Goal: Task Accomplishment & Management: Complete application form

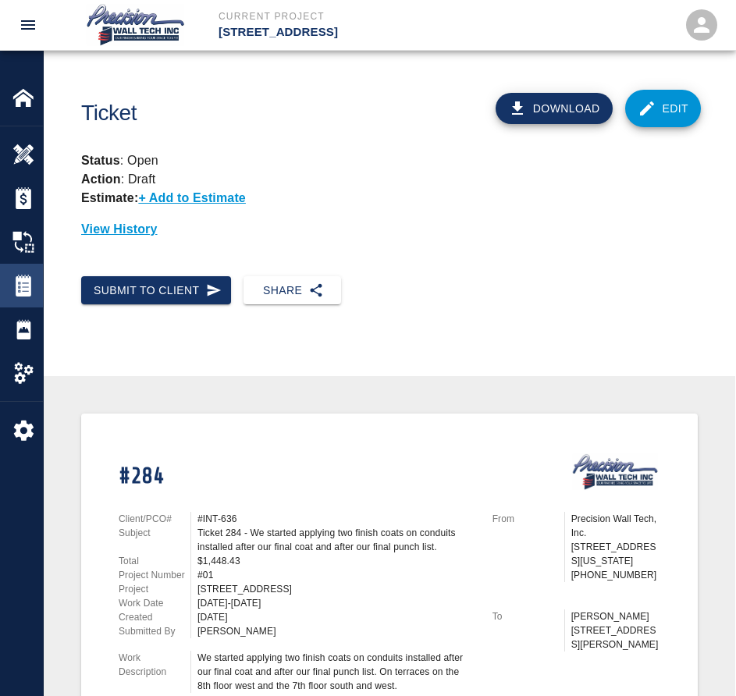
click at [37, 274] on div "Tickets" at bounding box center [21, 286] width 43 height 44
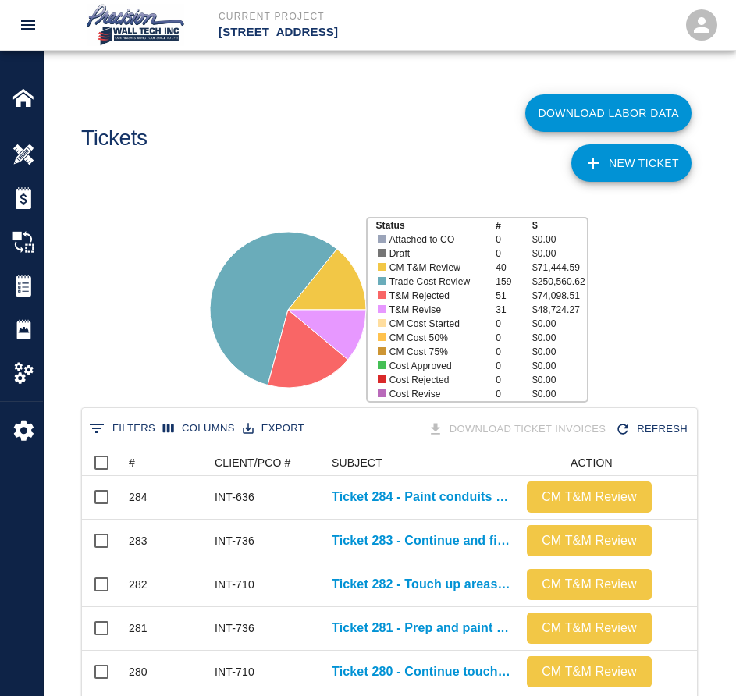
click at [621, 170] on link "NEW TICKET" at bounding box center [632, 162] width 120 height 37
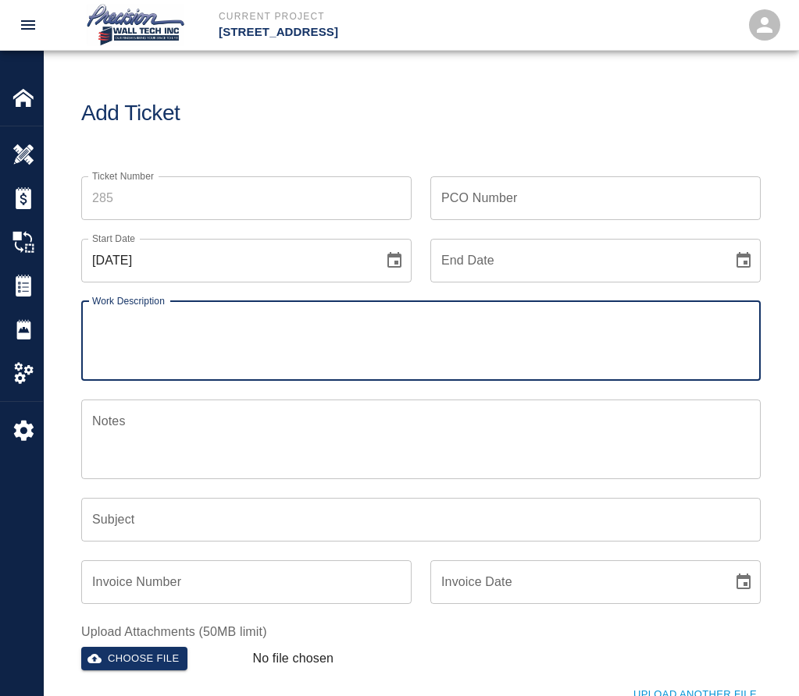
click at [250, 194] on input "Ticket Number" at bounding box center [246, 198] width 330 height 44
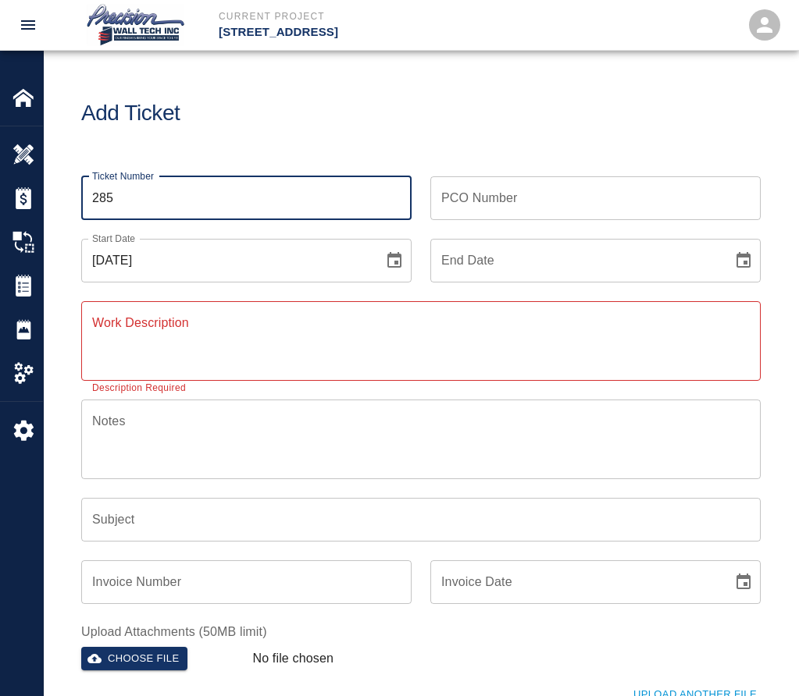
type input "285"
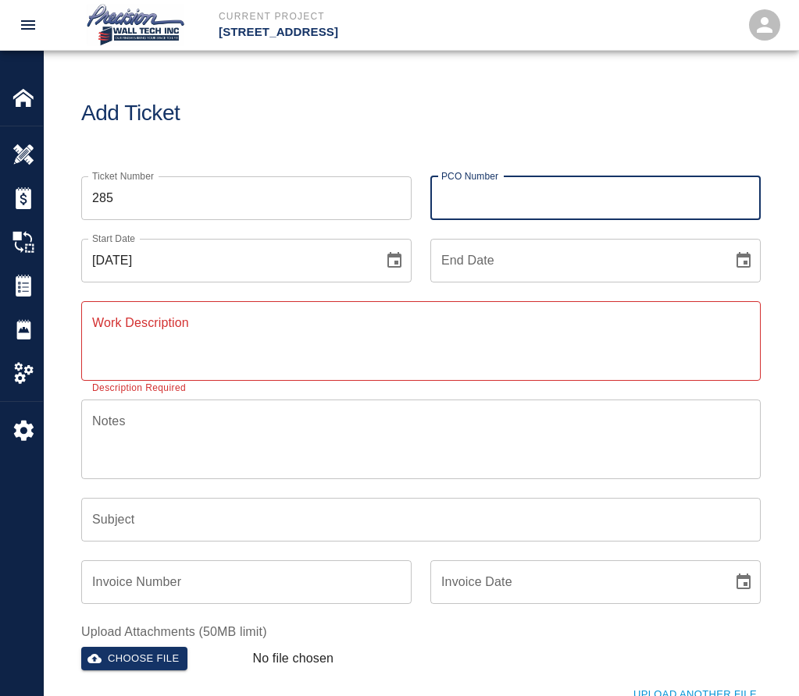
click at [629, 216] on input "PCO Number" at bounding box center [595, 198] width 330 height 44
type input "INT-736"
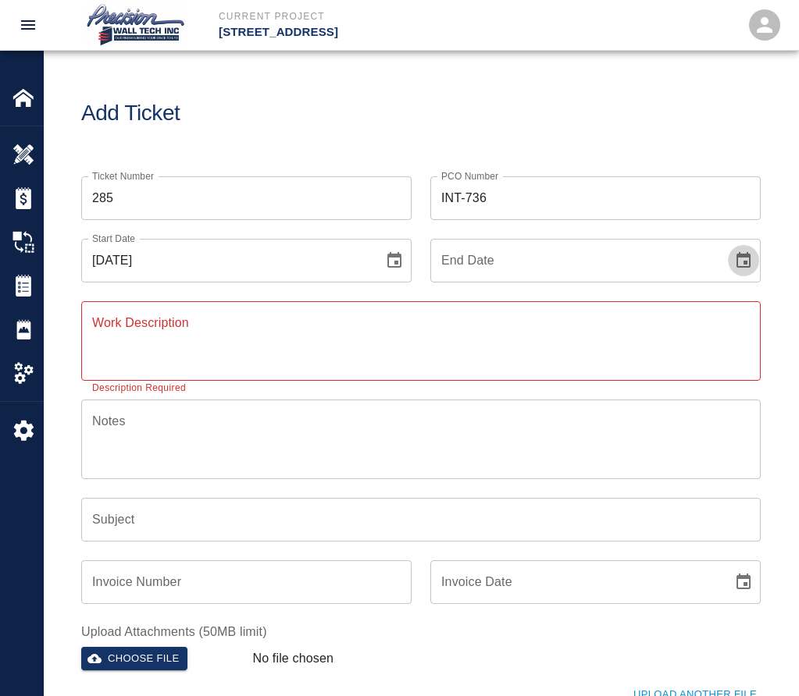
click at [728, 245] on button "Choose date" at bounding box center [743, 260] width 31 height 31
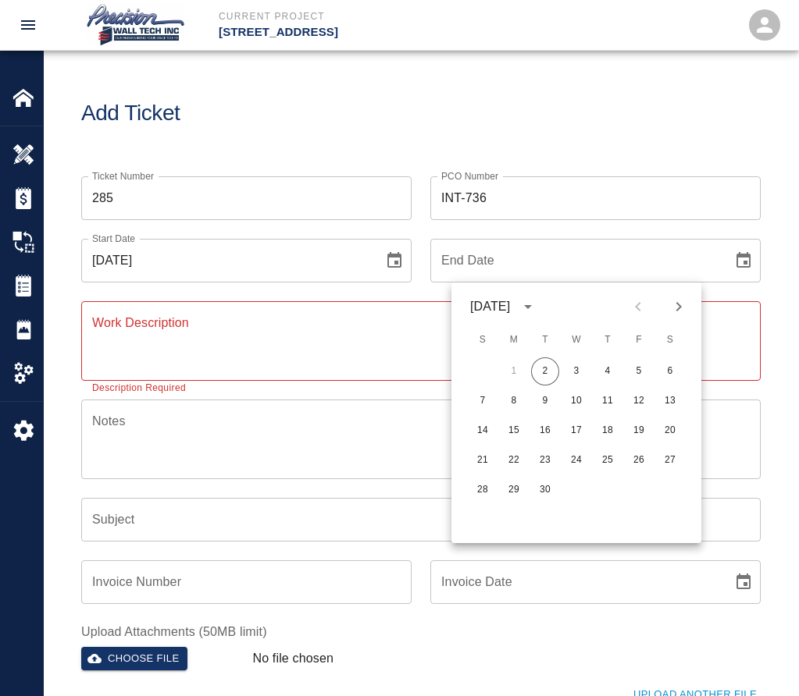
click at [531, 358] on button "2" at bounding box center [545, 372] width 28 height 28
type input "[DATE]"
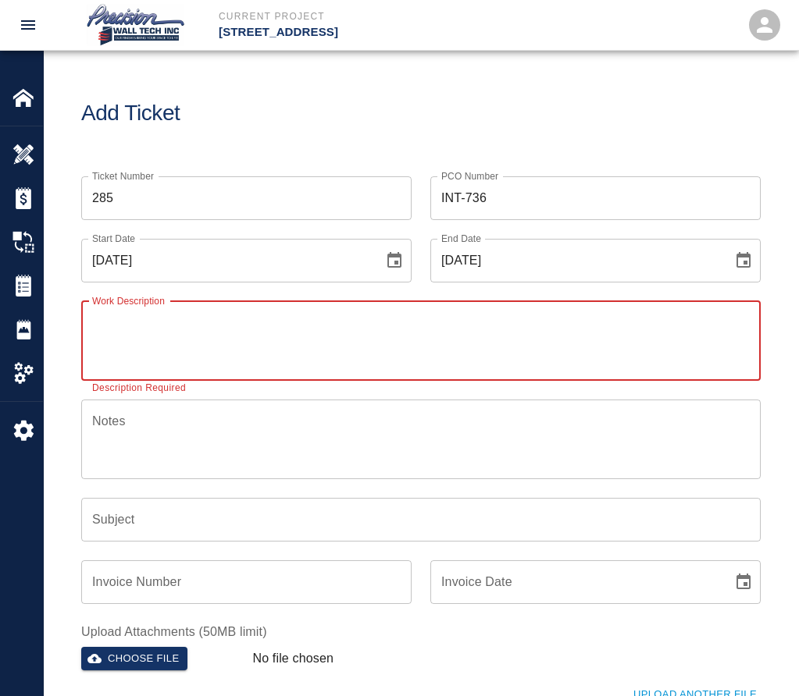
click at [195, 326] on textarea "Work Description" at bounding box center [420, 341] width 657 height 54
paste textarea "We started prepping and protecting, and we started painting the intumescent pai…"
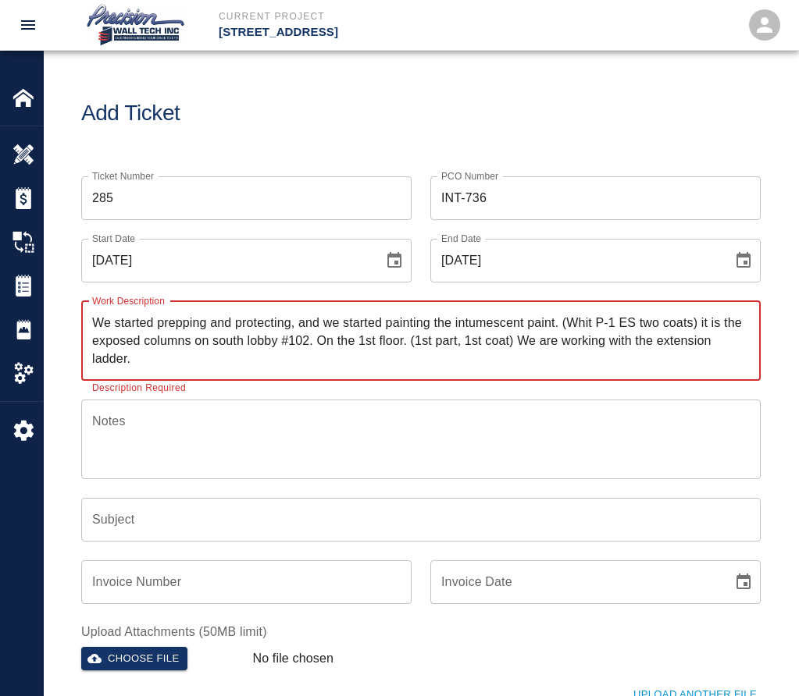
type textarea "We started prepping and protecting, and we started painting the intumescent pai…"
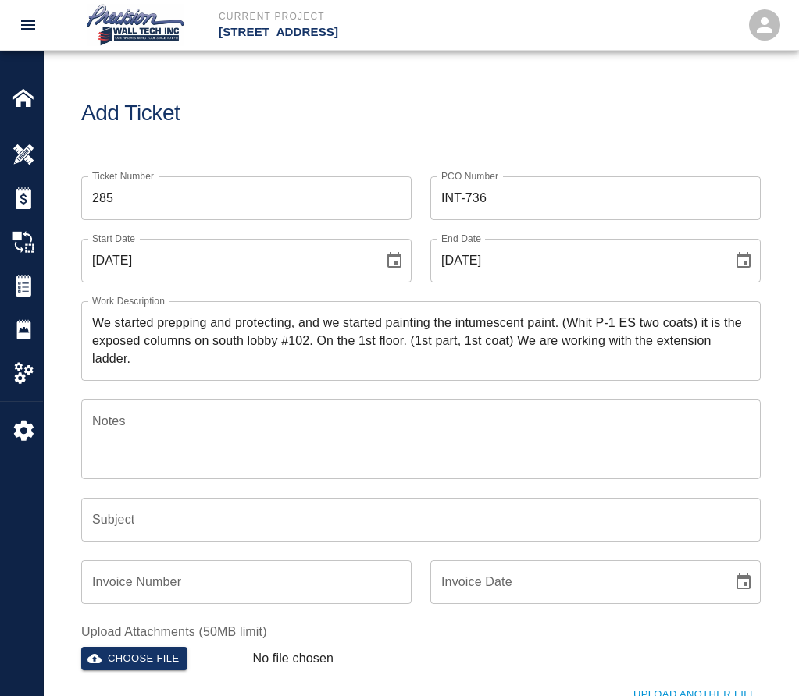
click at [236, 408] on div "x Notes" at bounding box center [420, 440] width 679 height 80
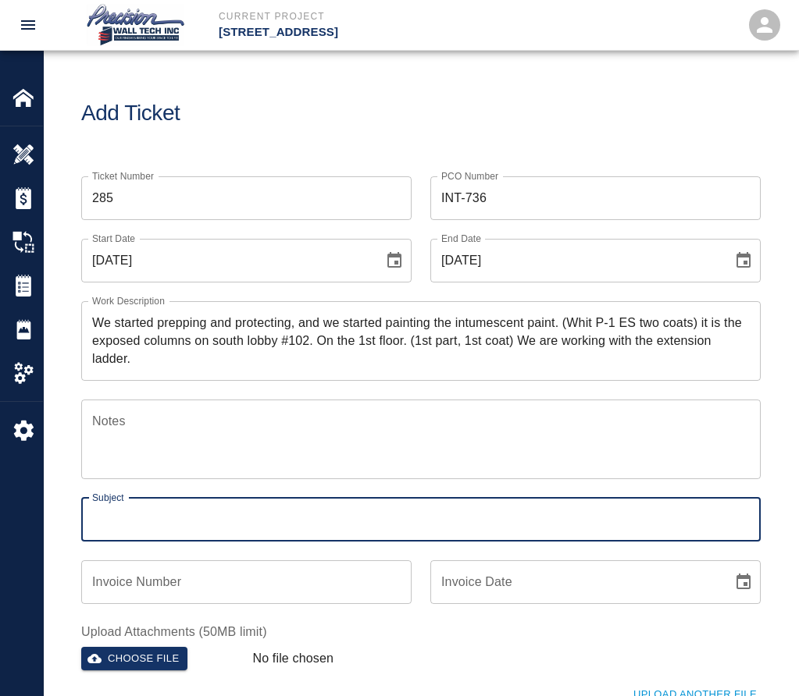
click at [130, 532] on input "Subject" at bounding box center [420, 520] width 679 height 44
paste input "We started prepping and protecting, and we started painting the intumescent pai…"
type input "Ticket 285 - We started prepping and protecting"
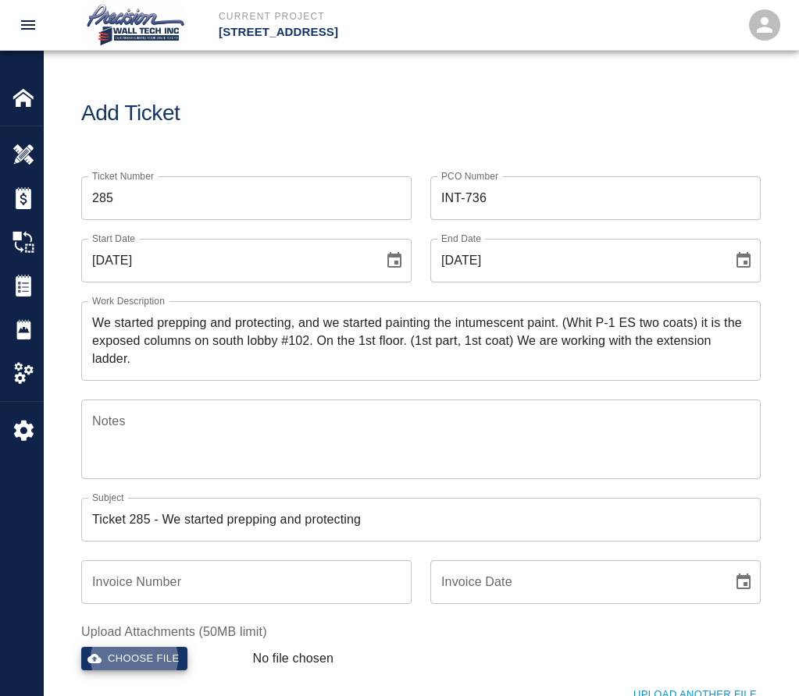
click at [81, 647] on button "Choose file" at bounding box center [134, 659] width 106 height 24
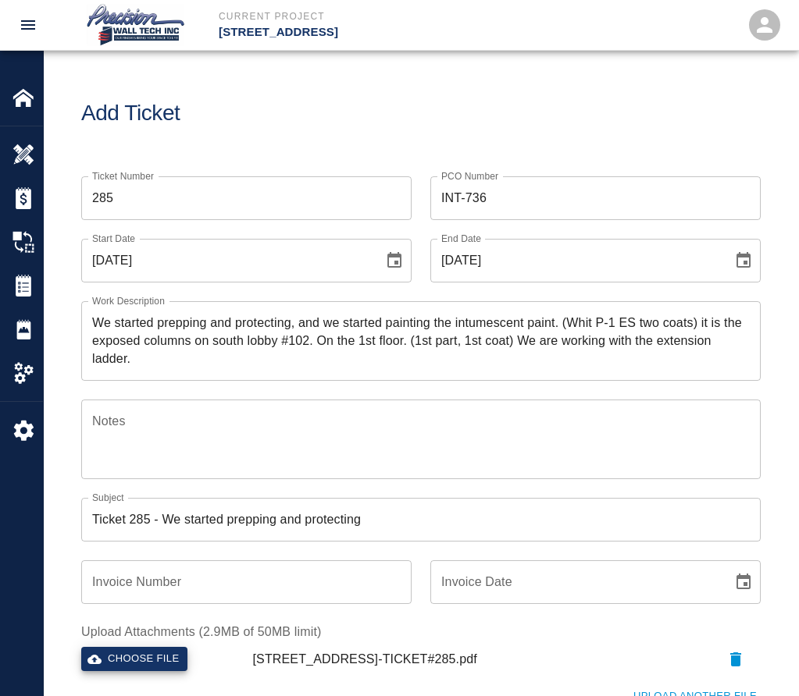
scroll to position [312, 0]
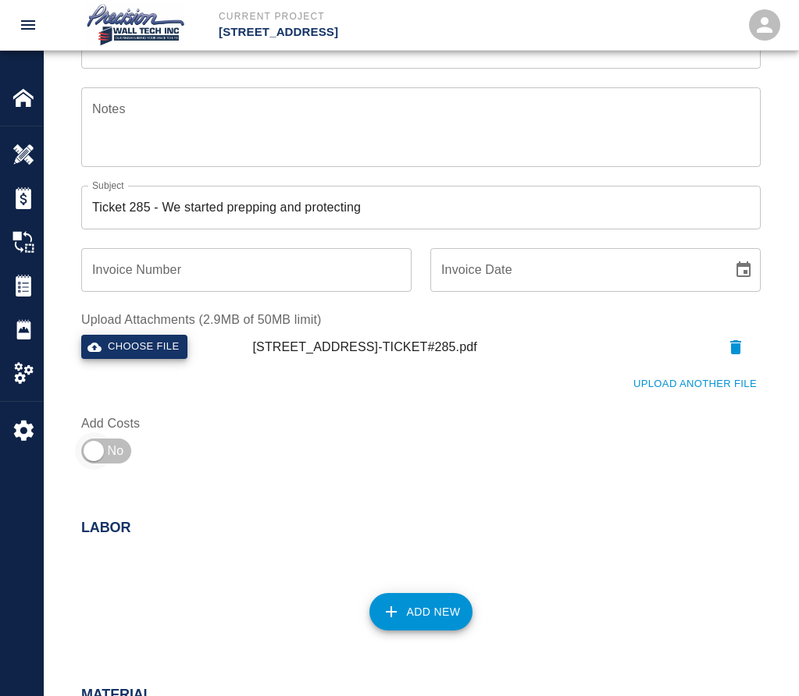
click at [119, 453] on input "checkbox" at bounding box center [93, 451] width 112 height 37
checkbox input "true"
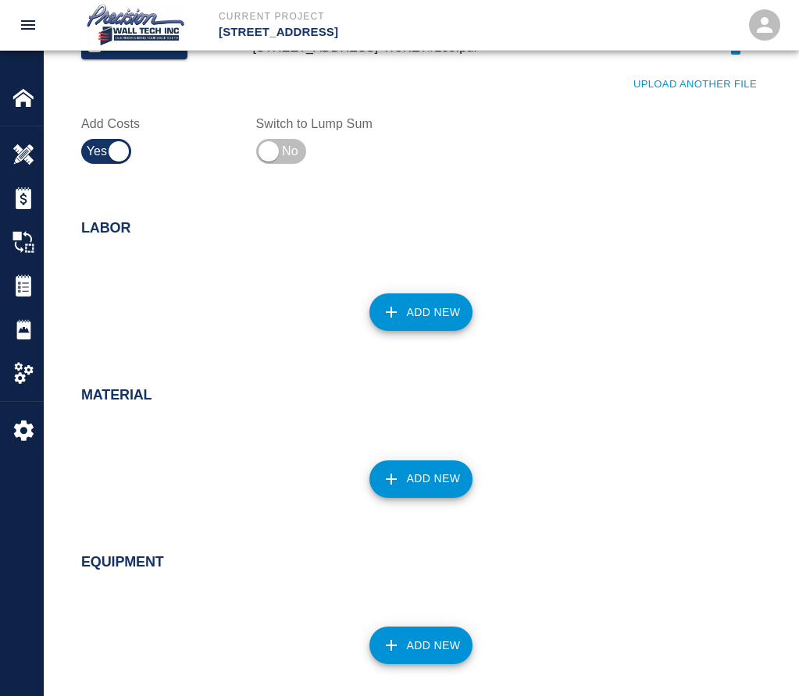
scroll to position [625, 0]
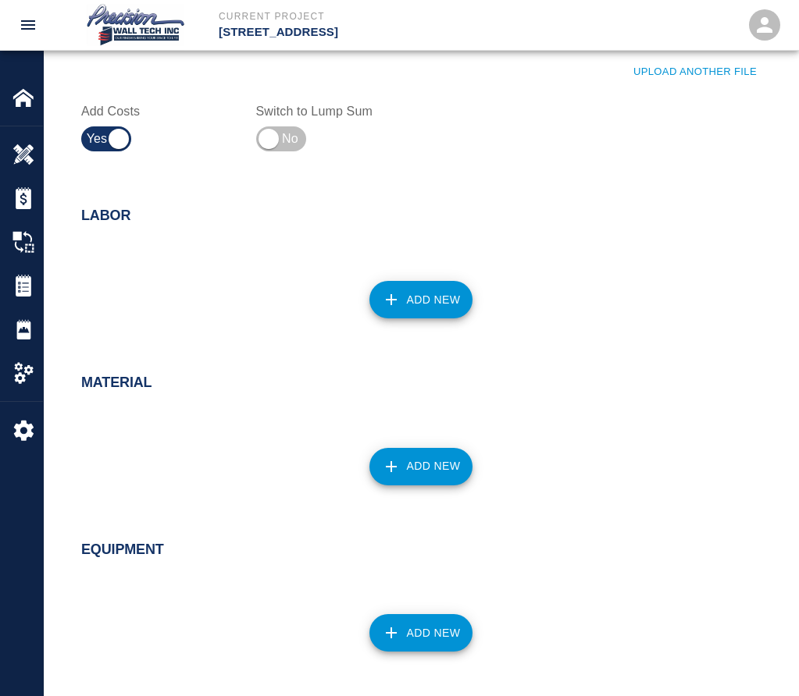
click at [428, 306] on button "Add New" at bounding box center [421, 299] width 104 height 37
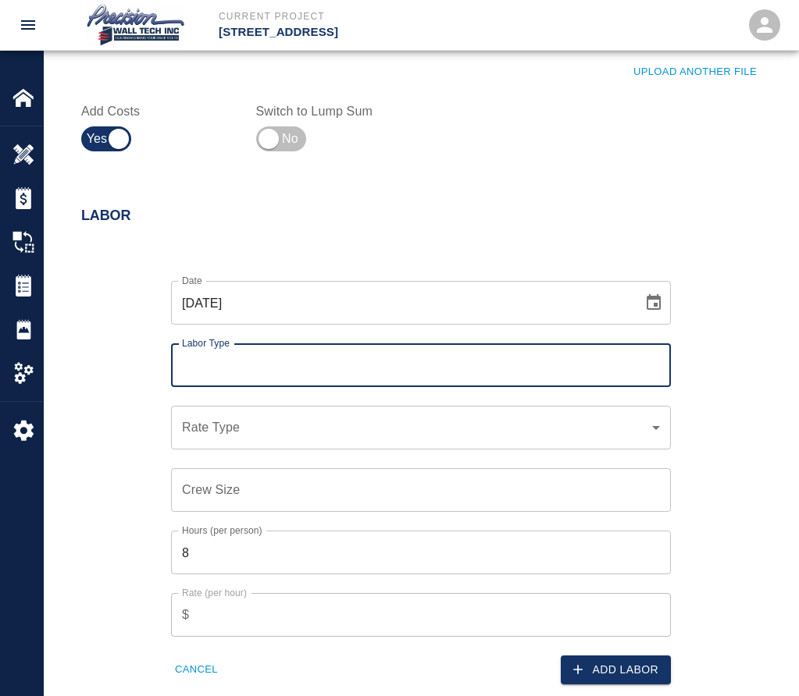
click at [329, 365] on input "Labor Type" at bounding box center [421, 366] width 486 height 30
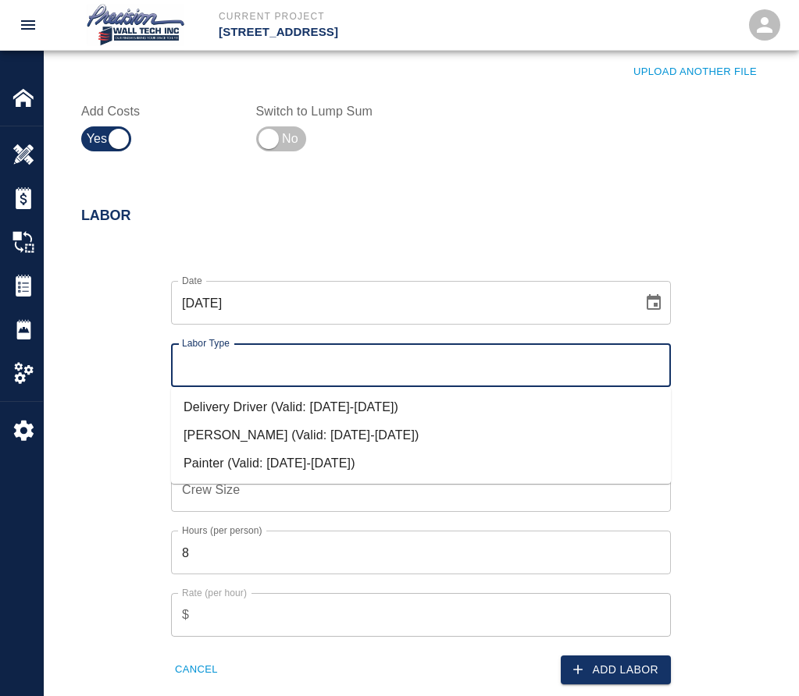
click at [202, 464] on li "Painter (Valid: [DATE]-[DATE])" at bounding box center [421, 464] width 500 height 28
type input "Painter"
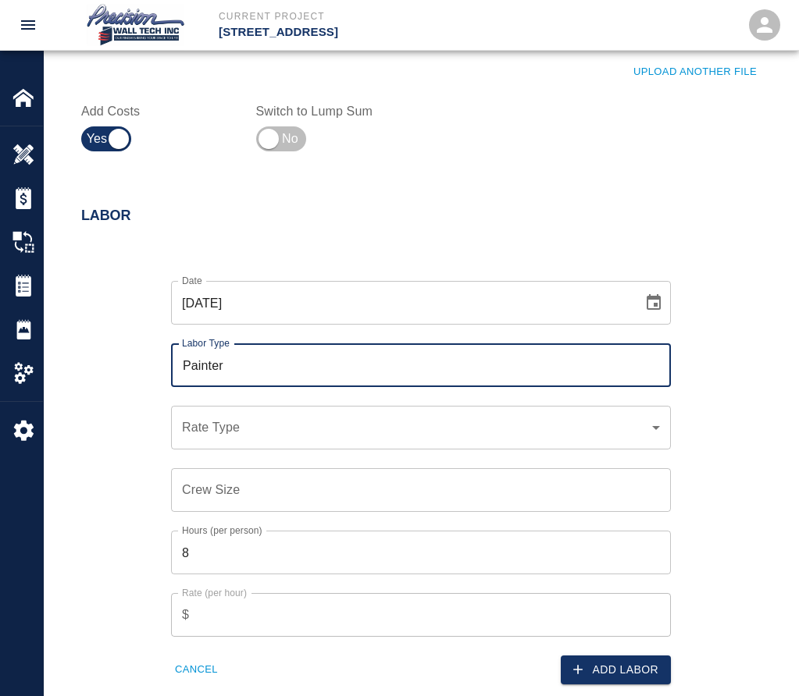
click at [230, 441] on div "​ Rate Type" at bounding box center [421, 428] width 500 height 44
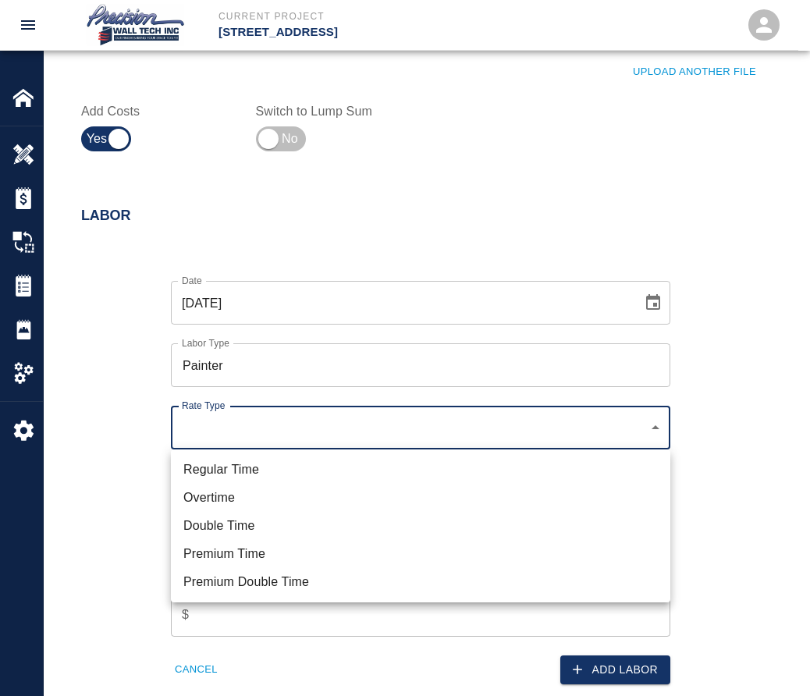
click at [219, 470] on li "Regular Time" at bounding box center [421, 470] width 500 height 28
type input "rate_rt"
type input "75.00"
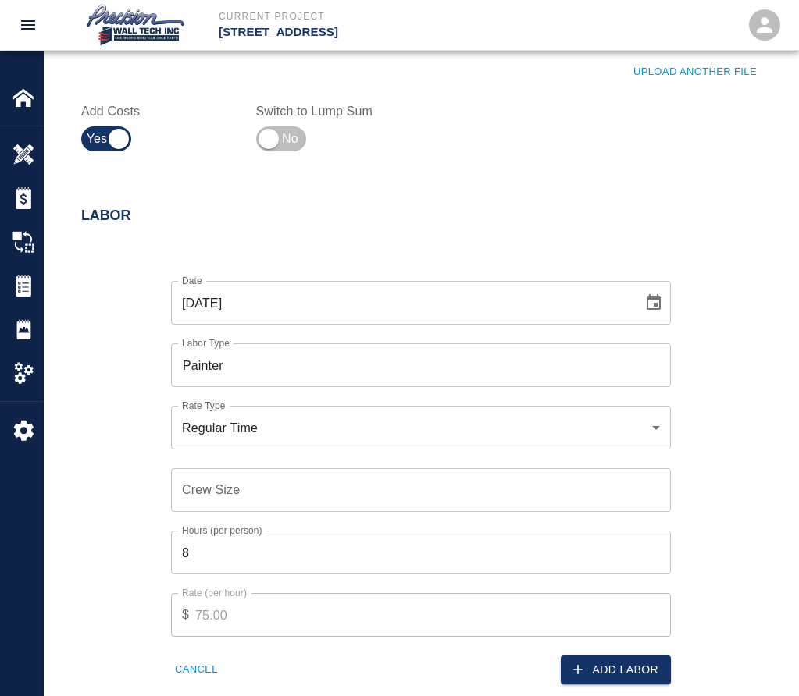
click at [219, 486] on input "Crew Size" at bounding box center [421, 490] width 500 height 44
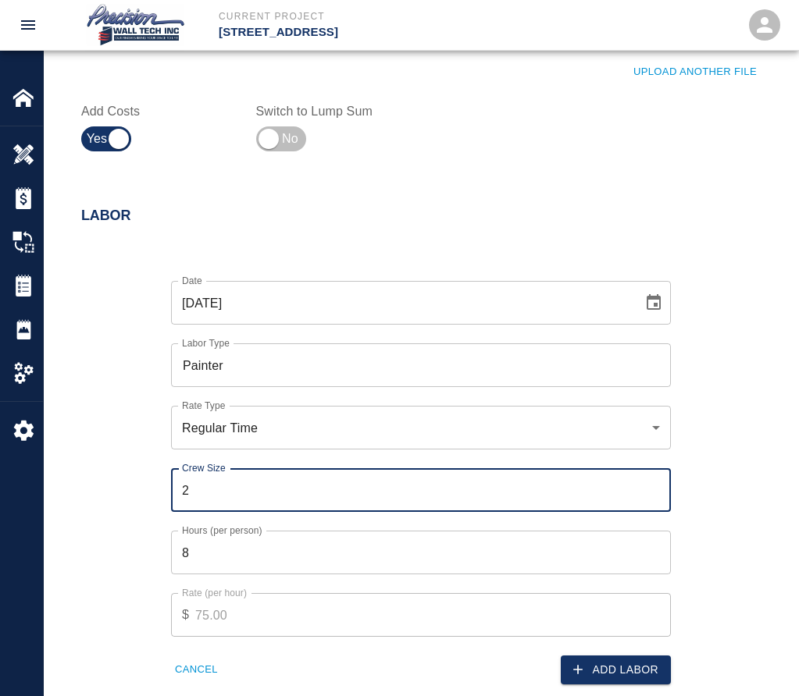
type input "2"
click at [222, 554] on input "8" at bounding box center [421, 553] width 500 height 44
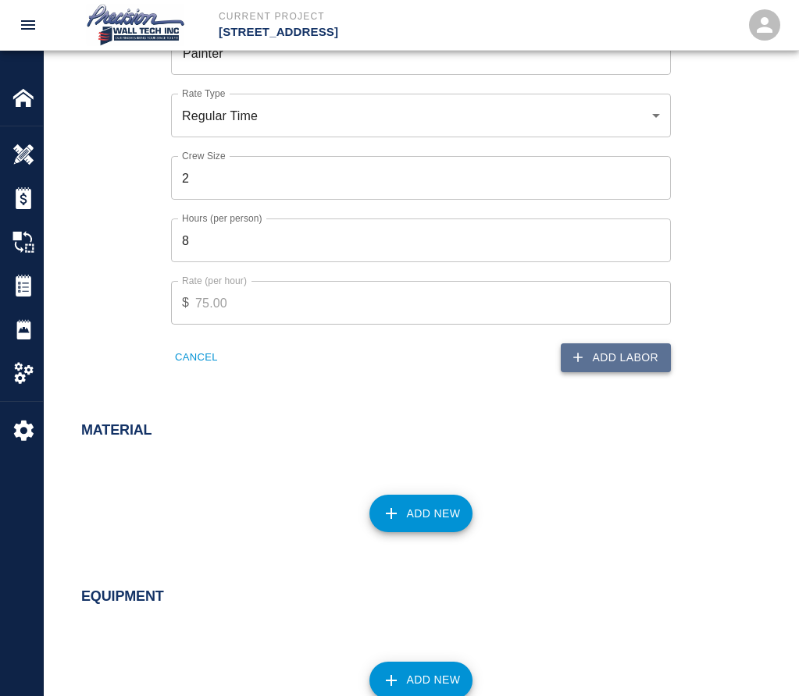
click at [611, 354] on button "Add Labor" at bounding box center [616, 358] width 110 height 29
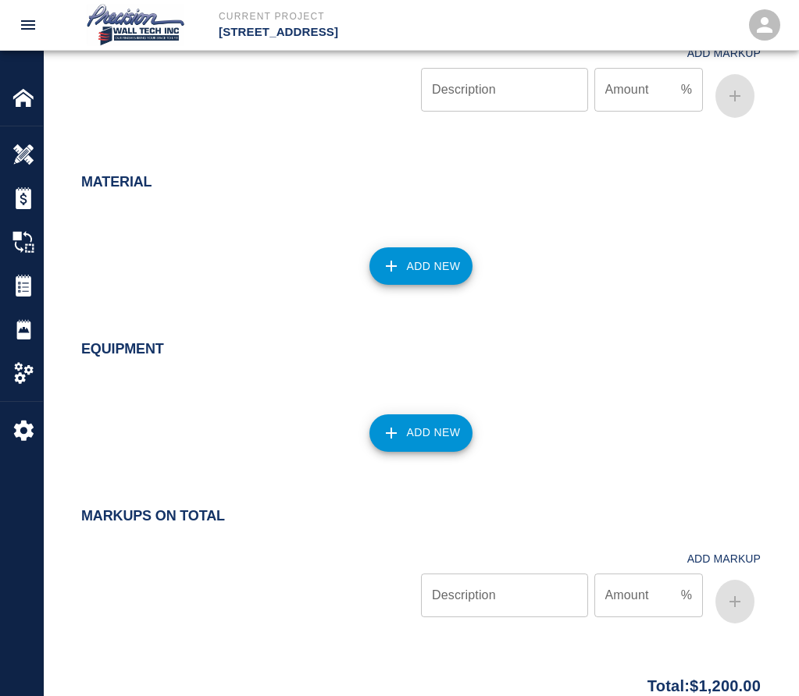
click at [391, 262] on icon "button" at bounding box center [391, 266] width 11 height 11
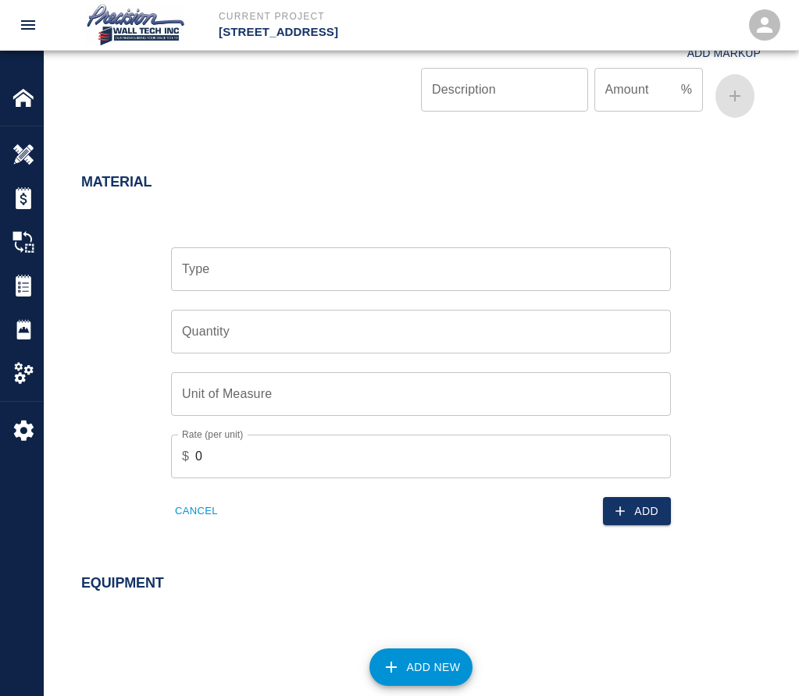
click at [440, 288] on div "Type" at bounding box center [421, 270] width 500 height 44
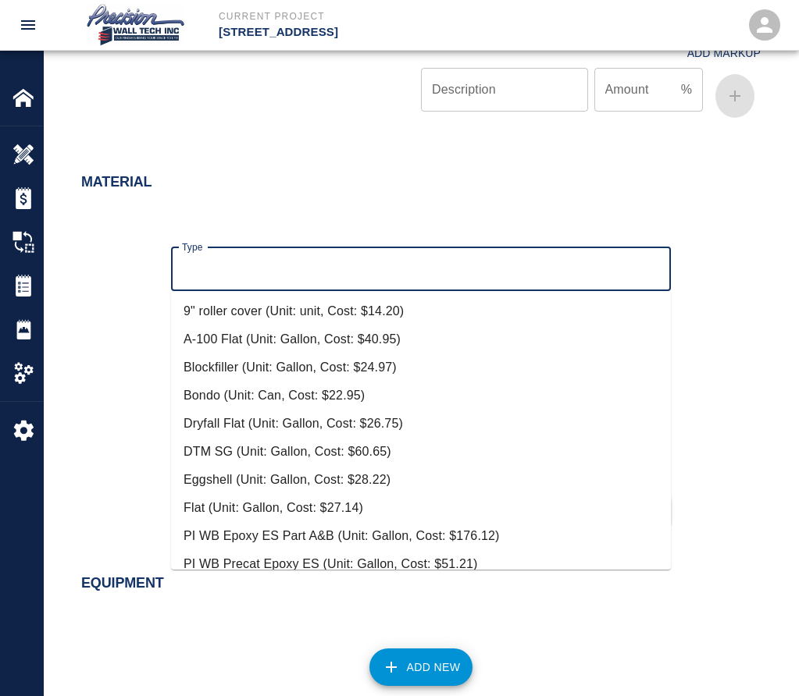
click at [424, 274] on input "Type" at bounding box center [421, 270] width 486 height 30
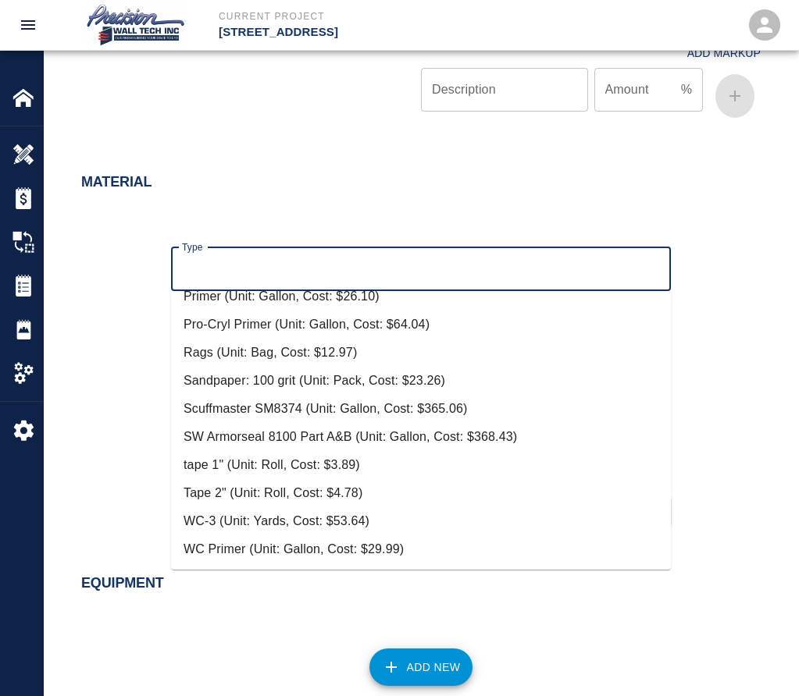
scroll to position [0, 0]
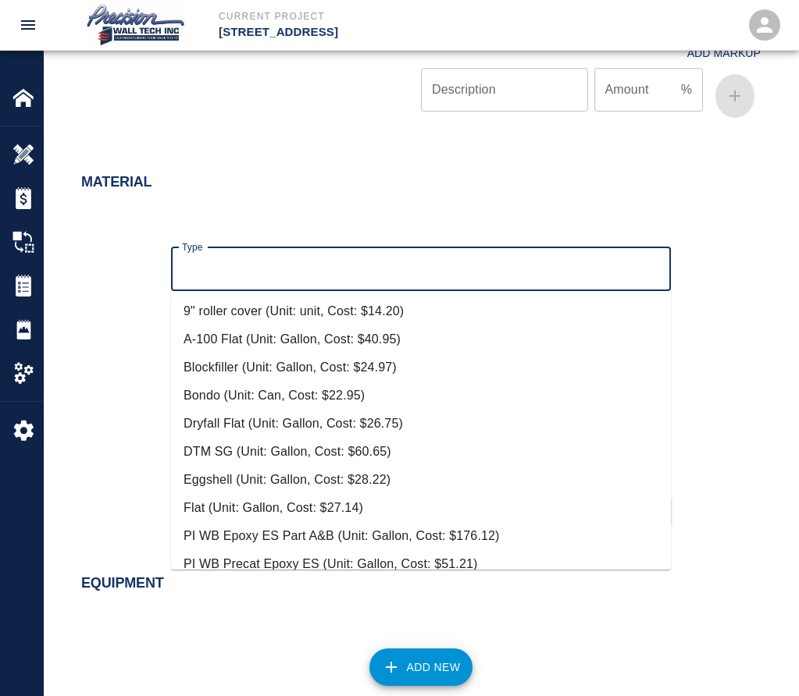
click at [262, 472] on li "Eggshell (Unit: Gallon, Cost: $28.22)" at bounding box center [421, 480] width 500 height 28
type input "Eggshell (Unit: Gallon, Cost: $28.22)"
type input "Gallon"
type input "28.22"
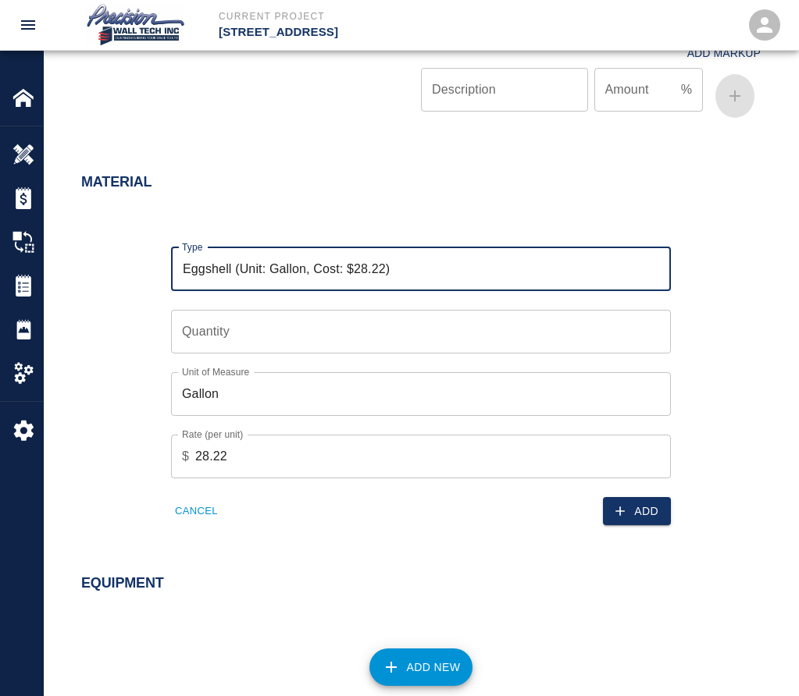
click at [282, 344] on input "Quantity" at bounding box center [421, 332] width 500 height 44
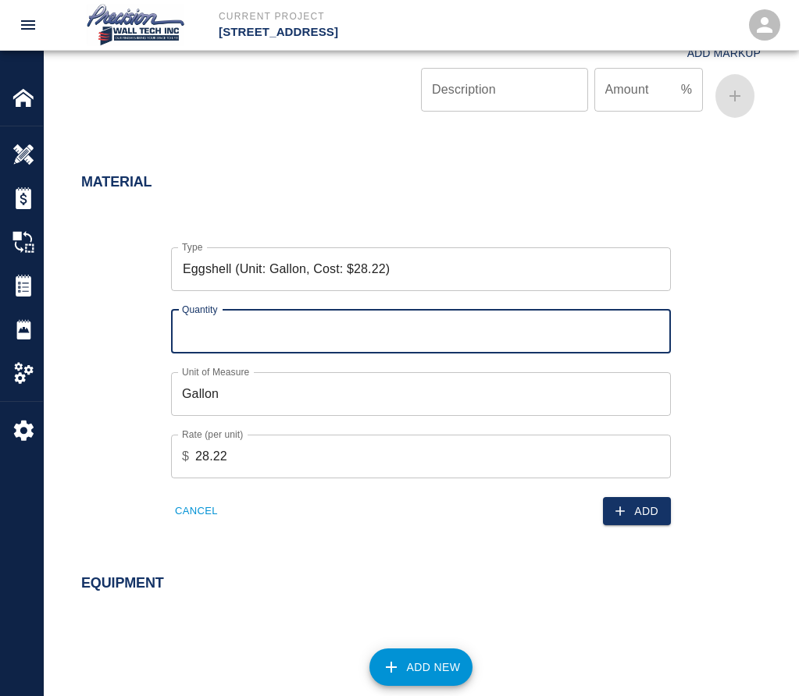
click at [274, 345] on input "Quantity" at bounding box center [421, 332] width 500 height 44
click at [277, 340] on input "Quantity" at bounding box center [421, 332] width 500 height 44
type input "1"
click at [653, 322] on input "1" at bounding box center [421, 332] width 500 height 44
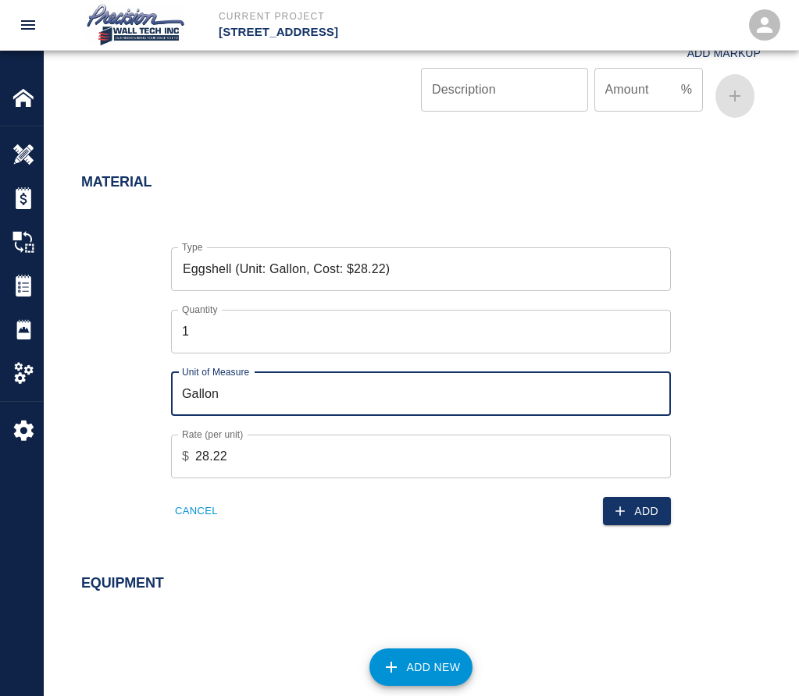
click at [575, 376] on input "Gallon" at bounding box center [421, 394] width 500 height 44
click at [648, 511] on button "Add" at bounding box center [637, 511] width 68 height 29
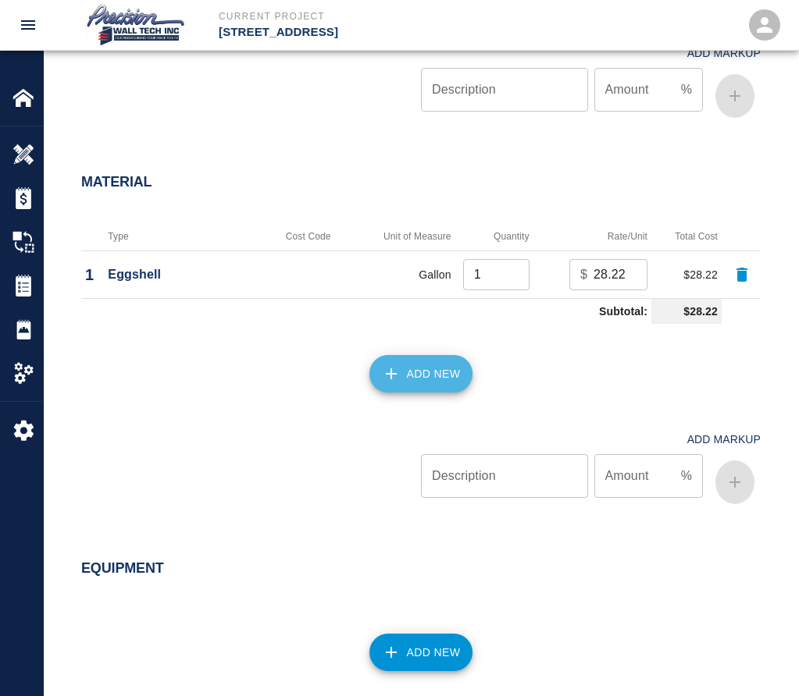
click at [404, 377] on button "Add New" at bounding box center [421, 373] width 104 height 37
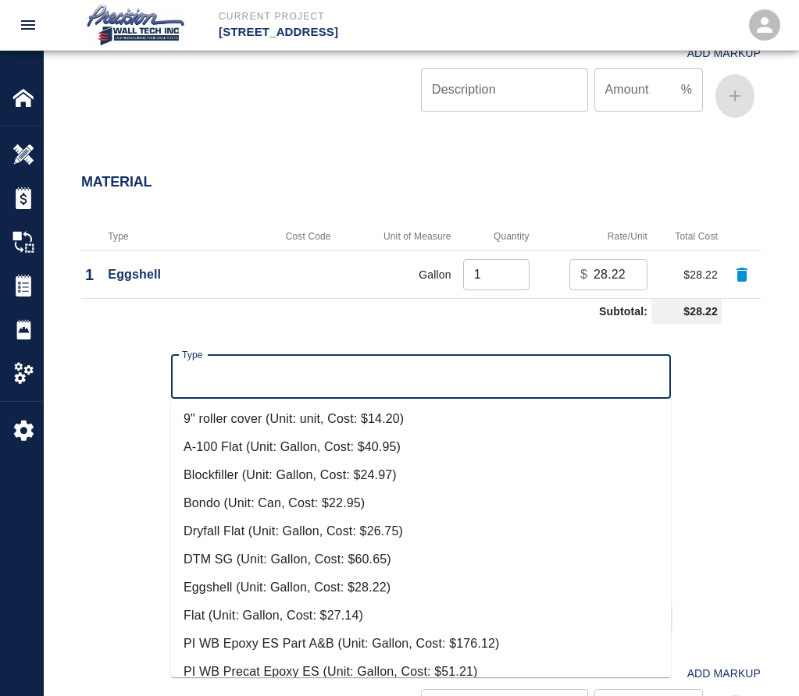
click at [327, 370] on input "Type" at bounding box center [421, 377] width 486 height 30
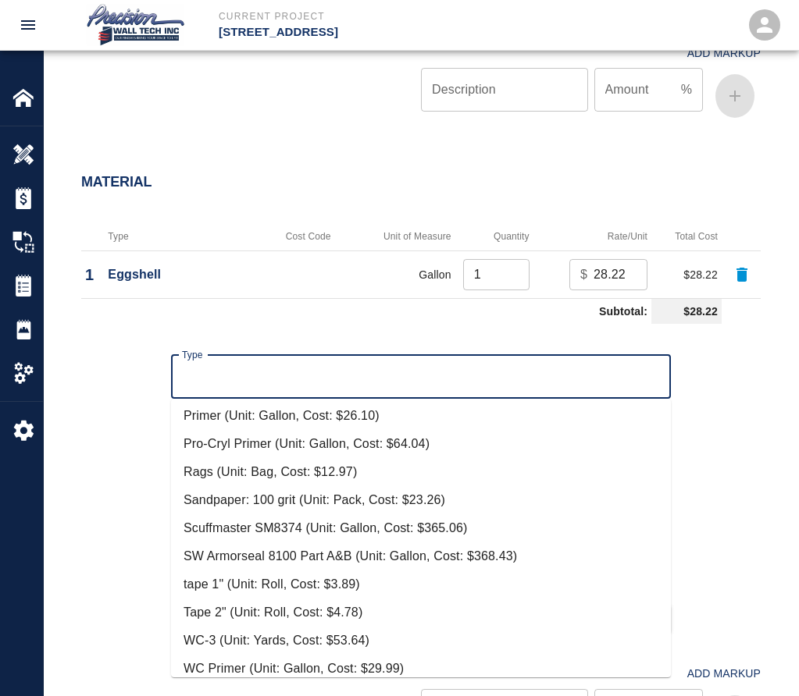
click at [266, 599] on li "Tape 2" (Unit: Roll, Cost: $4.78)" at bounding box center [421, 613] width 500 height 28
type input "Tape 2" (Unit: Roll, Cost: $4.78)"
type input "Roll"
type input "4.78"
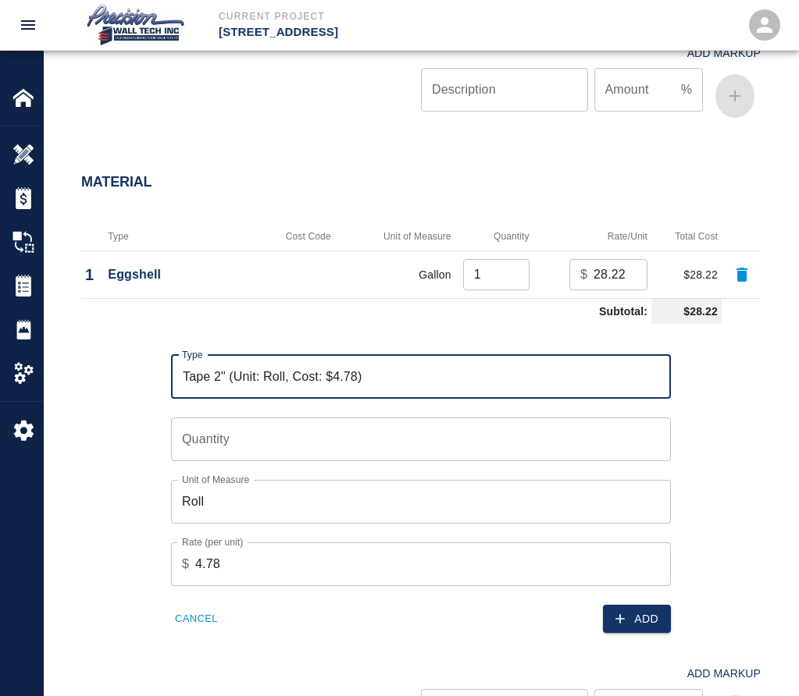
click at [380, 418] on input "Quantity" at bounding box center [421, 440] width 500 height 44
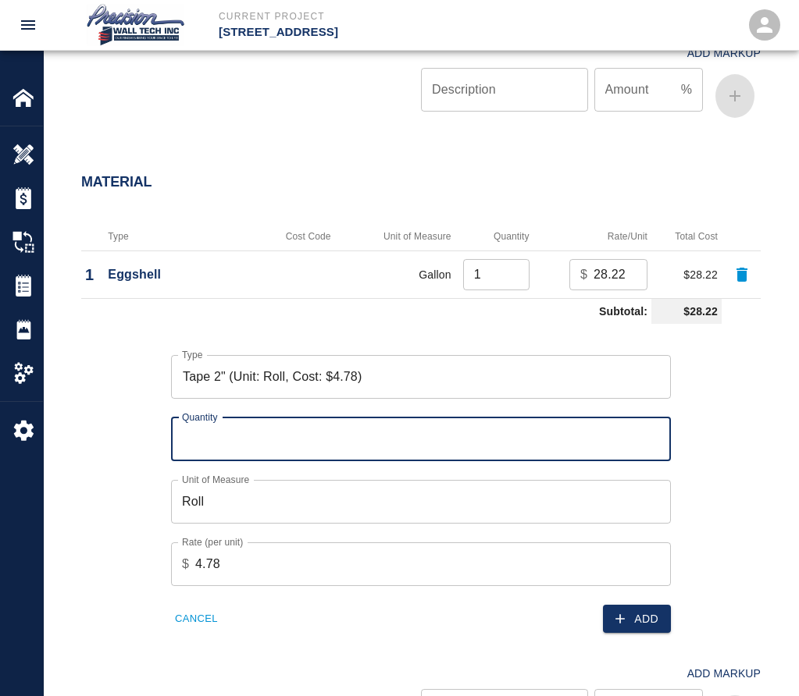
click at [351, 437] on input "Quantity" at bounding box center [421, 440] width 500 height 44
type input "1"
click at [656, 435] on input "1" at bounding box center [421, 440] width 500 height 44
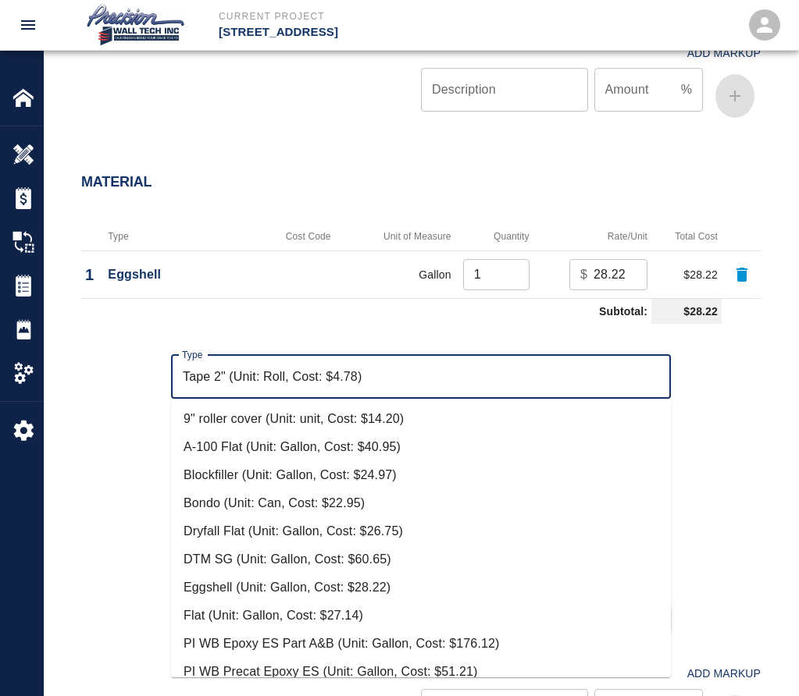
scroll to position [262, 0]
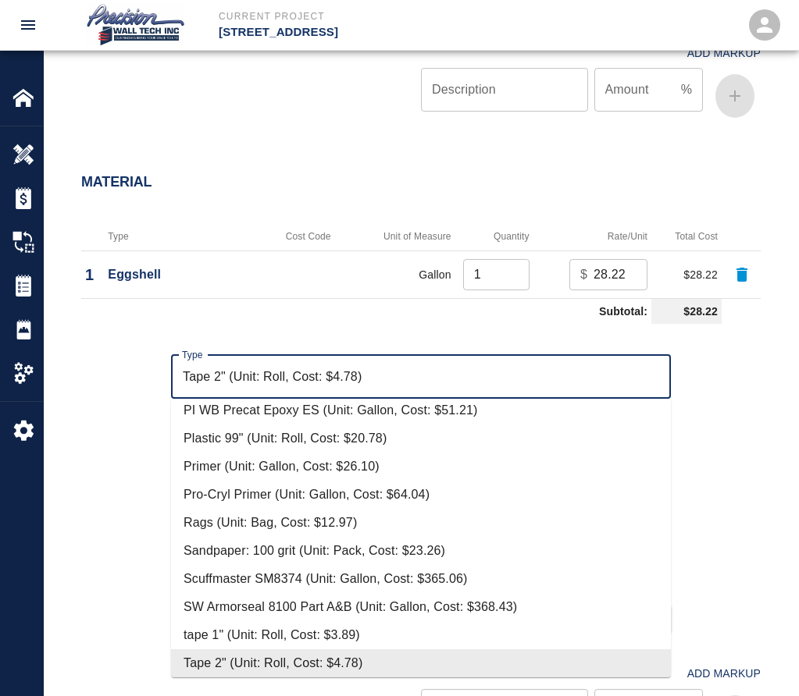
click at [502, 380] on input "Tape 2" (Unit: Roll, Cost: $4.78)" at bounding box center [421, 377] width 486 height 30
click at [134, 588] on div "Type Tape 2" (Unit: Roll, Cost: $4.78) Type Quantity 1 Quantity Unit of Measure…" at bounding box center [411, 482] width 698 height 304
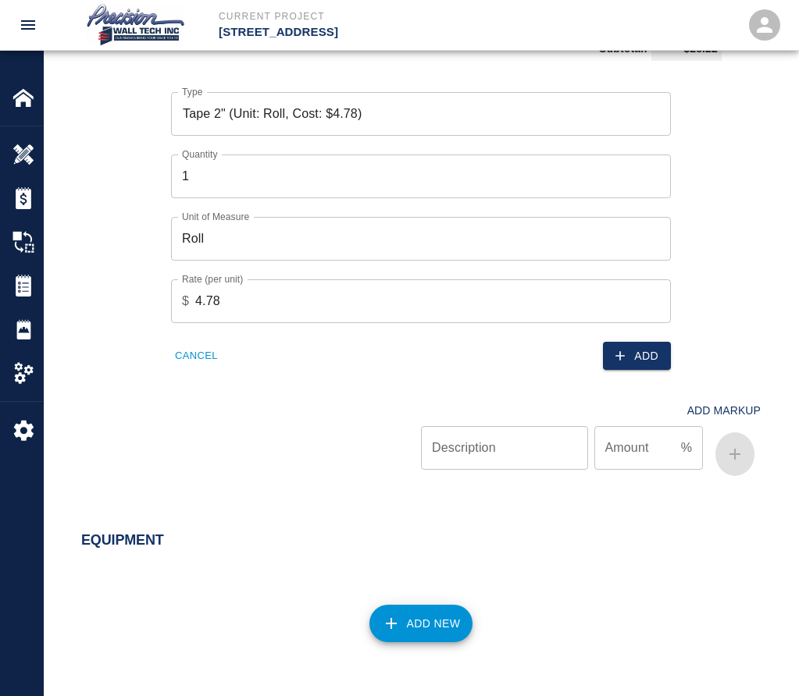
scroll to position [1357, 0]
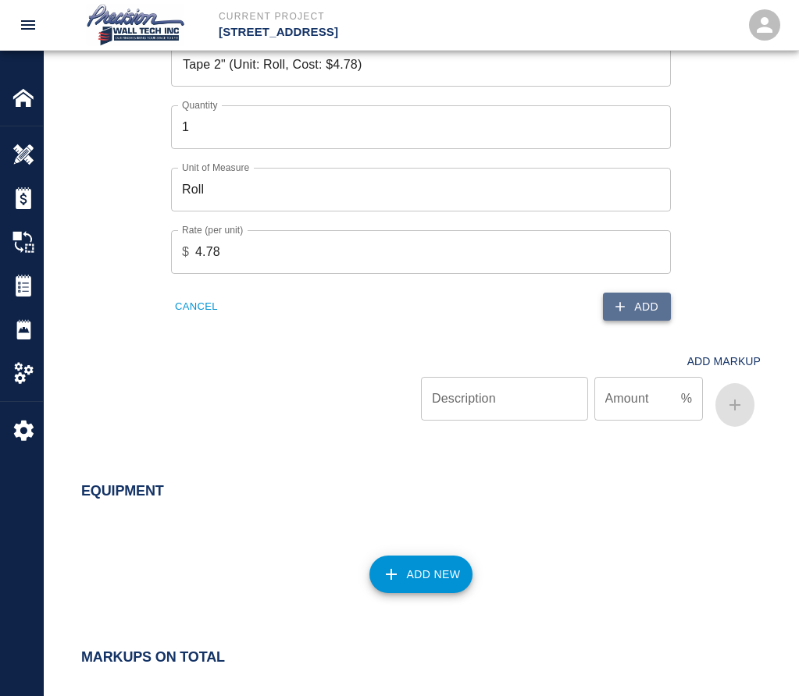
click at [645, 311] on button "Add" at bounding box center [637, 307] width 68 height 29
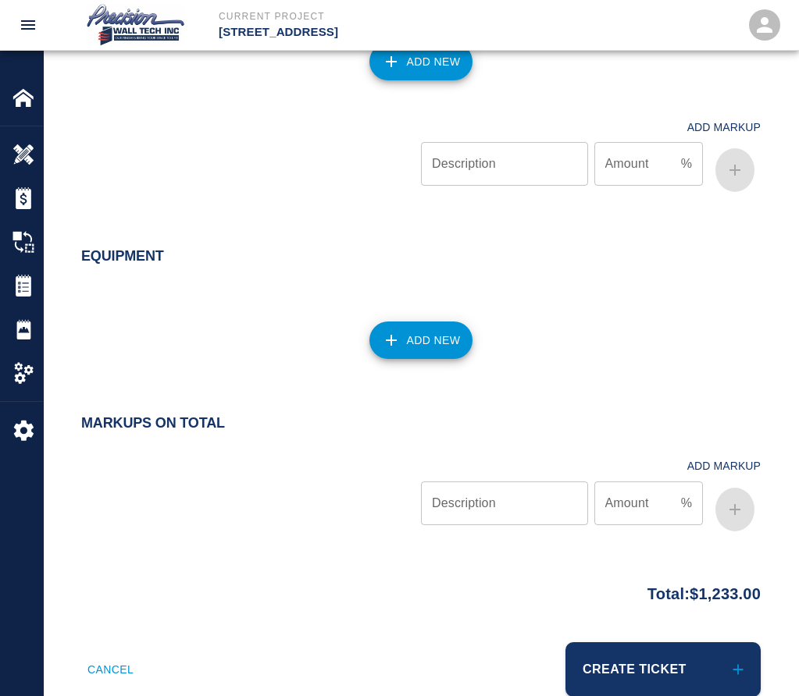
scroll to position [1092, 0]
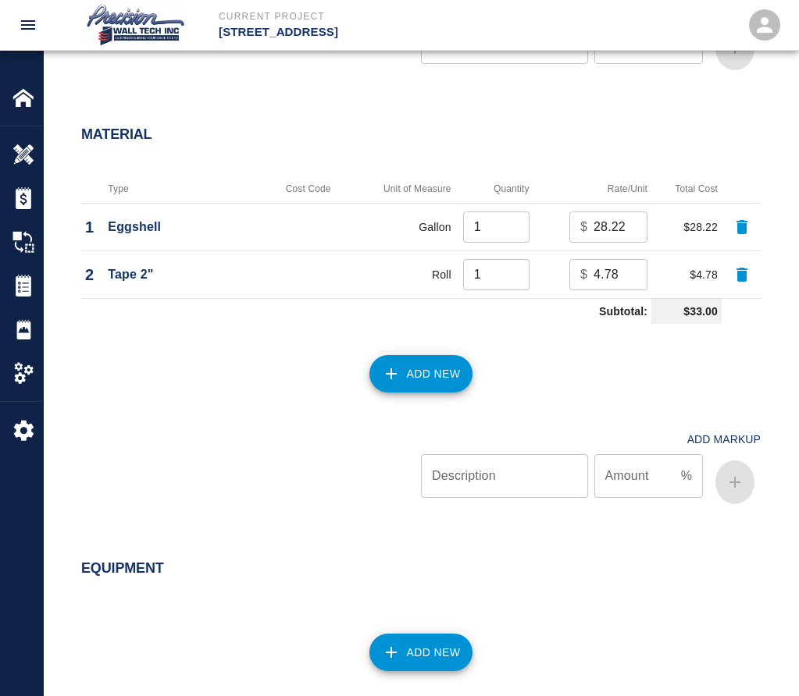
click at [407, 375] on button "Add New" at bounding box center [421, 373] width 104 height 37
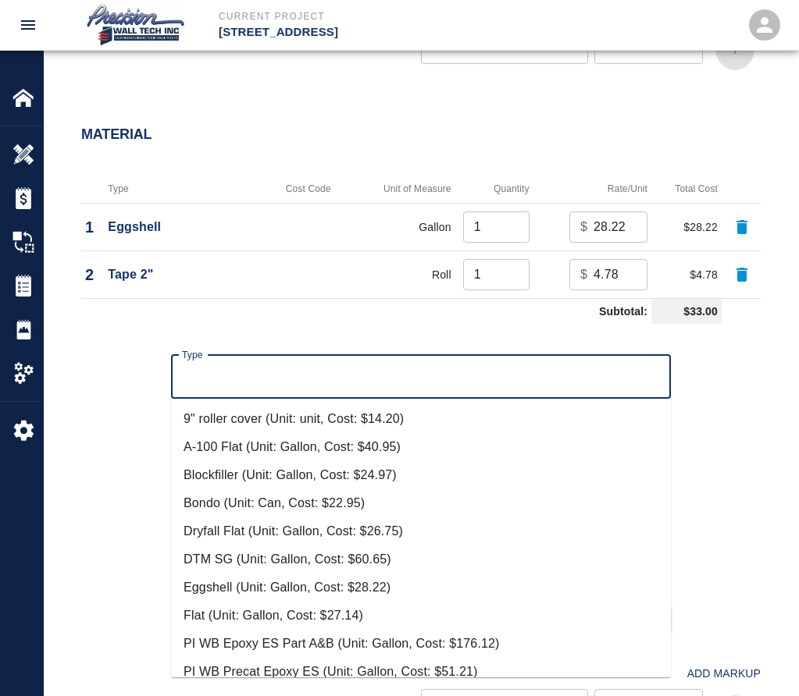
click at [451, 386] on input "Type" at bounding box center [421, 377] width 486 height 30
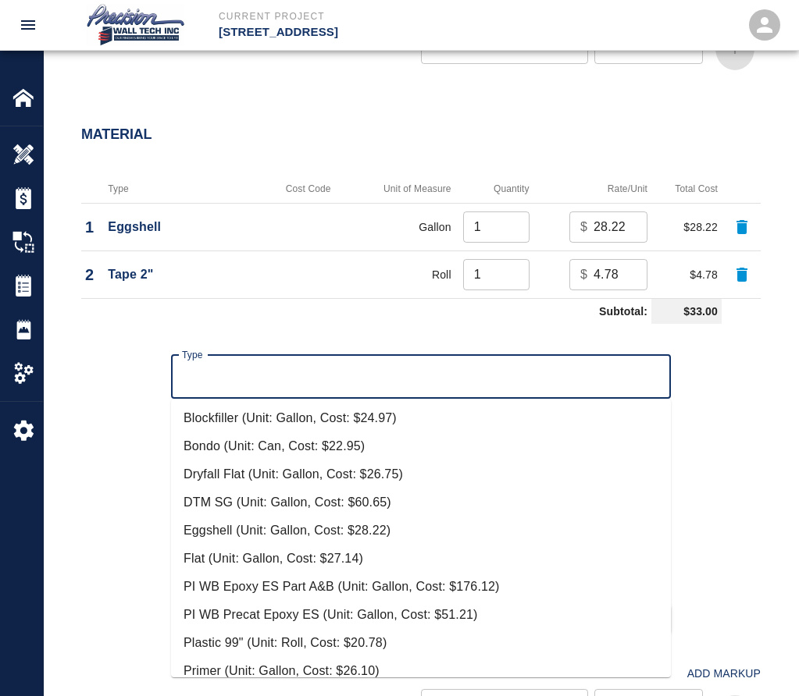
scroll to position [79, 0]
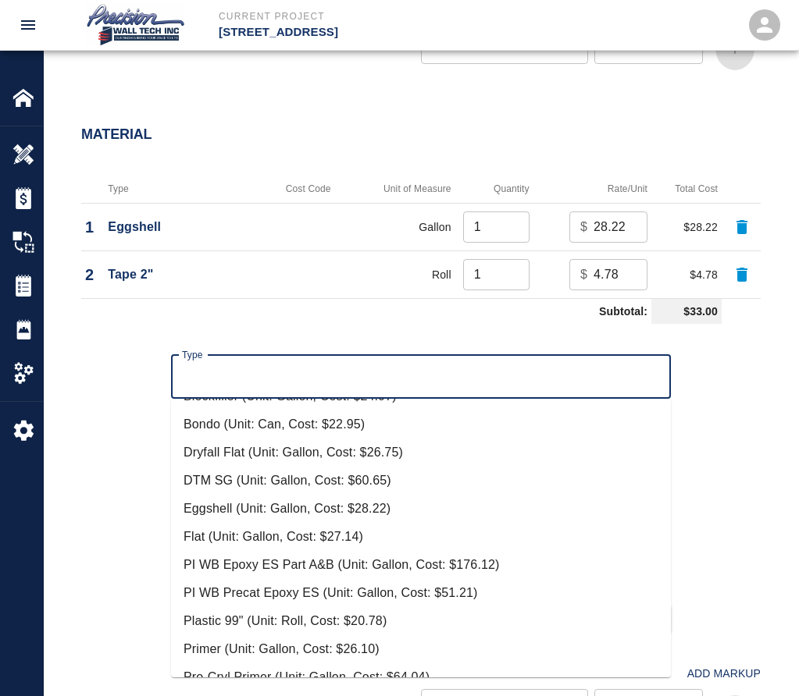
click at [458, 601] on li "PI WB Precat Epoxy ES (Unit: Gallon, Cost: $51.21)" at bounding box center [421, 593] width 500 height 28
type input "PI WB Precat Epoxy ES (Unit: Gallon, Cost: $51.21)"
type input "Gallon"
type input "51.21"
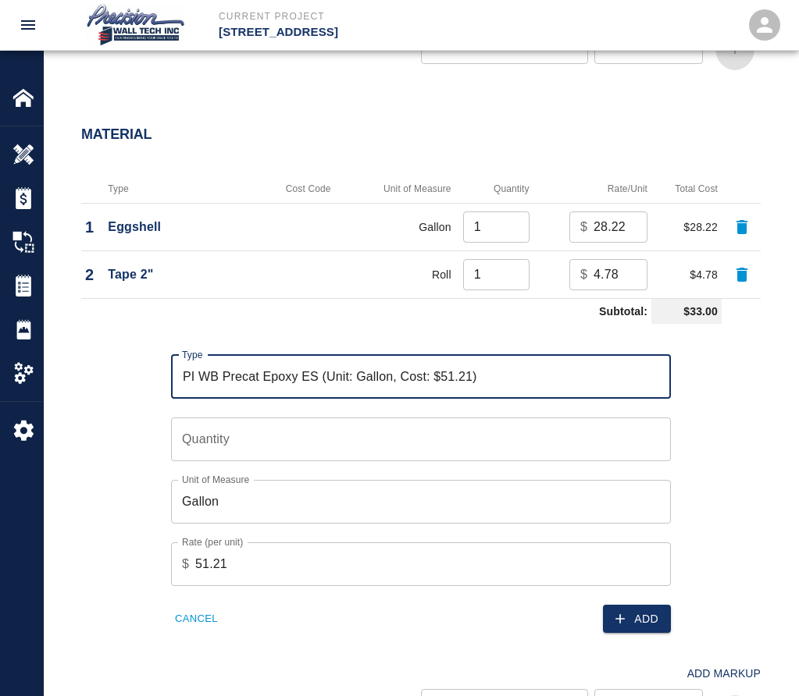
click at [533, 375] on input "PI WB Precat Epoxy ES (Unit: Gallon, Cost: $51.21)" at bounding box center [421, 377] width 486 height 30
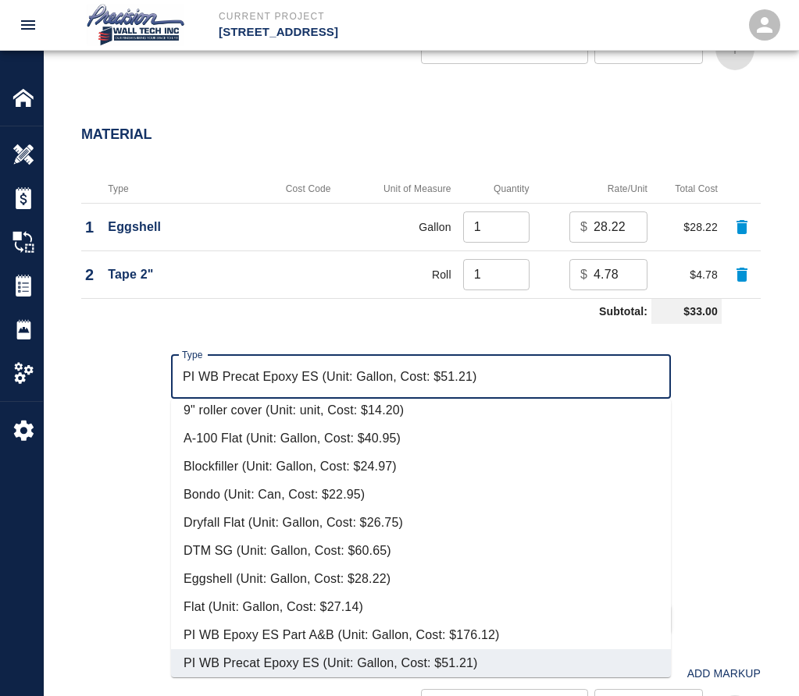
scroll to position [321, 0]
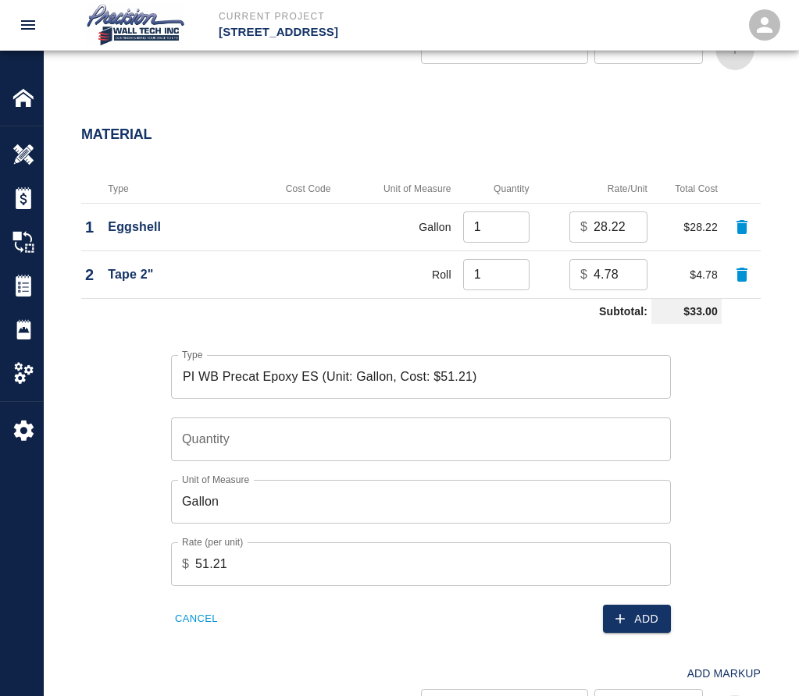
click at [621, 386] on input "PI WB Precat Epoxy ES (Unit: Gallon, Cost: $51.21)" at bounding box center [421, 377] width 486 height 30
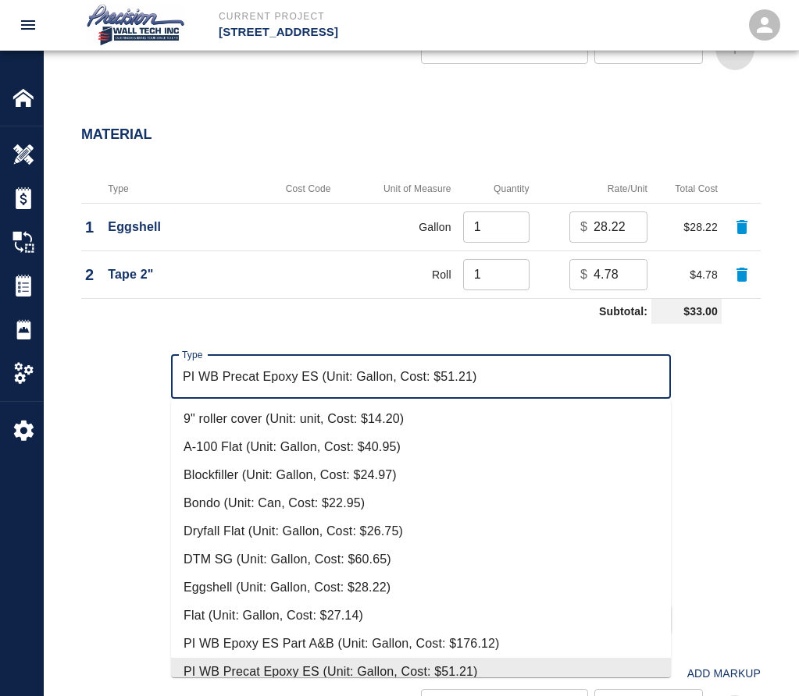
scroll to position [9, 0]
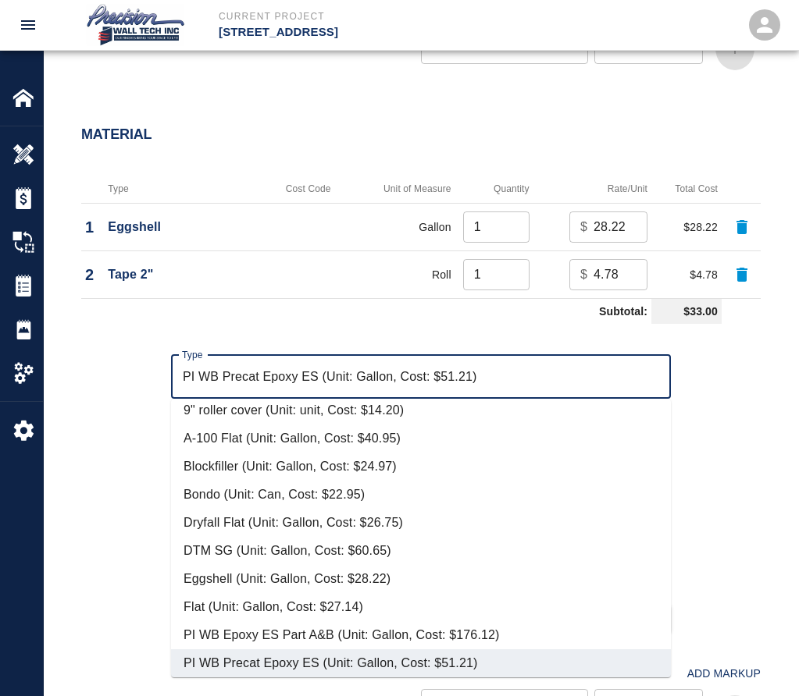
drag, startPoint x: 655, startPoint y: 490, endPoint x: 674, endPoint y: 490, distance: 18.7
click at [661, 492] on ul "9" roller cover (Unit: unit, Cost: $14.20) A-100 Flat (Unit: Gallon, Cost: $40.…" at bounding box center [421, 538] width 500 height 279
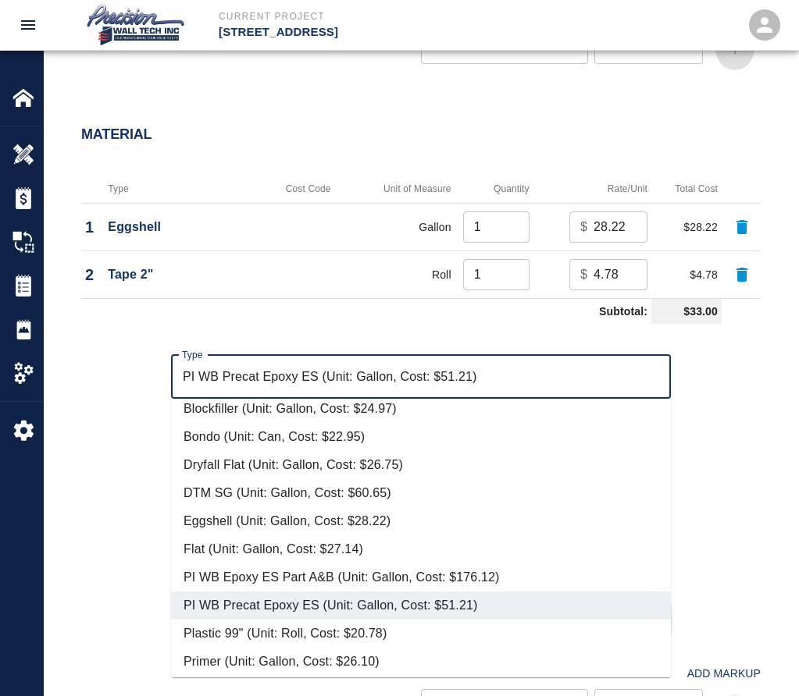
scroll to position [80, 0]
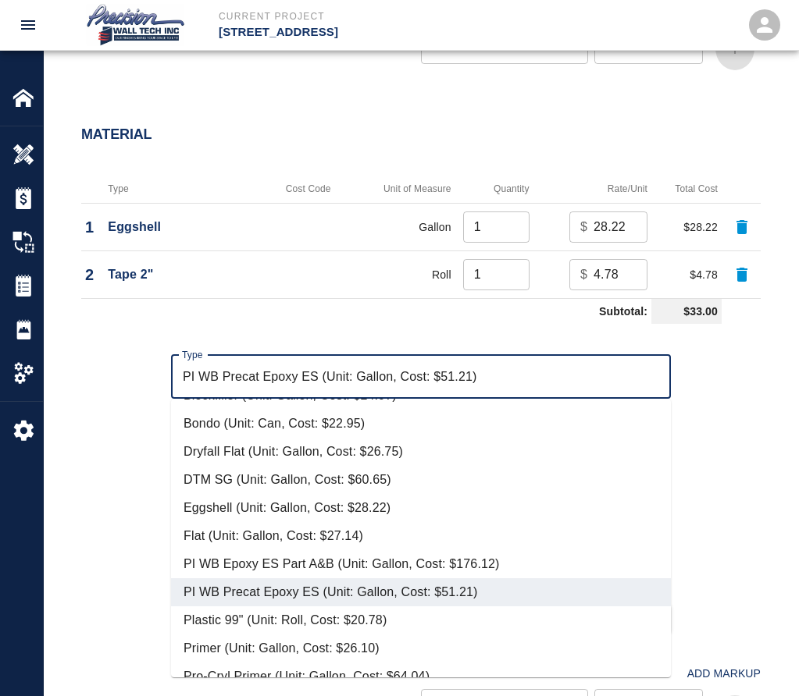
click at [376, 617] on li "Plastic 99" (Unit: Roll, Cost: $20.78)" at bounding box center [421, 621] width 500 height 28
type input "Plastic 99" (Unit: Roll, Cost: $20.78)"
type input "Roll"
type input "20.78"
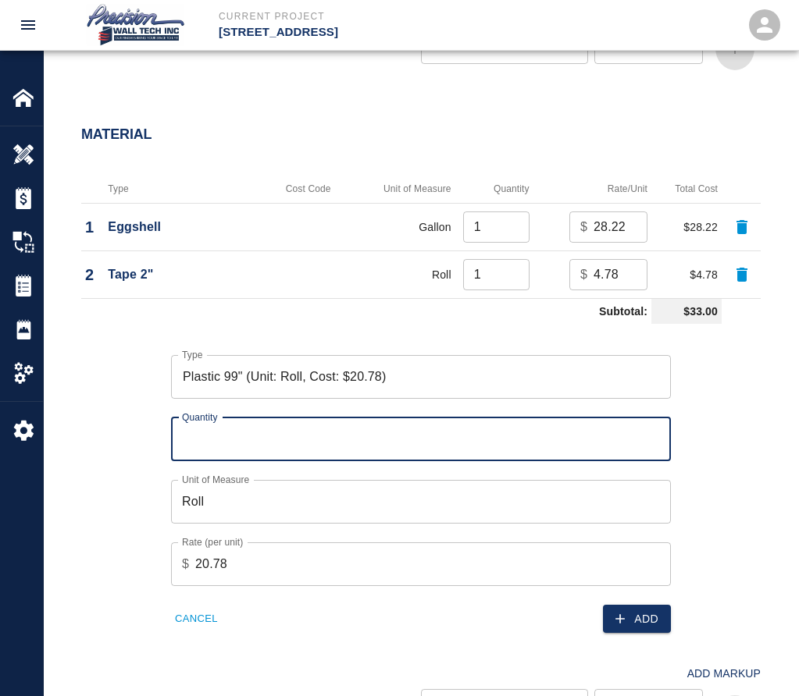
click at [434, 451] on input "Quantity" at bounding box center [421, 440] width 500 height 44
type input "1"
click at [621, 618] on icon "button" at bounding box center [619, 618] width 9 height 9
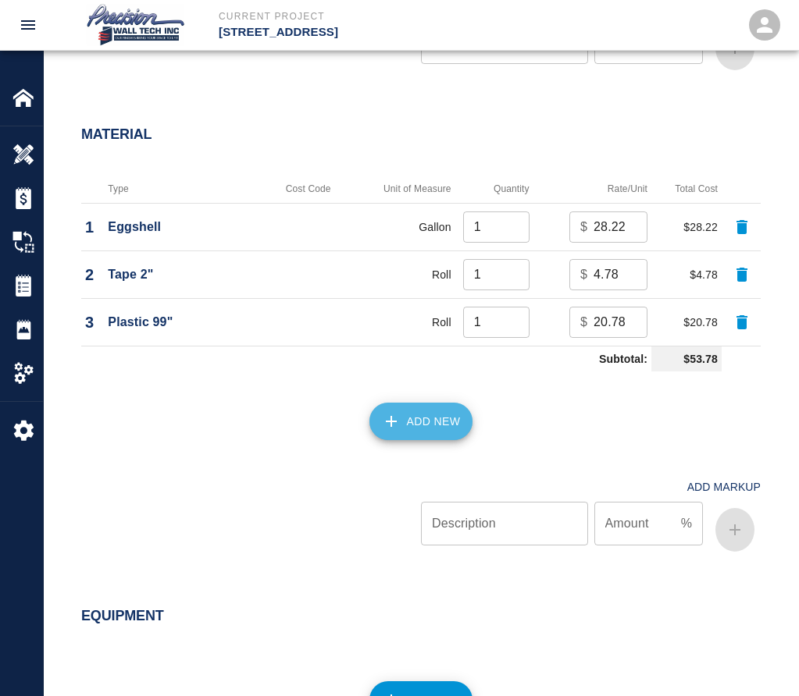
click at [394, 418] on icon "button" at bounding box center [391, 421] width 19 height 19
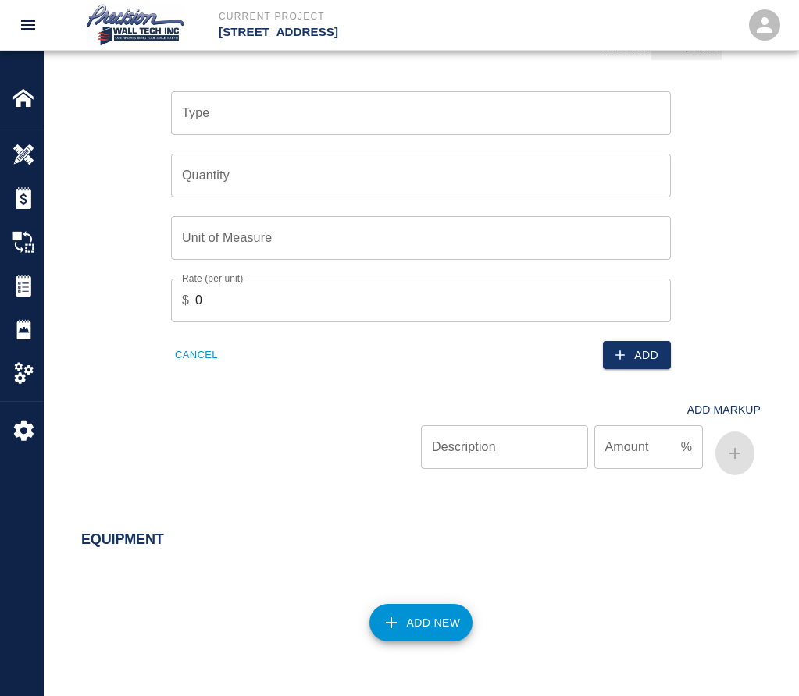
scroll to position [1405, 0]
click at [220, 354] on button "Cancel" at bounding box center [196, 355] width 51 height 24
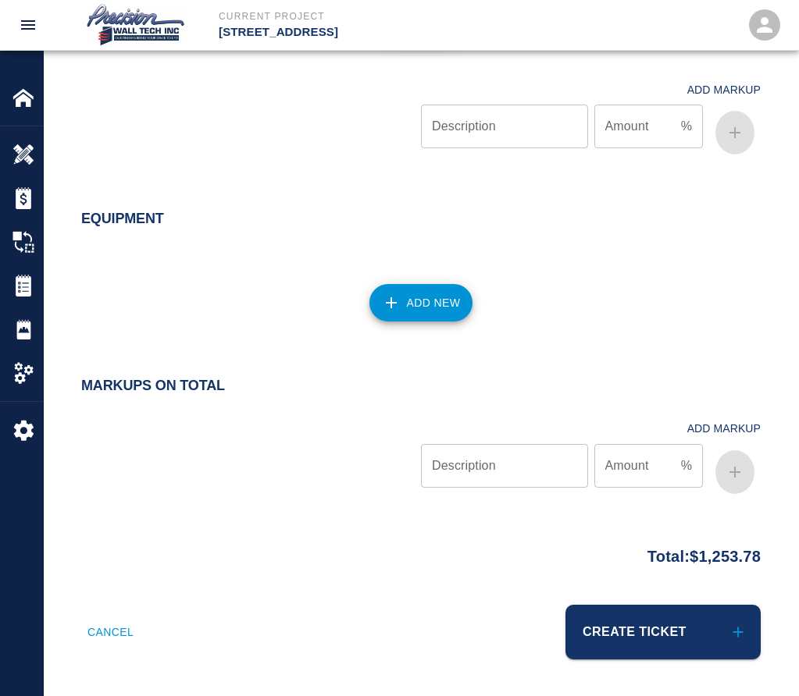
scroll to position [1491, 0]
click at [629, 619] on button "Create Ticket" at bounding box center [662, 631] width 195 height 55
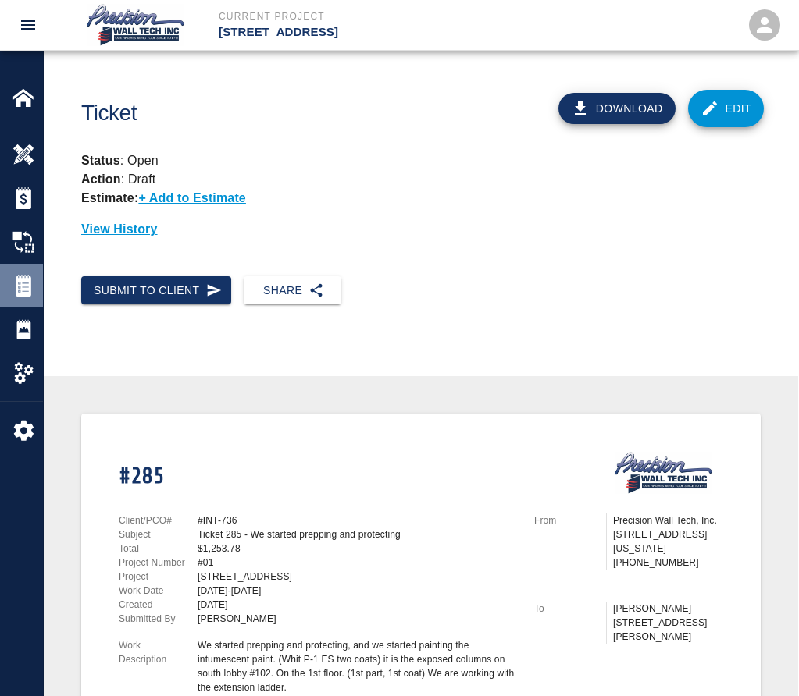
click at [27, 285] on img at bounding box center [23, 286] width 22 height 22
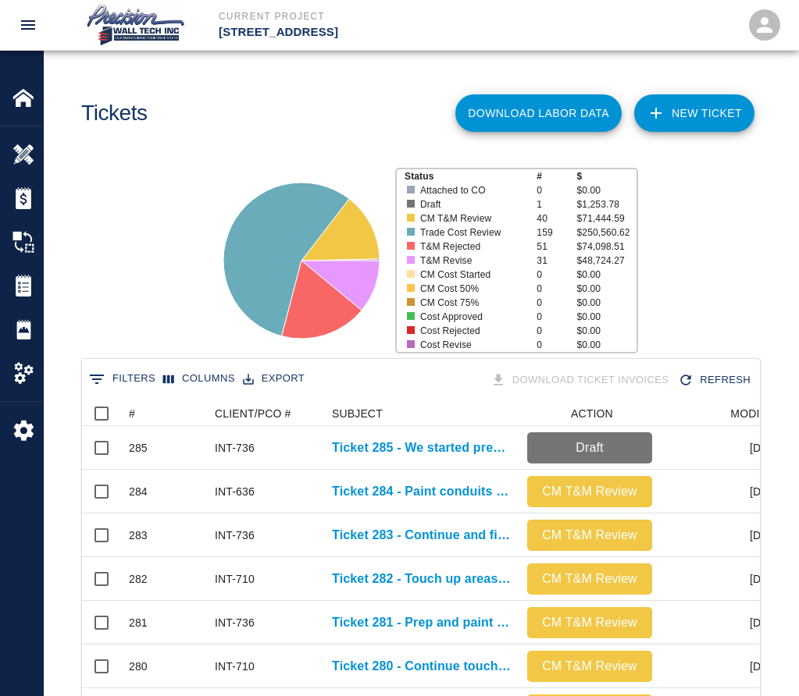
scroll to position [899, 666]
click at [695, 123] on link "NEW TICKET" at bounding box center [694, 112] width 120 height 37
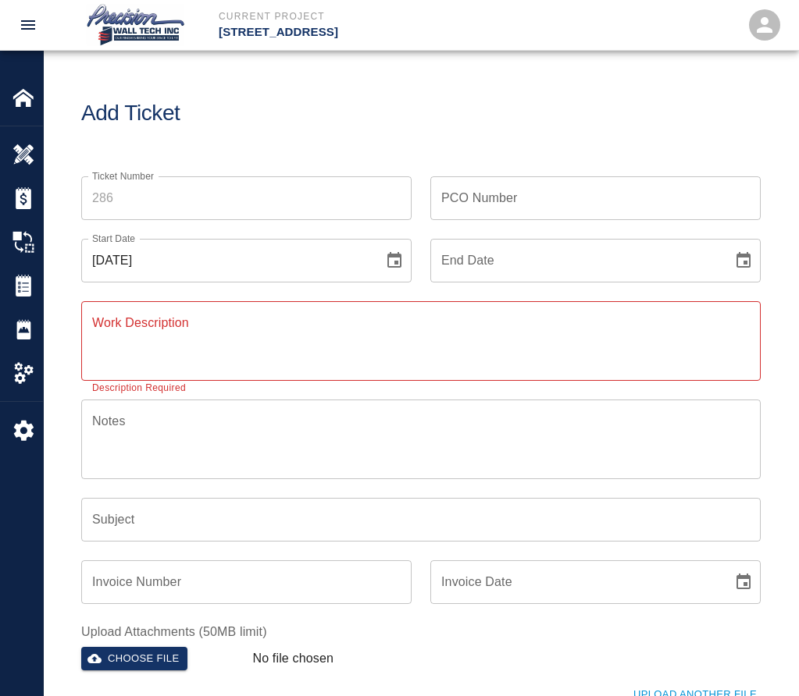
click at [196, 218] on input "Ticket Number" at bounding box center [246, 198] width 330 height 44
type input "286"
click at [488, 194] on input "PCO Number" at bounding box center [595, 198] width 330 height 44
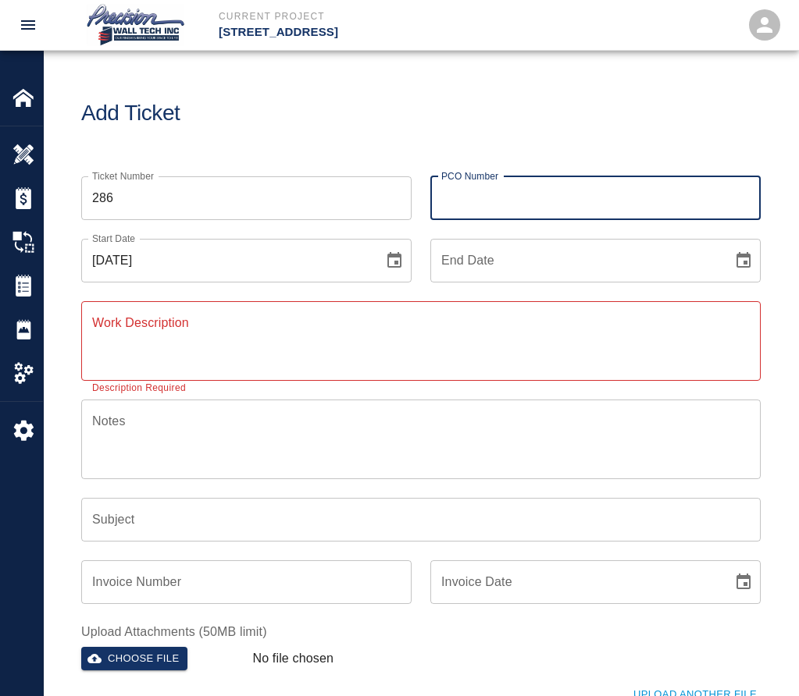
click at [724, 289] on div "Work Description x Work Description Description Required" at bounding box center [411, 332] width 698 height 98
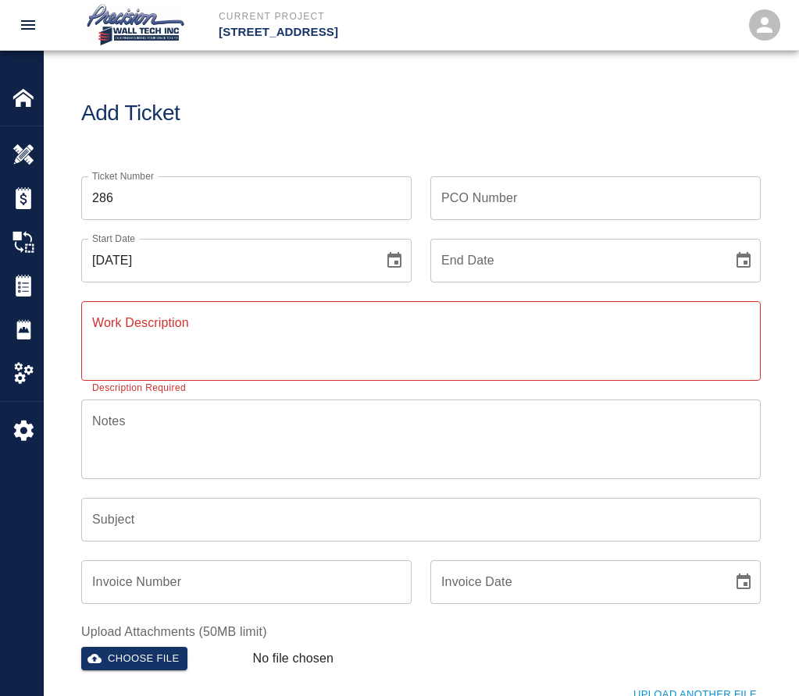
click at [740, 264] on icon "Choose date" at bounding box center [743, 260] width 19 height 19
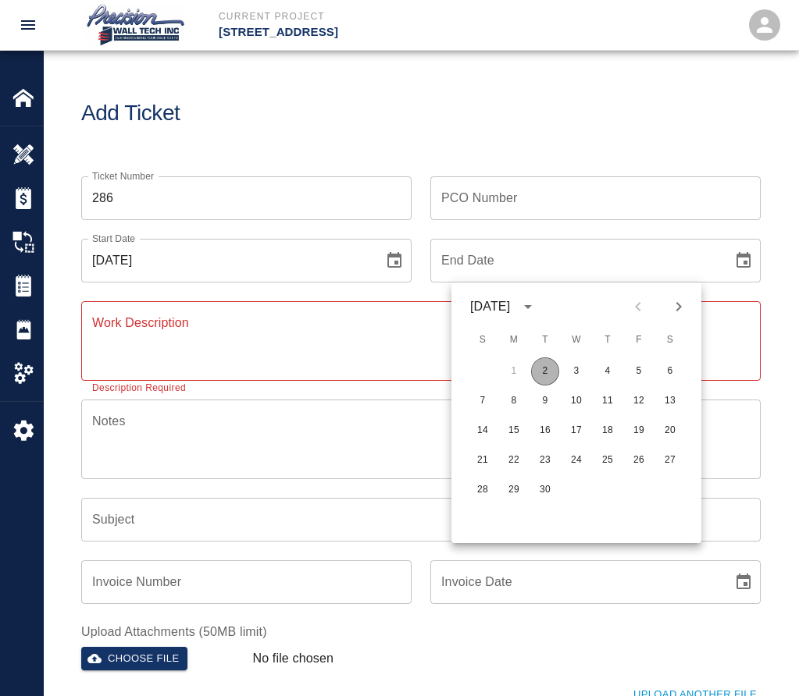
click at [539, 365] on button "2" at bounding box center [545, 372] width 28 height 28
type input "[DATE]"
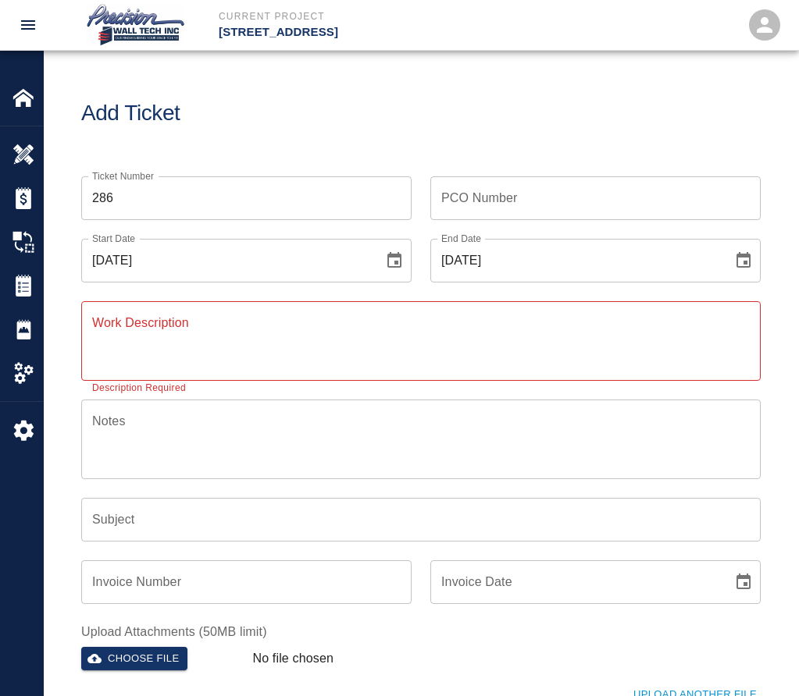
click at [282, 328] on textarea "Work Description" at bounding box center [420, 341] width 657 height 54
click at [335, 308] on div "x Work Description" at bounding box center [420, 341] width 679 height 80
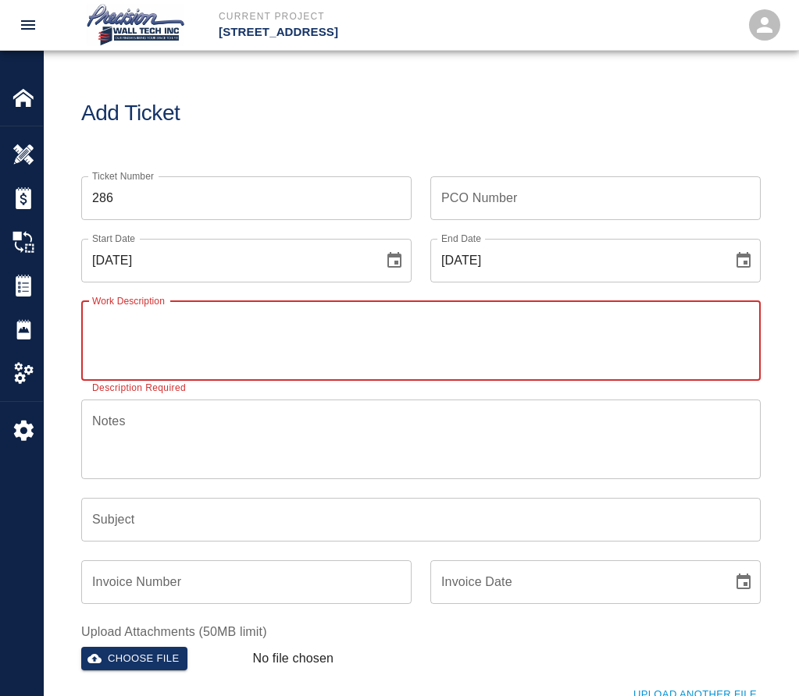
paste textarea "We prep and paint the exposed ceiling, primer and finish coat on walls, and sho…"
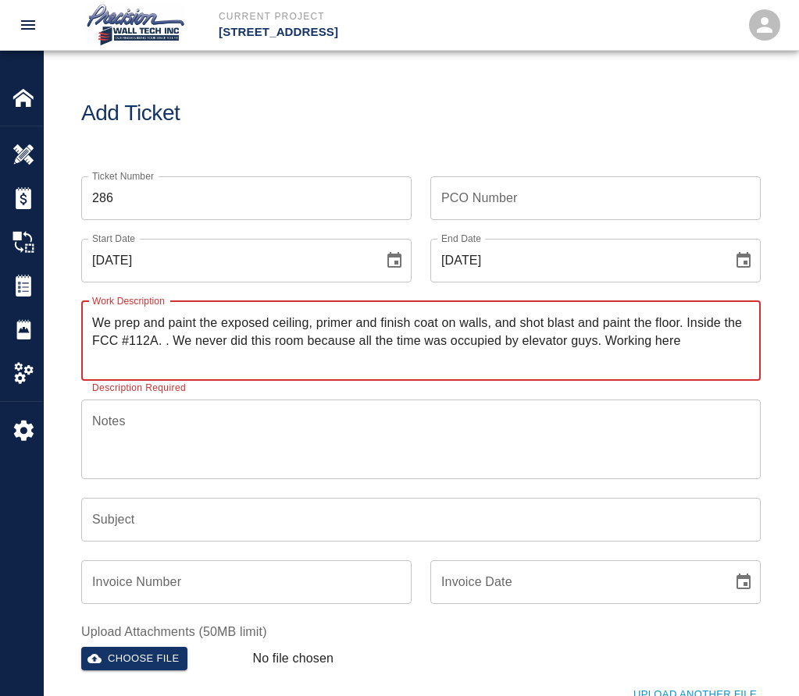
type textarea "We prep and paint the exposed ceiling, primer and finish coat on walls, and sho…"
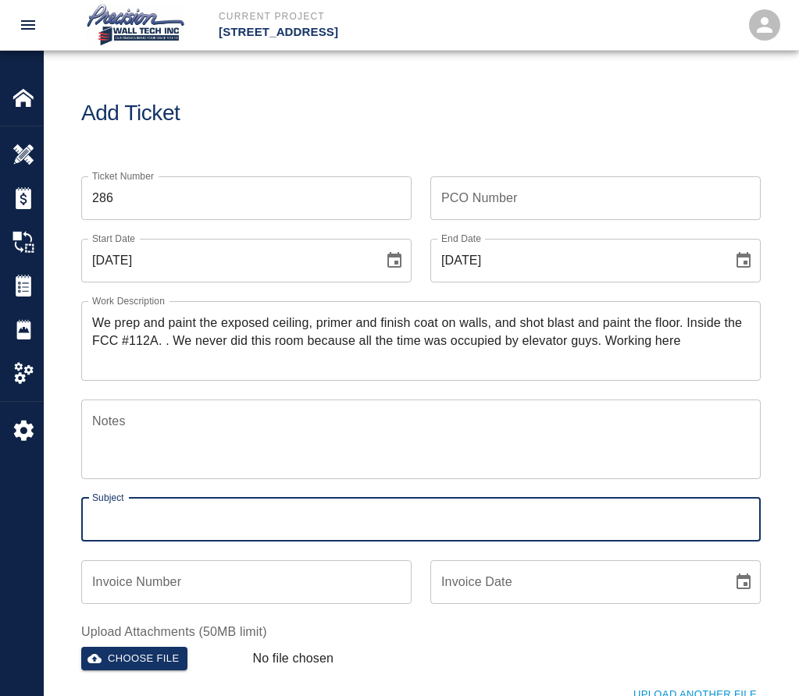
click at [205, 521] on input "Subject" at bounding box center [420, 520] width 679 height 44
click at [141, 525] on input "Ticket 204 -" at bounding box center [420, 520] width 679 height 44
click at [282, 529] on input "Ticket 286 -" at bounding box center [420, 520] width 679 height 44
drag, startPoint x: 217, startPoint y: 524, endPoint x: 169, endPoint y: 516, distance: 48.3
click at [155, 522] on input "Ticket 286 -" at bounding box center [420, 520] width 679 height 44
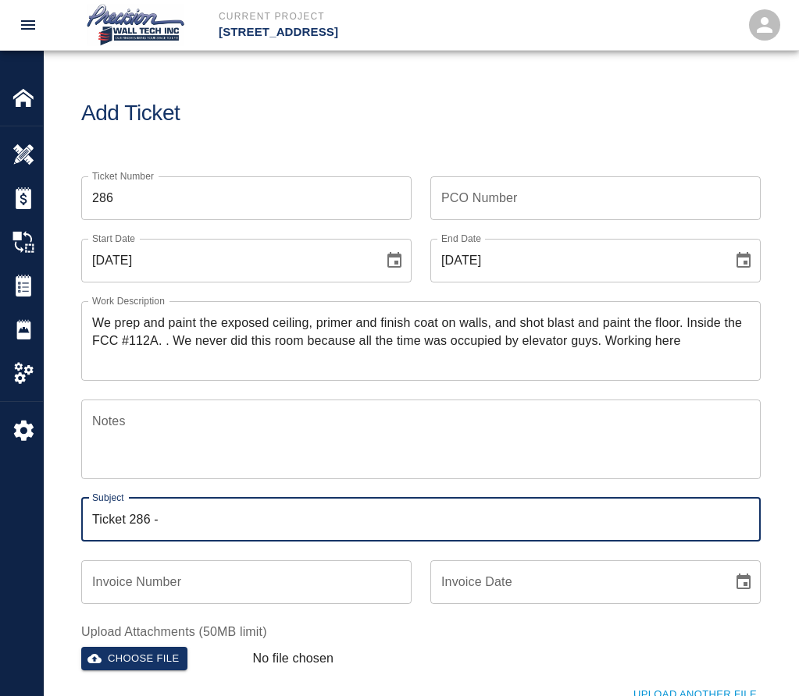
click at [189, 522] on input "Ticket 286 -" at bounding box center [420, 520] width 679 height 44
drag, startPoint x: 205, startPoint y: 504, endPoint x: 204, endPoint y: 515, distance: 11.7
paste input "We prep and paint the exposed ceiling, primer and finish coat on walls, and sho…"
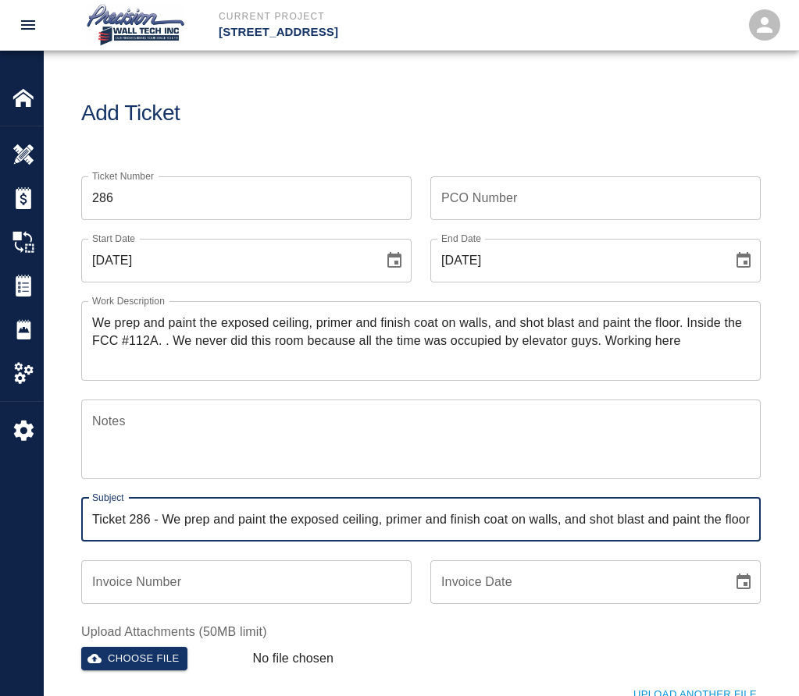
scroll to position [0, 653]
drag, startPoint x: 244, startPoint y: 520, endPoint x: 1498, endPoint y: 481, distance: 1254.5
click at [799, 481] on html "Current Project [STREET_ADDRESS] Home [STREET_ADDRESS] Overview Estimates Chang…" at bounding box center [399, 348] width 799 height 696
drag, startPoint x: 421, startPoint y: 522, endPoint x: 1241, endPoint y: 550, distance: 820.3
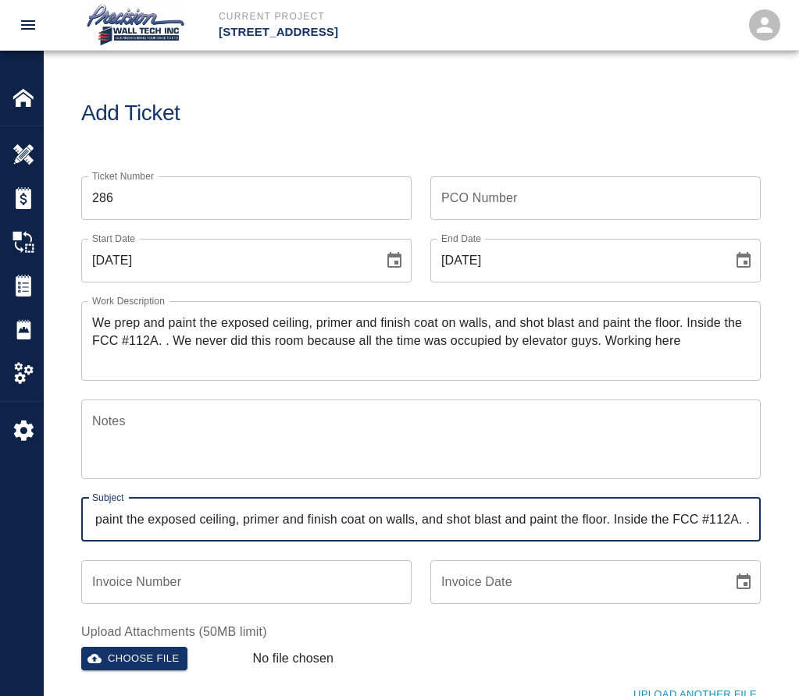
click at [799, 550] on html "Current Project [STREET_ADDRESS] Home [STREET_ADDRESS] Overview Estimates Chang…" at bounding box center [399, 348] width 799 height 696
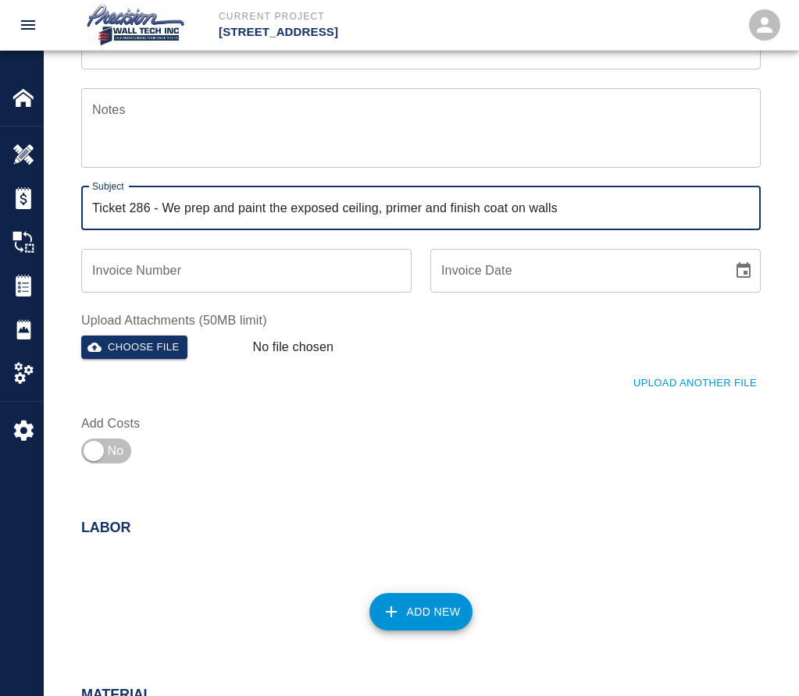
scroll to position [312, 0]
type input "Ticket 286 - We prep and paint the exposed ceiling, primer and finish coat on w…"
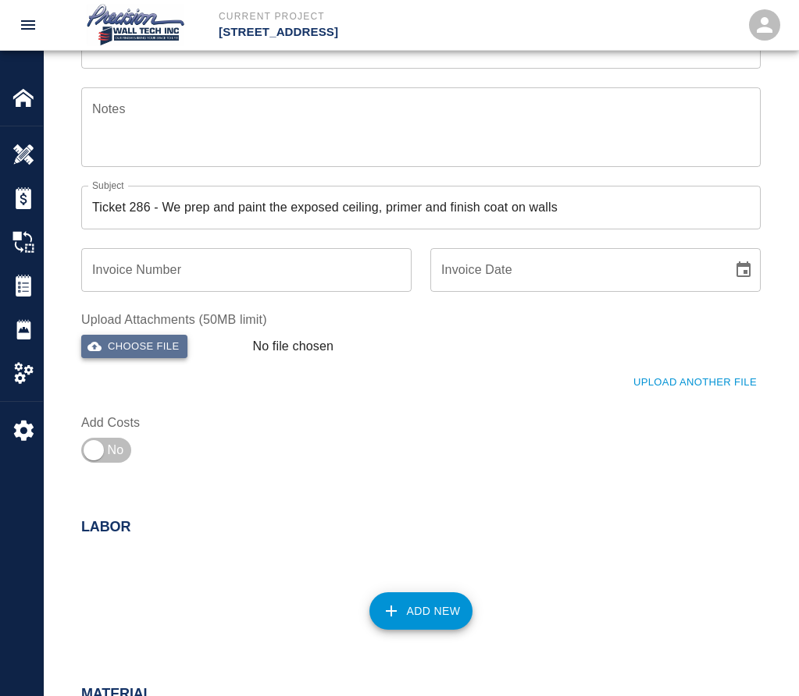
click at [161, 351] on button "Choose file" at bounding box center [134, 347] width 106 height 24
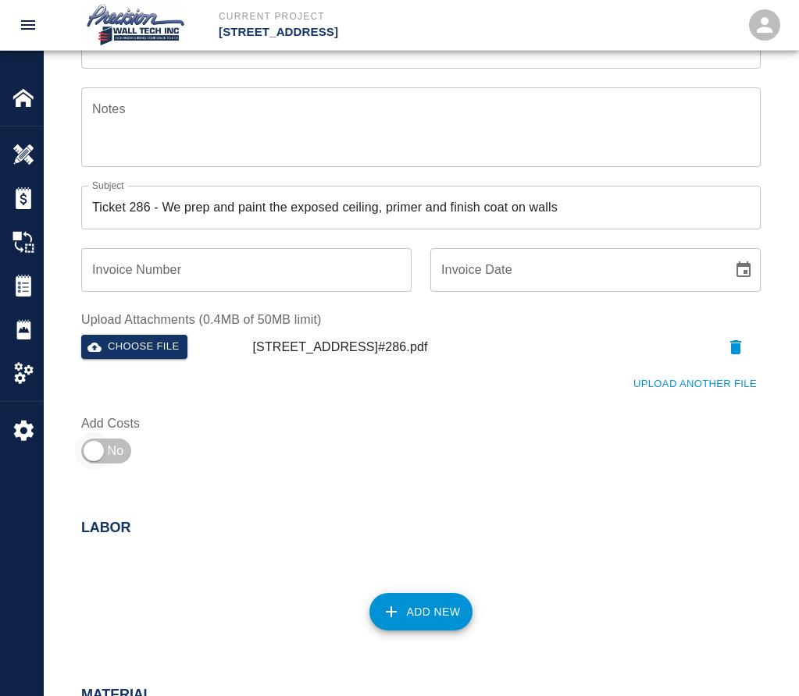
click at [115, 450] on input "checkbox" at bounding box center [93, 451] width 112 height 37
checkbox input "true"
drag, startPoint x: 420, startPoint y: 635, endPoint x: 416, endPoint y: 617, distance: 18.4
click at [419, 627] on div "Add New" at bounding box center [411, 602] width 698 height 69
click at [416, 617] on button "Add New" at bounding box center [421, 611] width 104 height 37
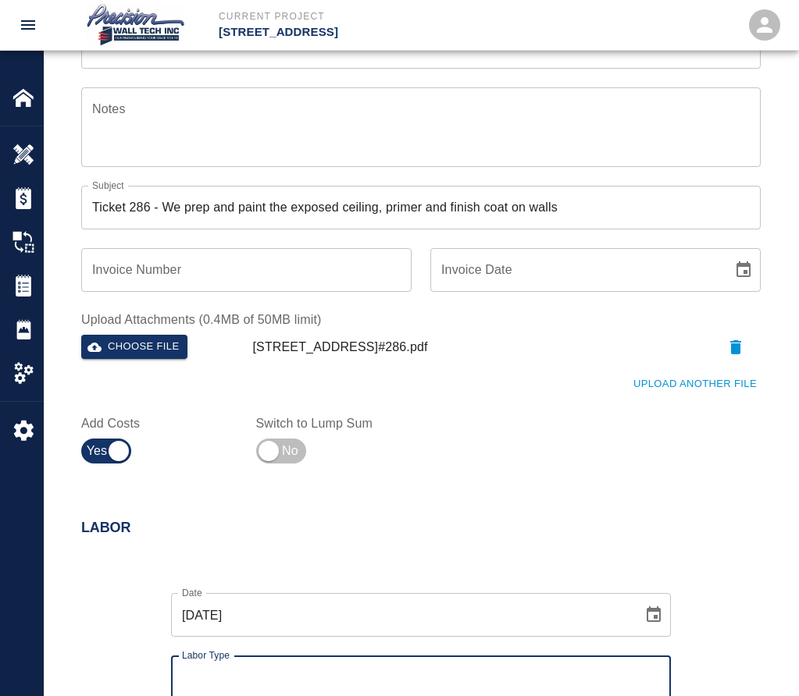
scroll to position [625, 0]
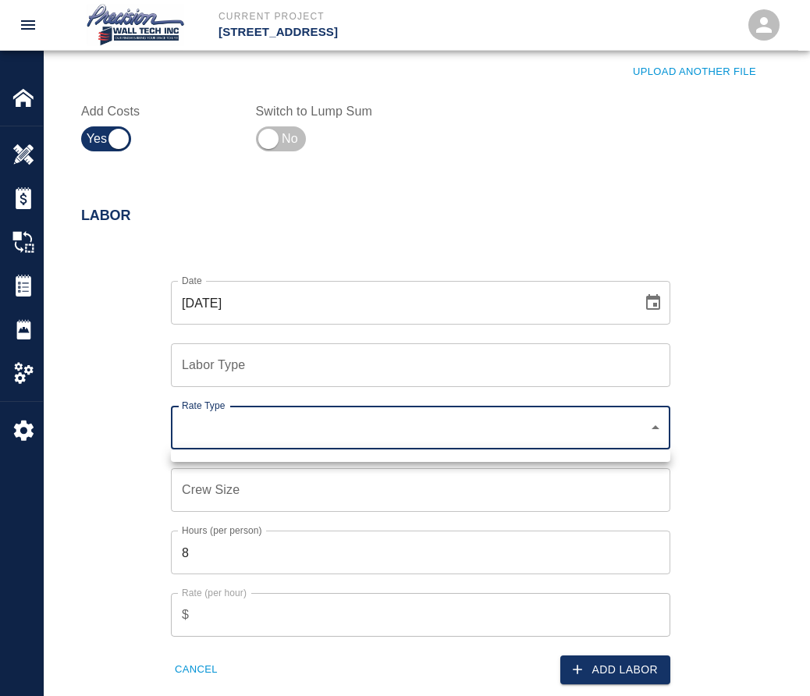
click at [273, 427] on div at bounding box center [405, 348] width 810 height 696
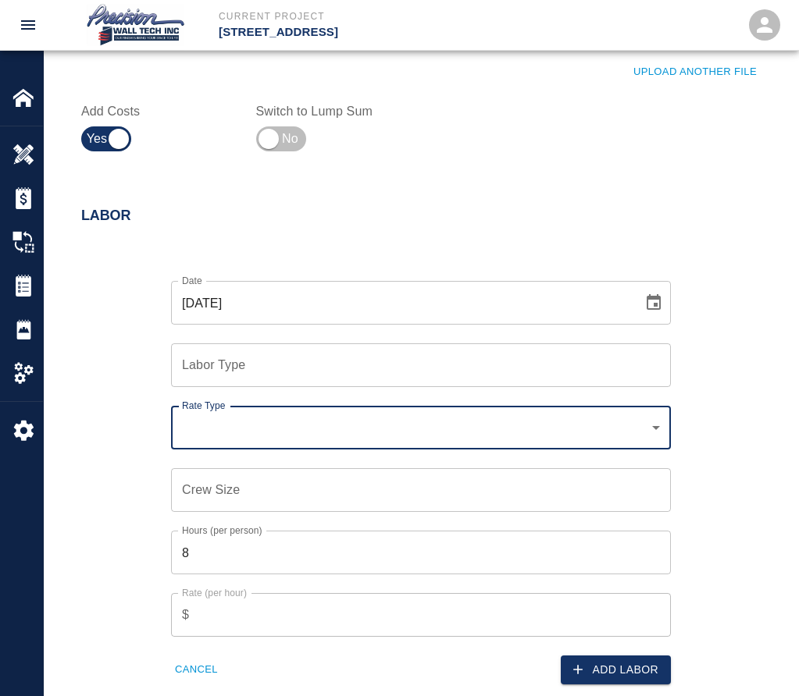
click at [267, 372] on input "Labor Type" at bounding box center [421, 366] width 486 height 30
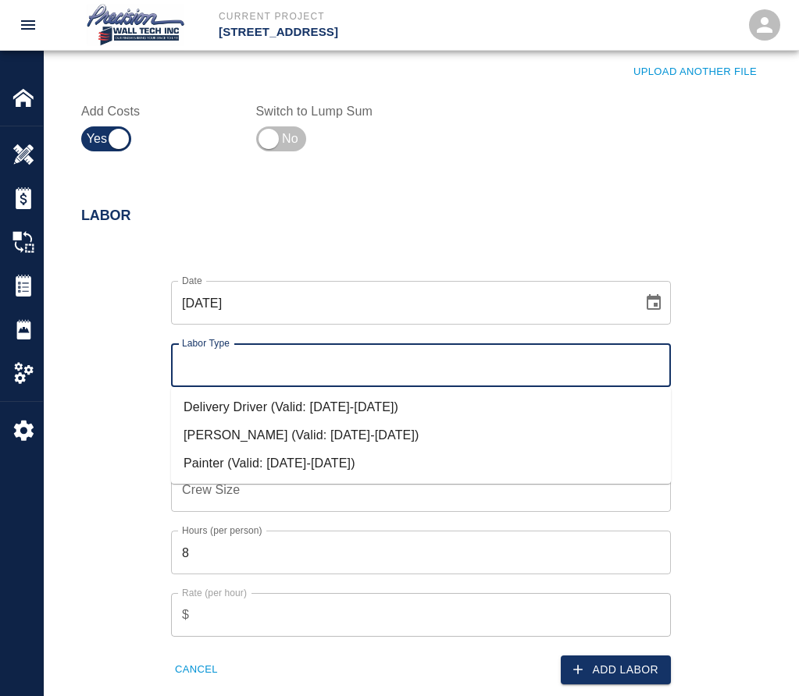
click at [222, 464] on li "Painter (Valid: [DATE]-[DATE])" at bounding box center [421, 464] width 500 height 28
type input "Painter"
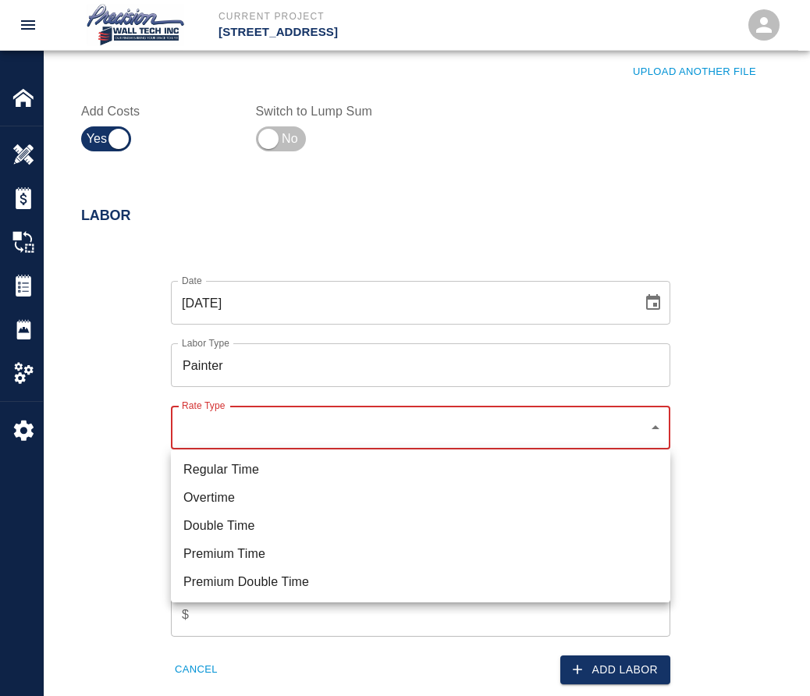
click at [258, 480] on li "Regular Time" at bounding box center [421, 470] width 500 height 28
type input "rate_rt"
type input "75.00"
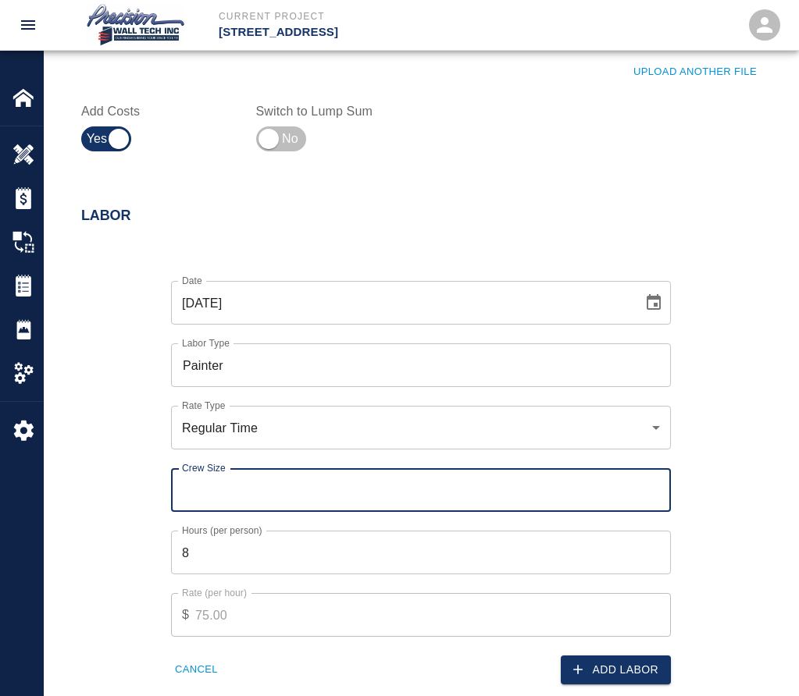
click at [237, 485] on input "Crew Size" at bounding box center [421, 490] width 500 height 44
type input "2"
click at [605, 681] on button "Add Labor" at bounding box center [616, 670] width 110 height 29
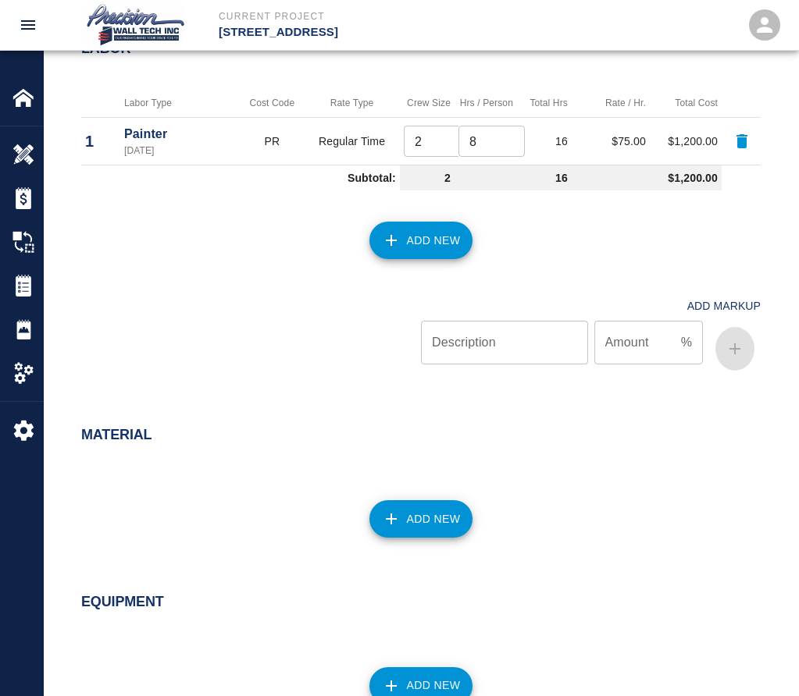
scroll to position [1176, 0]
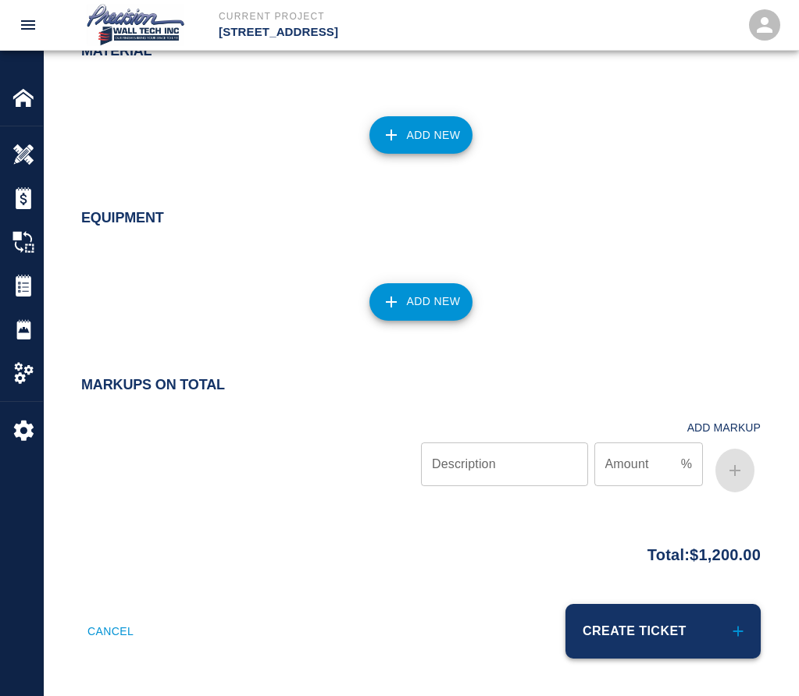
click at [640, 637] on button "Create Ticket" at bounding box center [662, 631] width 195 height 55
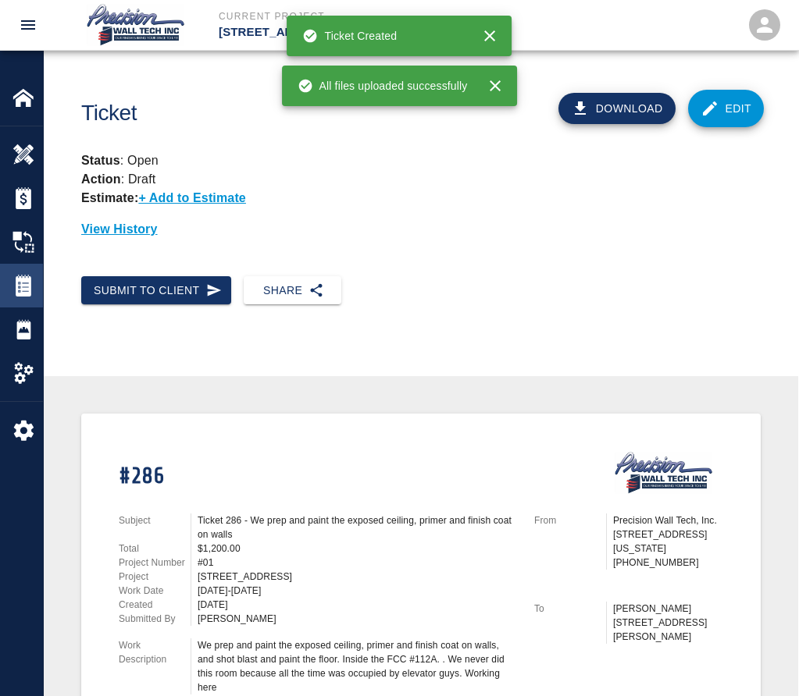
click at [11, 295] on div "Tickets" at bounding box center [21, 286] width 43 height 44
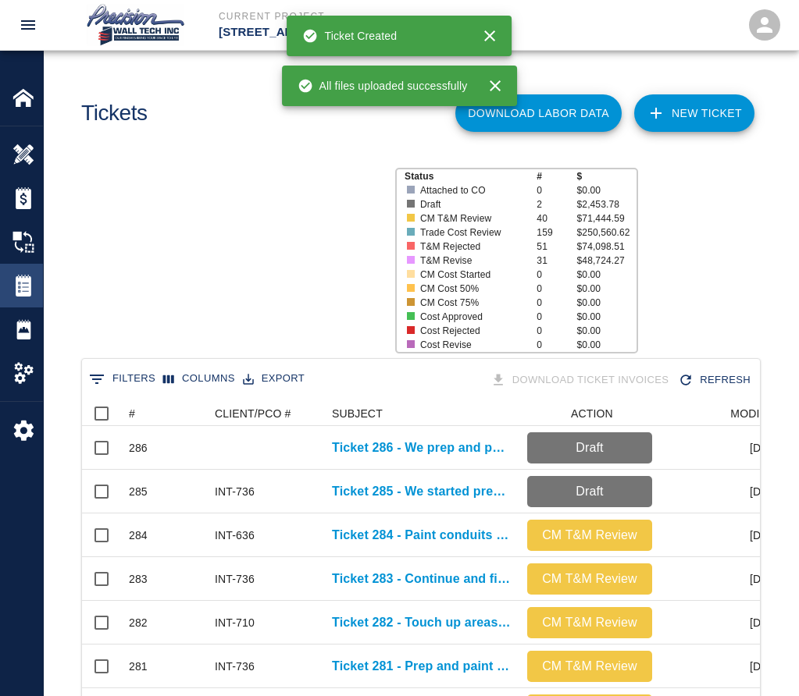
scroll to position [899, 666]
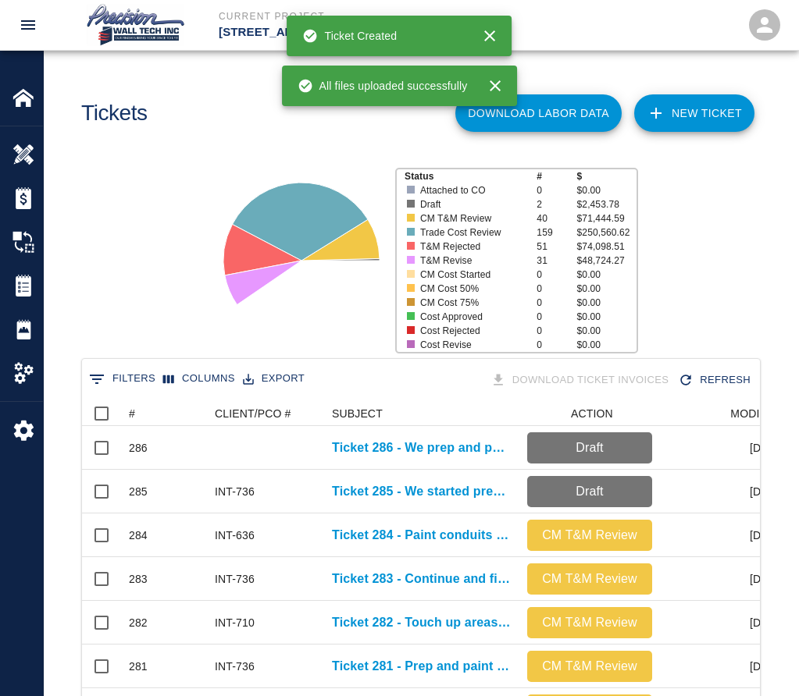
click at [700, 103] on link "NEW TICKET" at bounding box center [694, 112] width 120 height 37
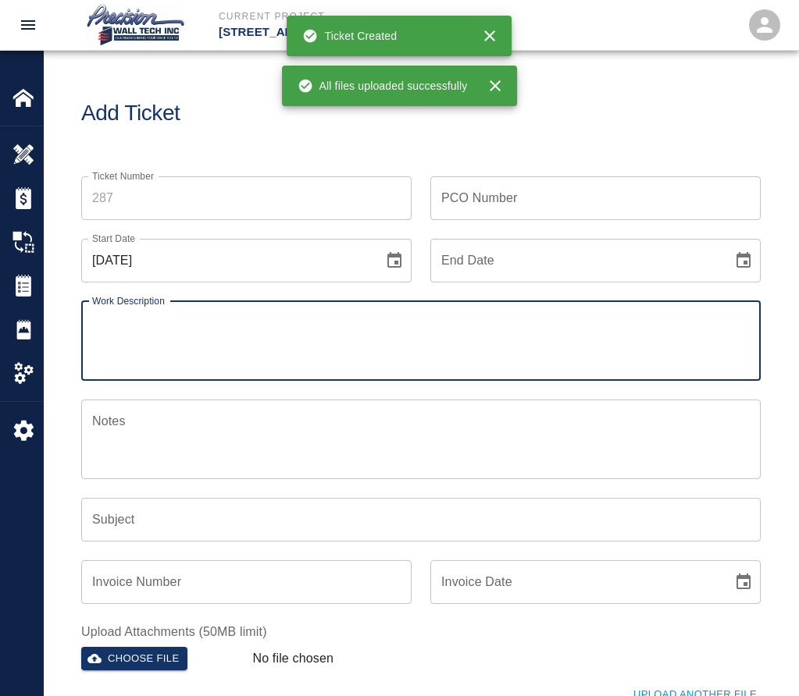
click at [209, 191] on input "Ticket Number" at bounding box center [246, 198] width 330 height 44
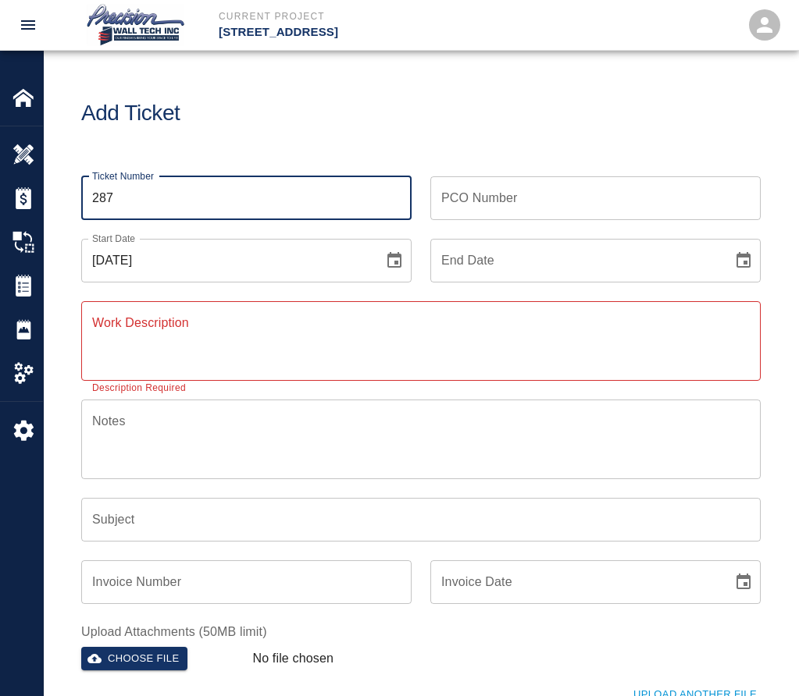
type input "287"
click at [592, 202] on input "PCO Number" at bounding box center [595, 198] width 330 height 44
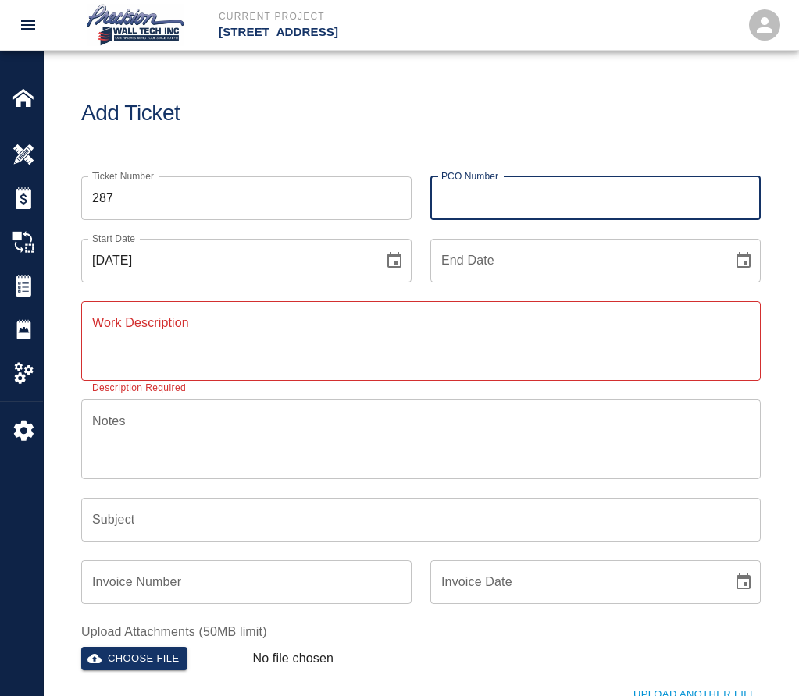
type input "P"
type input "PCI#481"
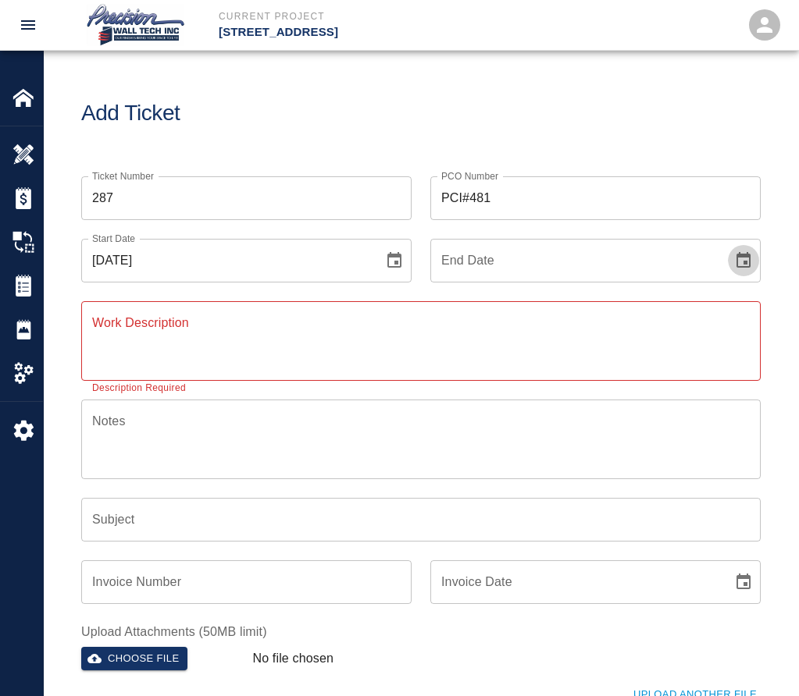
click at [728, 245] on button "Choose date" at bounding box center [743, 260] width 31 height 31
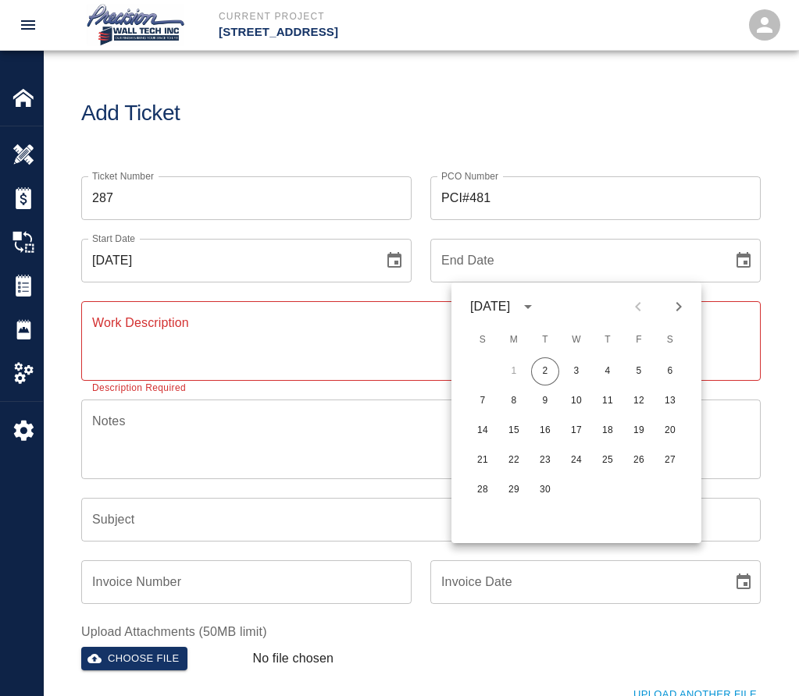
click at [531, 358] on button "2" at bounding box center [545, 372] width 28 height 28
type input "[DATE]"
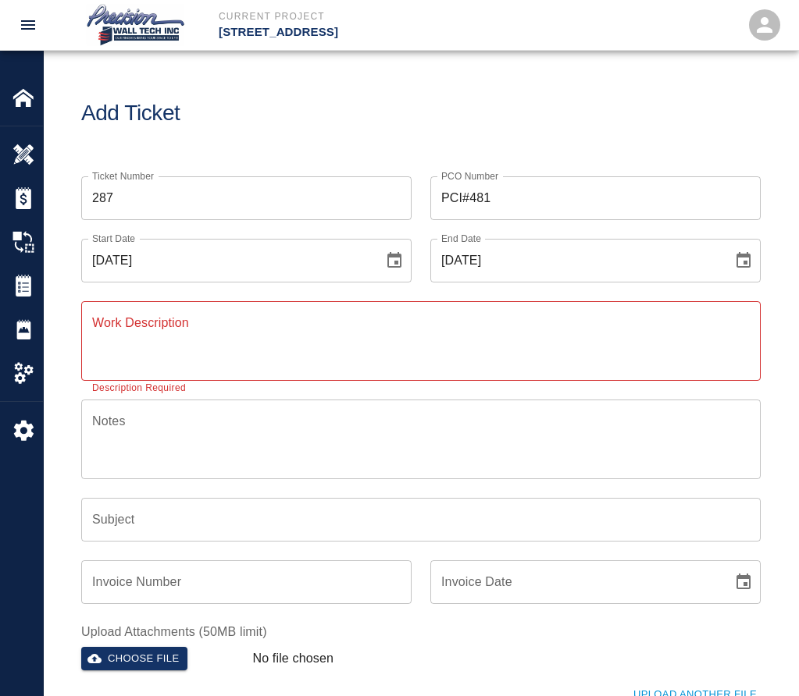
click at [210, 348] on textarea "Work Description" at bounding box center [420, 341] width 657 height 54
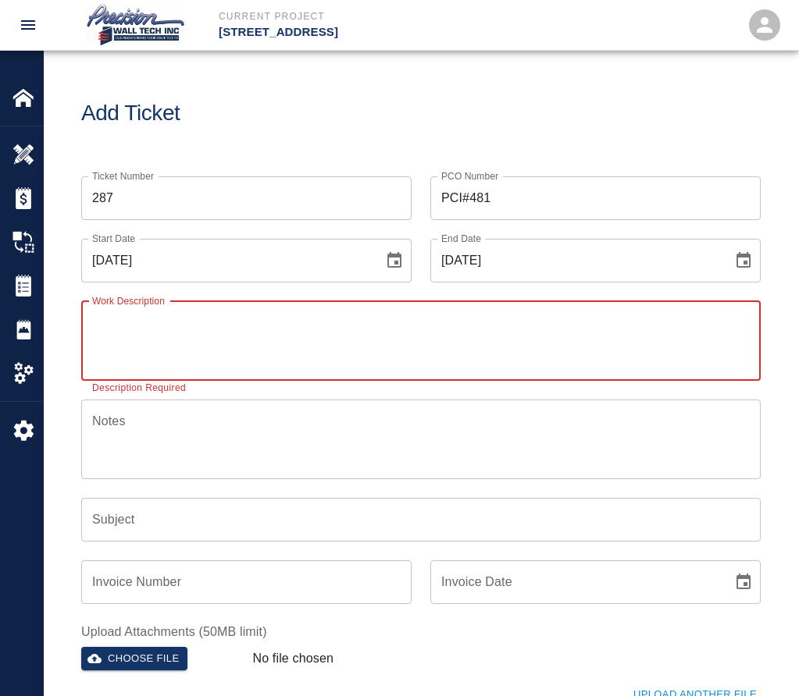
paste textarea "We started protecting, applying the primerimer coat,and finishinging the coatco…"
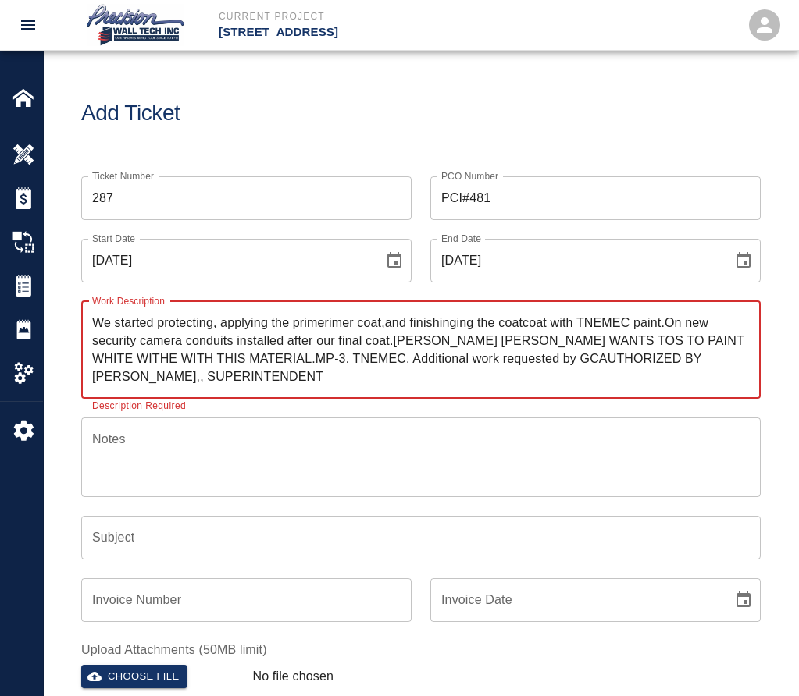
type textarea "We started protecting, applying the primerimer coat,and finishinging the coatco…"
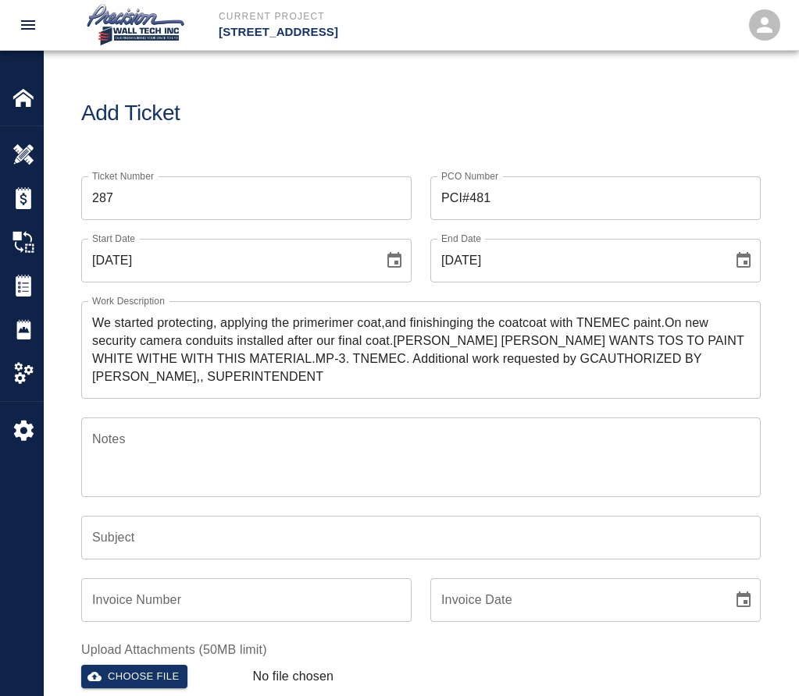
click at [301, 320] on textarea "We started protecting, applying the primerimer coat,and finishinging the coatco…" at bounding box center [420, 350] width 657 height 72
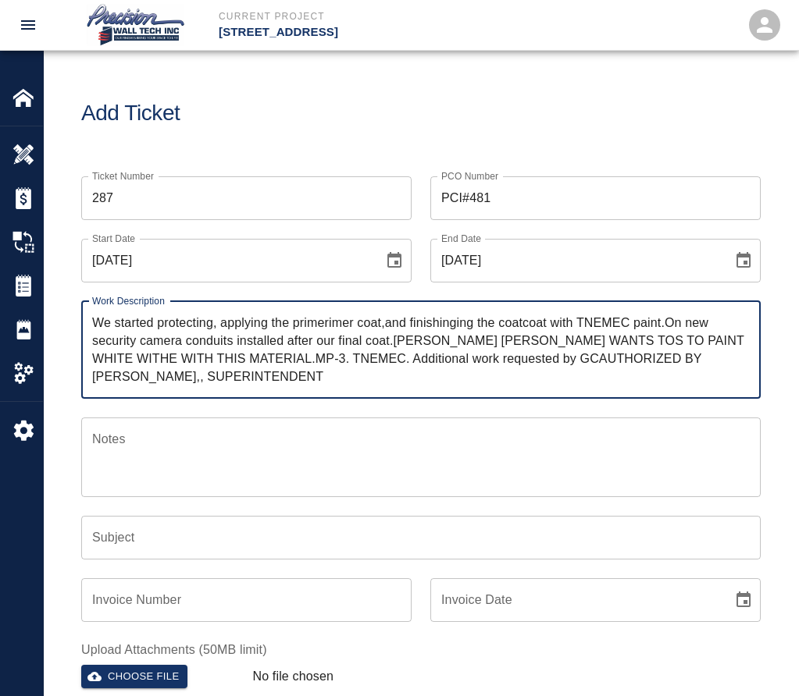
drag, startPoint x: 301, startPoint y: 320, endPoint x: 284, endPoint y: 336, distance: 22.6
click at [277, 338] on textarea "We started protecting, applying the primerimer coat,and finishinging the coatco…" at bounding box center [420, 350] width 657 height 72
drag, startPoint x: 223, startPoint y: 361, endPoint x: 41, endPoint y: 316, distance: 187.3
click at [41, 316] on div "Current Project [STREET_ADDRESS] Home [STREET_ADDRESS] Overview Estimates Chang…" at bounding box center [399, 348] width 799 height 696
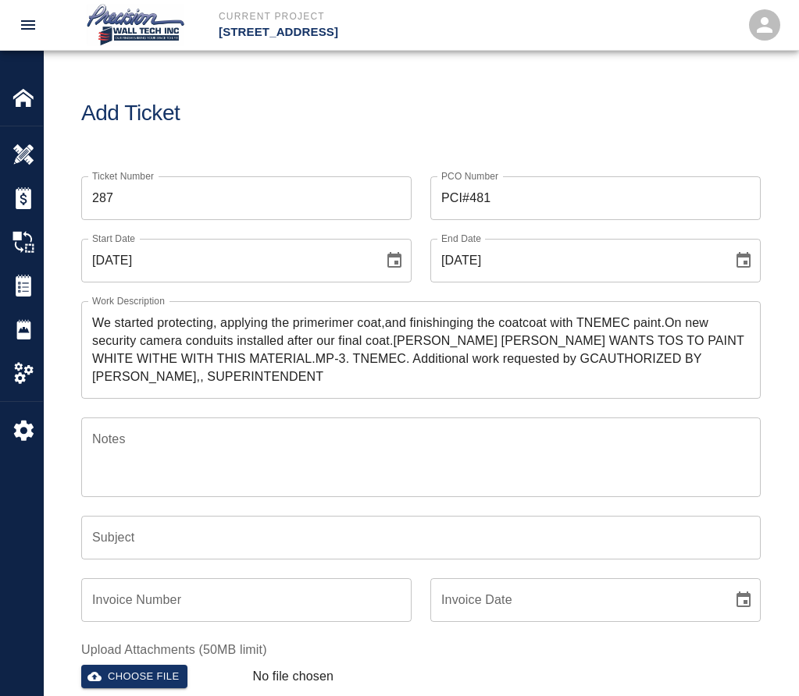
click at [255, 390] on div "We started protecting, applying the primerimer coat,and finishinging the coatco…" at bounding box center [420, 350] width 679 height 98
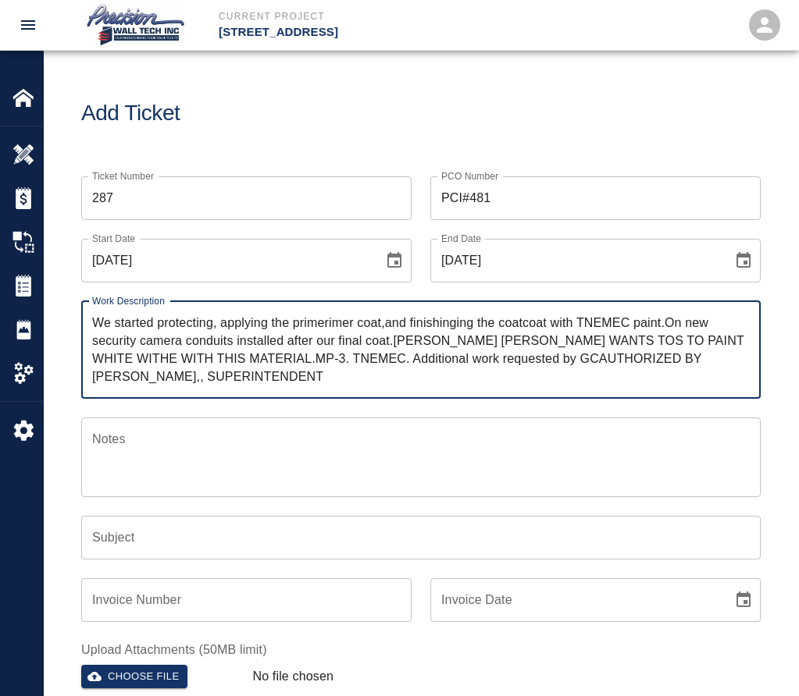
click at [255, 390] on div "We started protecting, applying the primerimer coat,and finishinging the coatco…" at bounding box center [420, 350] width 679 height 98
click at [266, 381] on textarea "We started protecting, applying the primerimer coat,and finishinging the coatco…" at bounding box center [420, 350] width 657 height 72
drag, startPoint x: 264, startPoint y: 380, endPoint x: 52, endPoint y: 299, distance: 226.6
click at [59, 305] on div "Ticket Number 287 Ticket Number PCO Number PCI#481 PCO Number Start Date [DATE]…" at bounding box center [421, 498] width 754 height 680
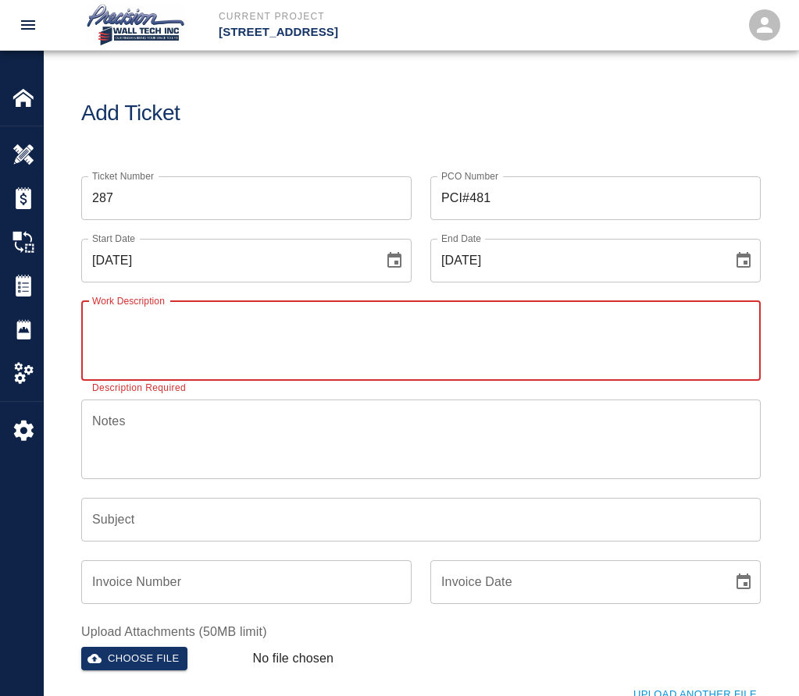
click at [468, 340] on textarea "Work Description" at bounding box center [420, 341] width 657 height 54
paste textarea "We started protecting, applying the primer coat, and finishing the coat with TN…"
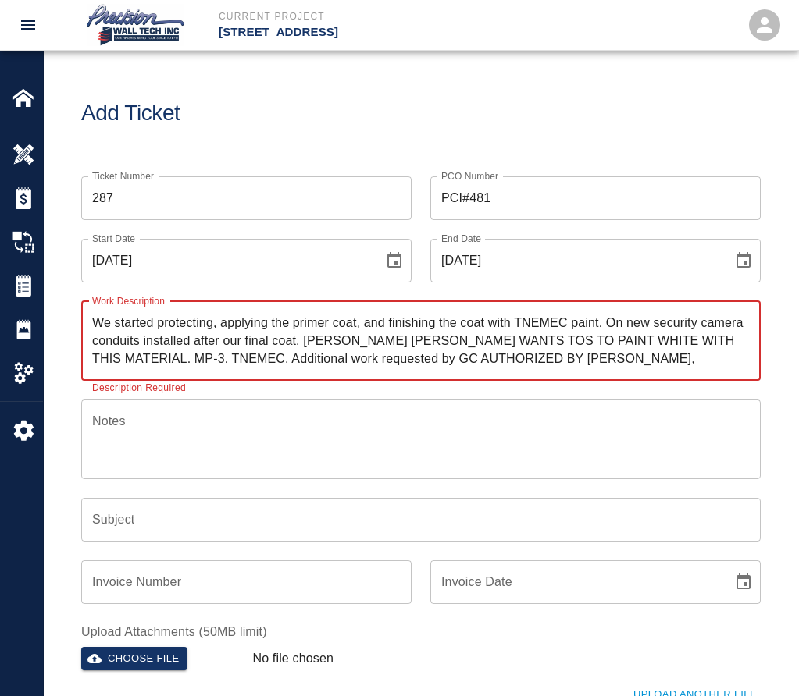
type textarea "We started protecting, applying the primer coat, and finishing the coat with TN…"
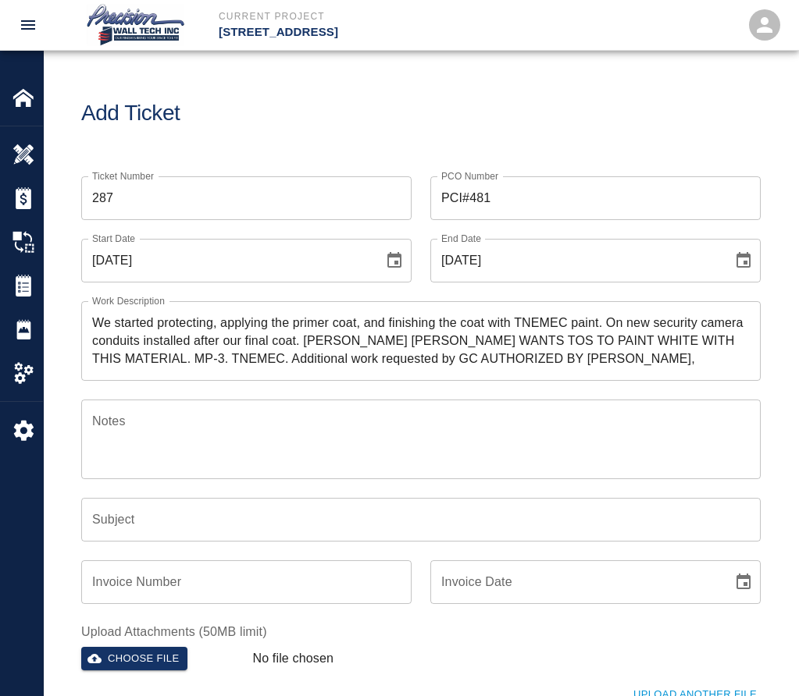
drag, startPoint x: 91, startPoint y: 321, endPoint x: 279, endPoint y: 340, distance: 189.1
click at [280, 340] on div "We started protecting, applying the primer coat, and finishing the coat with TN…" at bounding box center [420, 341] width 679 height 80
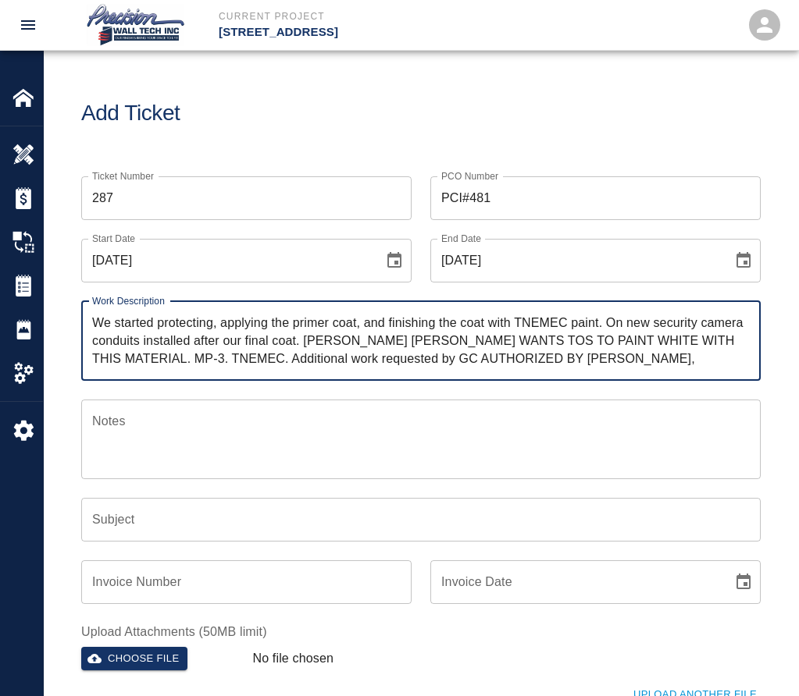
drag, startPoint x: 601, startPoint y: 323, endPoint x: 96, endPoint y: 319, distance: 505.2
click at [96, 319] on textarea "We started protecting, applying the primer coat, and finishing the coat with TN…" at bounding box center [420, 341] width 657 height 54
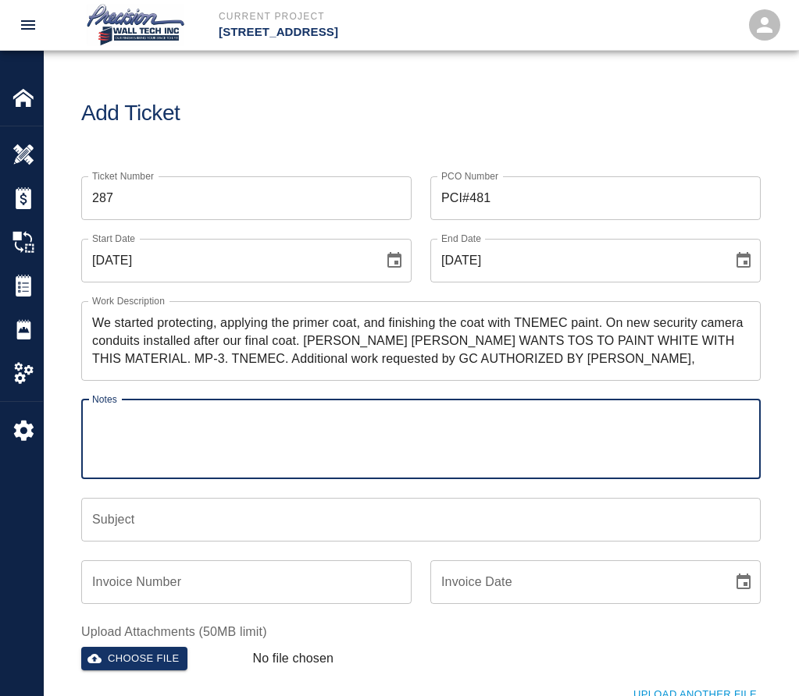
click at [153, 418] on textarea "Notes" at bounding box center [420, 439] width 657 height 54
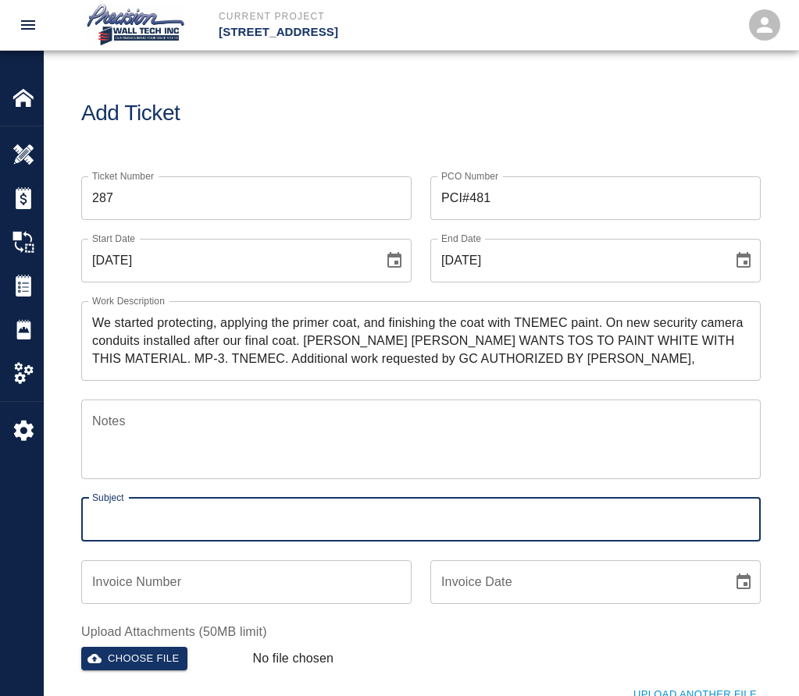
click at [160, 540] on input "Subject" at bounding box center [420, 520] width 679 height 44
click at [295, 526] on input "Ticket 2" at bounding box center [420, 520] width 679 height 44
paste input "We started protecting, applying the primer coat, and finishing the coat with TN…"
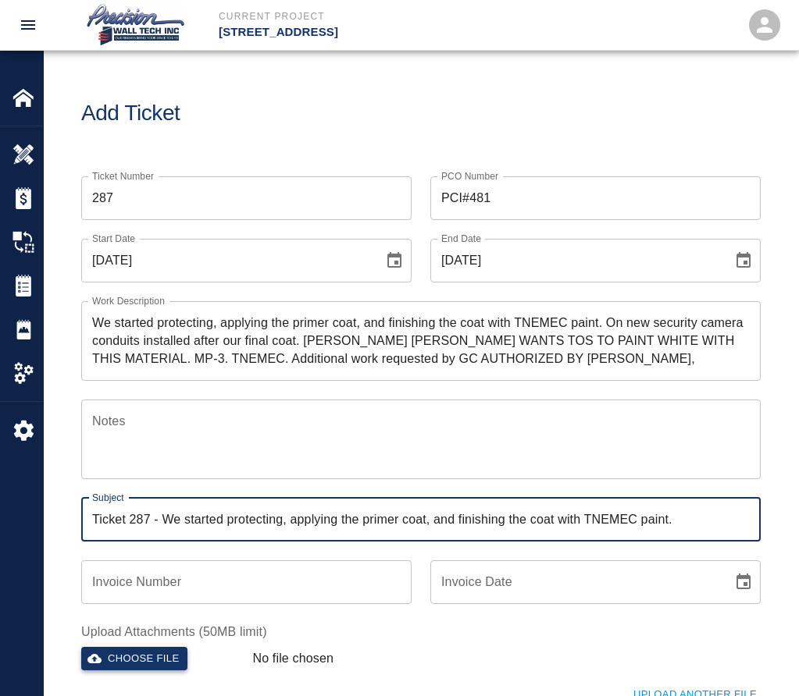
type input "Ticket 287 - We started protecting, applying the primer coat, and finishing the…"
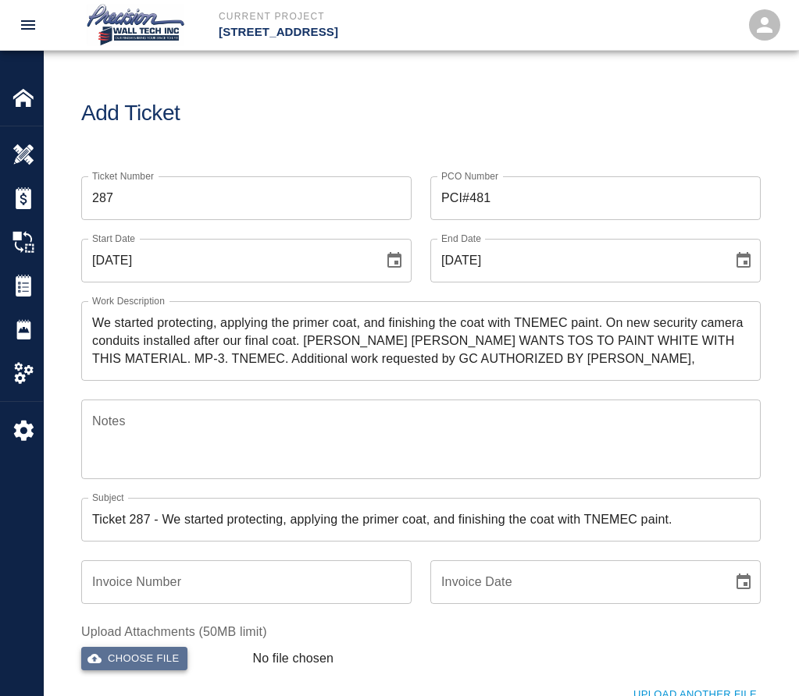
click at [137, 666] on button "Choose file" at bounding box center [134, 659] width 106 height 24
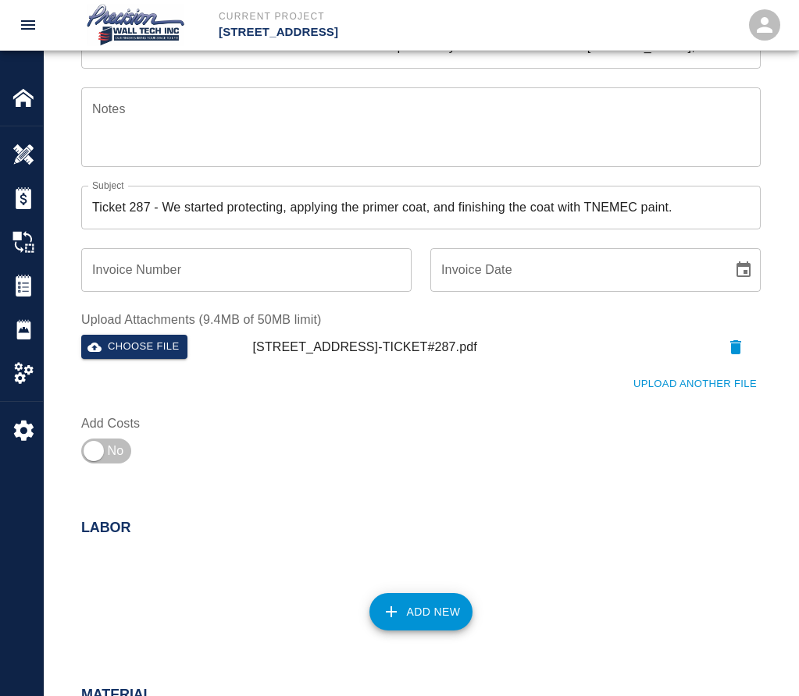
scroll to position [625, 0]
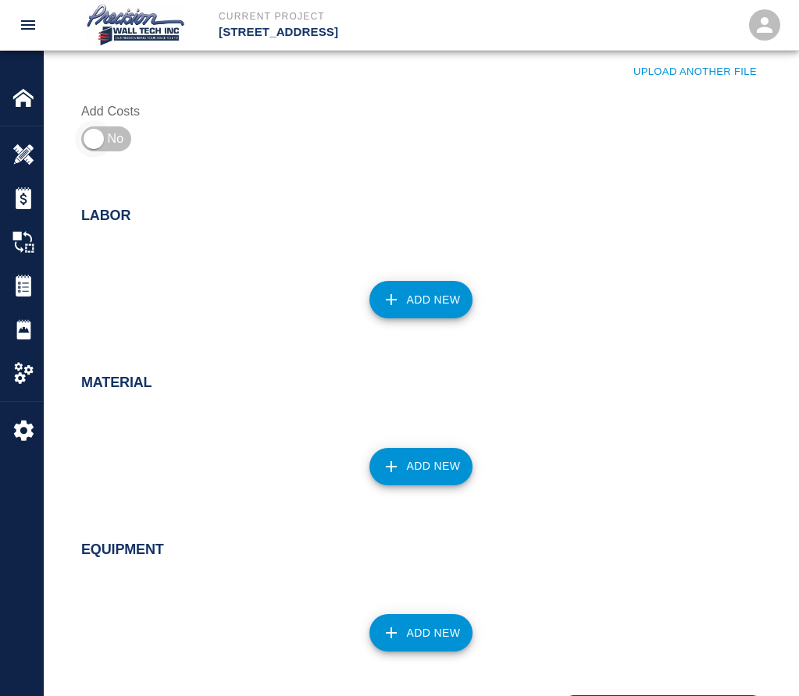
click at [97, 130] on input "checkbox" at bounding box center [93, 138] width 112 height 37
checkbox input "true"
click at [388, 292] on icon "button" at bounding box center [391, 299] width 19 height 19
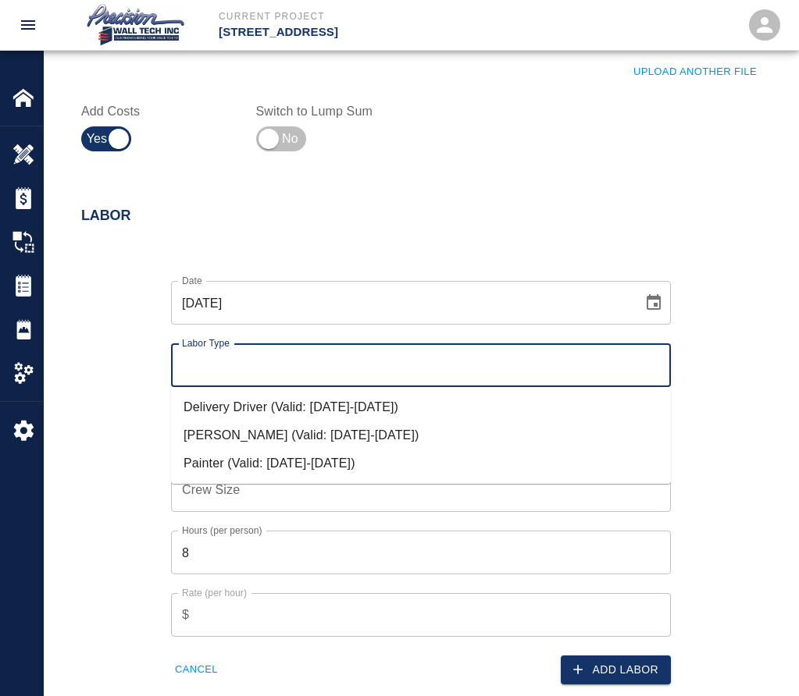
click at [344, 376] on input "Labor Type" at bounding box center [421, 366] width 486 height 30
click at [313, 463] on li "Painter (Valid: [DATE]-[DATE])" at bounding box center [421, 464] width 500 height 28
type input "Painter"
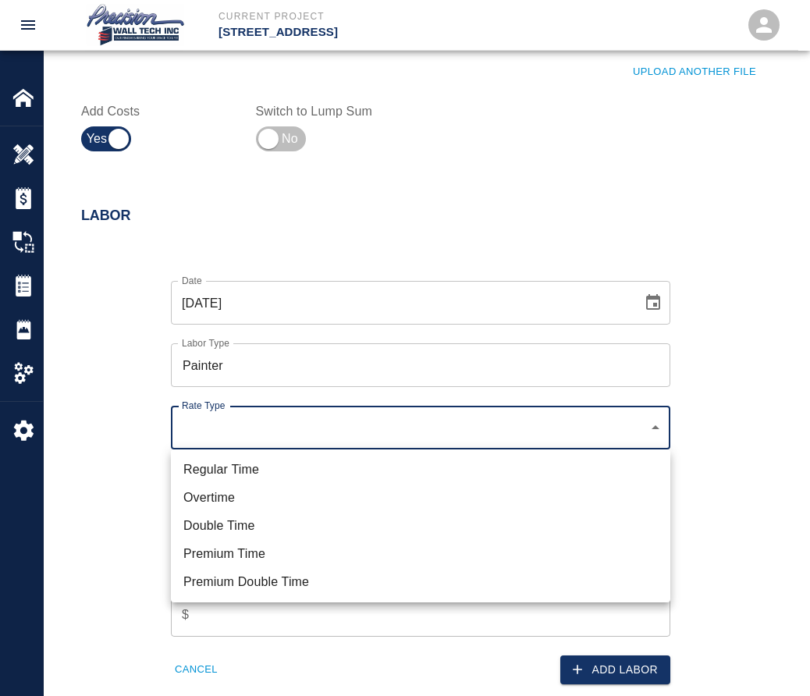
click at [257, 467] on li "Regular Time" at bounding box center [421, 470] width 500 height 28
type input "rate_rt"
type input "75.00"
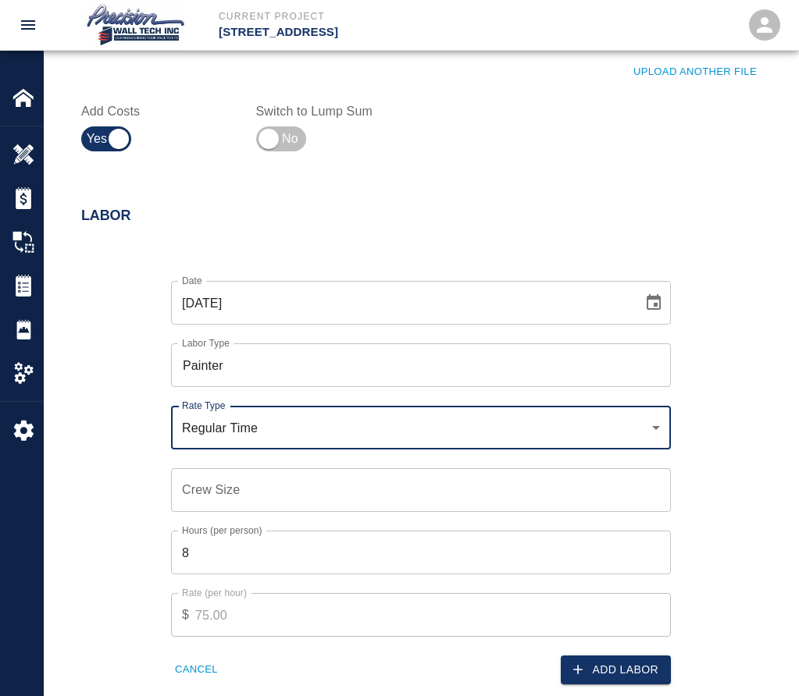
click at [257, 483] on input "Crew Size" at bounding box center [421, 490] width 500 height 44
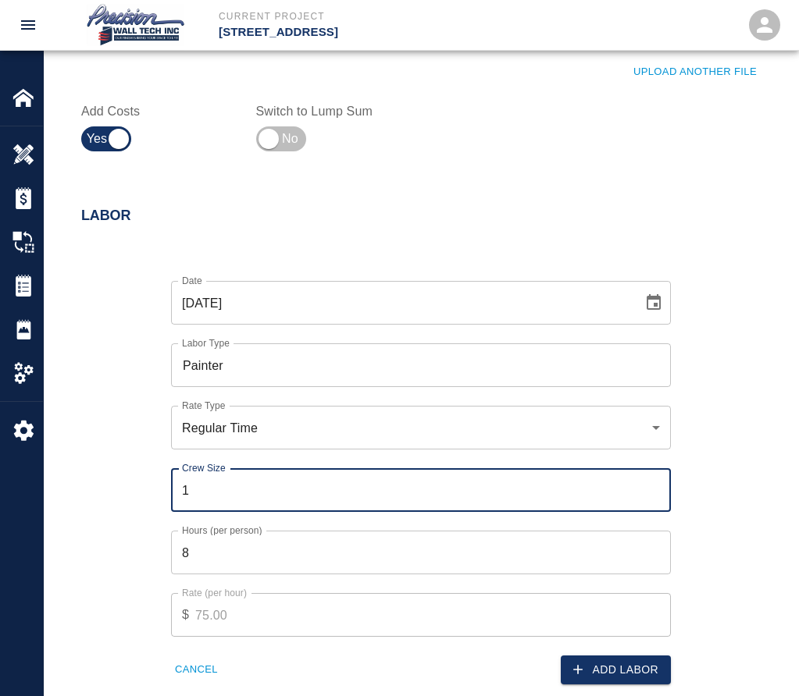
click at [655, 483] on input "1" at bounding box center [421, 490] width 500 height 44
type input "2"
click at [655, 483] on input "2" at bounding box center [421, 490] width 500 height 44
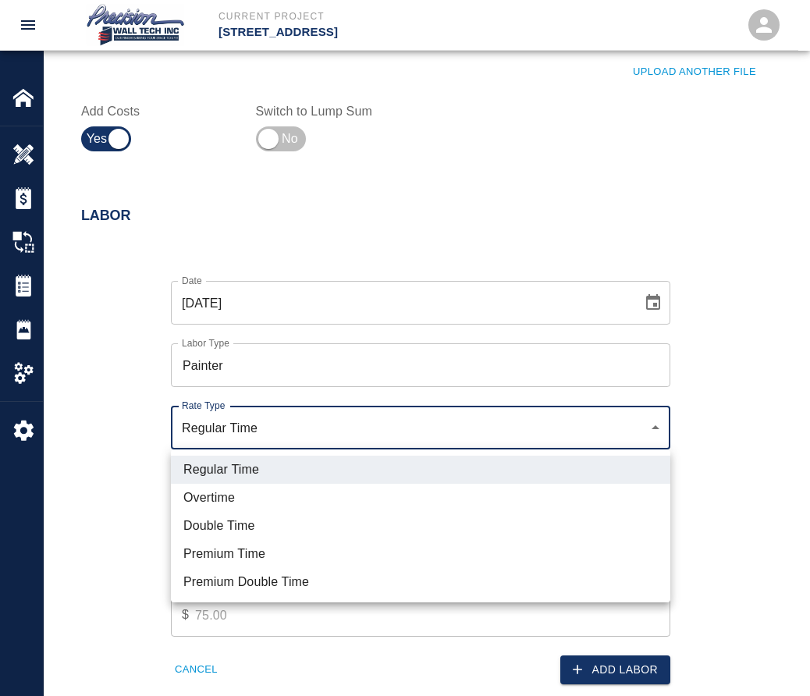
click at [303, 497] on li "Overtime" at bounding box center [421, 498] width 500 height 28
type input "rate_ot"
type input "112.50"
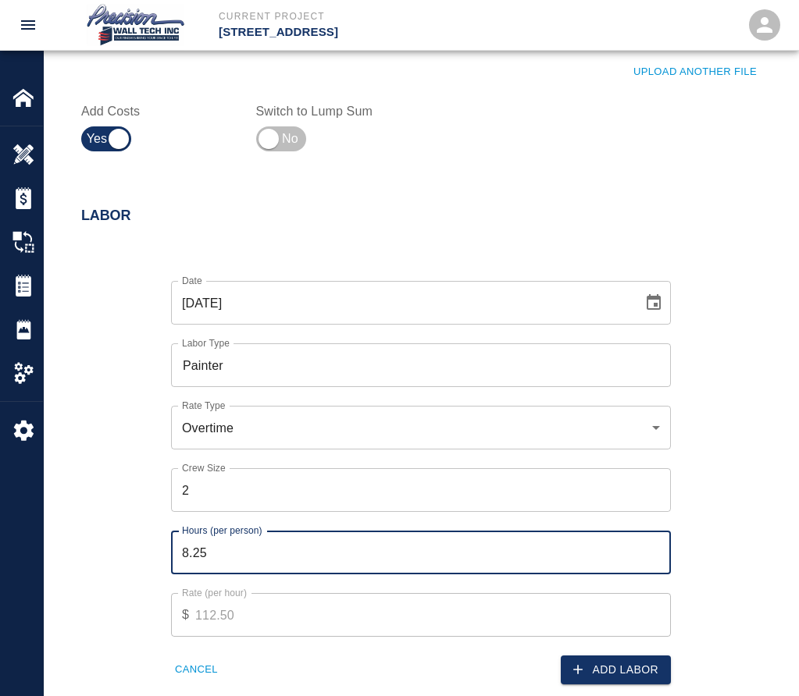
click at [654, 548] on input "8.25" at bounding box center [421, 553] width 500 height 44
click at [654, 548] on input "8.5" at bounding box center [421, 553] width 500 height 44
click at [654, 548] on input "8.75" at bounding box center [421, 553] width 500 height 44
type input "9"
click at [654, 548] on input "9" at bounding box center [421, 553] width 500 height 44
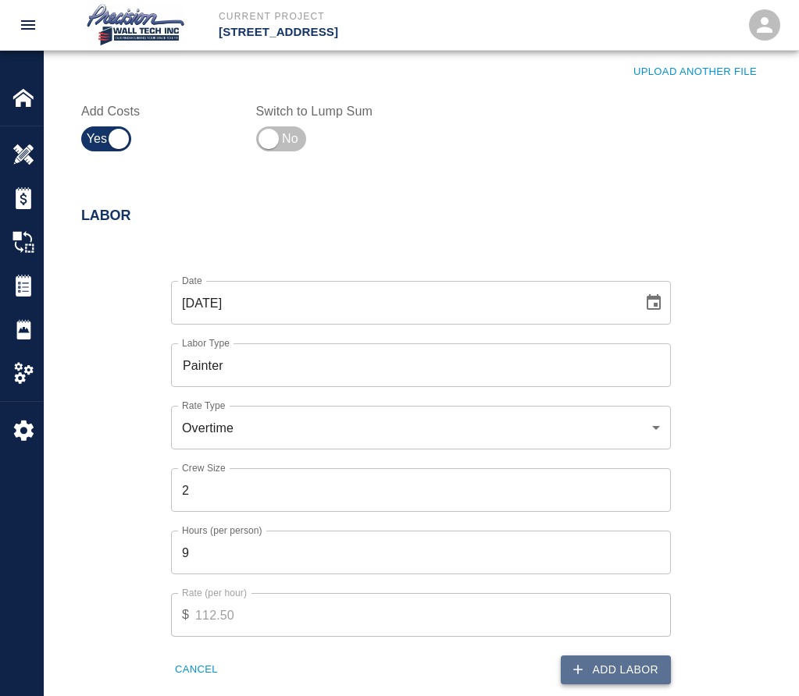
click at [633, 665] on button "Add Labor" at bounding box center [616, 670] width 110 height 29
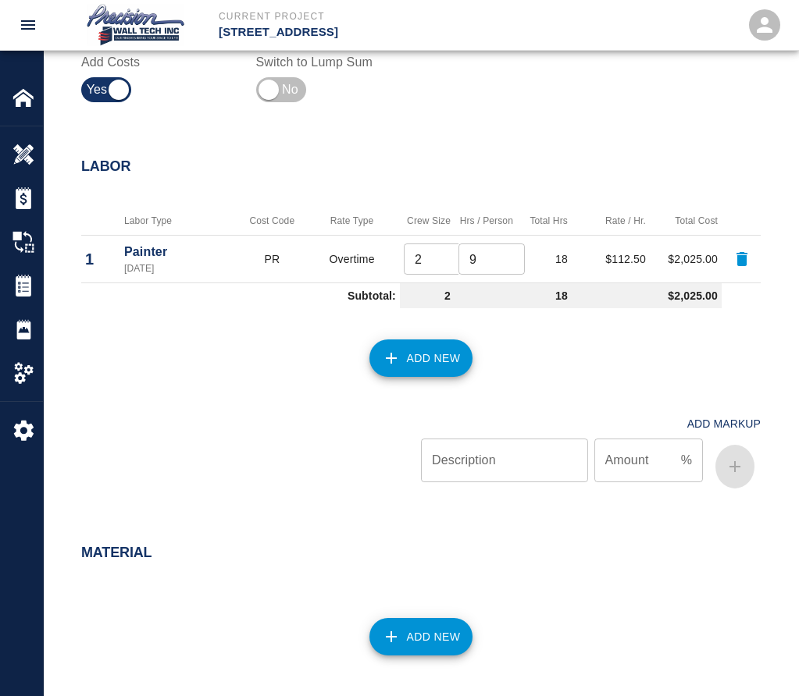
scroll to position [937, 0]
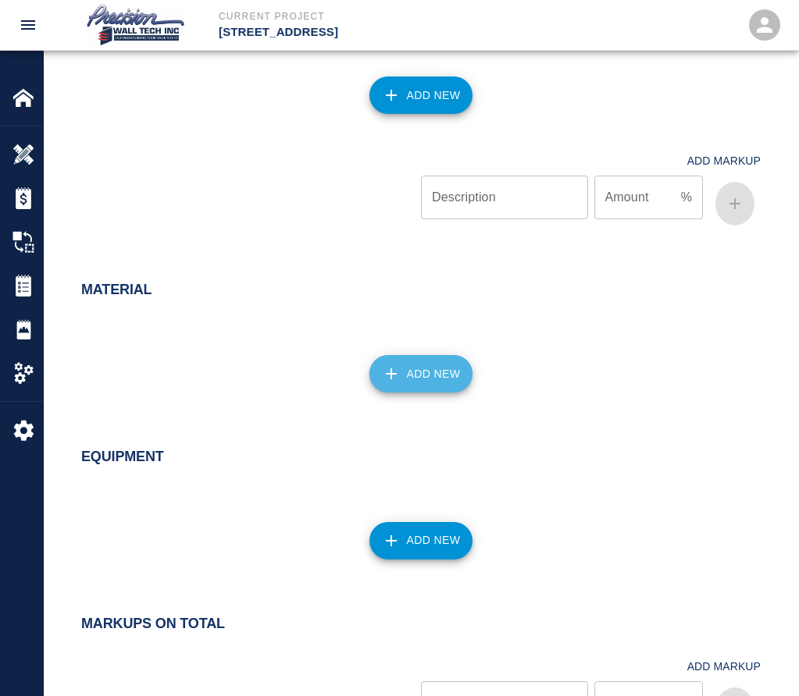
click at [433, 357] on button "Add New" at bounding box center [421, 373] width 104 height 37
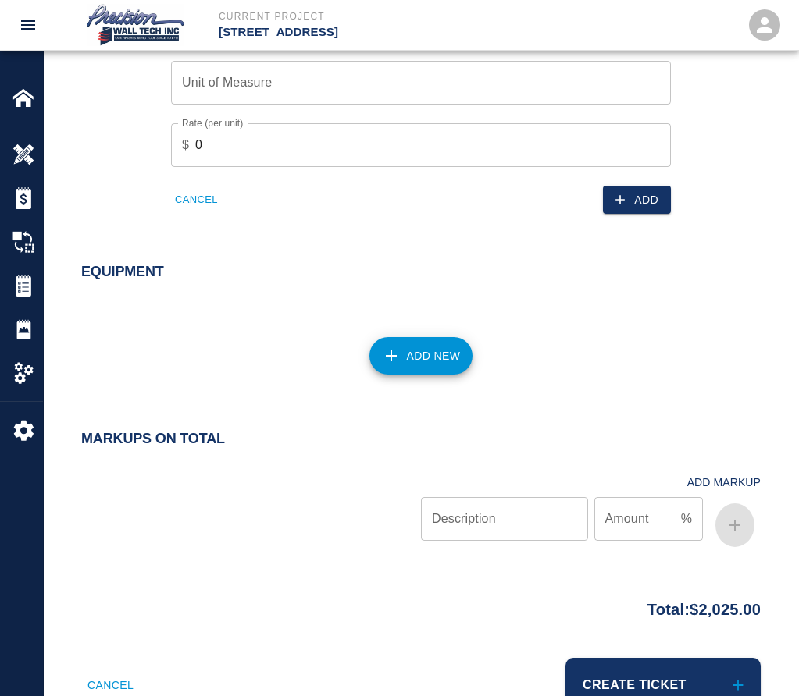
scroll to position [1410, 0]
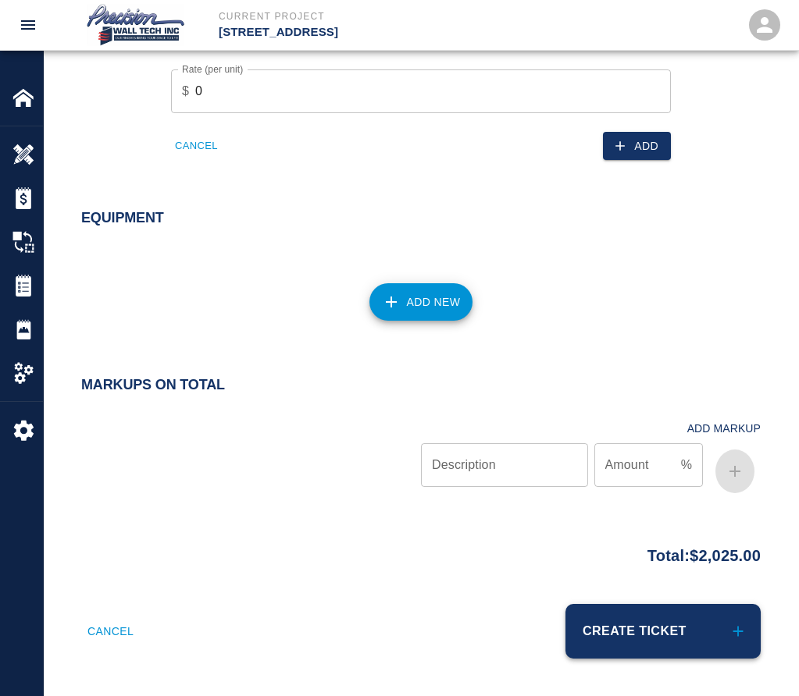
click at [650, 639] on button "Create Ticket" at bounding box center [662, 631] width 195 height 55
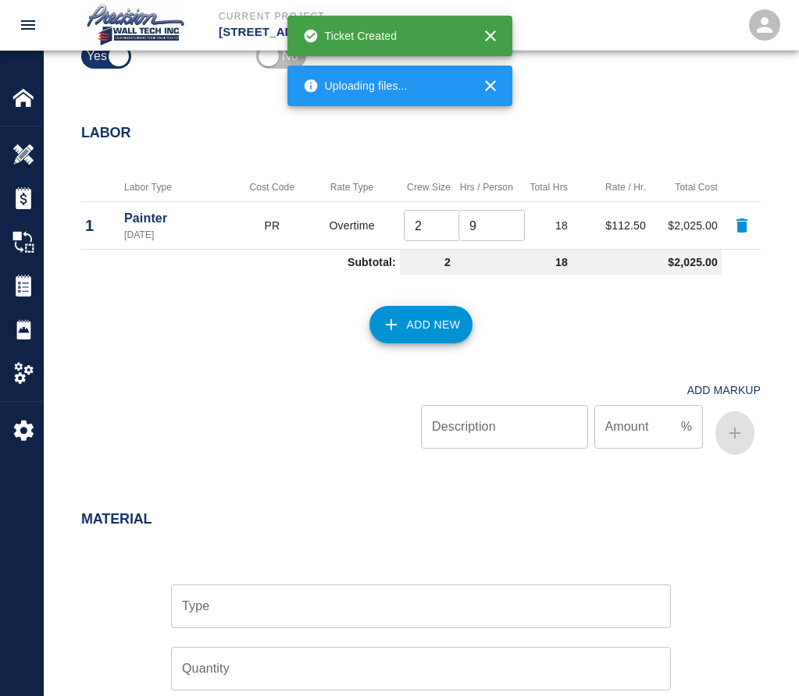
scroll to position [161, 0]
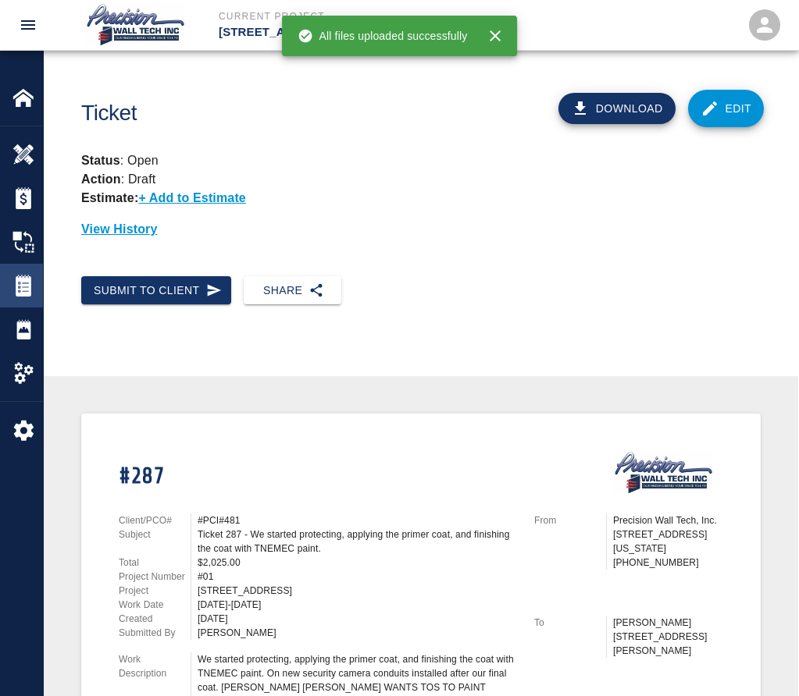
click at [35, 279] on div at bounding box center [34, 286] width 44 height 22
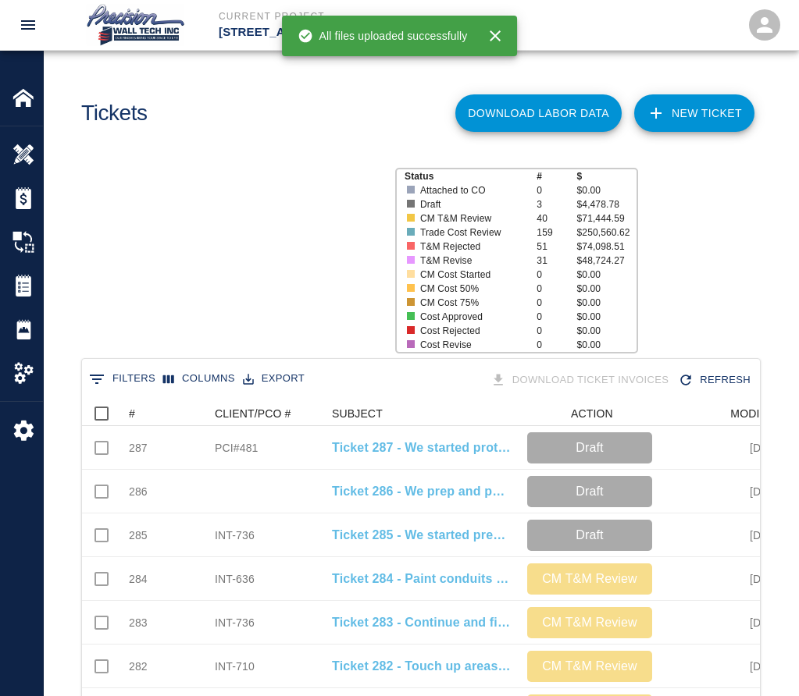
scroll to position [899, 666]
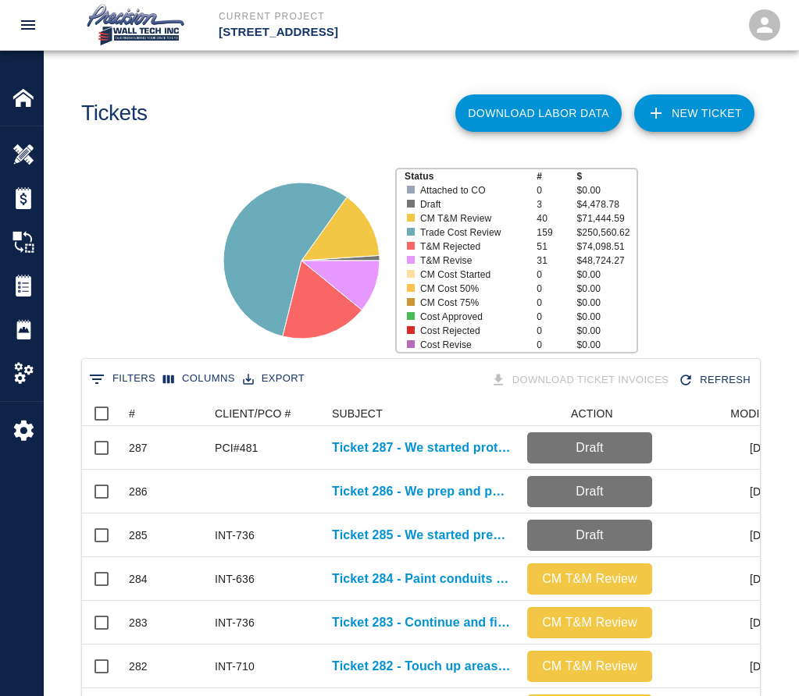
click at [727, 114] on link "NEW TICKET" at bounding box center [694, 112] width 120 height 37
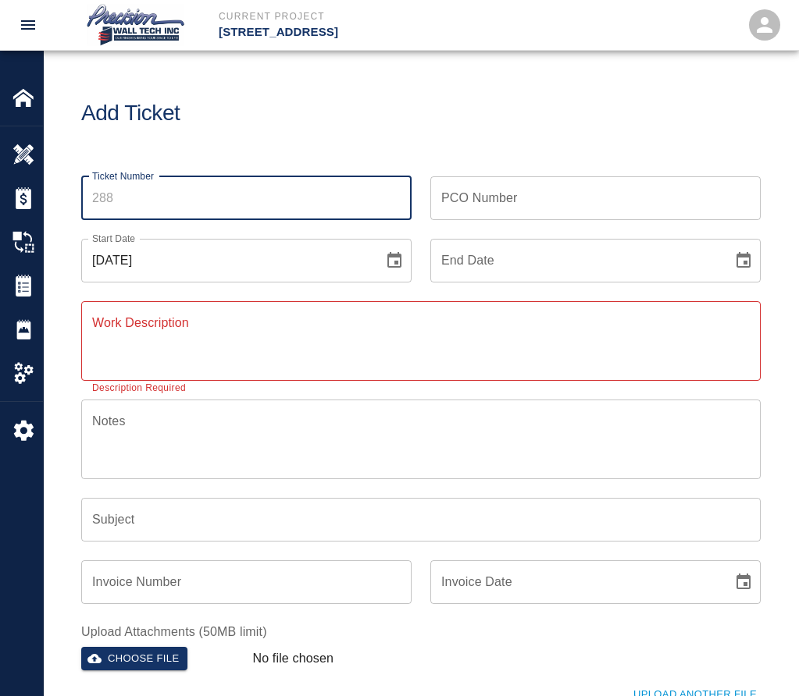
click at [196, 202] on input "Ticket Number" at bounding box center [246, 198] width 330 height 44
type input "288"
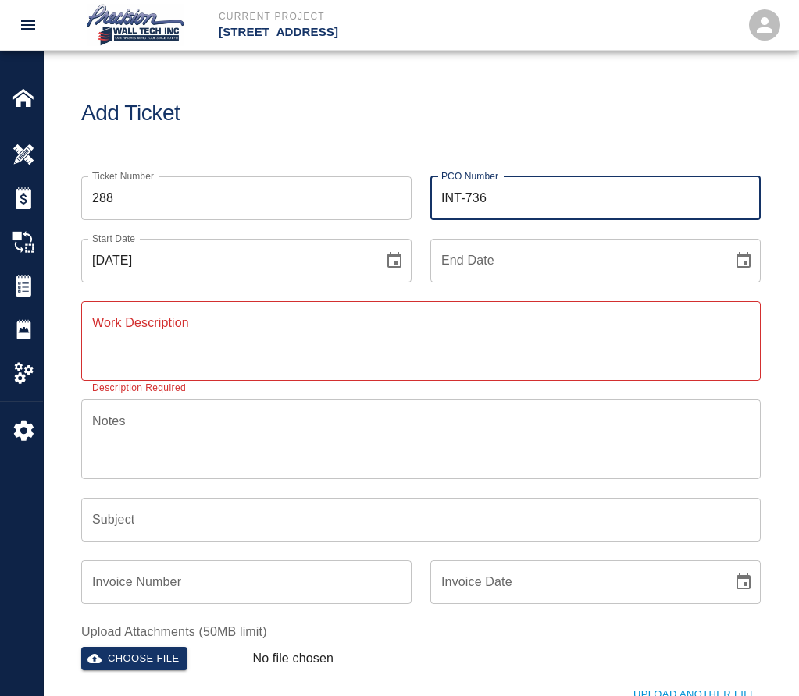
type input "INT-736"
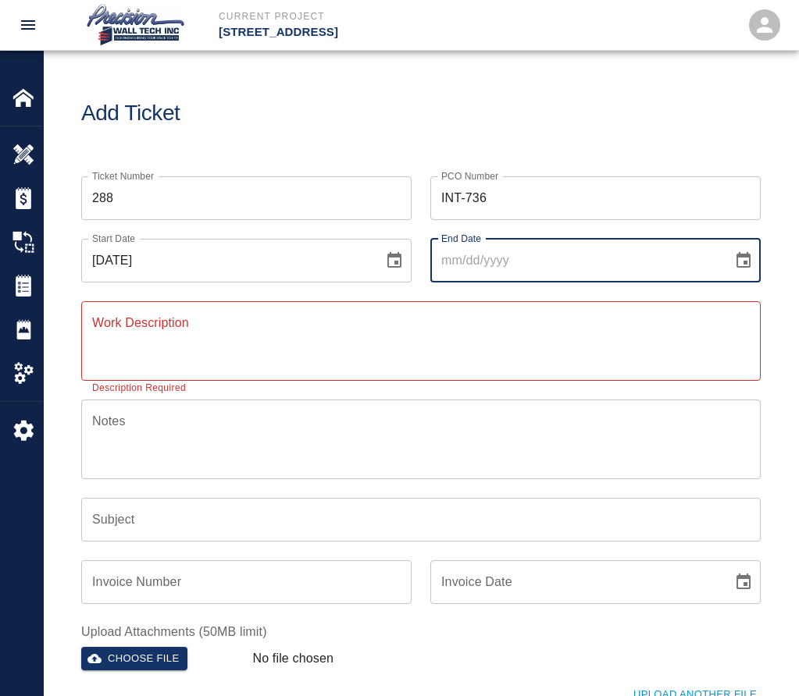
click at [728, 245] on button "Choose date" at bounding box center [743, 260] width 31 height 31
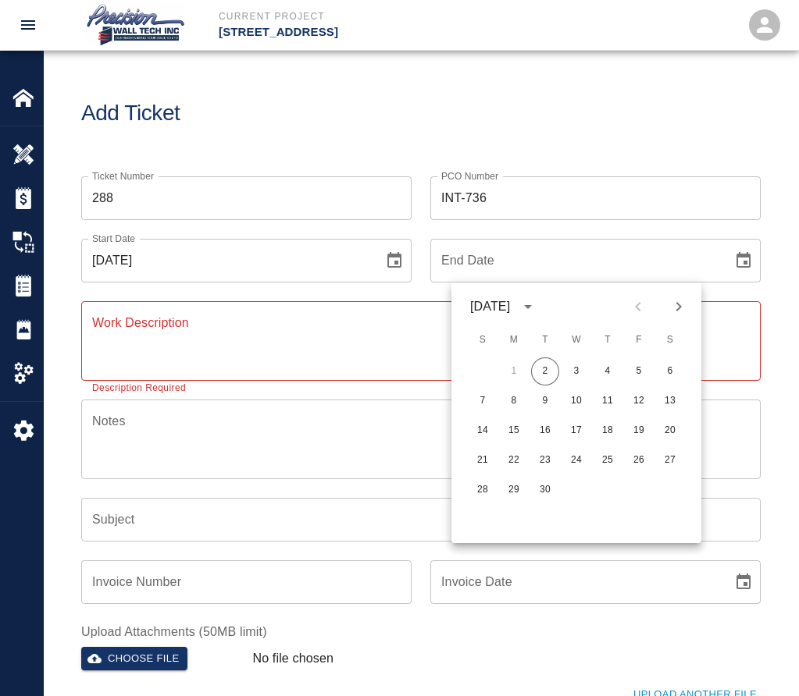
click at [531, 358] on button "2" at bounding box center [545, 372] width 28 height 28
type input "[DATE]"
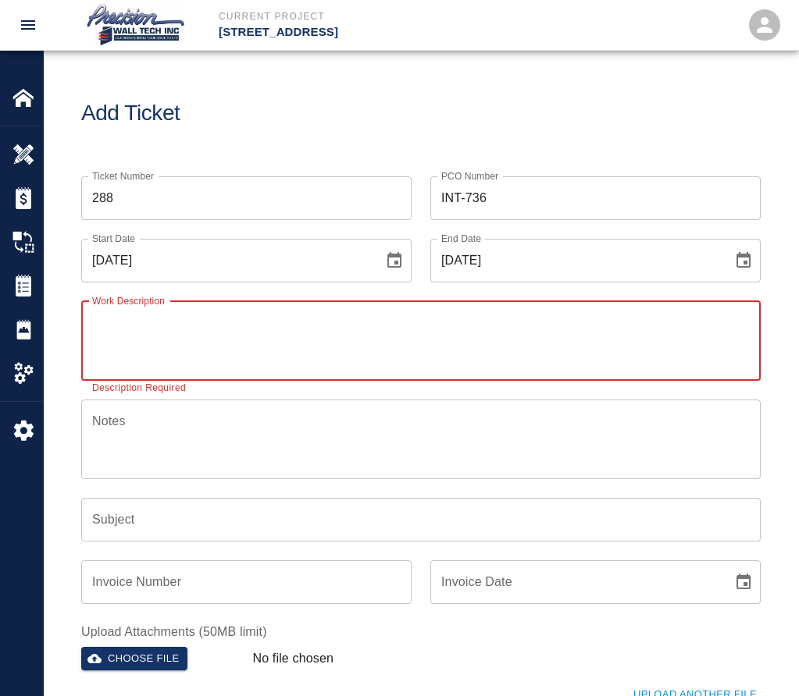
click at [445, 324] on textarea "Work Description" at bounding box center [420, 341] width 657 height 54
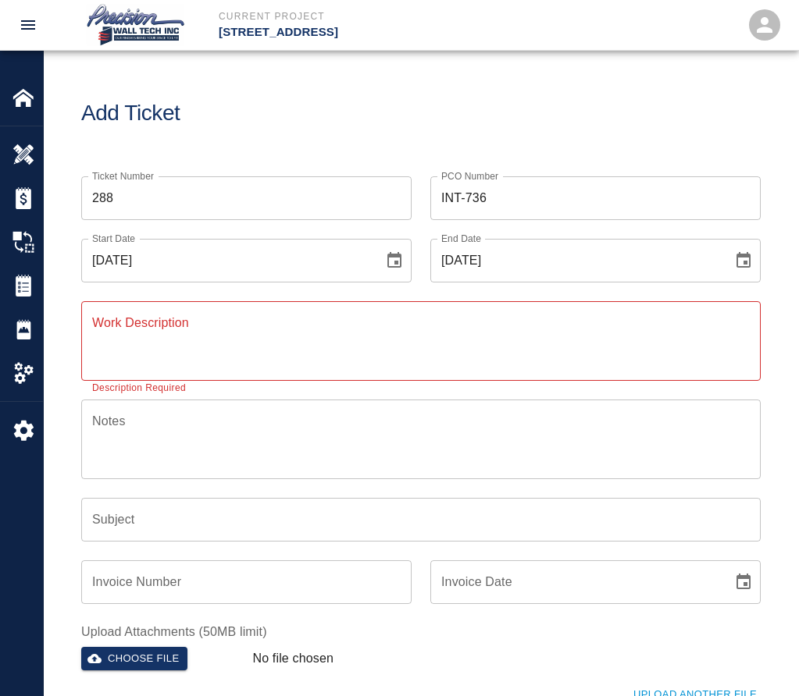
click at [255, 340] on textarea "Work Description" at bounding box center [420, 341] width 657 height 54
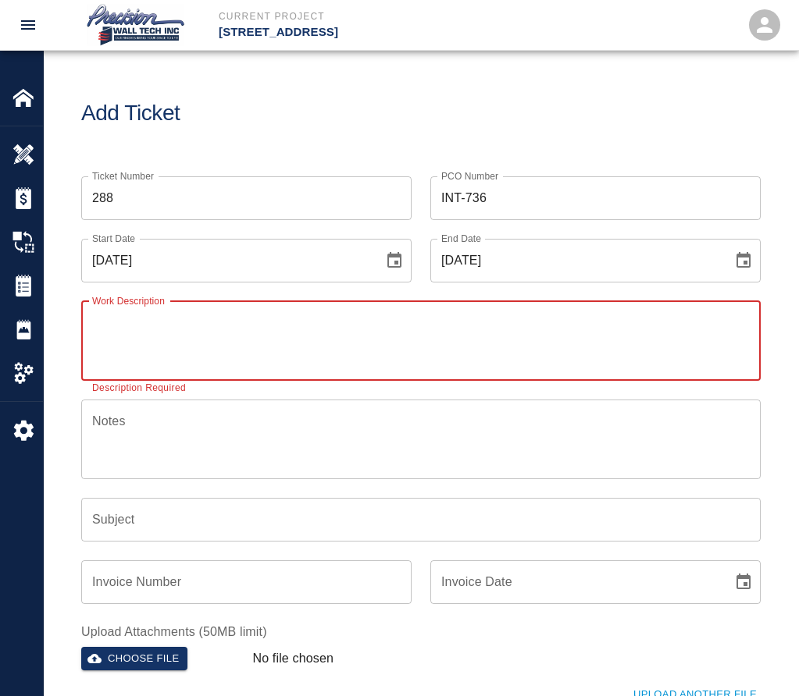
paste textarea "We continued prepping and protecting, and we started painting the intumescent p…"
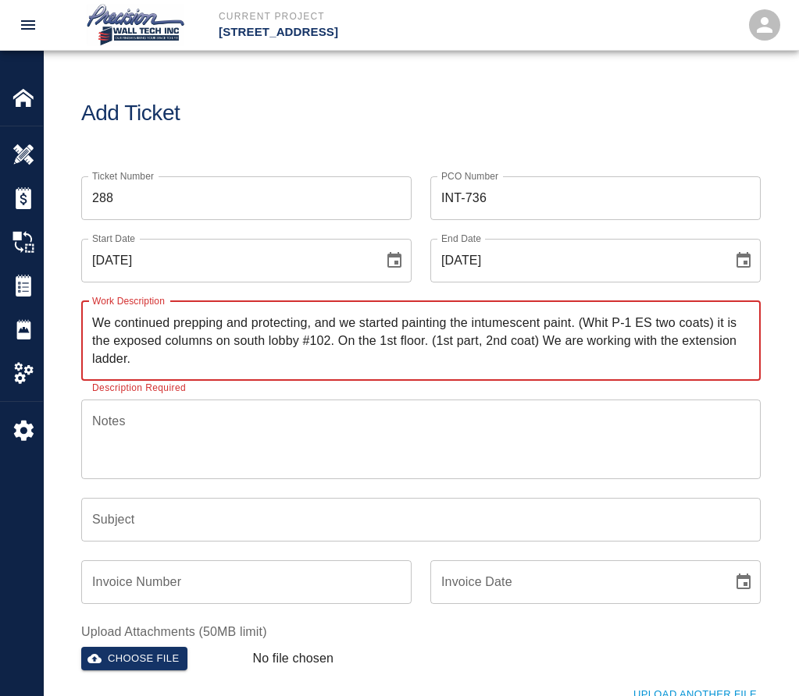
type textarea "We continued prepping and protecting, and we started painting the intumescent p…"
click at [244, 523] on input "Subject" at bounding box center [420, 520] width 679 height 44
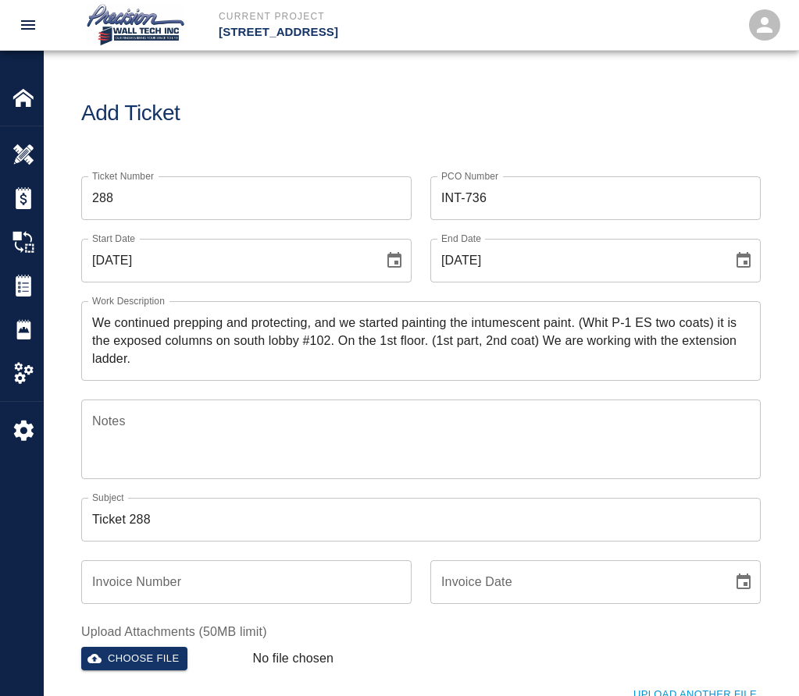
click at [468, 412] on div "x Notes" at bounding box center [420, 440] width 679 height 80
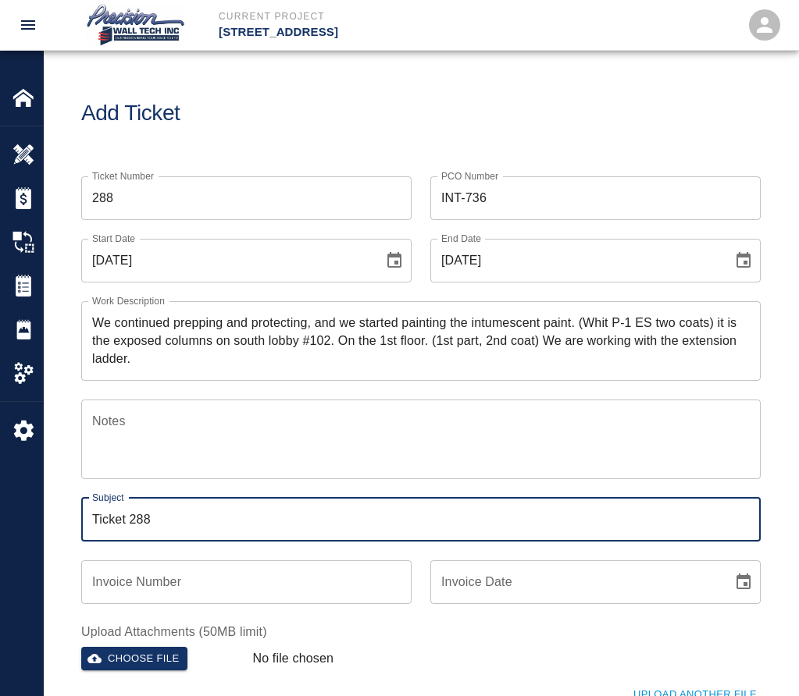
click at [382, 511] on input "Ticket 288" at bounding box center [420, 520] width 679 height 44
paste input "e continued prepping and protecting, and we started painting the intumescent pa…"
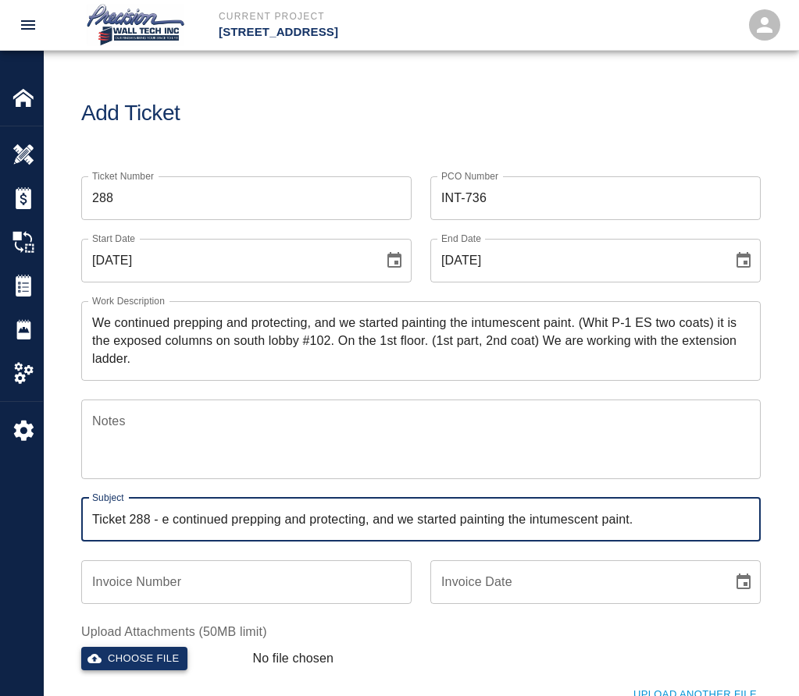
click at [151, 653] on button "Choose file" at bounding box center [134, 659] width 106 height 24
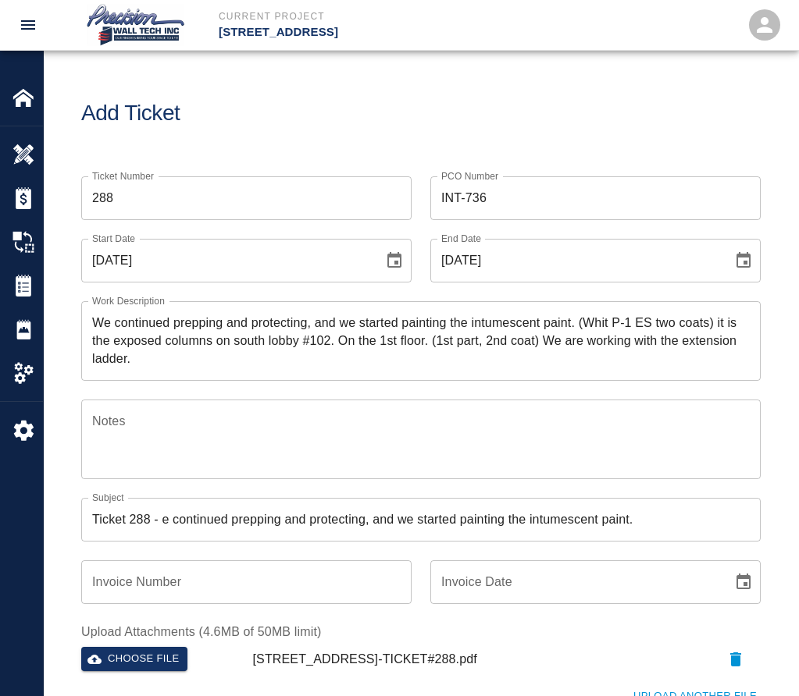
click at [160, 515] on input "Ticket 288 - e continued prepping and protecting, and we started painting the i…" at bounding box center [420, 520] width 679 height 44
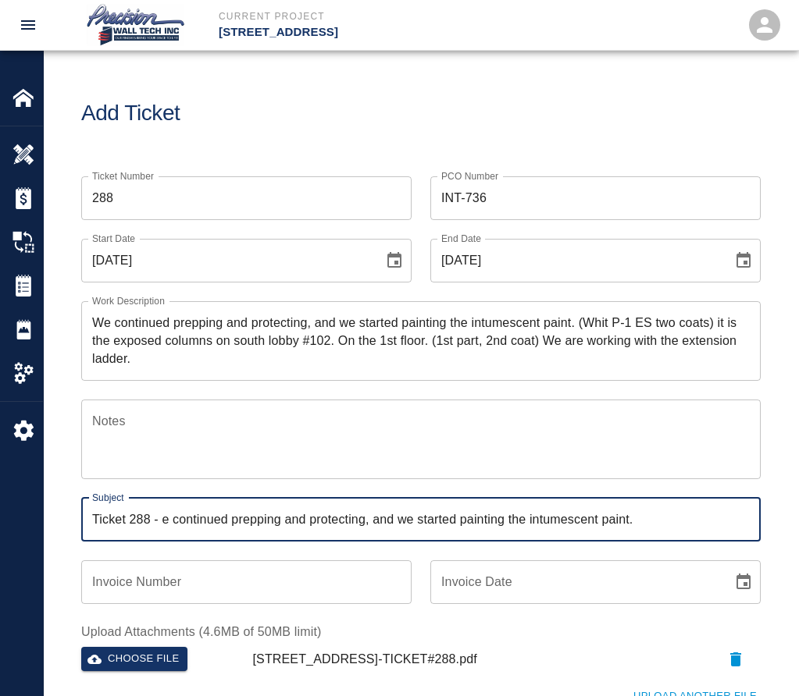
click at [162, 513] on input "Ticket 288 - e continued prepping and protecting, and we started painting the i…" at bounding box center [420, 520] width 679 height 44
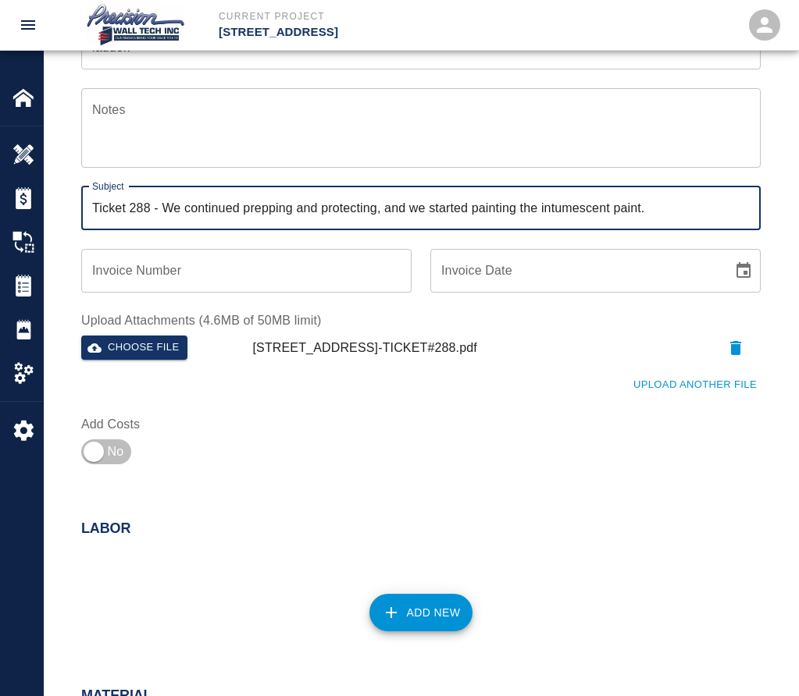
scroll to position [312, 0]
type input "Ticket 288 - We continued prepping and protecting, and we started painting the …"
click at [120, 465] on input "checkbox" at bounding box center [93, 451] width 112 height 37
checkbox input "true"
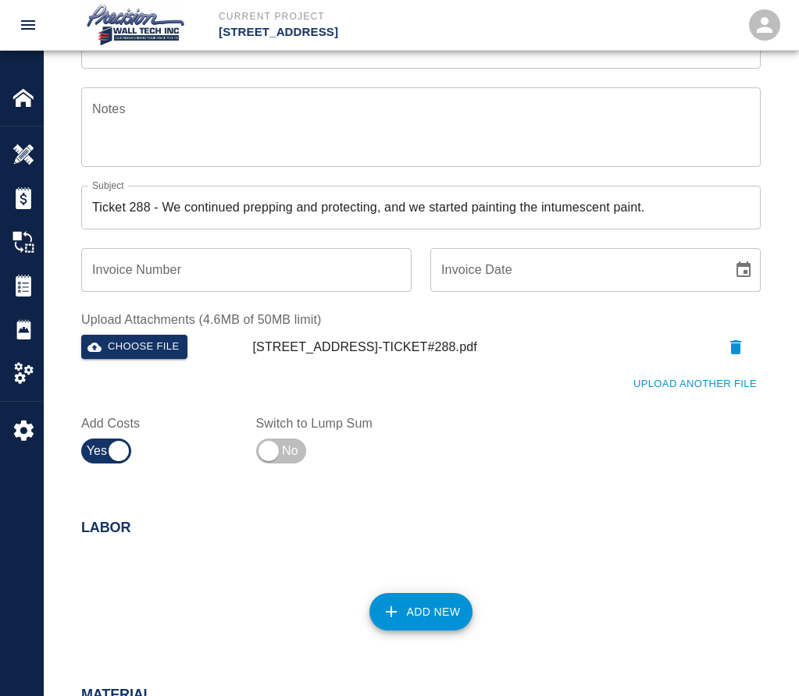
click at [440, 628] on button "Add New" at bounding box center [421, 611] width 104 height 37
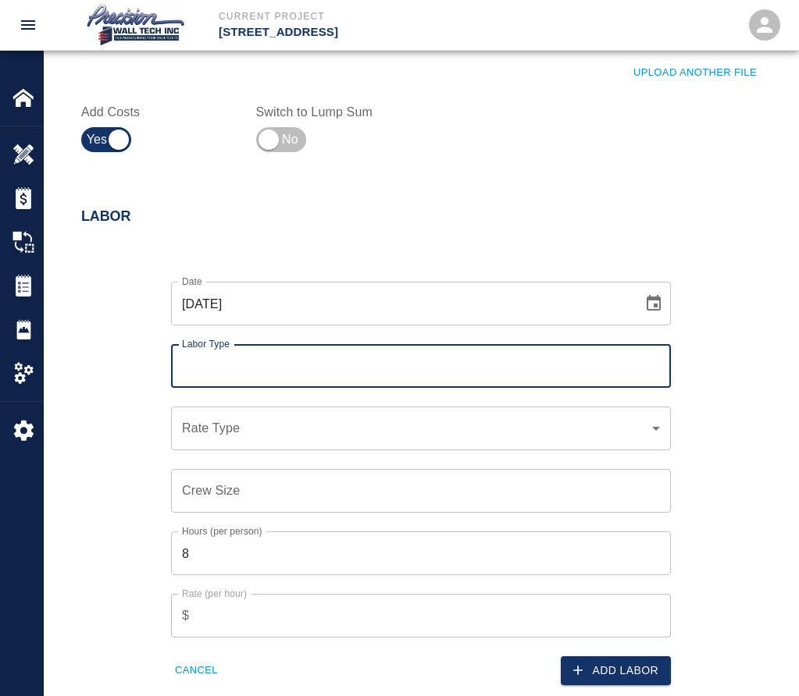
scroll to position [625, 0]
click at [322, 344] on div "Labor Type" at bounding box center [421, 366] width 500 height 44
click at [305, 354] on input "Labor Type" at bounding box center [421, 366] width 486 height 30
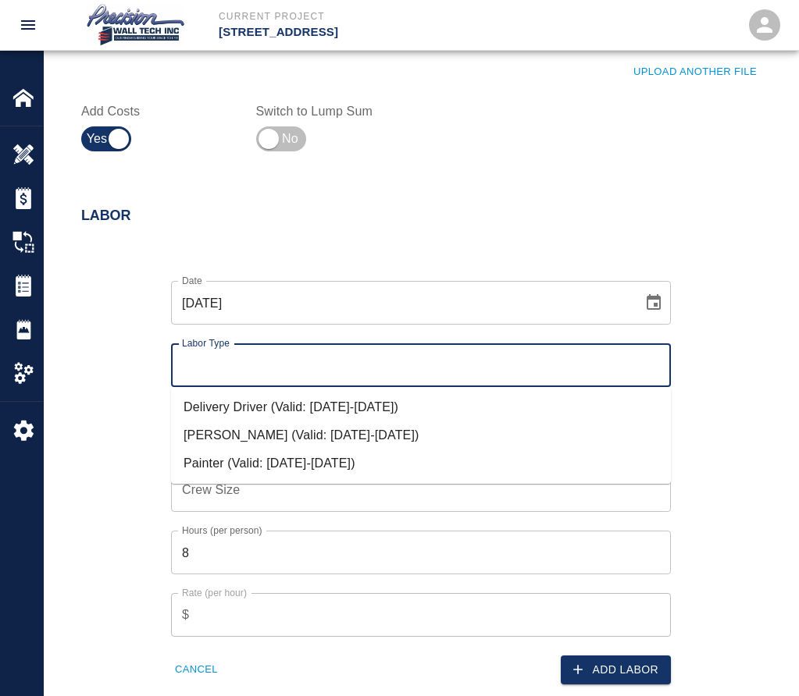
click at [267, 450] on li "Painter (Valid: [DATE]-[DATE])" at bounding box center [421, 464] width 500 height 28
type input "Painter"
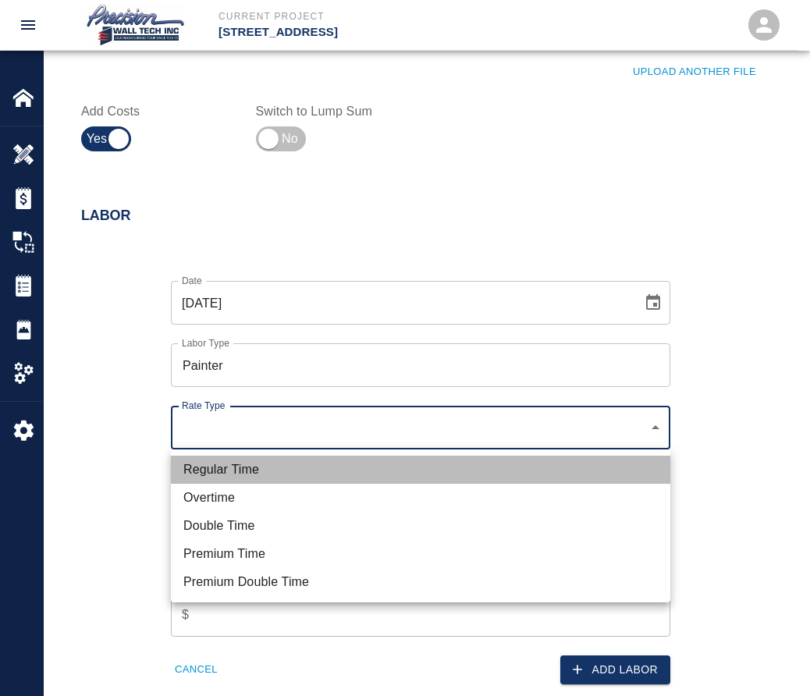
click at [222, 475] on li "Regular Time" at bounding box center [421, 470] width 500 height 28
type input "rate_rt"
type input "75.00"
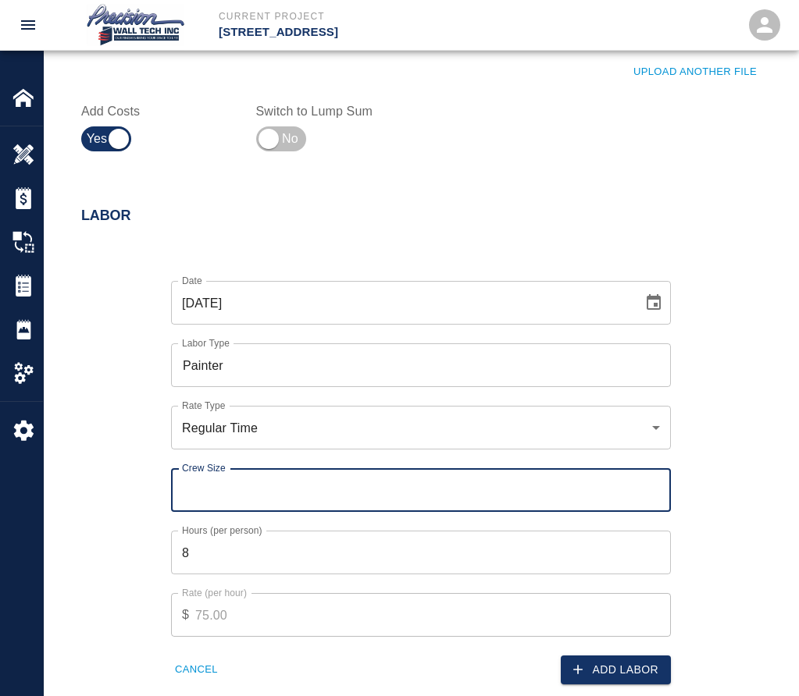
click at [221, 479] on div "Crew Size Crew Size" at bounding box center [421, 490] width 500 height 44
click at [660, 486] on input "Crew Size" at bounding box center [421, 490] width 500 height 44
click at [659, 487] on input "1" at bounding box center [421, 490] width 500 height 44
click at [660, 486] on input "1" at bounding box center [421, 490] width 500 height 44
type input "2"
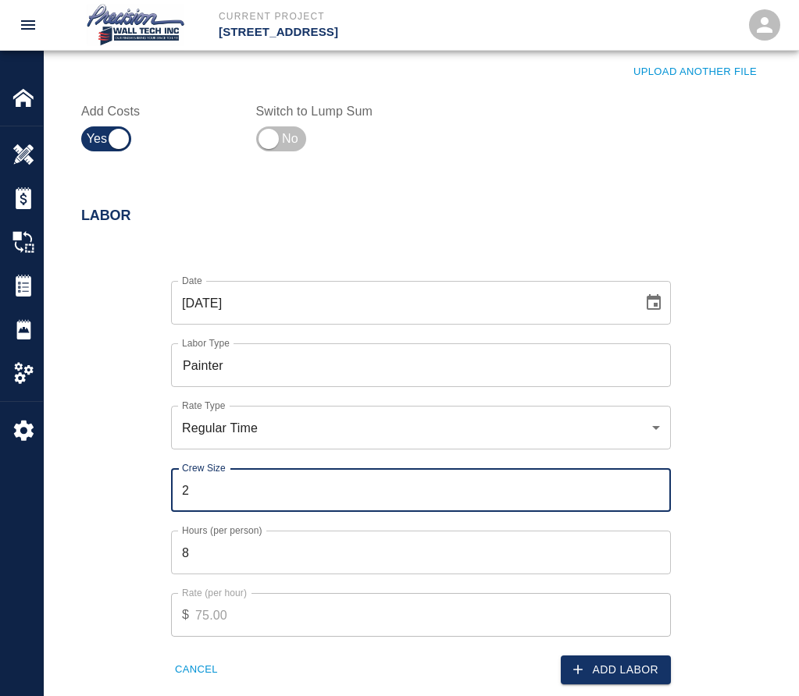
click at [654, 487] on input "2" at bounding box center [421, 490] width 500 height 44
click at [607, 672] on button "Add Labor" at bounding box center [616, 670] width 110 height 29
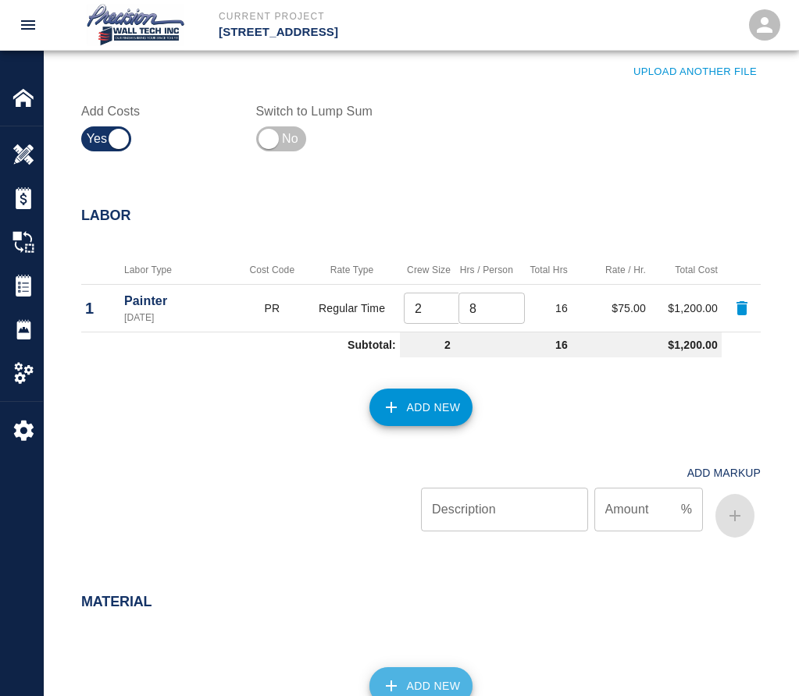
click at [437, 676] on button "Add New" at bounding box center [421, 686] width 104 height 37
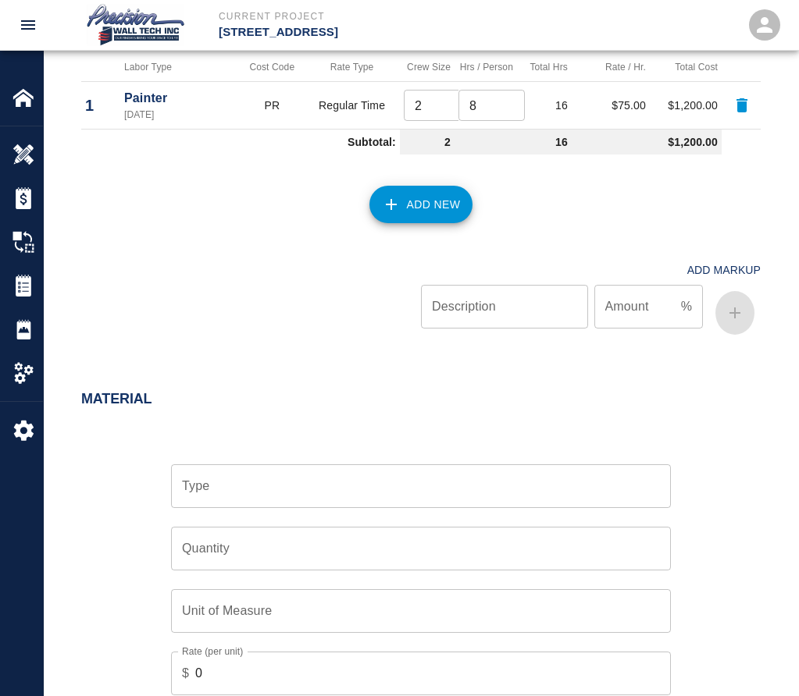
scroll to position [937, 0]
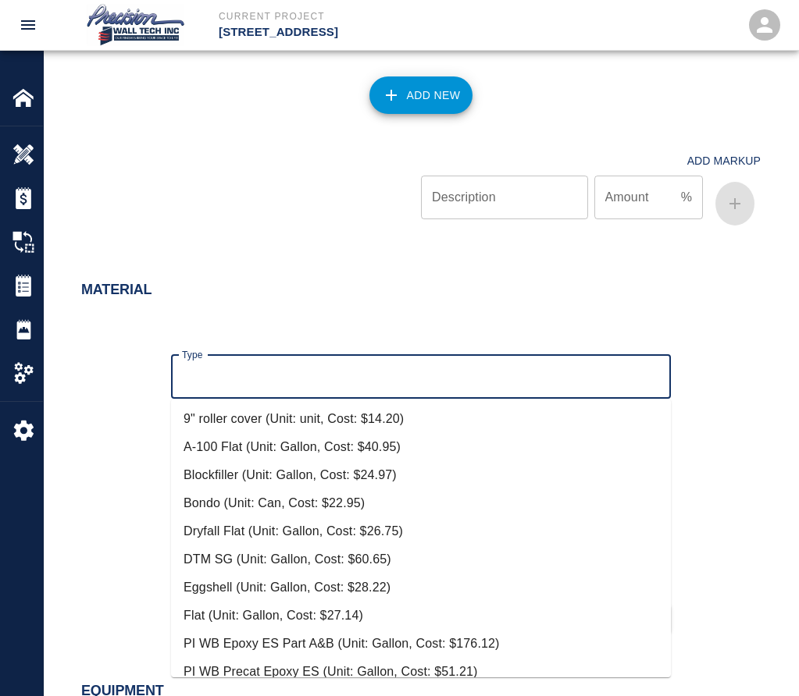
click at [308, 362] on input "Type" at bounding box center [421, 377] width 486 height 30
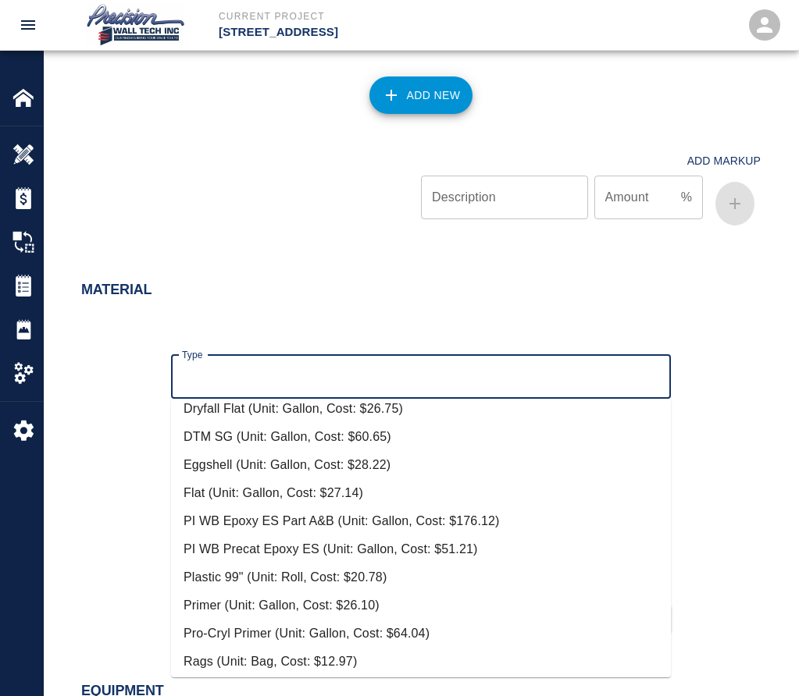
scroll to position [0, 0]
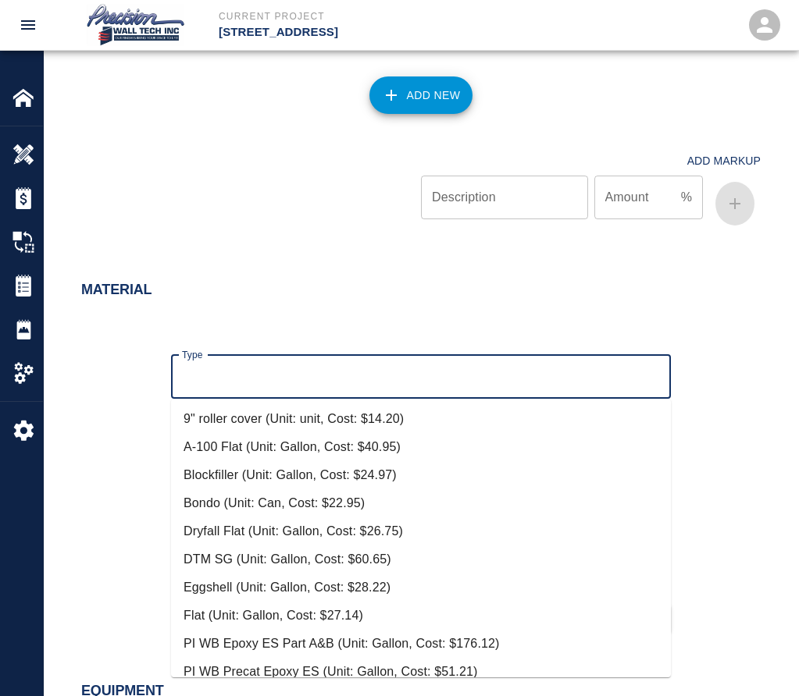
click at [248, 585] on li "Eggshell (Unit: Gallon, Cost: $28.22)" at bounding box center [421, 588] width 500 height 28
type input "Eggshell (Unit: Gallon, Cost: $28.22)"
type input "Gallon"
type input "28.22"
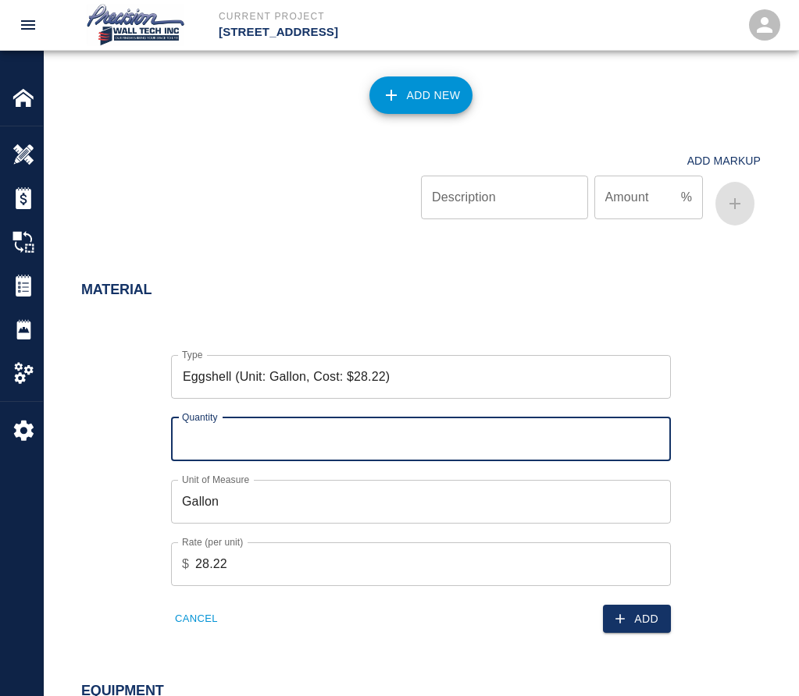
click at [294, 447] on input "Quantity" at bounding box center [421, 440] width 500 height 44
type input "1"
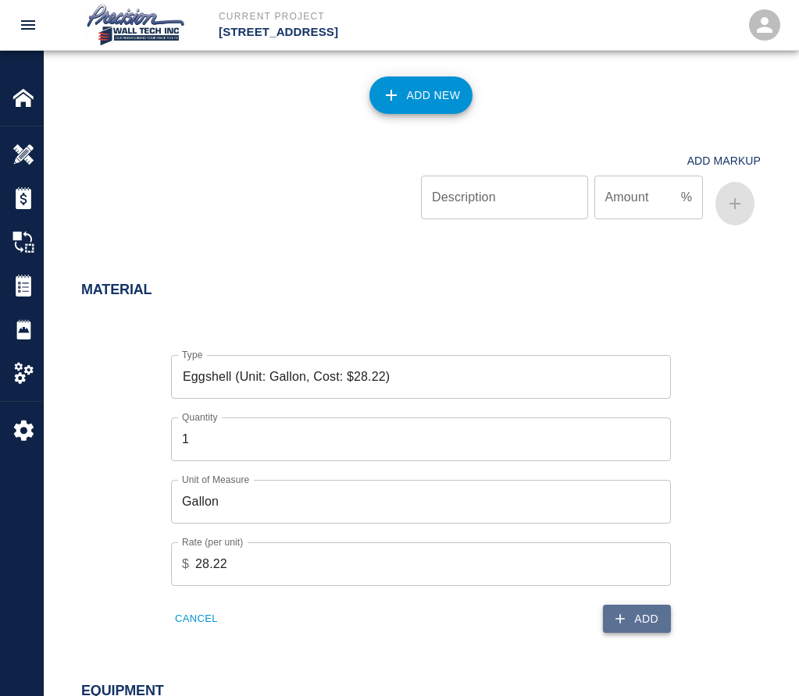
click at [661, 614] on button "Add" at bounding box center [637, 619] width 68 height 29
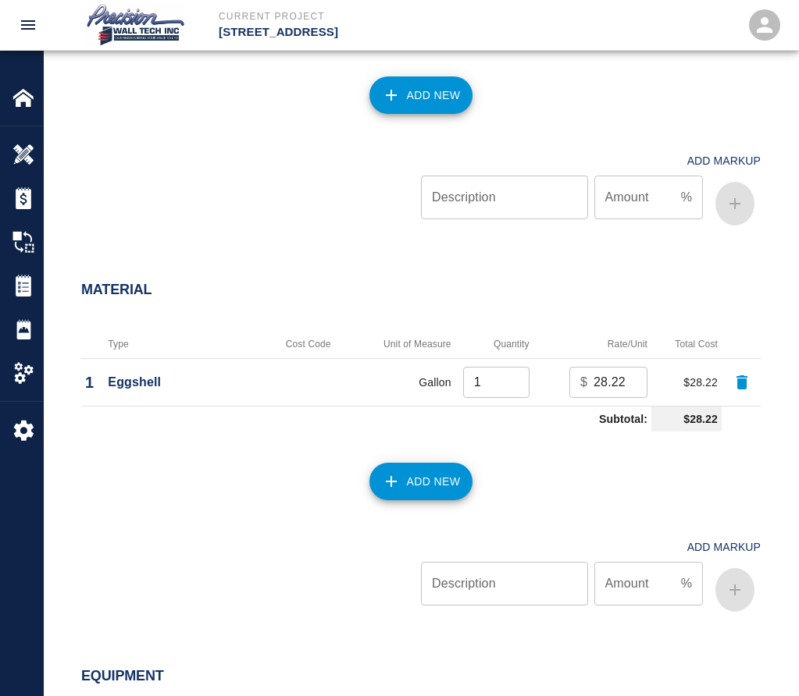
click at [440, 490] on button "Add New" at bounding box center [421, 481] width 104 height 37
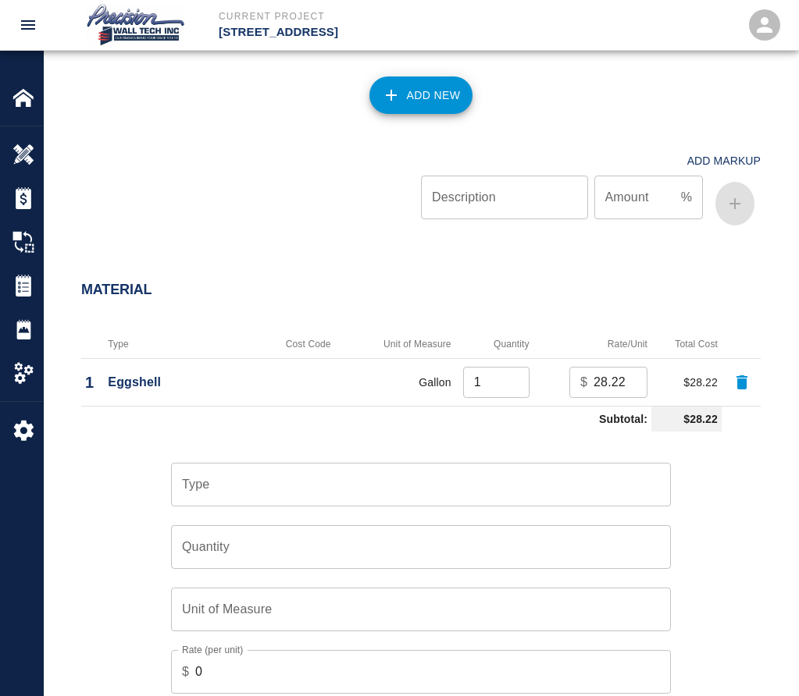
click at [368, 490] on input "Type" at bounding box center [421, 485] width 486 height 30
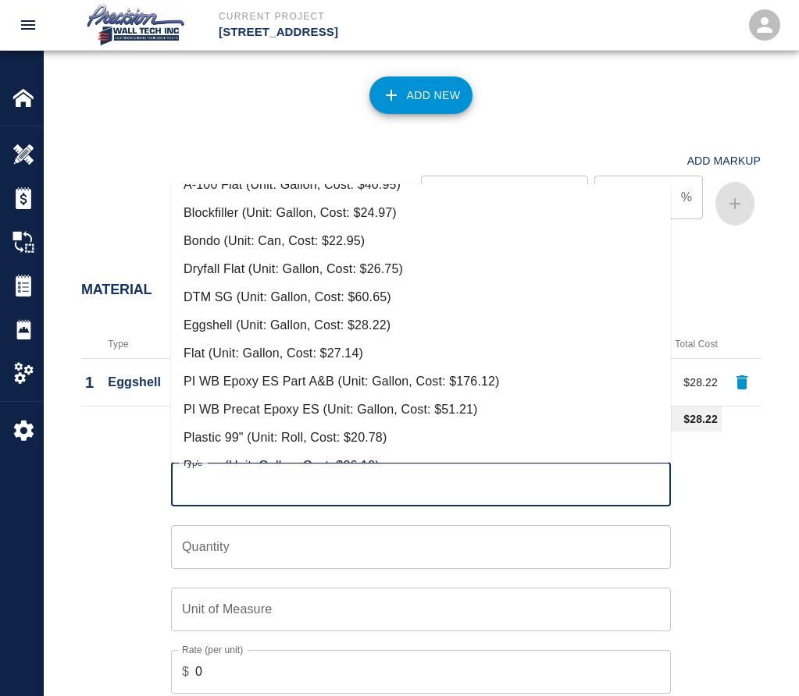
scroll to position [62, 0]
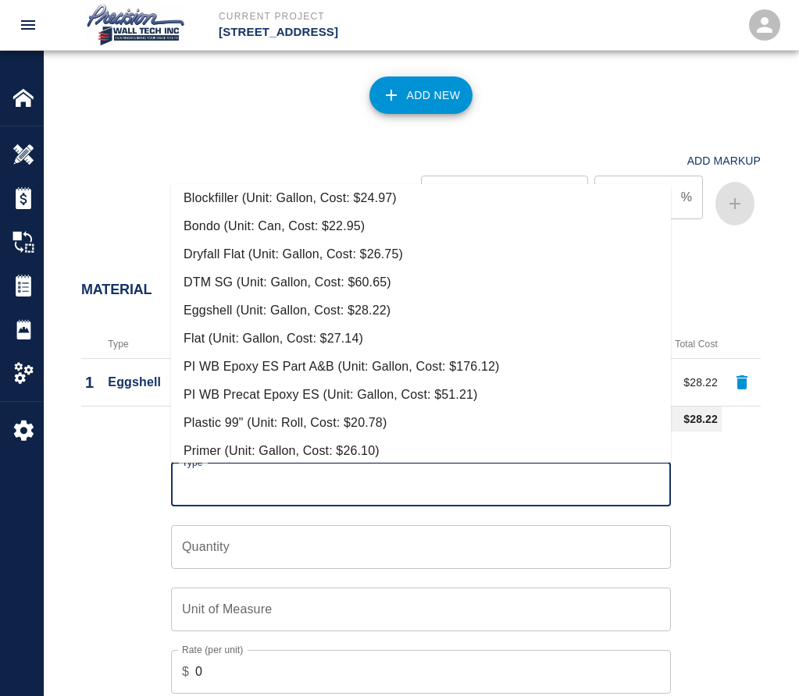
click at [418, 416] on li "Plastic 99" (Unit: Roll, Cost: $20.78)" at bounding box center [421, 423] width 500 height 28
type input "Plastic 99" (Unit: Roll, Cost: $20.78)"
type input "Roll"
type input "20.78"
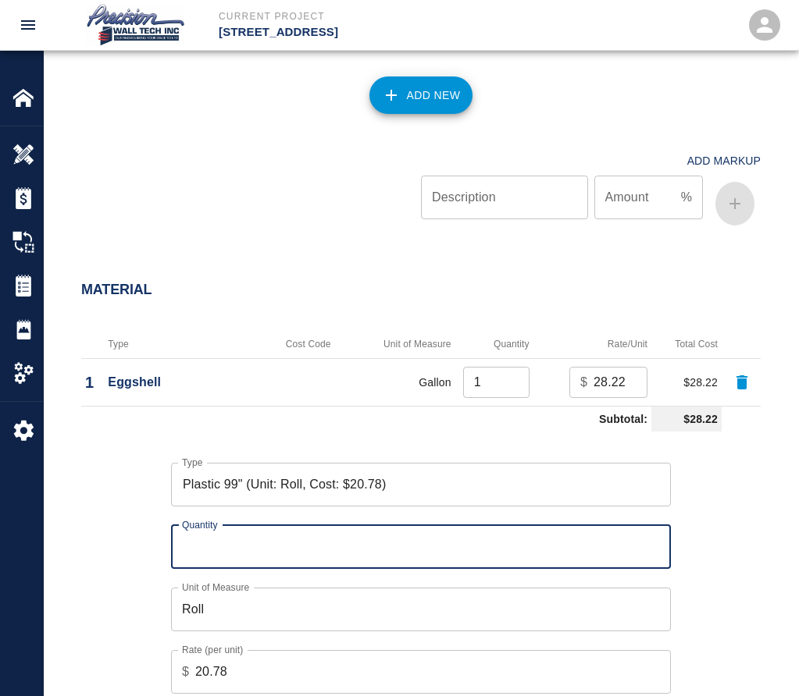
click at [318, 554] on input "Quantity" at bounding box center [421, 547] width 500 height 44
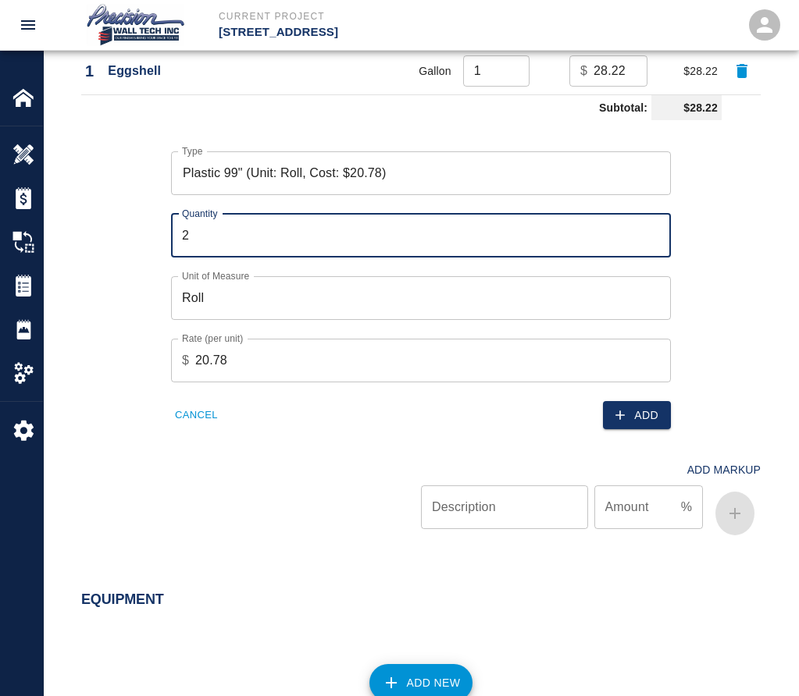
scroll to position [1249, 0]
type input "2"
click at [639, 415] on button "Add" at bounding box center [637, 415] width 68 height 29
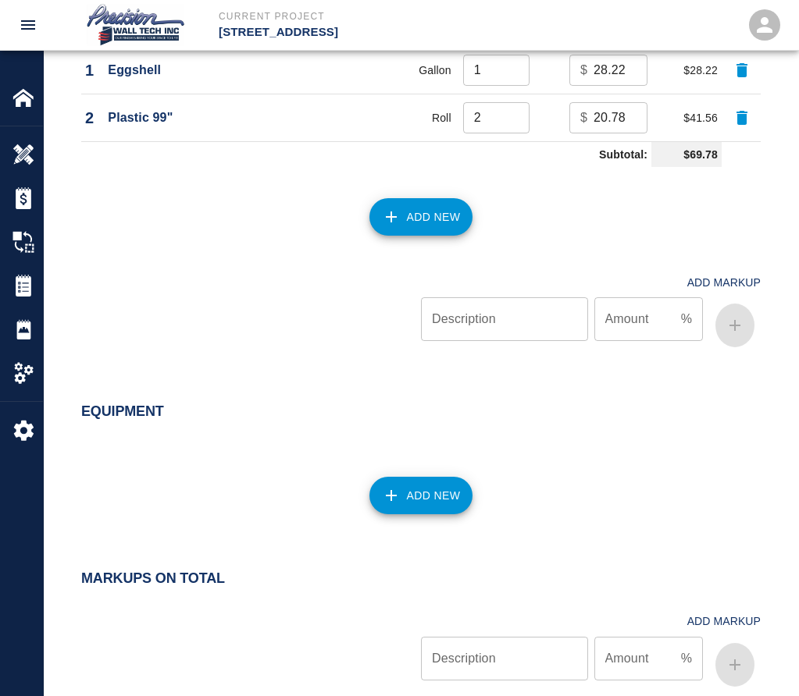
click at [452, 212] on button "Add New" at bounding box center [421, 216] width 104 height 37
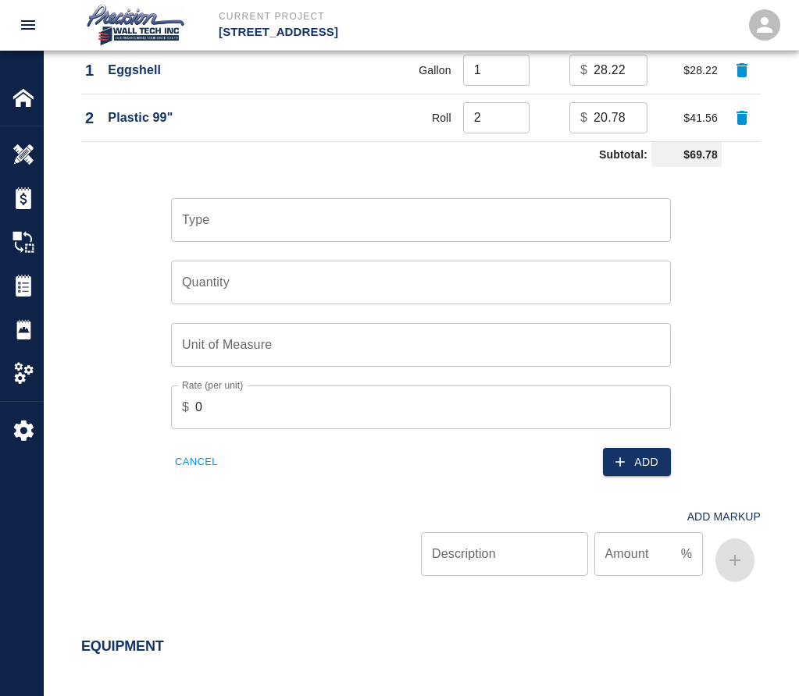
click at [372, 237] on div "Type" at bounding box center [421, 220] width 500 height 44
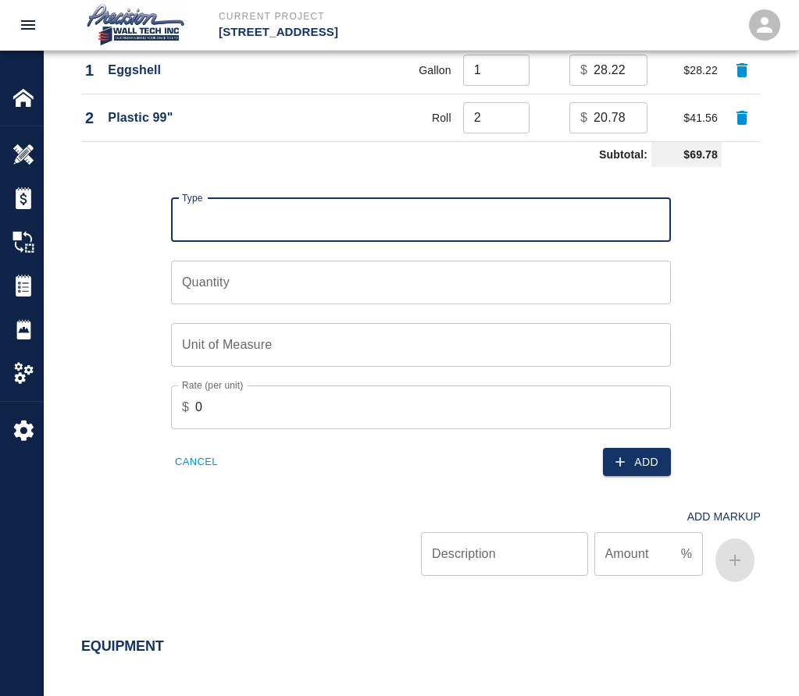
drag, startPoint x: 357, startPoint y: 240, endPoint x: 372, endPoint y: 230, distance: 18.6
click at [369, 233] on div "Type" at bounding box center [421, 220] width 500 height 44
click at [379, 225] on input "Type" at bounding box center [421, 220] width 486 height 30
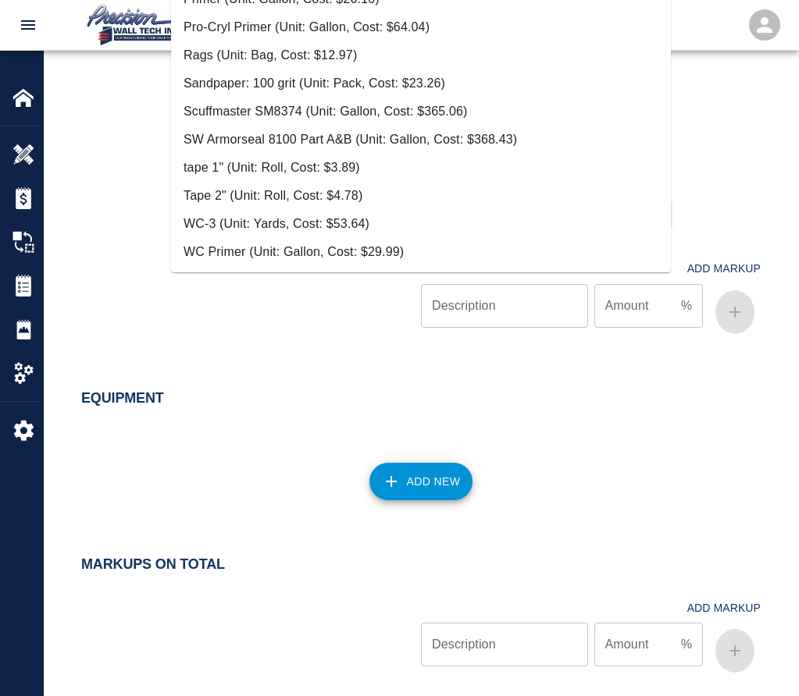
scroll to position [1562, 0]
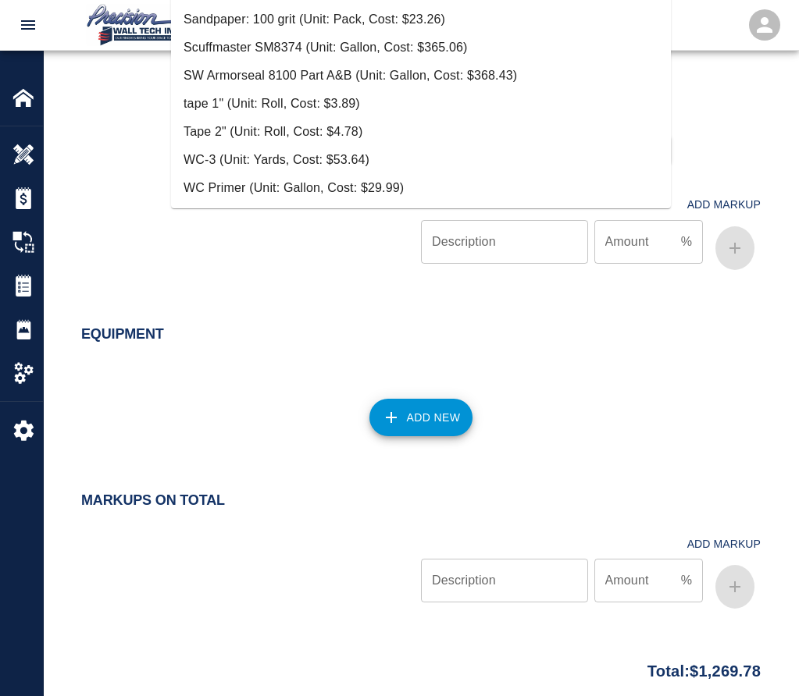
click at [271, 126] on li "Tape 2" (Unit: Roll, Cost: $4.78)" at bounding box center [421, 132] width 500 height 28
type input "Tape 2" (Unit: Roll, Cost: $4.78)"
type input "Roll"
type input "4.78"
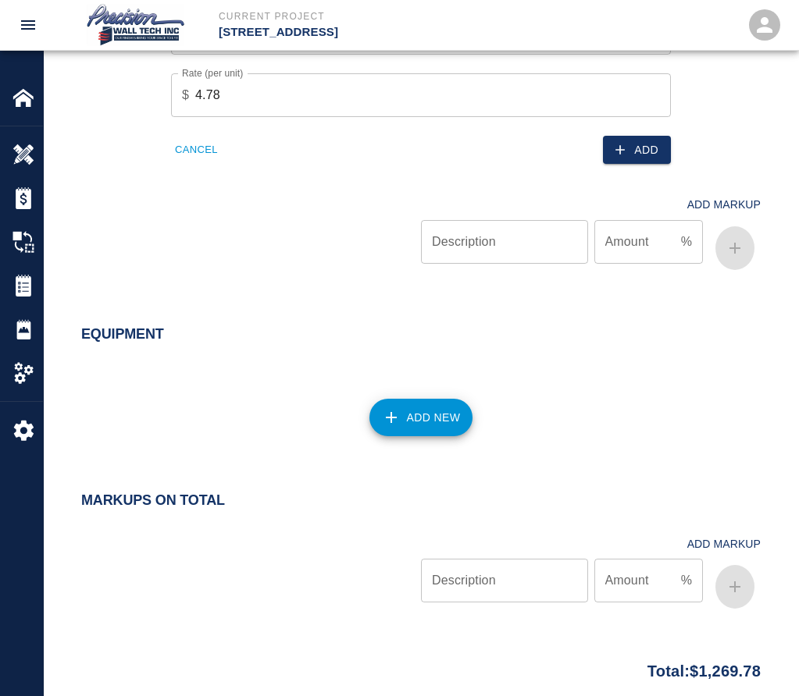
scroll to position [1249, 0]
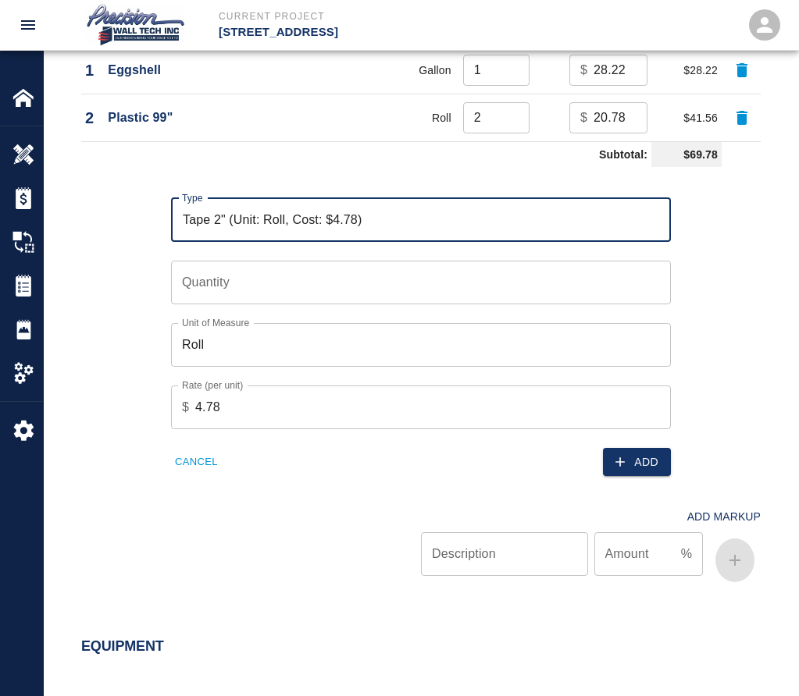
click at [226, 297] on input "Quantity" at bounding box center [421, 283] width 500 height 44
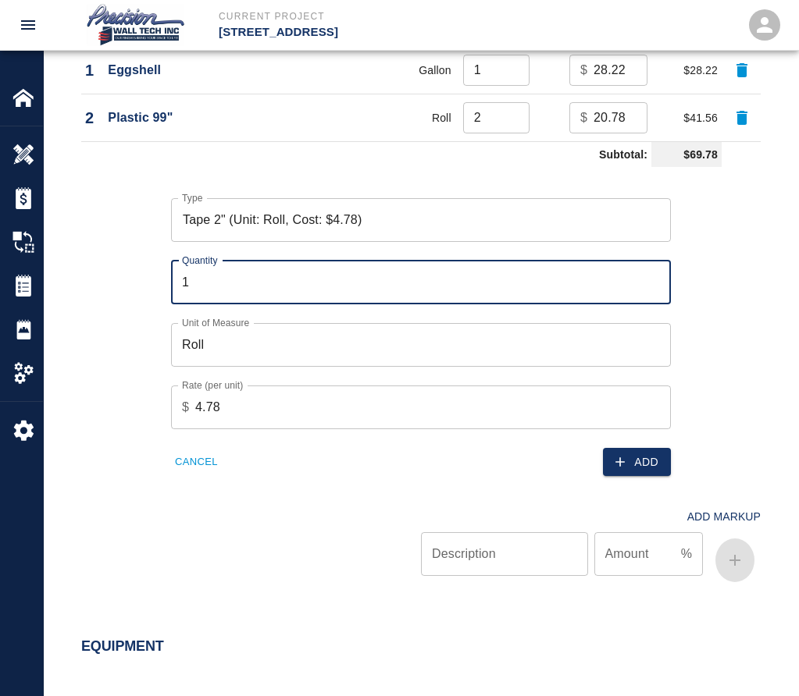
type input "1"
drag, startPoint x: 670, startPoint y: 488, endPoint x: 625, endPoint y: 457, distance: 54.4
click at [670, 487] on div "Add Markup Description Description Amount % Amount" at bounding box center [411, 532] width 698 height 112
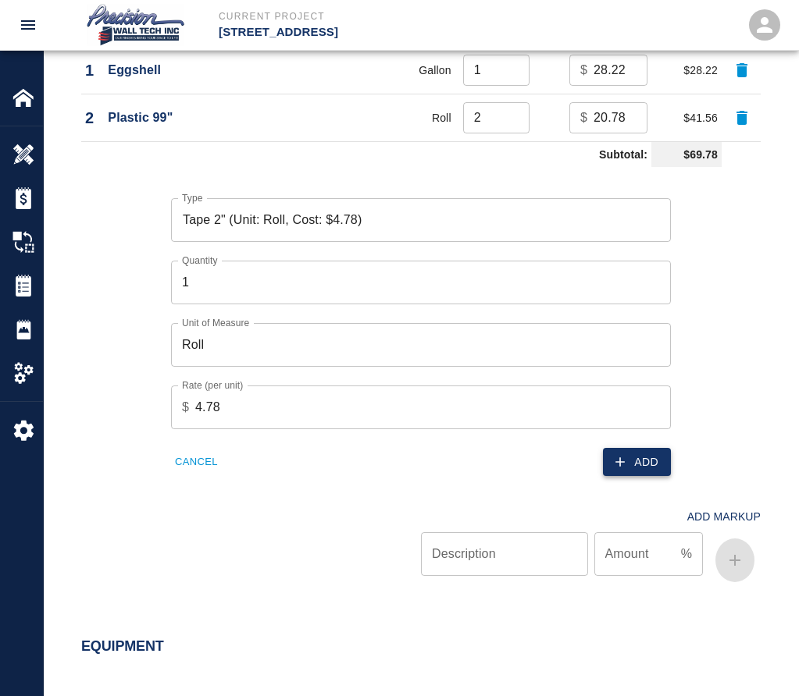
click at [625, 456] on icon "button" at bounding box center [620, 462] width 16 height 16
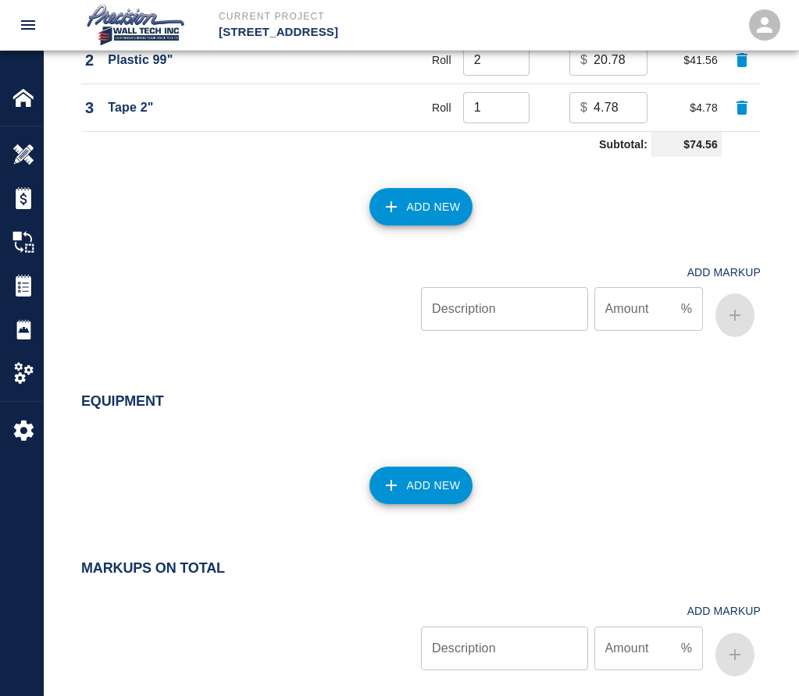
scroll to position [1491, 0]
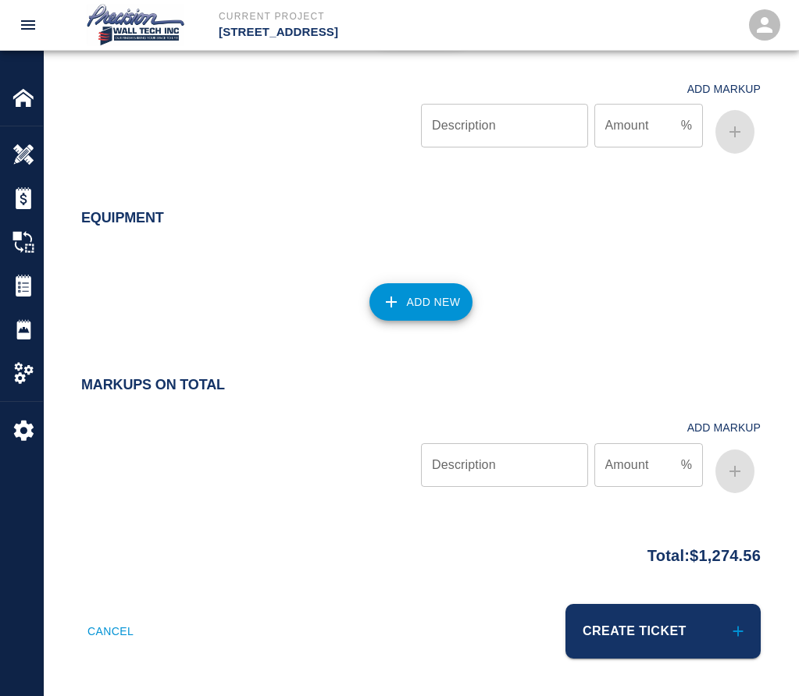
click at [588, 621] on button "Create Ticket" at bounding box center [662, 631] width 195 height 55
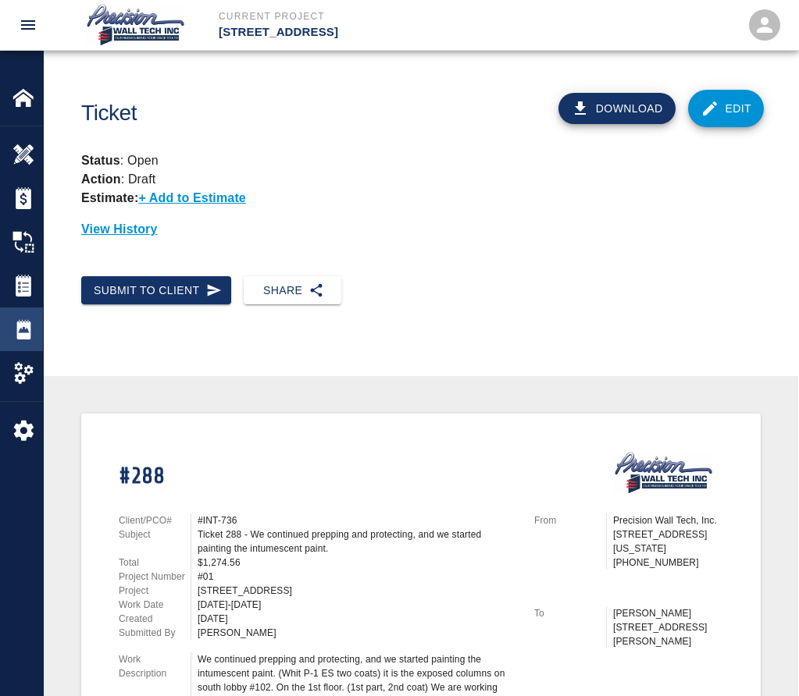
click at [37, 333] on div at bounding box center [34, 330] width 44 height 22
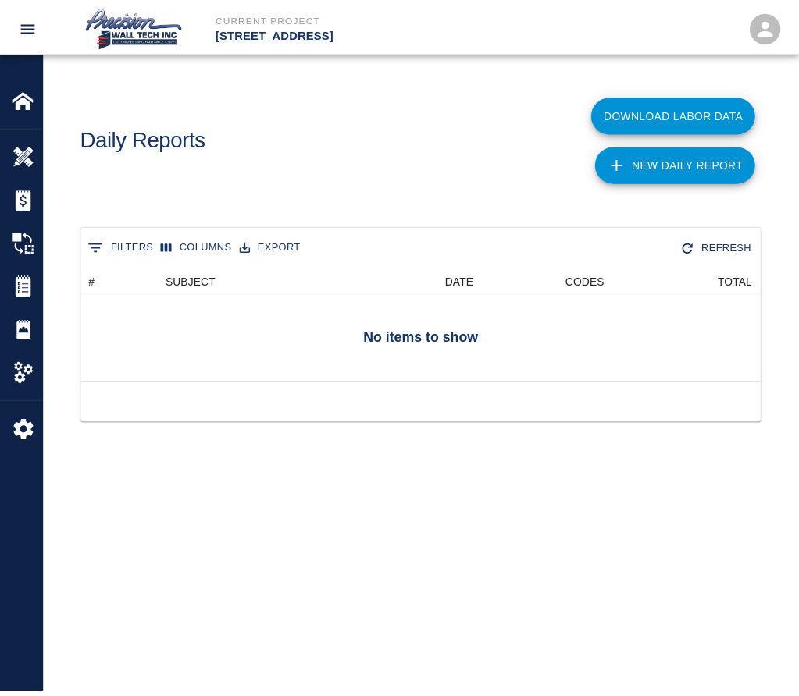
scroll to position [112, 678]
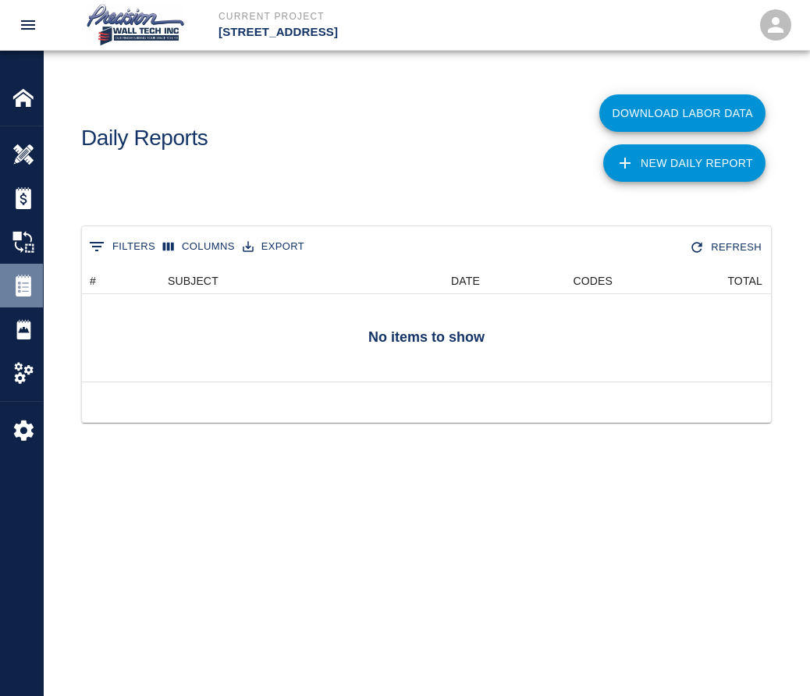
click at [26, 288] on img at bounding box center [23, 286] width 22 height 22
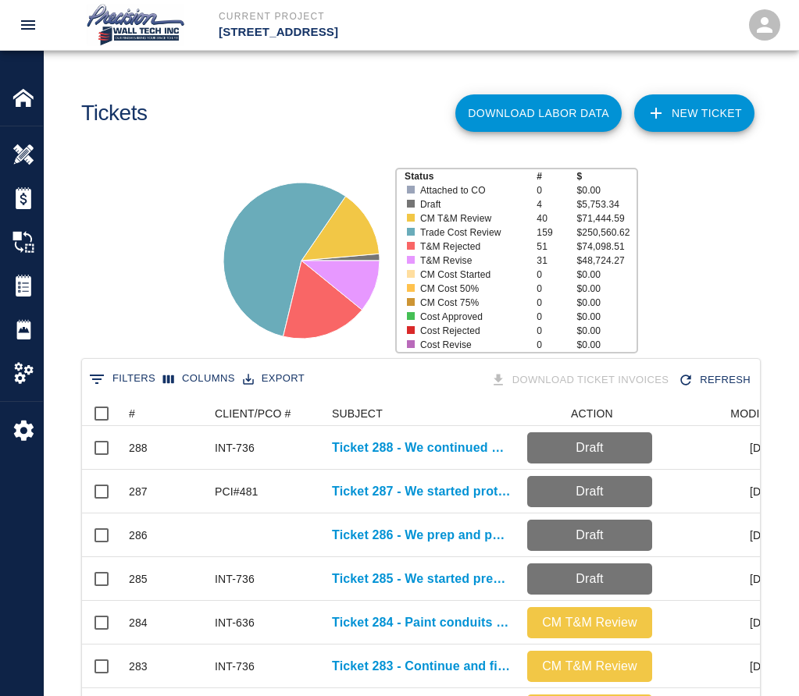
click at [642, 118] on link "NEW TICKET" at bounding box center [694, 112] width 120 height 37
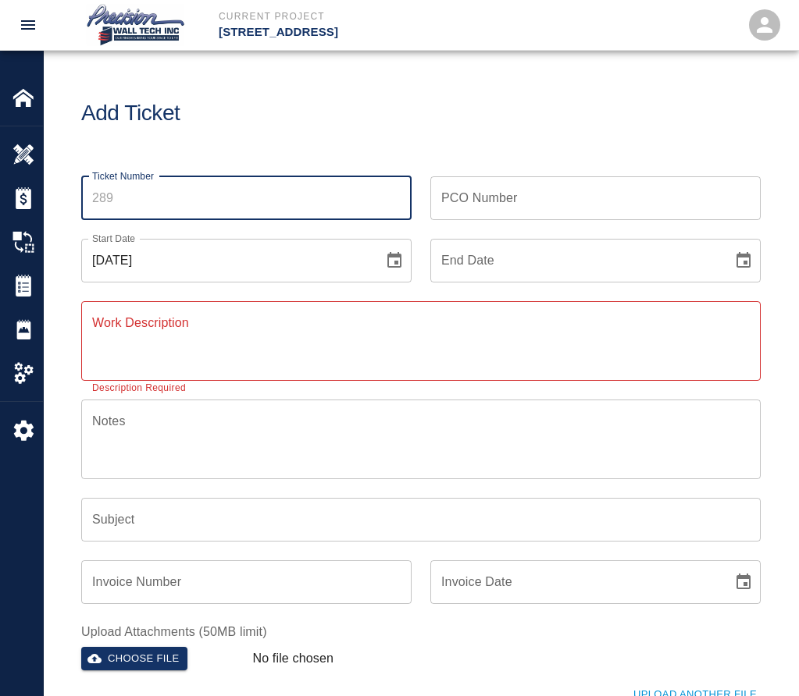
click at [209, 203] on input "Ticket Number" at bounding box center [246, 198] width 330 height 44
type input "289"
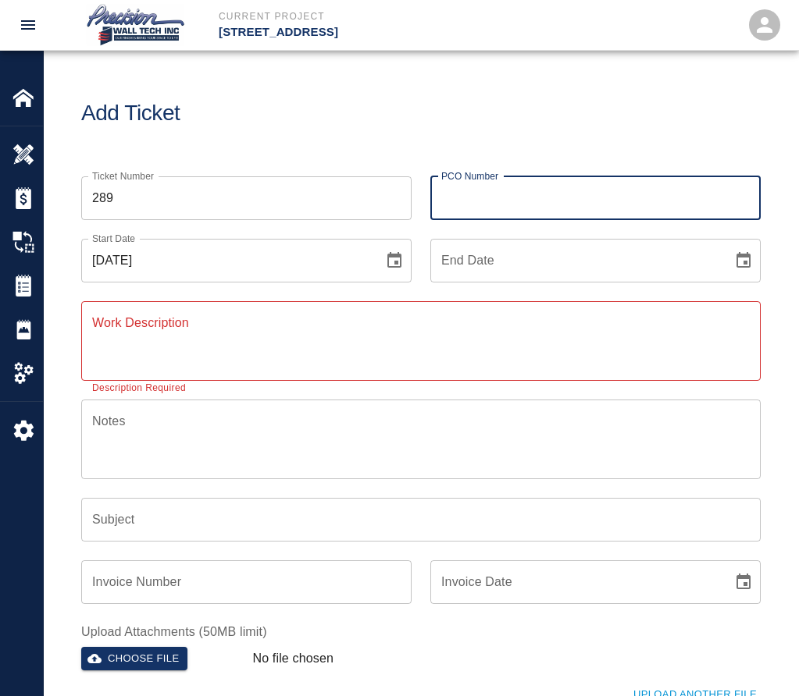
click at [557, 213] on input "PCO Number" at bounding box center [595, 198] width 330 height 44
type input "INT-710"
click at [733, 268] on button "Choose date" at bounding box center [743, 260] width 31 height 31
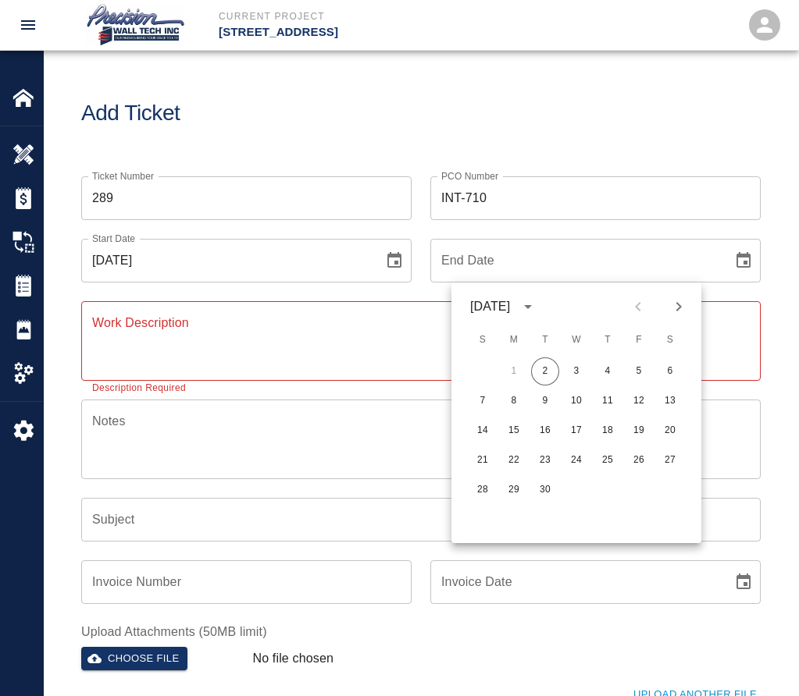
click at [531, 358] on button "2" at bounding box center [545, 372] width 28 height 28
type input "[DATE]"
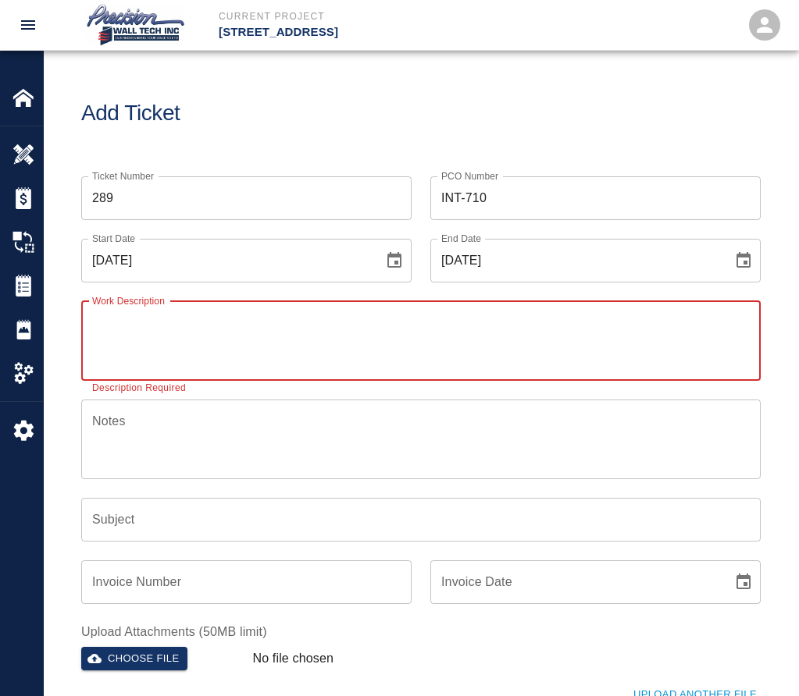
click at [394, 319] on textarea "Work Description" at bounding box center [420, 341] width 657 height 54
click at [299, 320] on textarea "Work Description" at bounding box center [420, 341] width 657 height 54
paste textarea "We started applying primer and two finish coats on patches, touching dirty poin…"
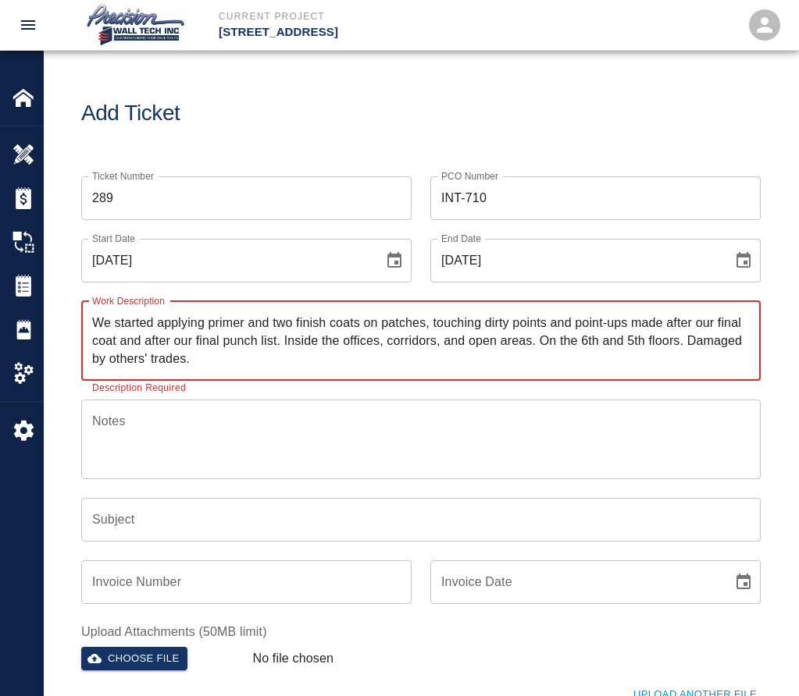
type textarea "We started applying primer and two finish coats on patches, touching dirty poin…"
click at [209, 507] on input "Subject" at bounding box center [420, 520] width 679 height 44
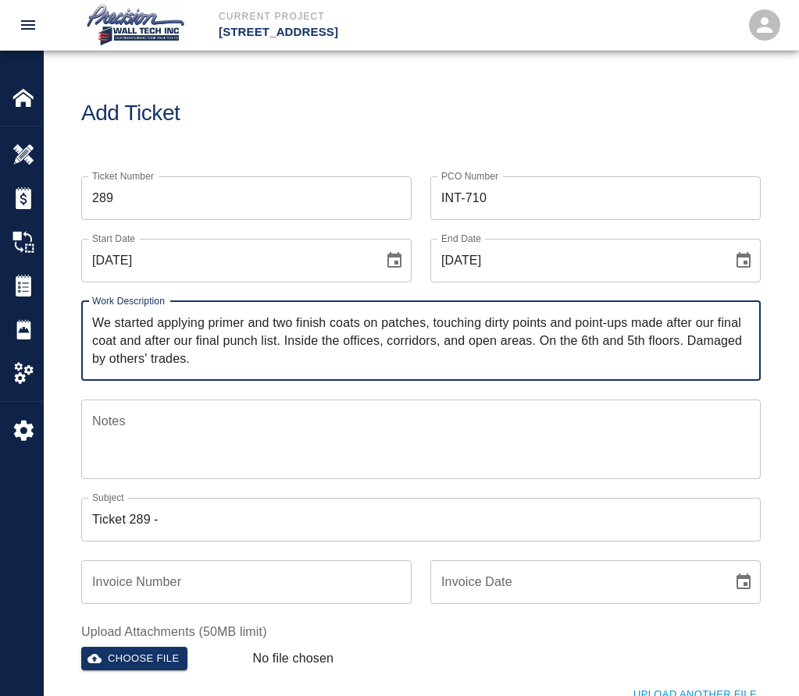
drag, startPoint x: 94, startPoint y: 321, endPoint x: 425, endPoint y: 314, distance: 331.1
click at [425, 314] on textarea "We started applying primer and two finish coats on patches, touching dirty poin…" at bounding box center [420, 341] width 657 height 54
drag, startPoint x: 407, startPoint y: 321, endPoint x: 109, endPoint y: 318, distance: 297.5
click at [109, 318] on textarea "We started applying primer and two finish coats on patches, touching dirty poin…" at bounding box center [420, 341] width 657 height 54
drag, startPoint x: 117, startPoint y: 319, endPoint x: 364, endPoint y: 315, distance: 246.7
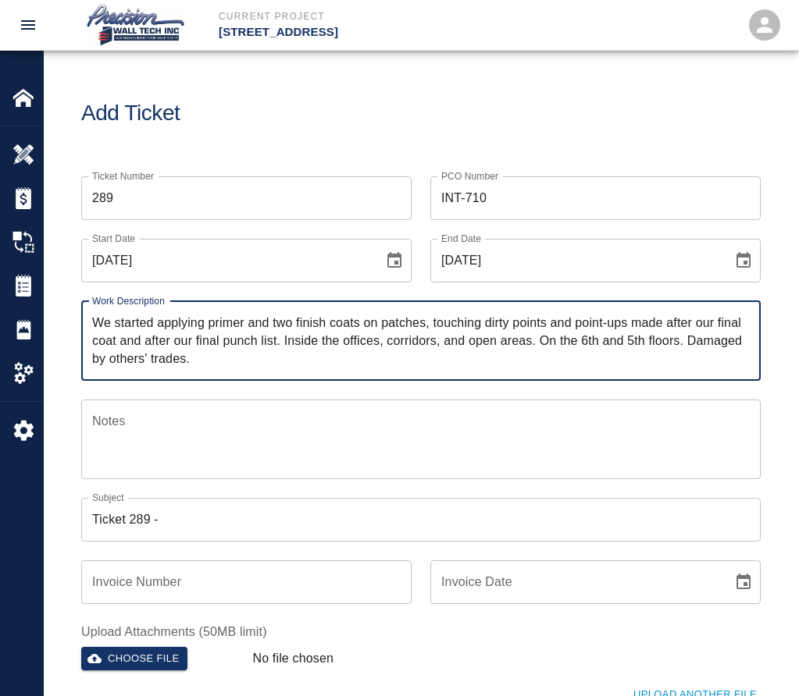
click at [364, 315] on textarea "We started applying primer and two finish coats on patches, touching dirty poin…" at bounding box center [420, 341] width 657 height 54
drag, startPoint x: 424, startPoint y: 324, endPoint x: 116, endPoint y: 314, distance: 308.6
click at [116, 314] on textarea "We started applying primer and two finish coats on patches, touching dirty poin…" at bounding box center [420, 341] width 657 height 54
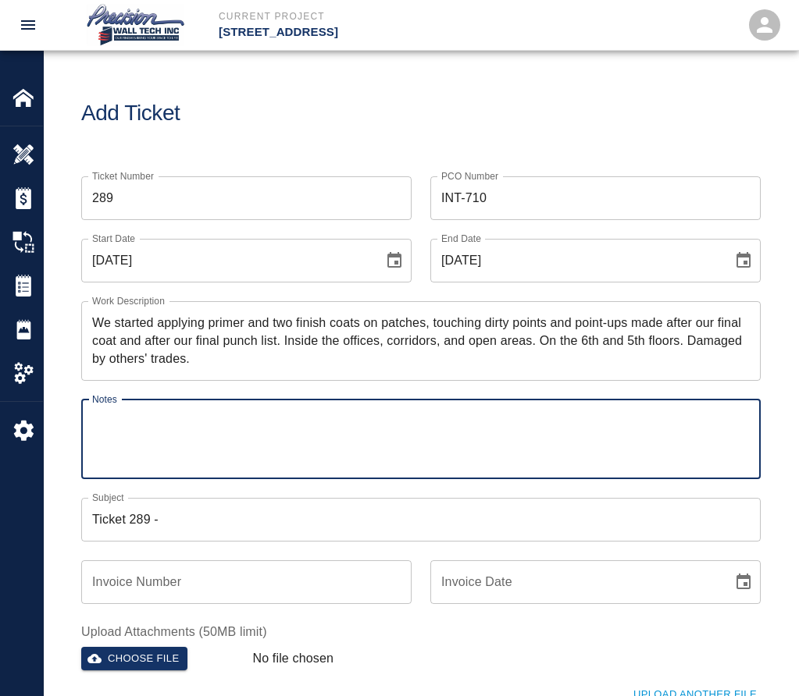
click at [151, 429] on textarea "Notes" at bounding box center [420, 439] width 657 height 54
click at [201, 514] on input "Ticket 289 -" at bounding box center [420, 520] width 679 height 44
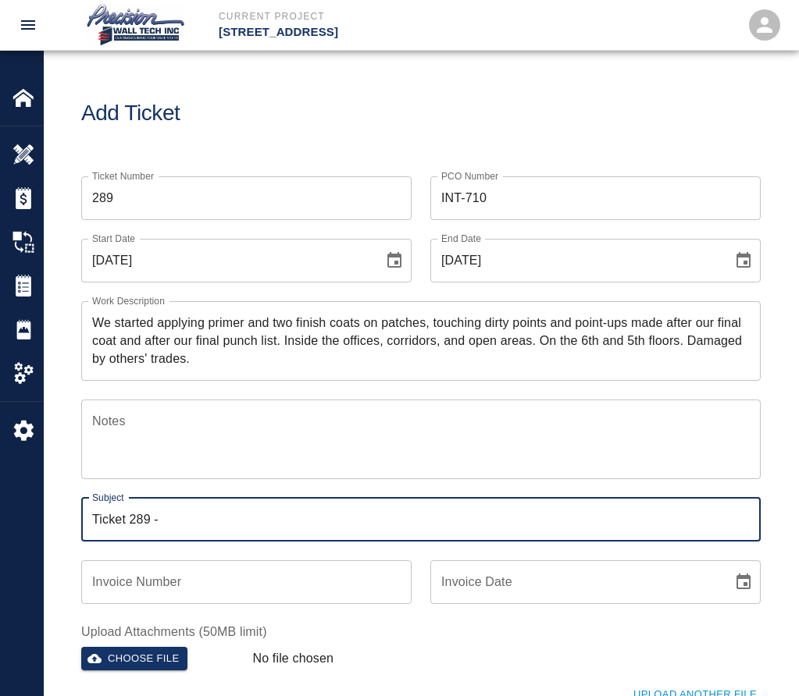
paste input "started applying primer and two finish coats on patches"
type input "Ticket 289 - started applying primer and two finish coats on patches"
click at [176, 654] on button "Choose file" at bounding box center [134, 659] width 106 height 24
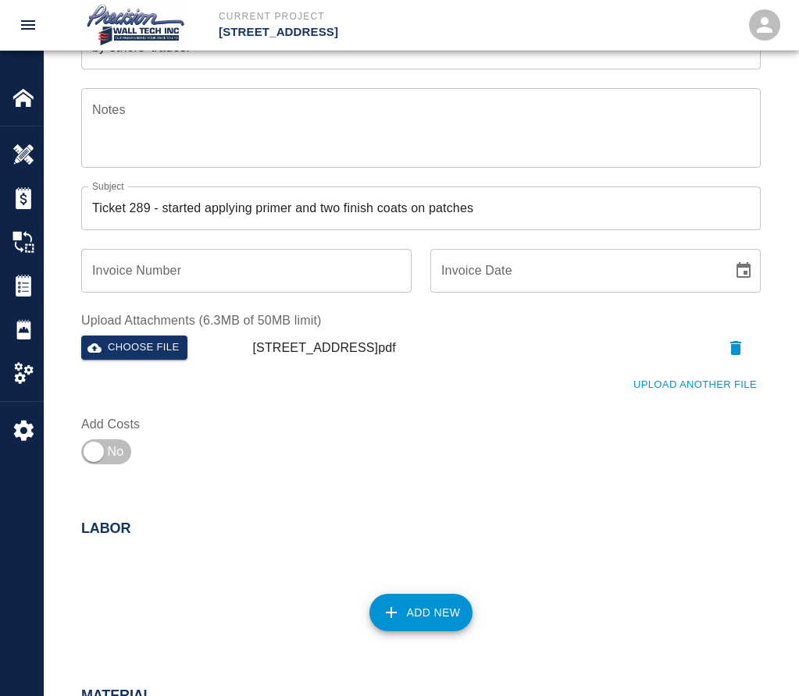
scroll to position [312, 0]
click at [112, 451] on input "checkbox" at bounding box center [93, 451] width 112 height 37
checkbox input "true"
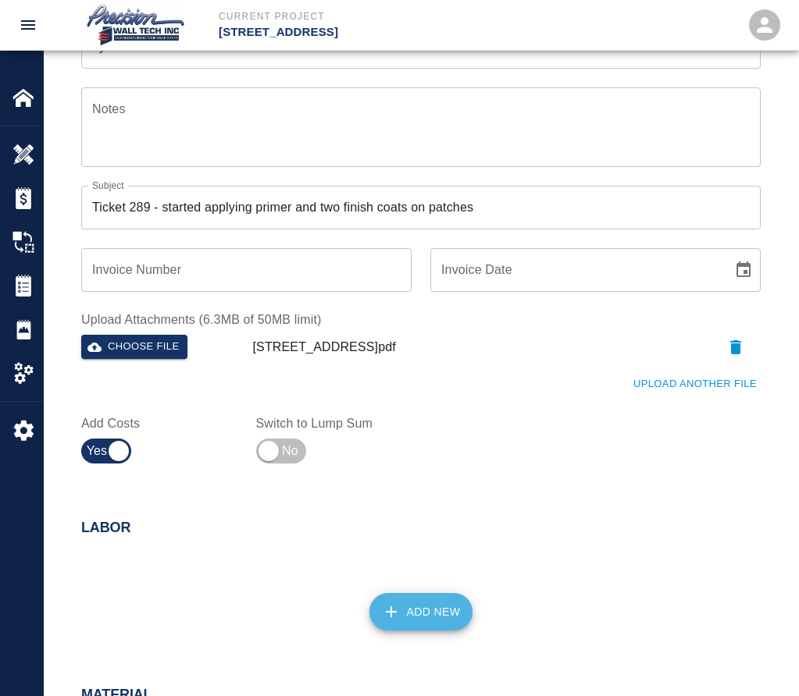
click at [410, 602] on button "Add New" at bounding box center [421, 611] width 104 height 37
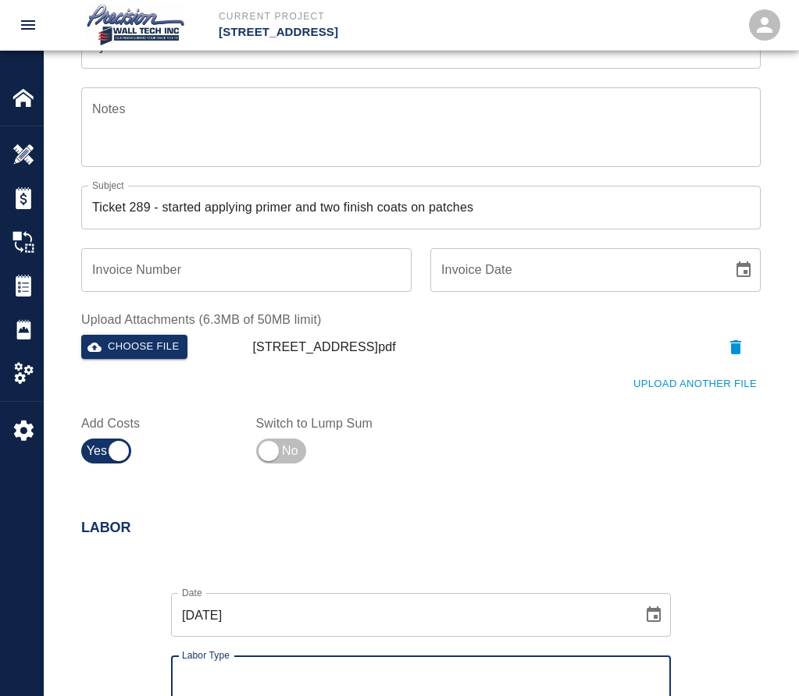
scroll to position [625, 0]
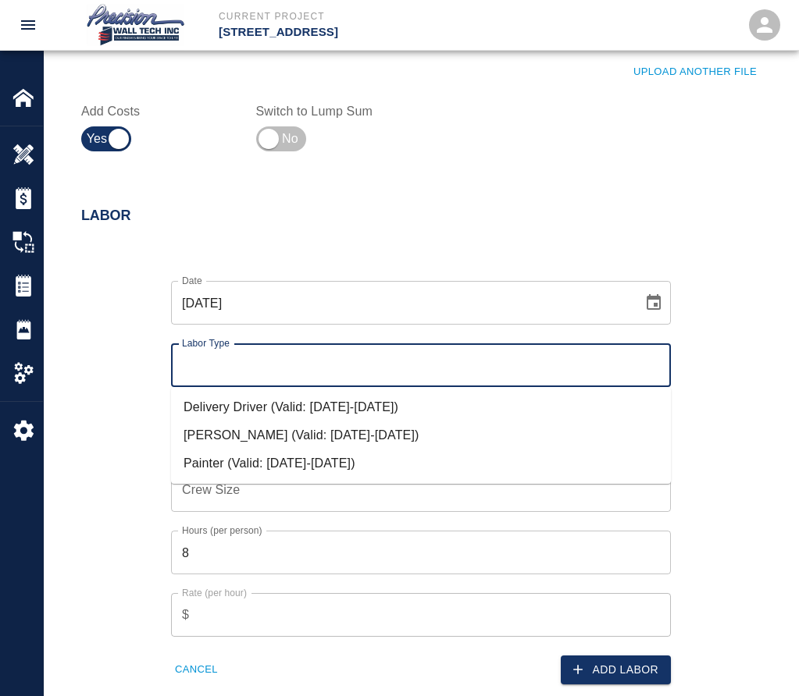
click at [286, 363] on input "Labor Type" at bounding box center [421, 366] width 486 height 30
click at [256, 462] on li "Painter (Valid: [DATE]-[DATE])" at bounding box center [421, 464] width 500 height 28
type input "Painter"
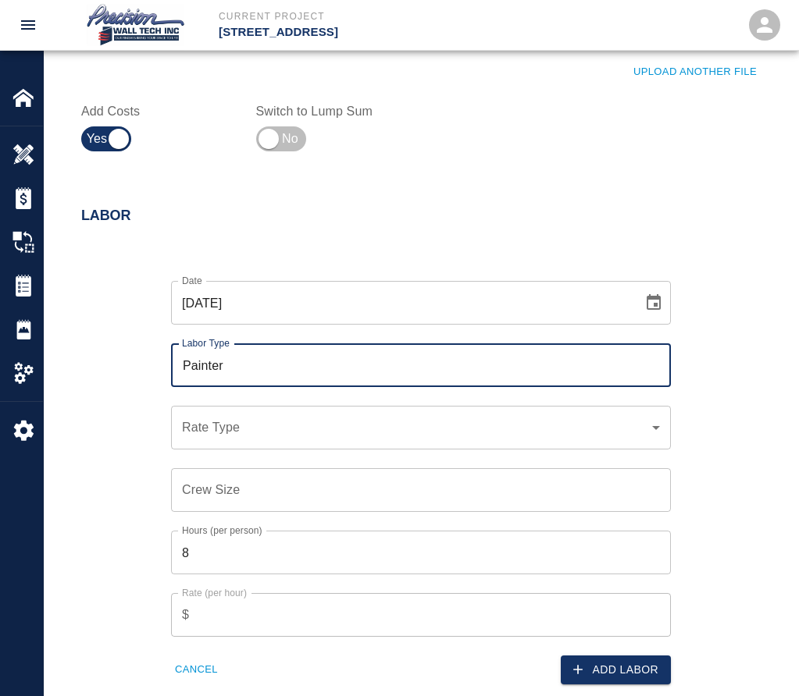
click at [307, 417] on div "​ Rate Type" at bounding box center [421, 428] width 500 height 44
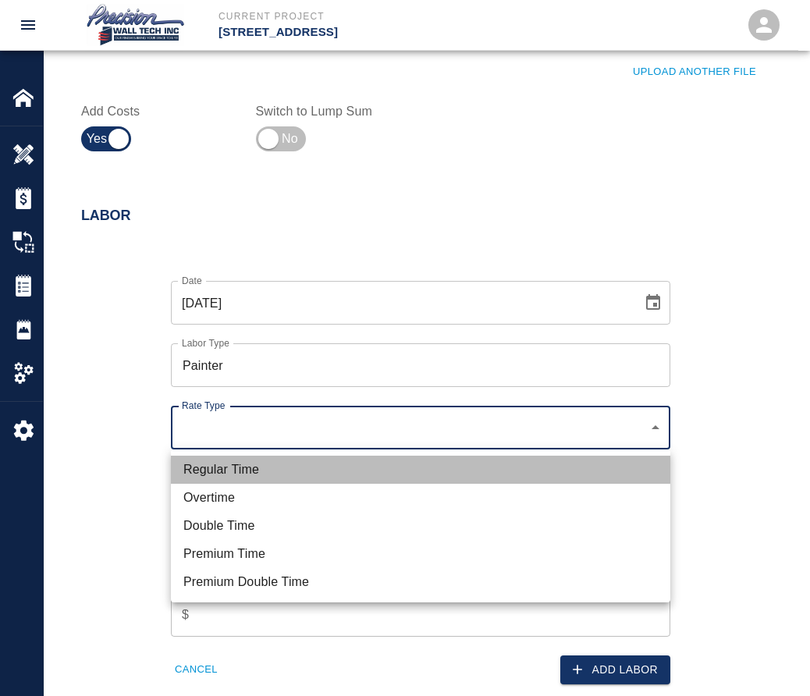
click at [269, 472] on li "Regular Time" at bounding box center [421, 470] width 500 height 28
type input "rate_rt"
type input "75.00"
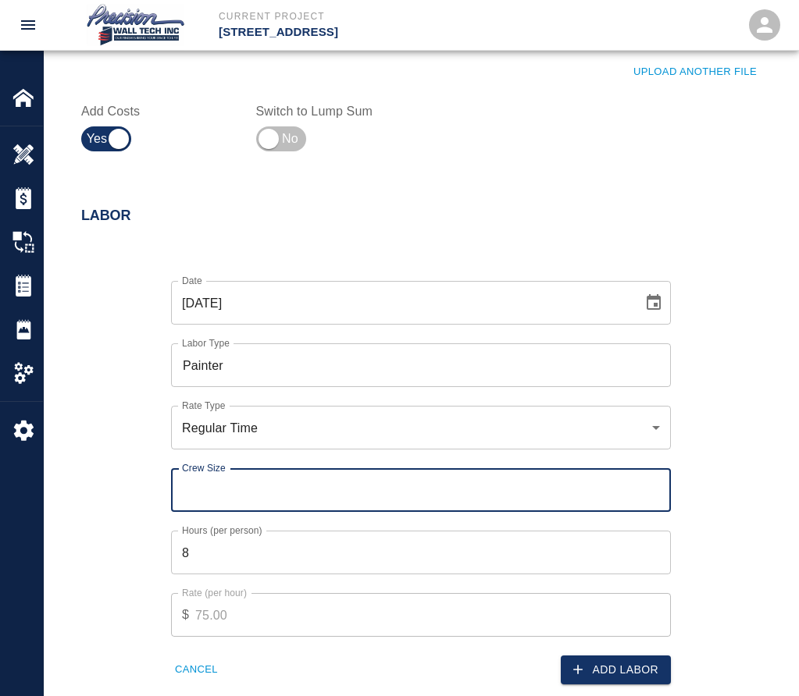
click at [265, 483] on input "Crew Size" at bounding box center [421, 490] width 500 height 44
click at [265, 486] on input "Crew Size" at bounding box center [421, 490] width 500 height 44
click at [657, 483] on input "1" at bounding box center [421, 490] width 500 height 44
type input "2"
click at [657, 483] on input "2" at bounding box center [421, 490] width 500 height 44
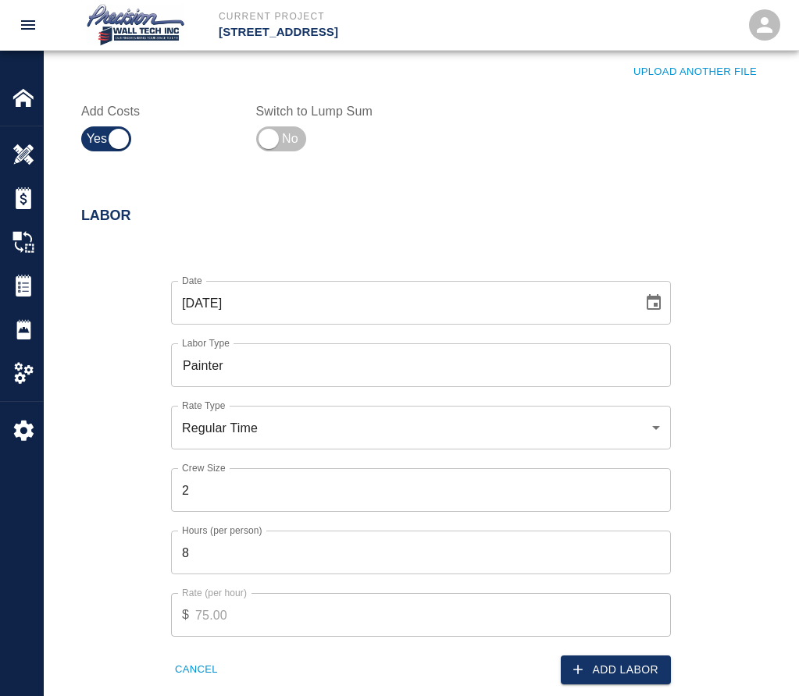
click at [641, 577] on div "Rate (per hour) $ 75.00 Rate (per hour)" at bounding box center [411, 606] width 518 height 62
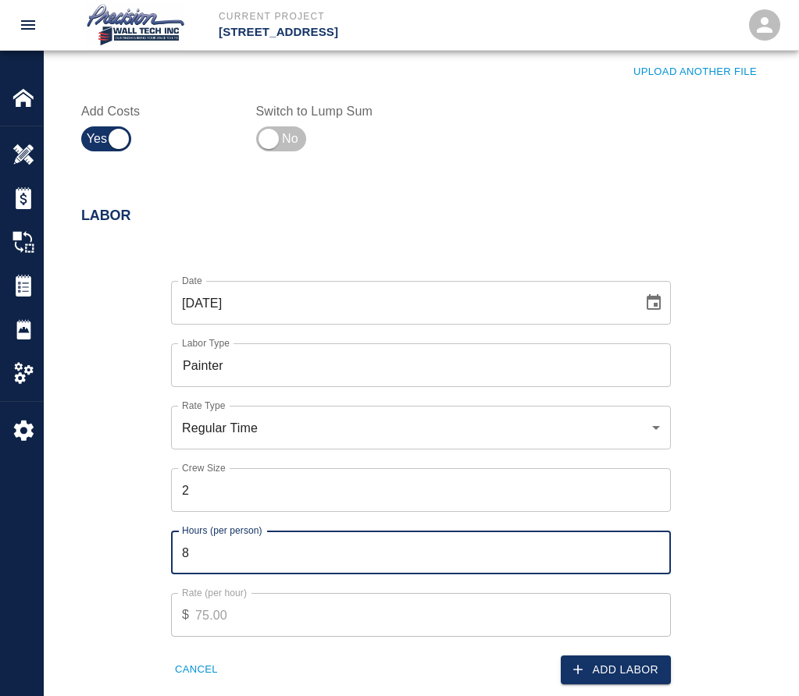
click at [652, 563] on input "8" at bounding box center [421, 553] width 500 height 44
click at [653, 561] on input "4.5" at bounding box center [421, 553] width 500 height 44
click at [653, 561] on input "4.25" at bounding box center [421, 553] width 500 height 44
type input "4"
click at [653, 561] on input "4" at bounding box center [421, 553] width 500 height 44
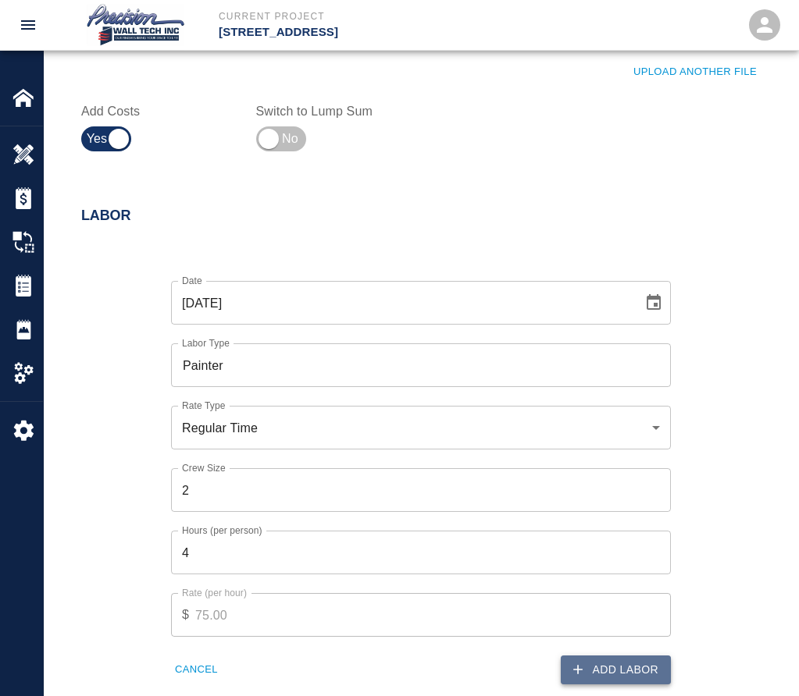
click at [648, 667] on button "Add Labor" at bounding box center [616, 670] width 110 height 29
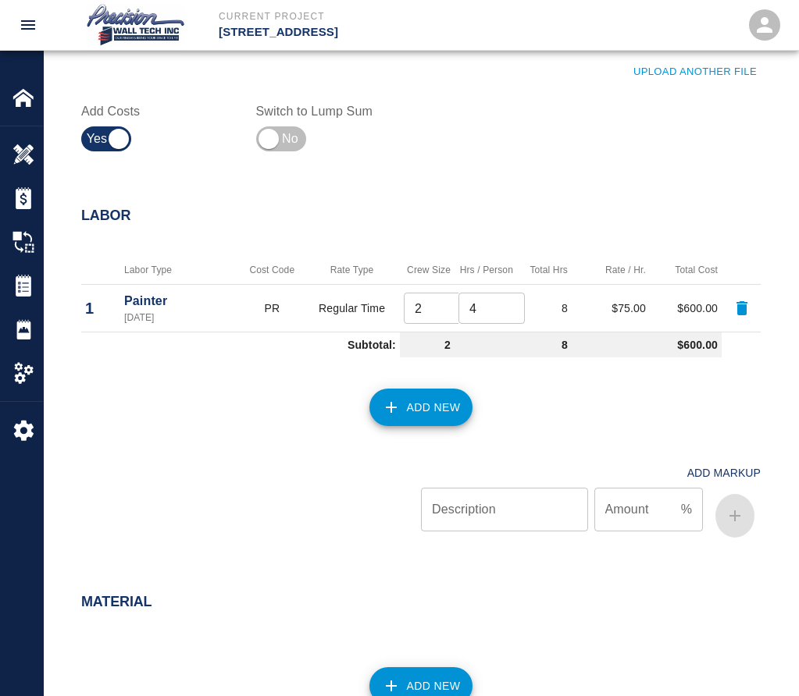
scroll to position [937, 0]
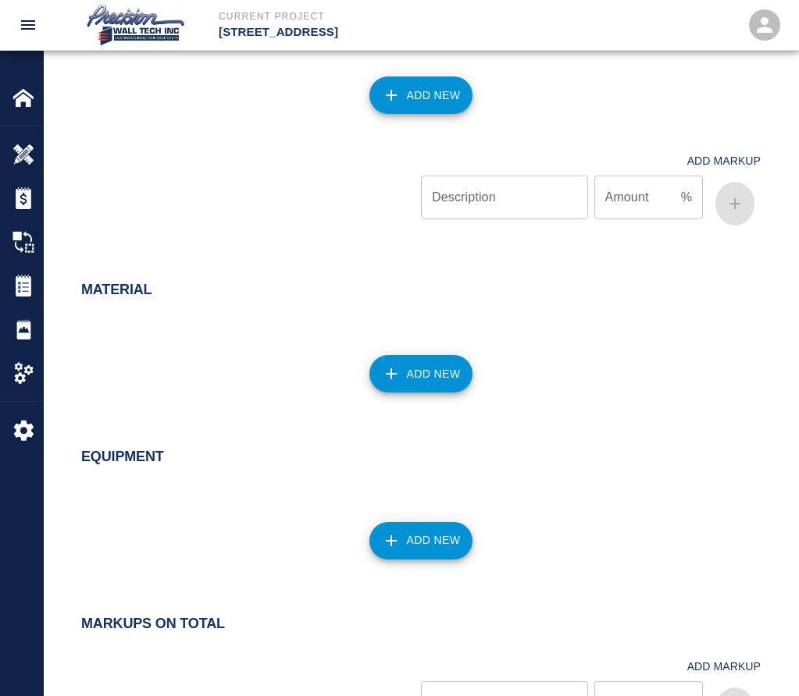
click at [429, 371] on button "Add New" at bounding box center [421, 373] width 104 height 37
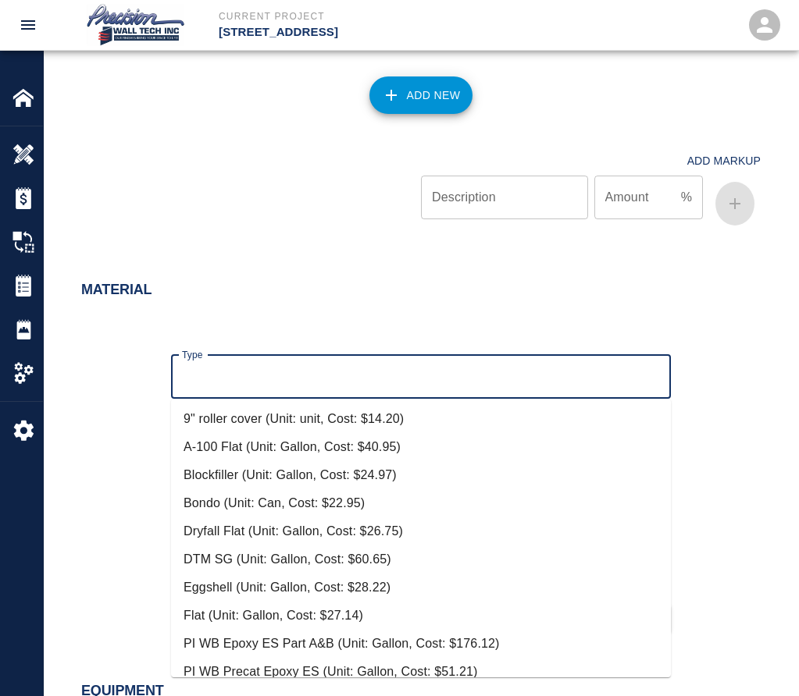
click at [397, 383] on input "Type" at bounding box center [421, 377] width 486 height 30
drag, startPoint x: 238, startPoint y: 582, endPoint x: 238, endPoint y: 570, distance: 11.7
click at [241, 584] on li "Eggshell (Unit: Gallon, Cost: $28.22)" at bounding box center [421, 588] width 500 height 28
type input "Eggshell (Unit: Gallon, Cost: $28.22)"
type input "Gallon"
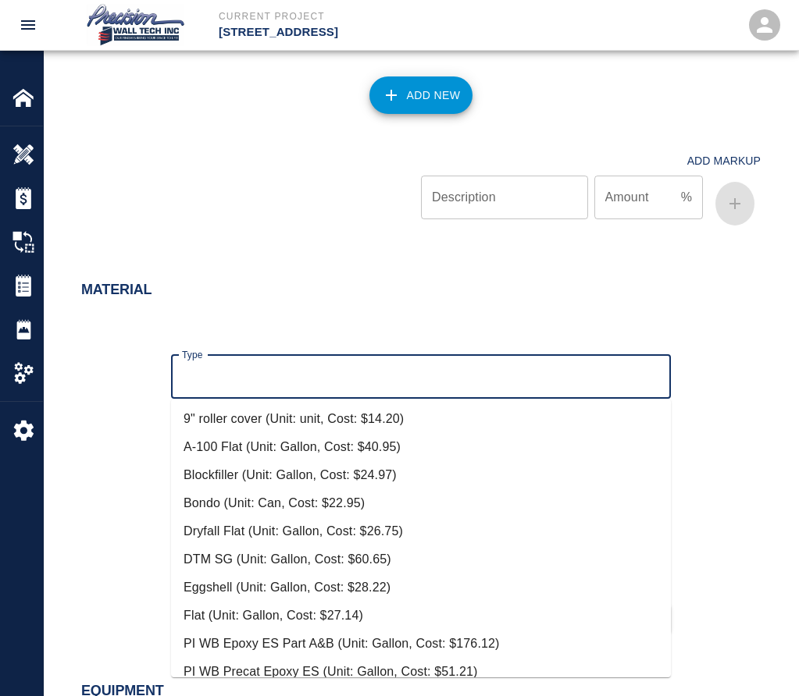
type input "28.22"
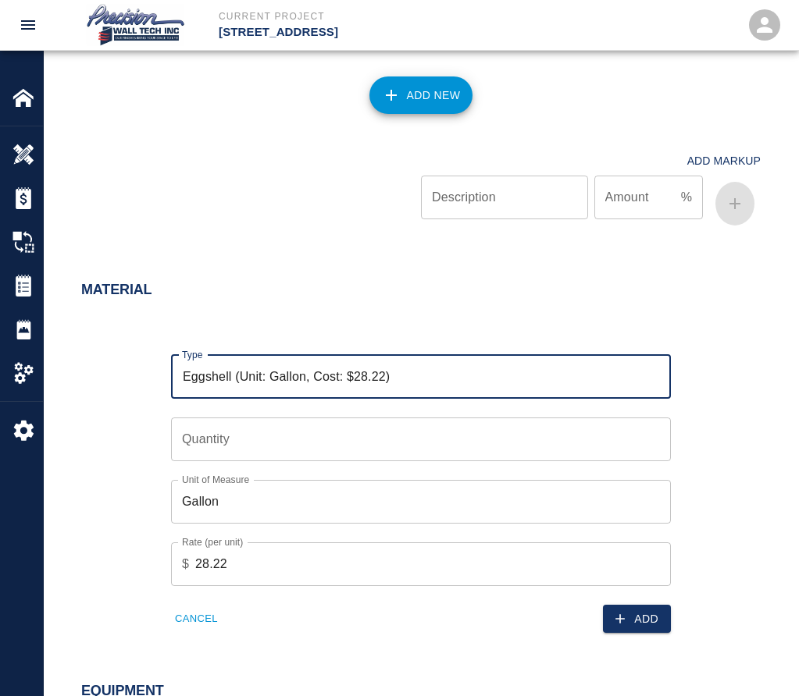
click at [245, 451] on input "Quantity" at bounding box center [421, 440] width 500 height 44
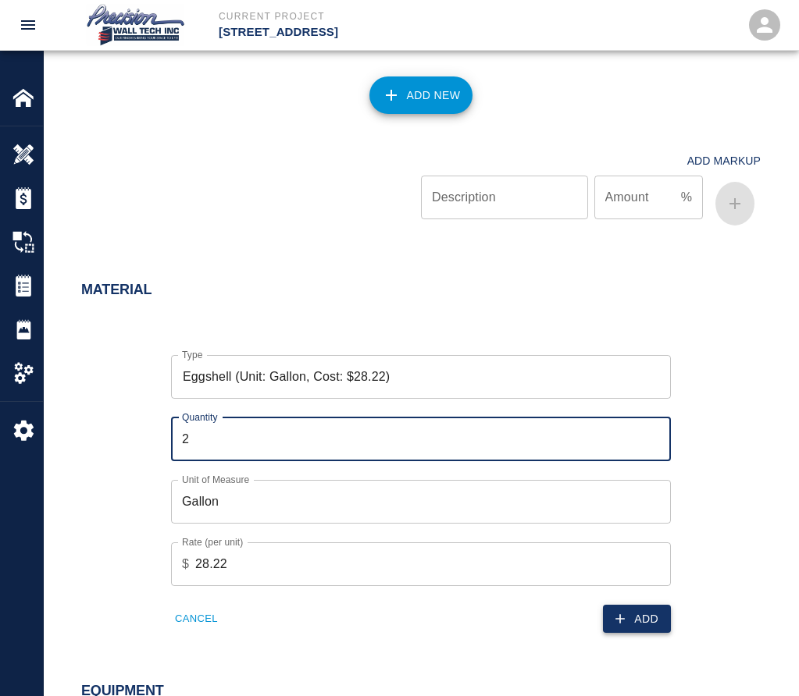
type input "2"
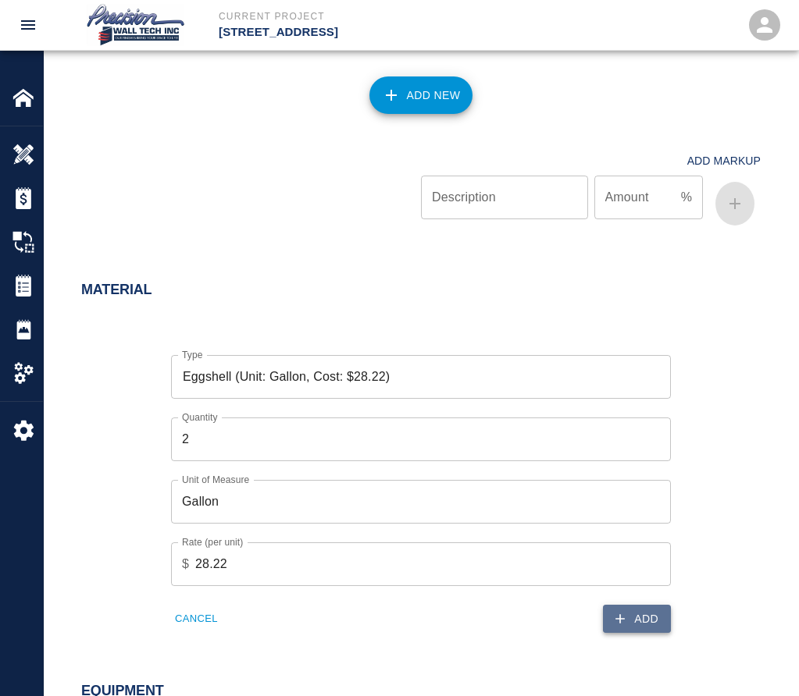
click at [628, 623] on icon "button" at bounding box center [620, 619] width 16 height 16
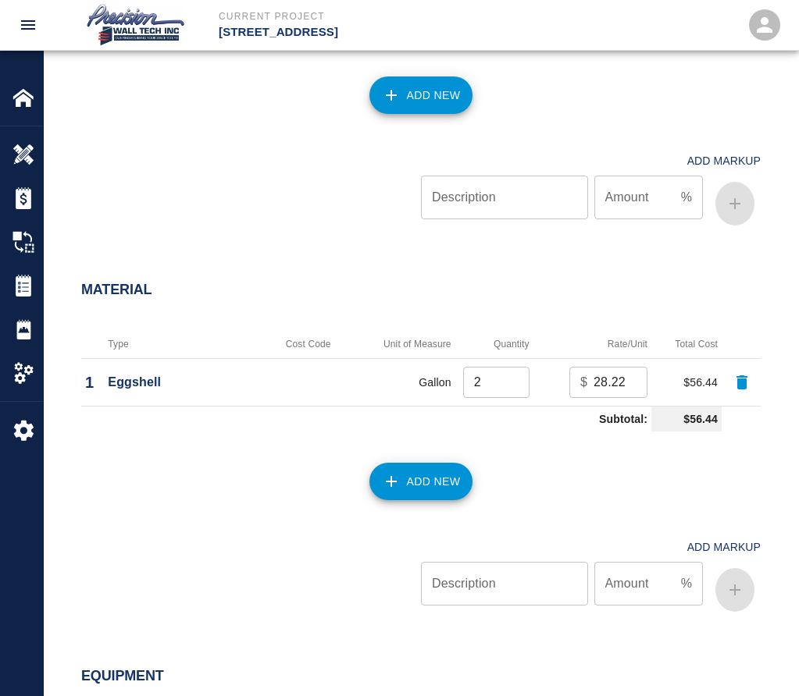
click at [383, 472] on icon "button" at bounding box center [391, 481] width 19 height 19
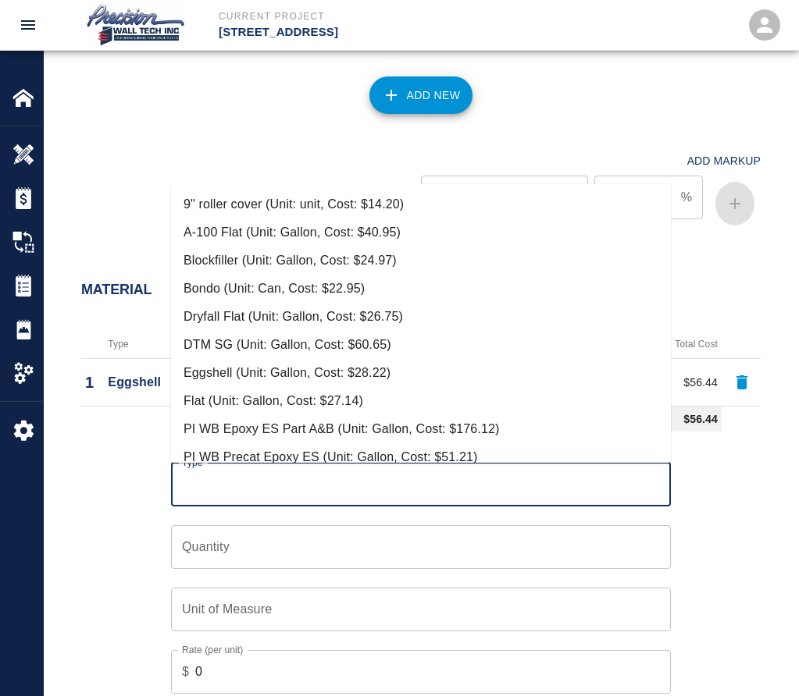
click at [281, 477] on input "Type" at bounding box center [421, 485] width 486 height 30
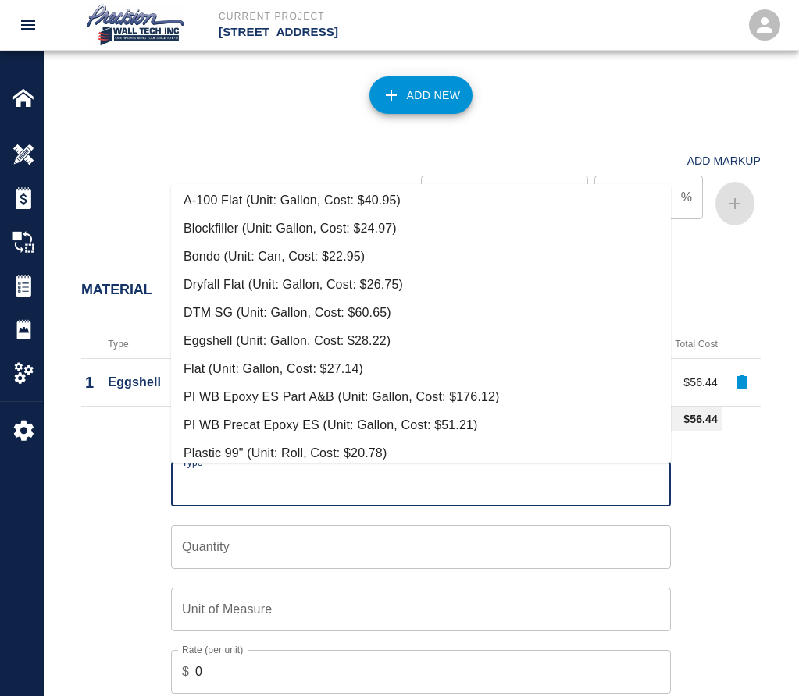
scroll to position [0, 0]
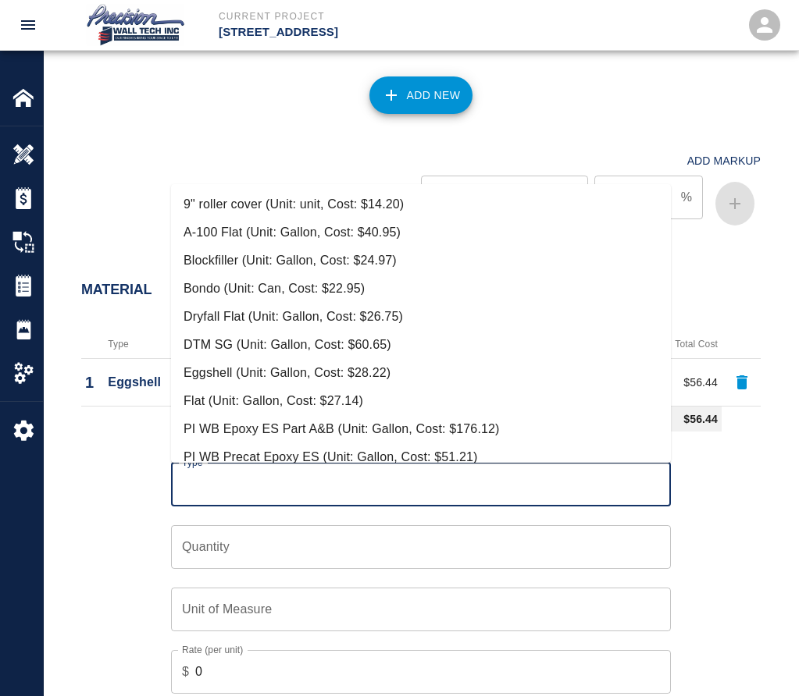
click at [257, 407] on li "Flat (Unit: Gallon, Cost: $27.14)" at bounding box center [421, 401] width 500 height 28
type input "Flat (Unit: Gallon, Cost: $27.14)"
type input "Gallon"
type input "27.14"
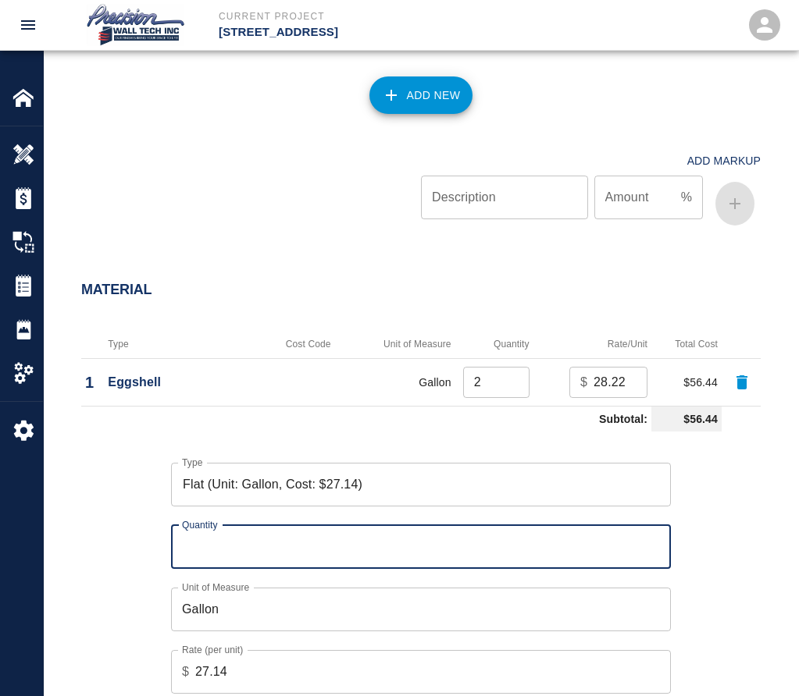
click at [232, 545] on input "Quantity" at bounding box center [421, 547] width 500 height 44
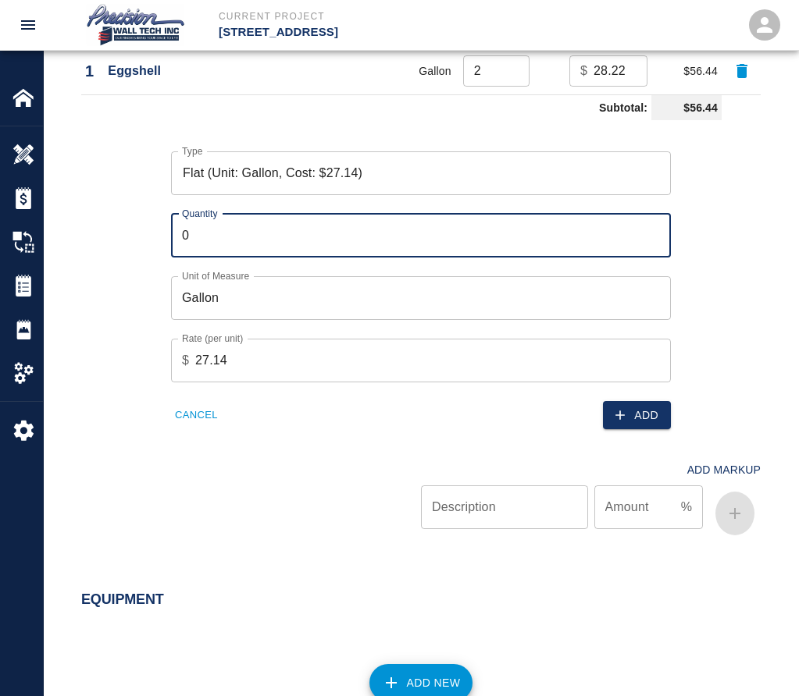
scroll to position [1249, 0]
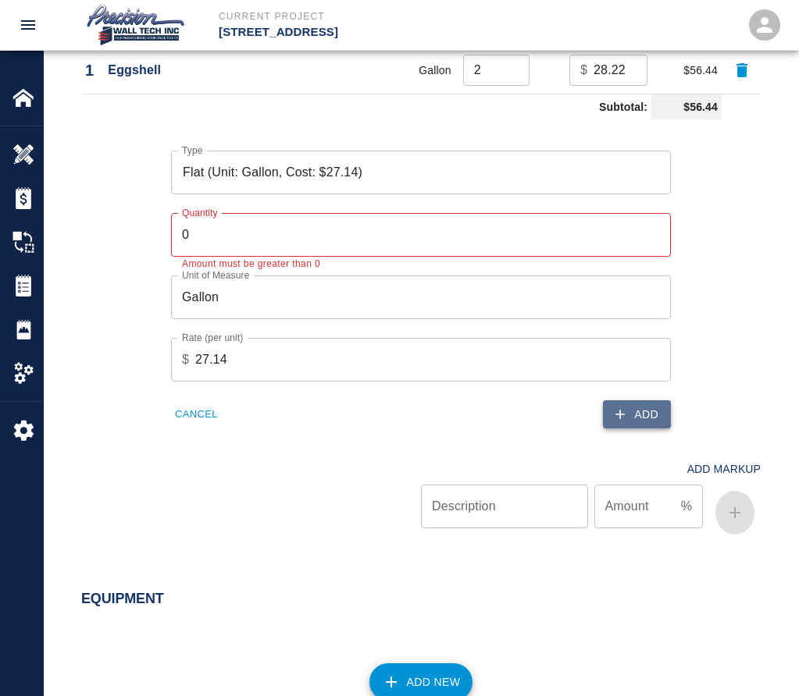
click at [660, 404] on button "Add" at bounding box center [637, 415] width 68 height 29
click at [315, 223] on input "0" at bounding box center [421, 235] width 500 height 44
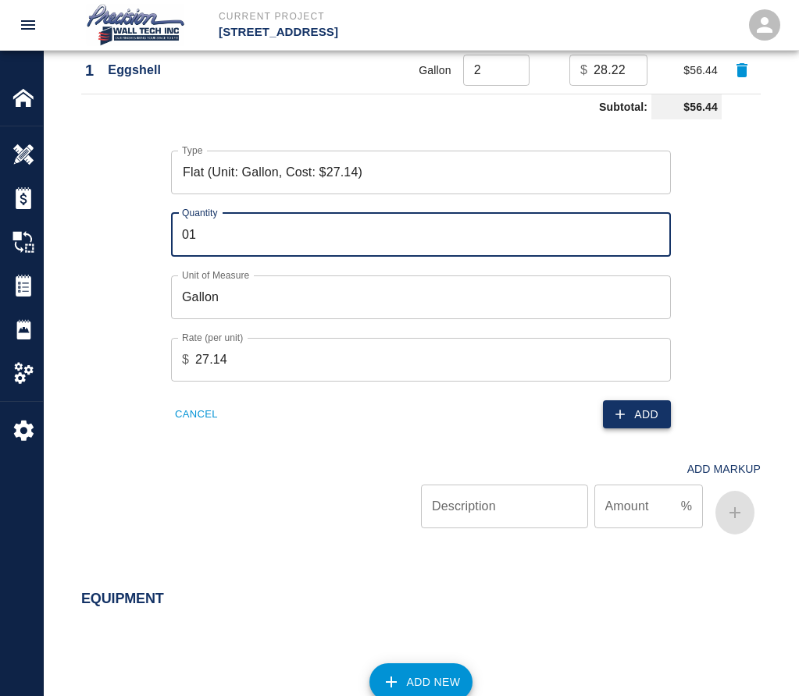
type input "01"
click at [654, 426] on button "Add" at bounding box center [637, 415] width 68 height 29
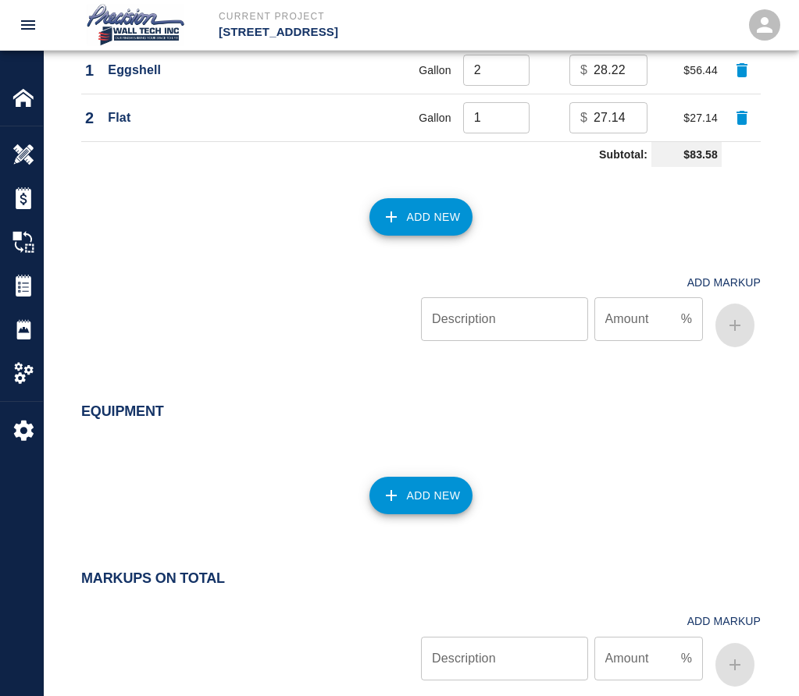
click at [627, 401] on div "Equipment" at bounding box center [411, 402] width 698 height 61
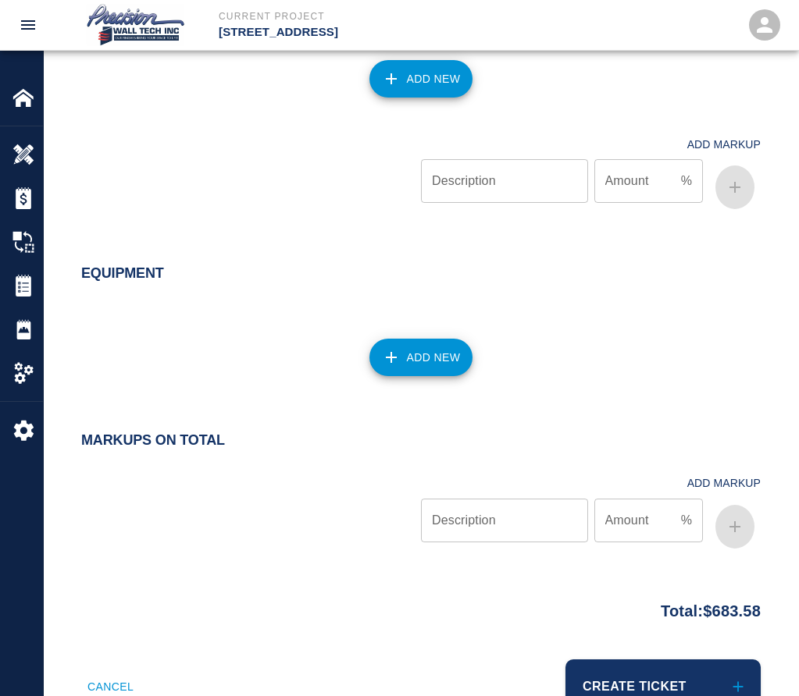
scroll to position [1443, 0]
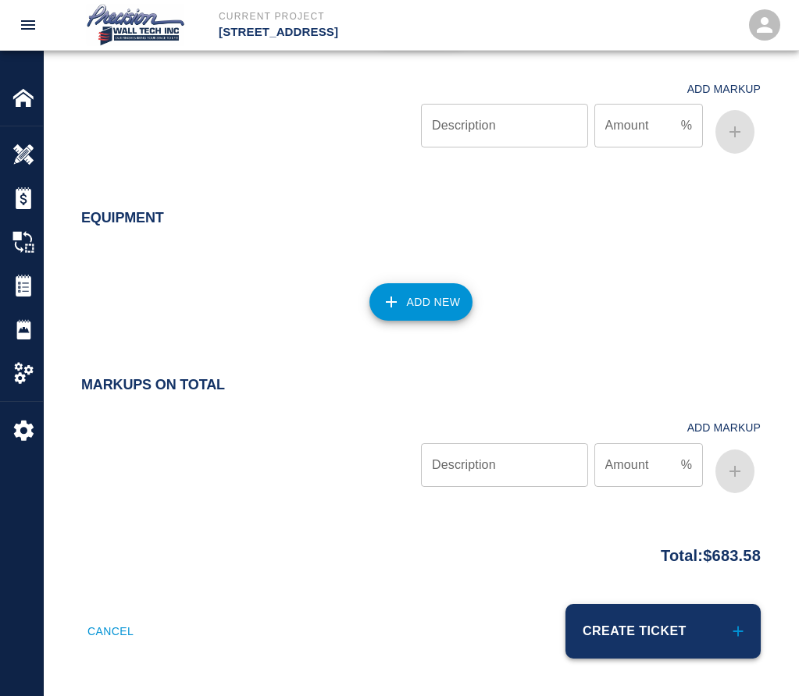
click at [641, 625] on button "Create Ticket" at bounding box center [662, 631] width 195 height 55
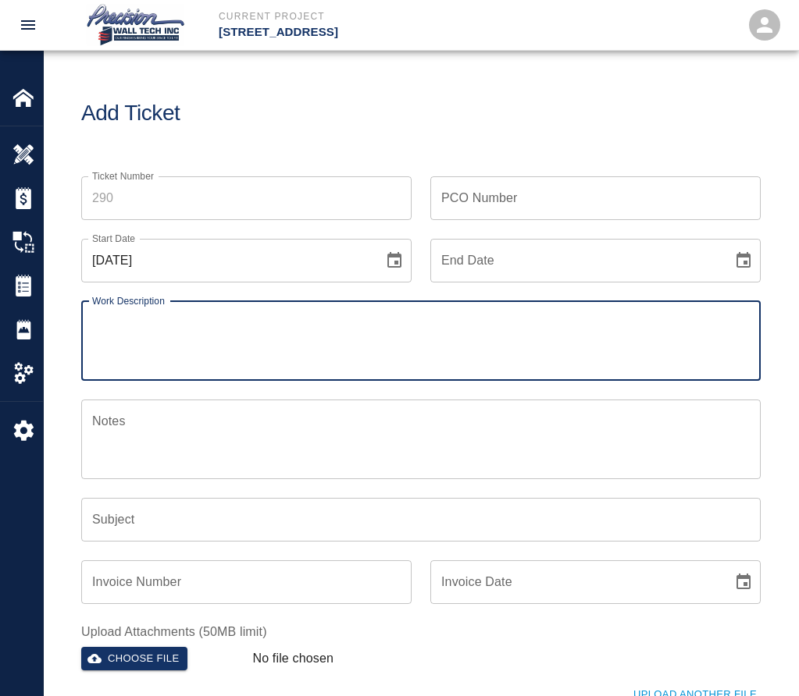
click at [109, 204] on input "Ticket Number" at bounding box center [246, 198] width 330 height 44
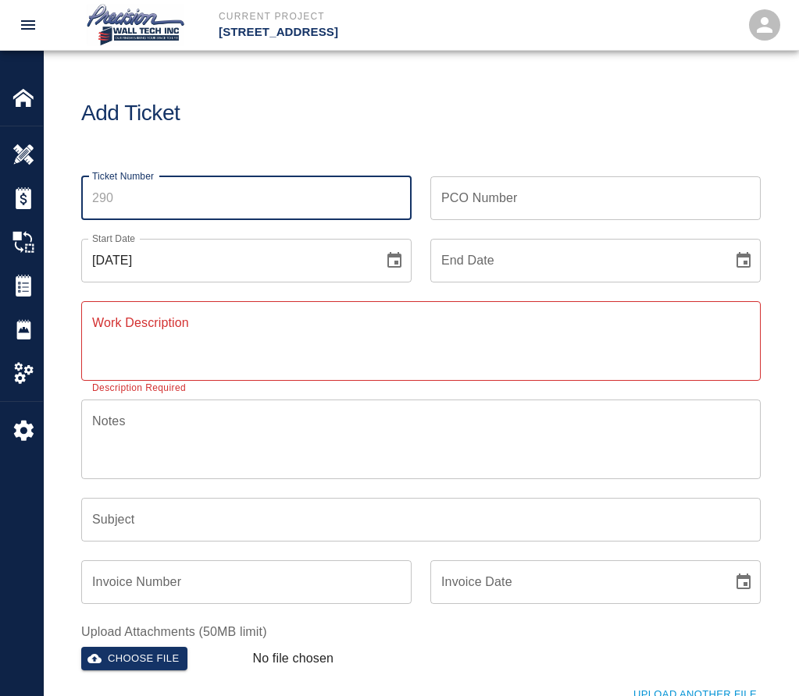
drag, startPoint x: 30, startPoint y: 272, endPoint x: 458, endPoint y: 46, distance: 483.0
click at [30, 272] on div "Tickets" at bounding box center [21, 286] width 43 height 44
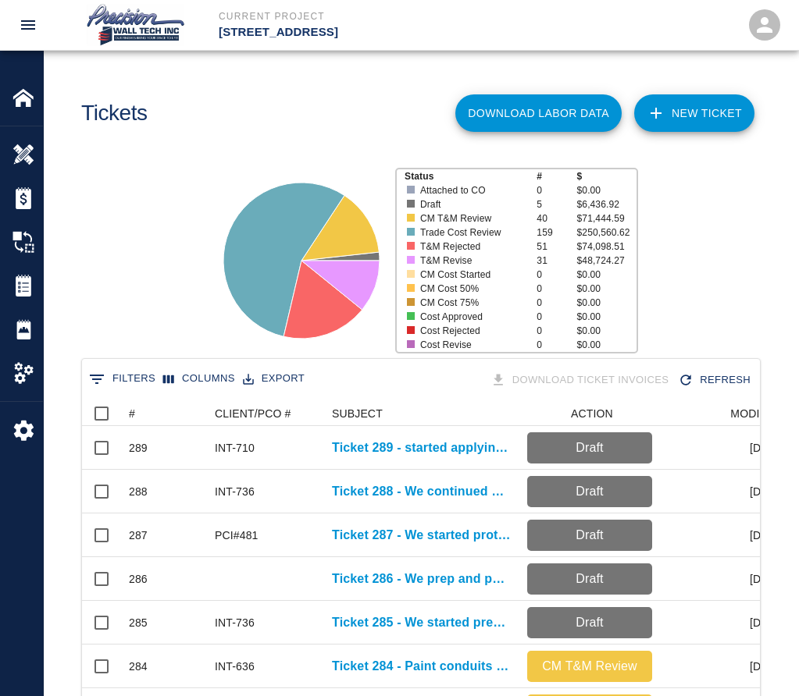
scroll to position [899, 666]
click at [703, 128] on link "NEW TICKET" at bounding box center [694, 112] width 120 height 37
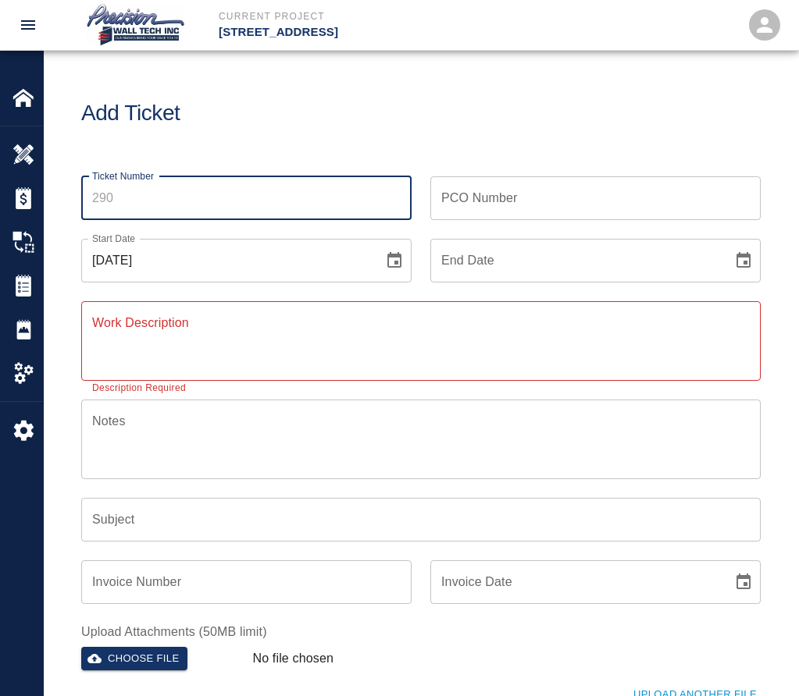
click at [297, 208] on input "Ticket Number" at bounding box center [246, 198] width 330 height 44
type input "290"
click at [461, 192] on input "PCO Number" at bounding box center [595, 198] width 330 height 44
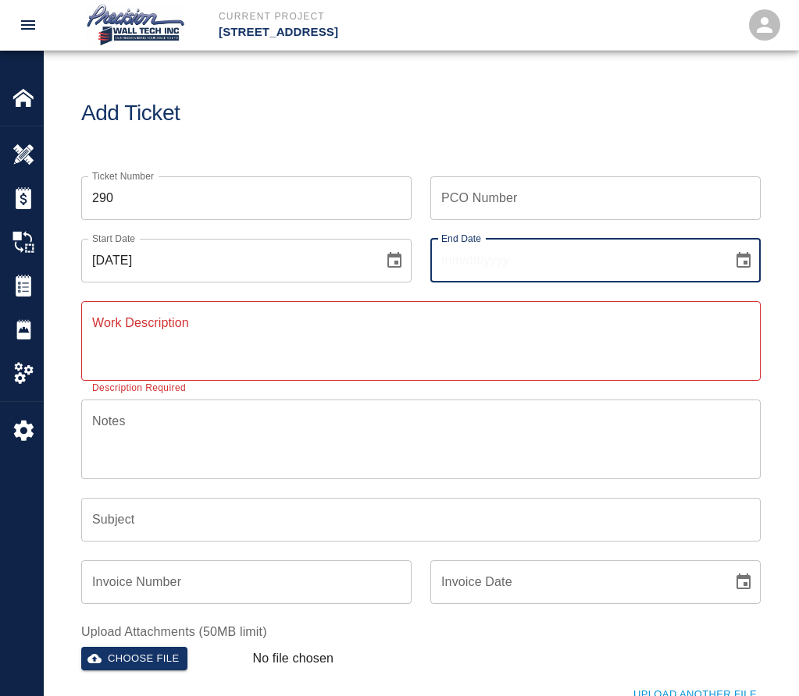
click at [515, 250] on input "End Date" at bounding box center [575, 261] width 291 height 44
click at [746, 258] on icon "Choose date" at bounding box center [743, 260] width 19 height 19
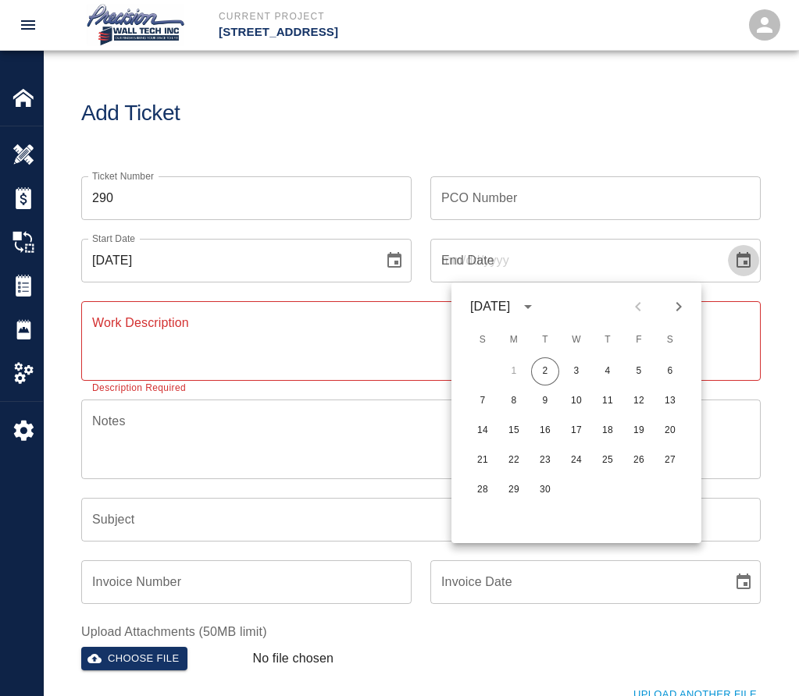
click at [746, 258] on icon "Choose date" at bounding box center [743, 260] width 19 height 19
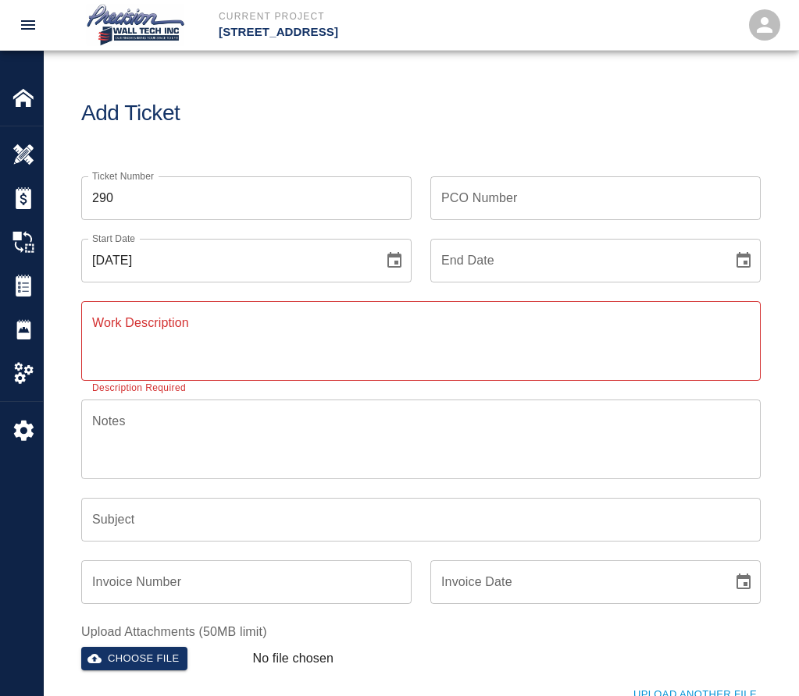
click at [757, 260] on button "Choose date" at bounding box center [743, 260] width 31 height 31
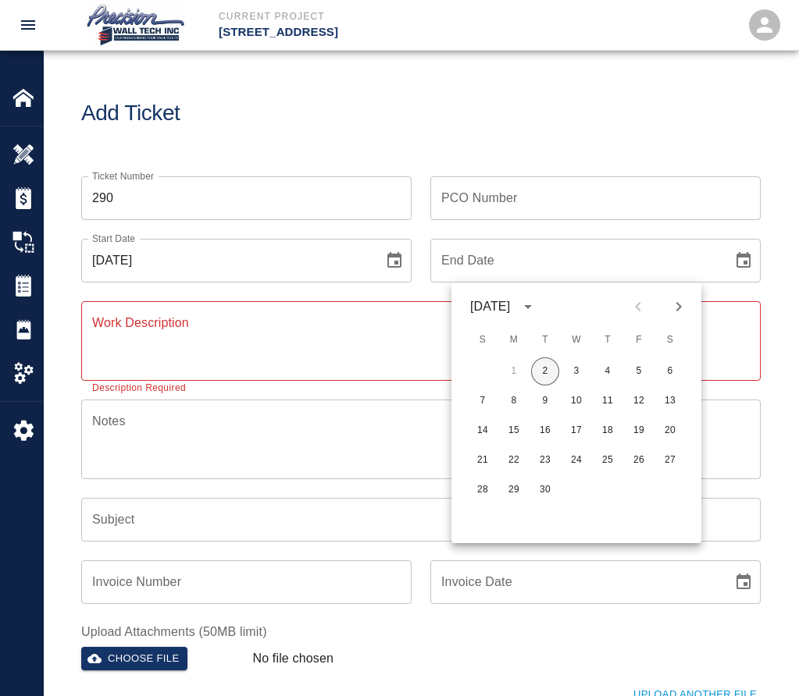
click at [546, 365] on button "2" at bounding box center [545, 372] width 28 height 28
type input "[DATE]"
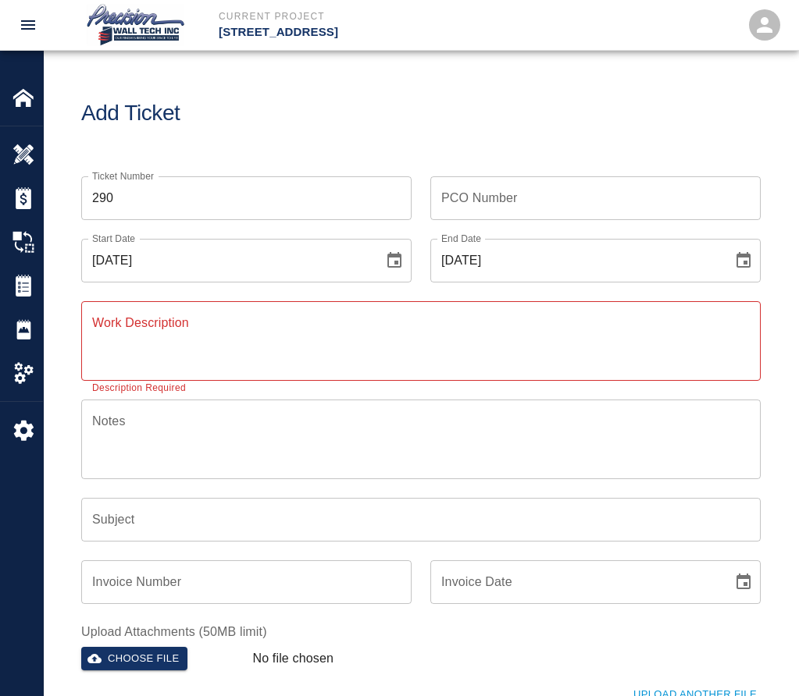
click at [401, 309] on div "x Work Description" at bounding box center [420, 341] width 679 height 80
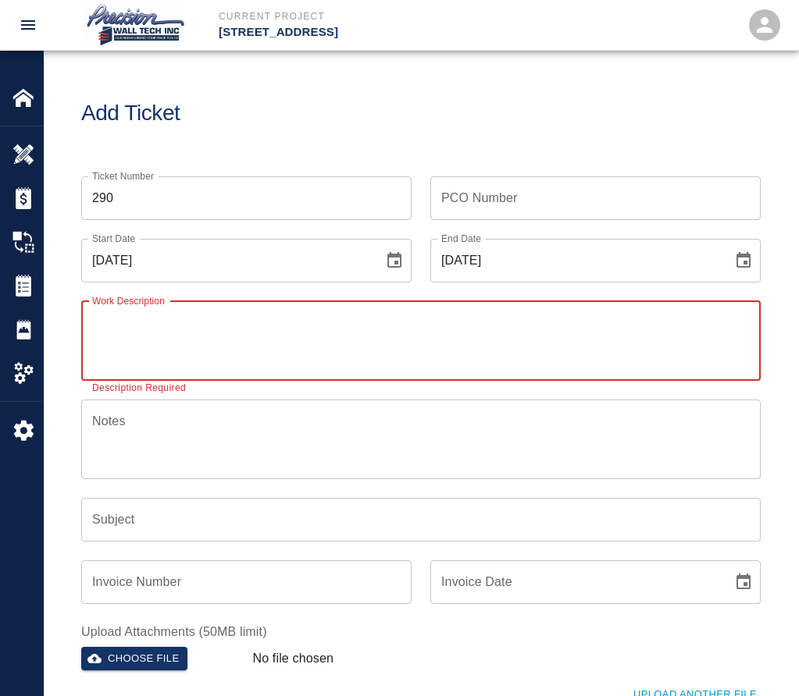
click at [392, 324] on textarea "Work Description" at bounding box center [420, 341] width 657 height 54
paste textarea "WORK OUT OF THE SEQUENCE We prep and paint the exposed ceiling and apply primer…"
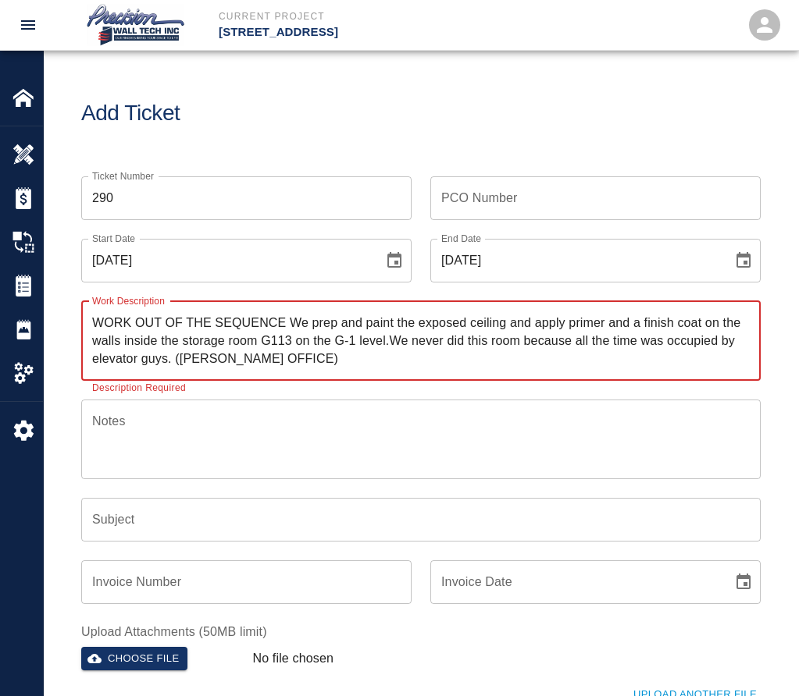
click at [386, 341] on textarea "WORK OUT OF THE SEQUENCE We prep and paint the exposed ceiling and apply primer…" at bounding box center [420, 341] width 657 height 54
click at [387, 338] on textarea "WORK OUT OF THE SEQUENCE We prep and paint the exposed ceiling and apply primer…" at bounding box center [420, 341] width 657 height 54
click at [391, 347] on textarea "WORK OUT OF THE SEQUENCE We prep and paint the exposed ceiling and apply primer…" at bounding box center [420, 341] width 657 height 54
type textarea "WORK OUT OF THE SEQUENCE We prep and paint the exposed ceiling and apply primer…"
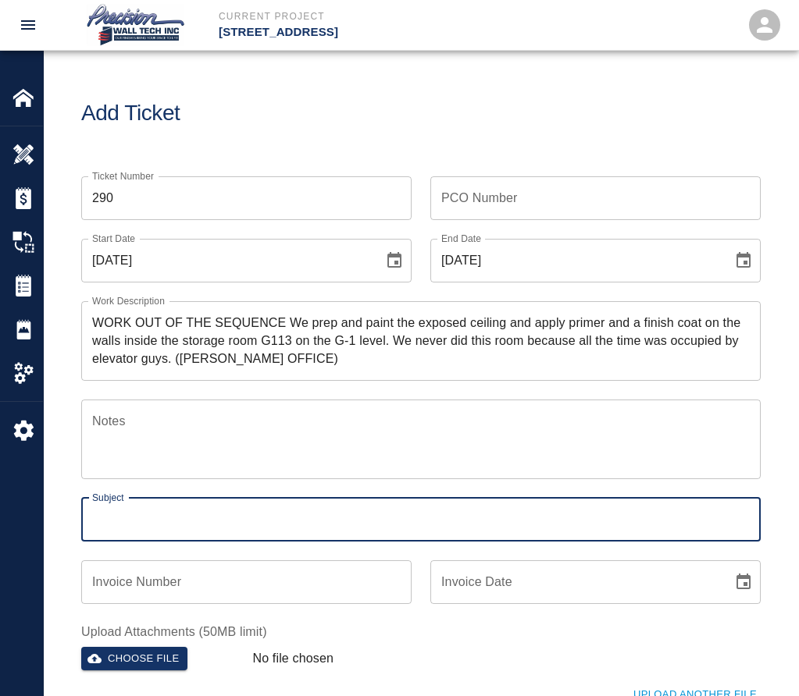
click at [218, 518] on input "Subject" at bounding box center [420, 520] width 679 height 44
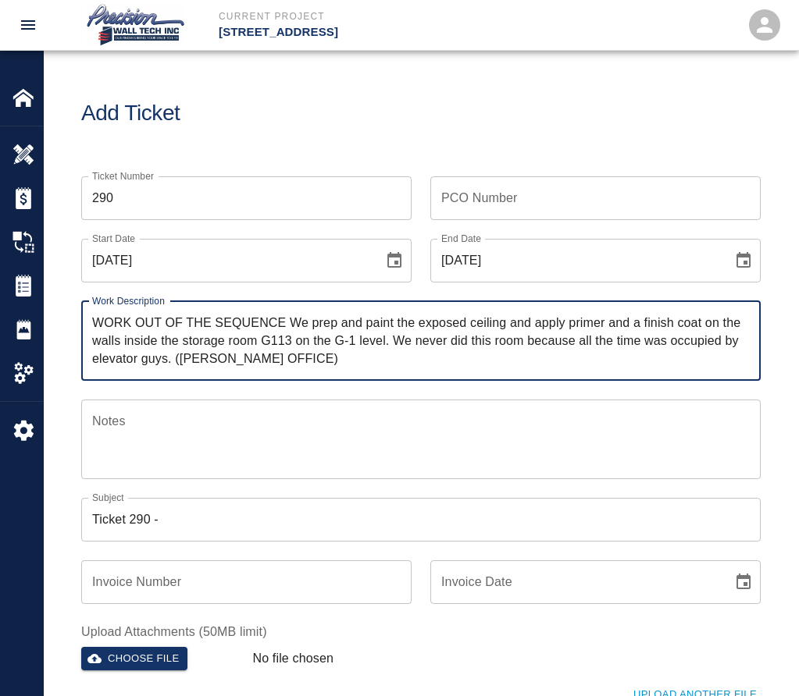
drag, startPoint x: 315, startPoint y: 322, endPoint x: 123, endPoint y: 338, distance: 192.7
click at [123, 338] on textarea "WORK OUT OF THE SEQUENCE We prep and paint the exposed ceiling and apply primer…" at bounding box center [420, 341] width 657 height 54
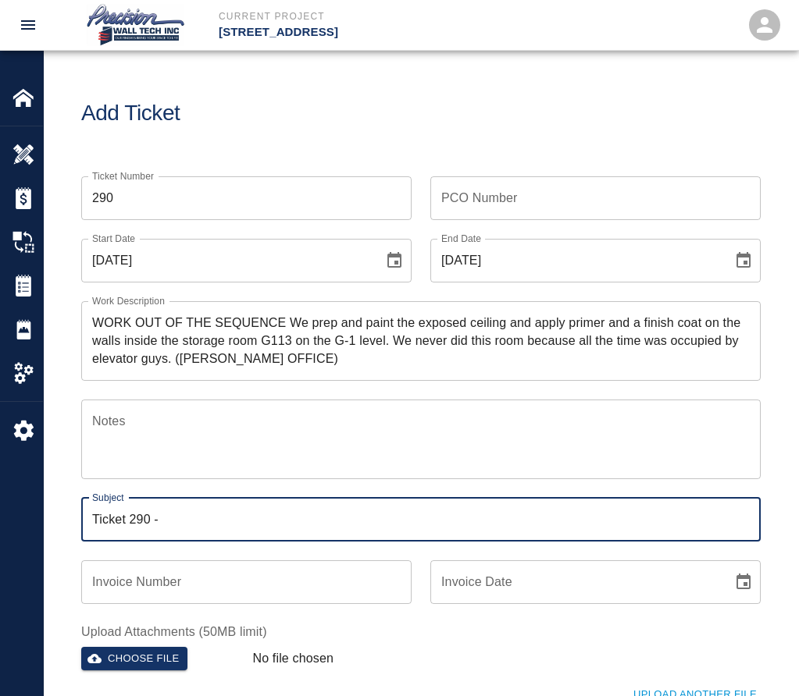
click at [183, 516] on input "Ticket 290 -" at bounding box center [420, 520] width 679 height 44
paste input "prep and paint the exposed ceiling and apply primer and a finish coat on the wa…"
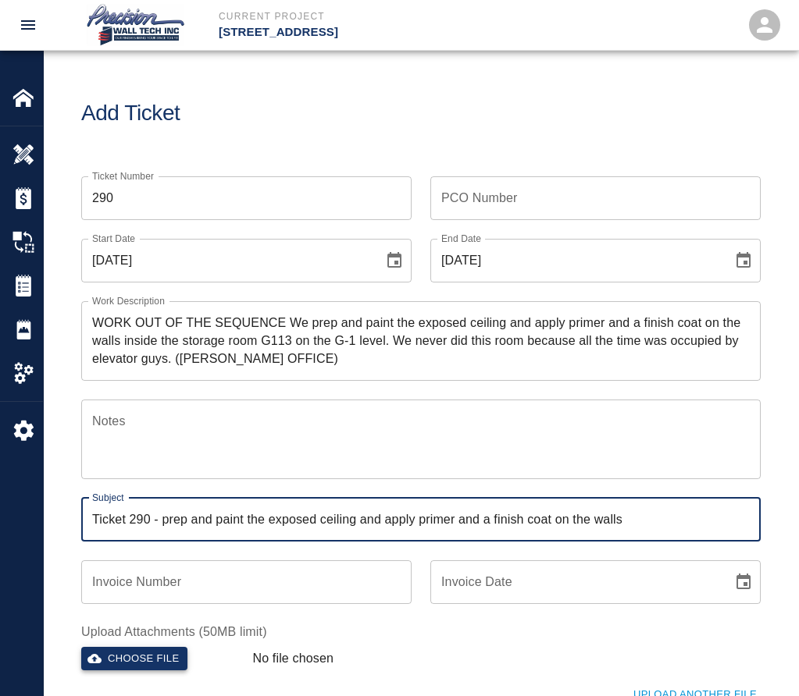
type input "Ticket 290 - prep and paint the exposed ceiling and apply primer and a finish c…"
click at [159, 652] on button "Choose file" at bounding box center [134, 659] width 106 height 24
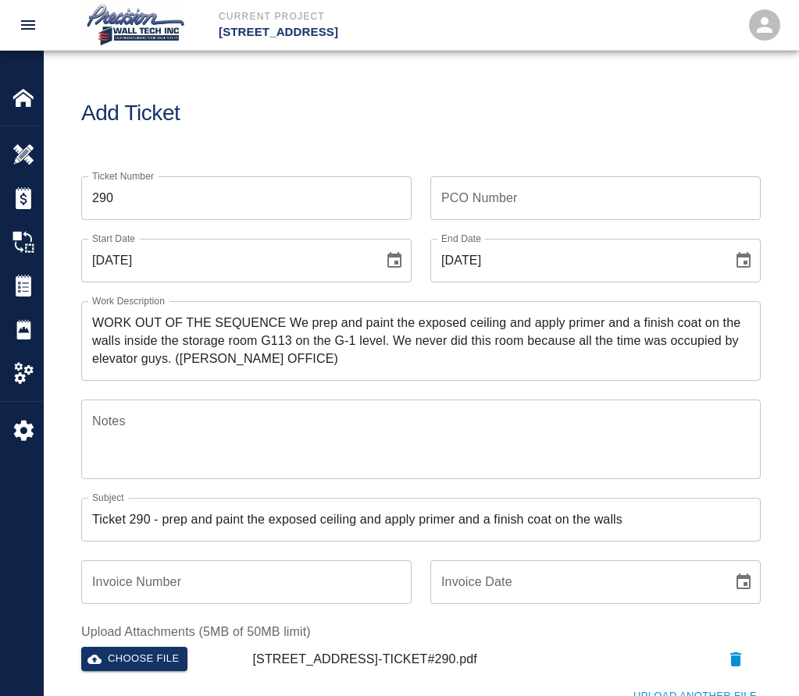
scroll to position [312, 0]
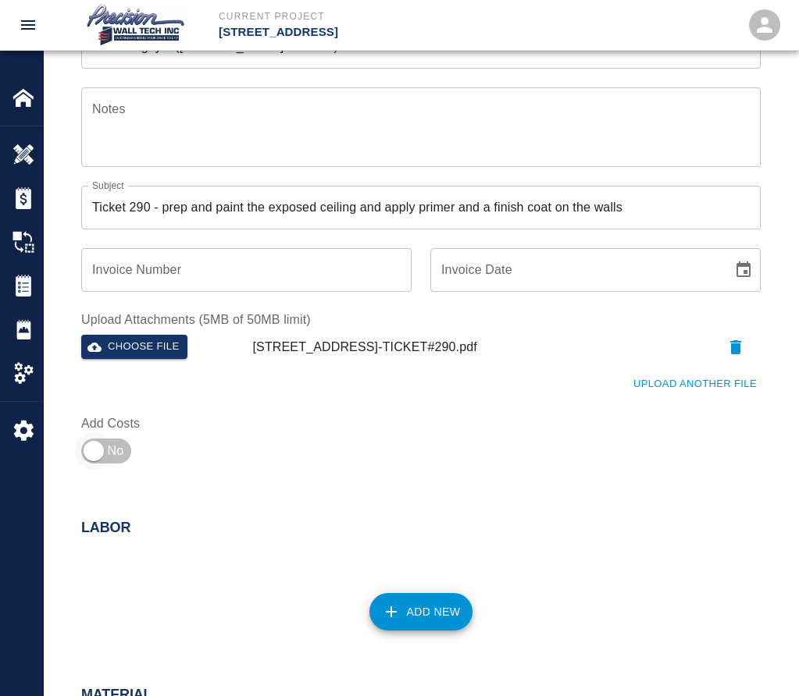
click at [98, 447] on input "checkbox" at bounding box center [93, 451] width 112 height 37
checkbox input "true"
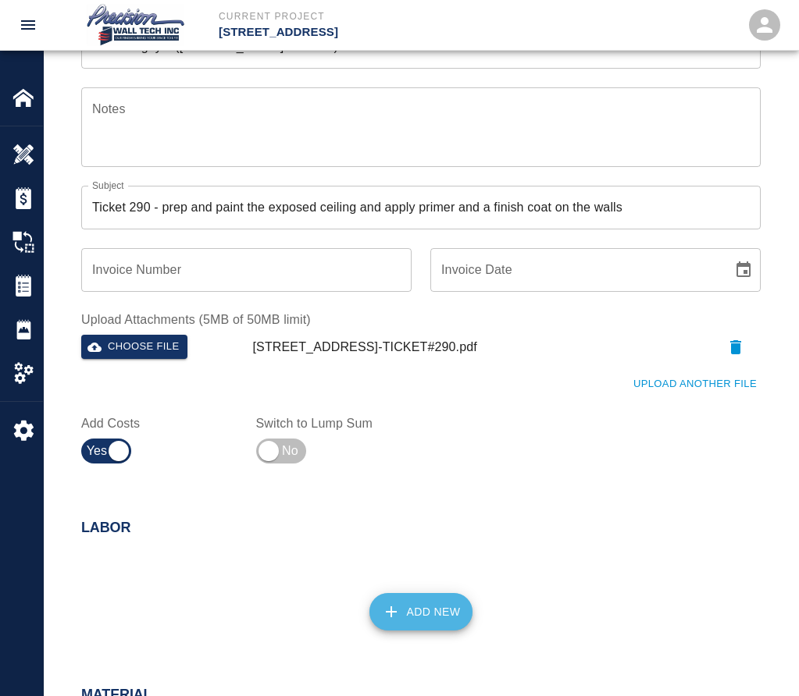
click at [437, 607] on button "Add New" at bounding box center [421, 611] width 104 height 37
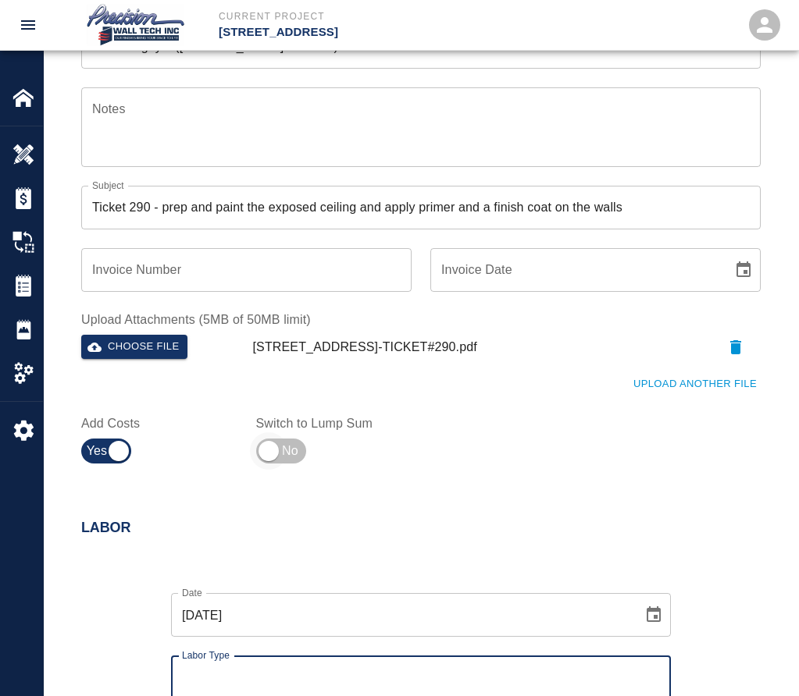
scroll to position [625, 0]
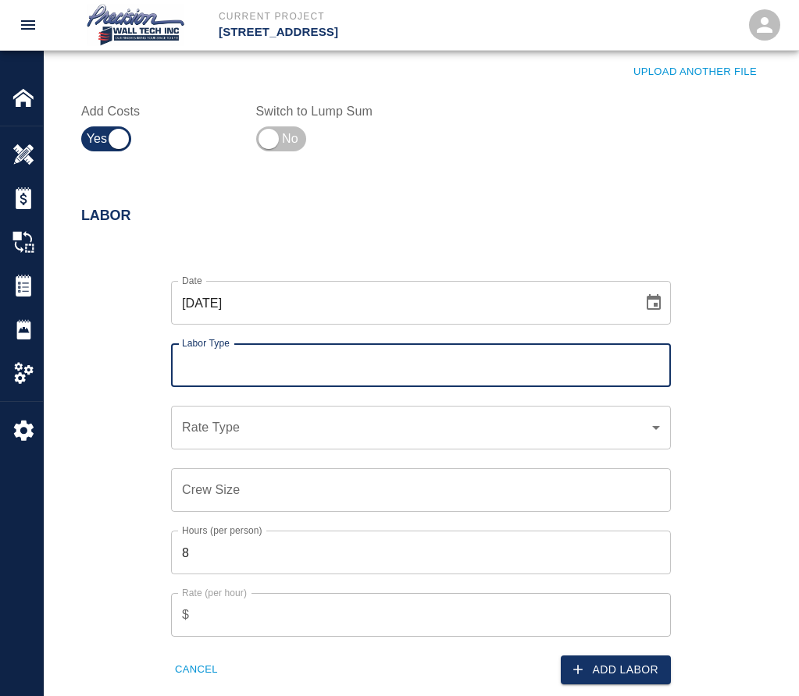
click at [255, 376] on input "Labor Type" at bounding box center [421, 366] width 486 height 30
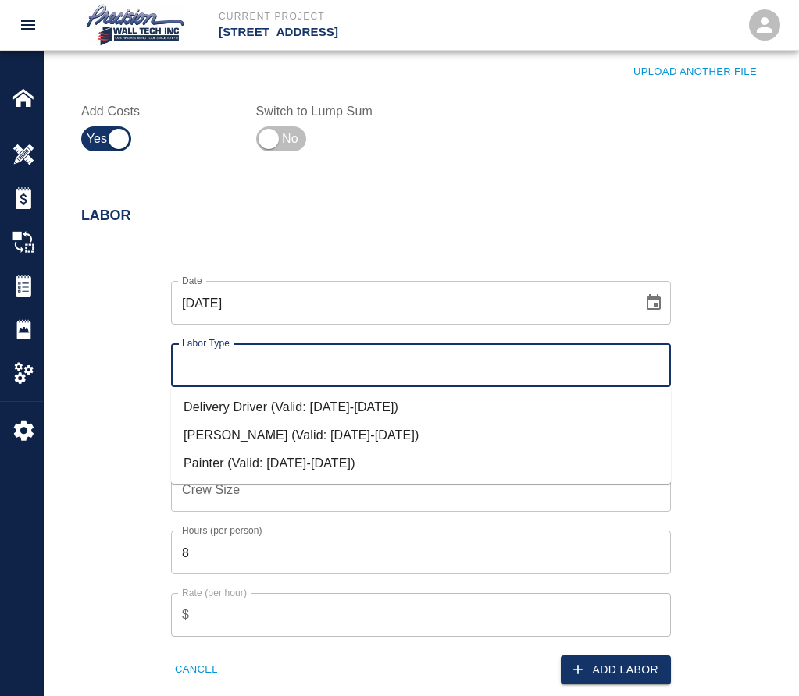
click at [261, 465] on li "Painter (Valid: [DATE]-[DATE])" at bounding box center [421, 464] width 500 height 28
type input "Painter"
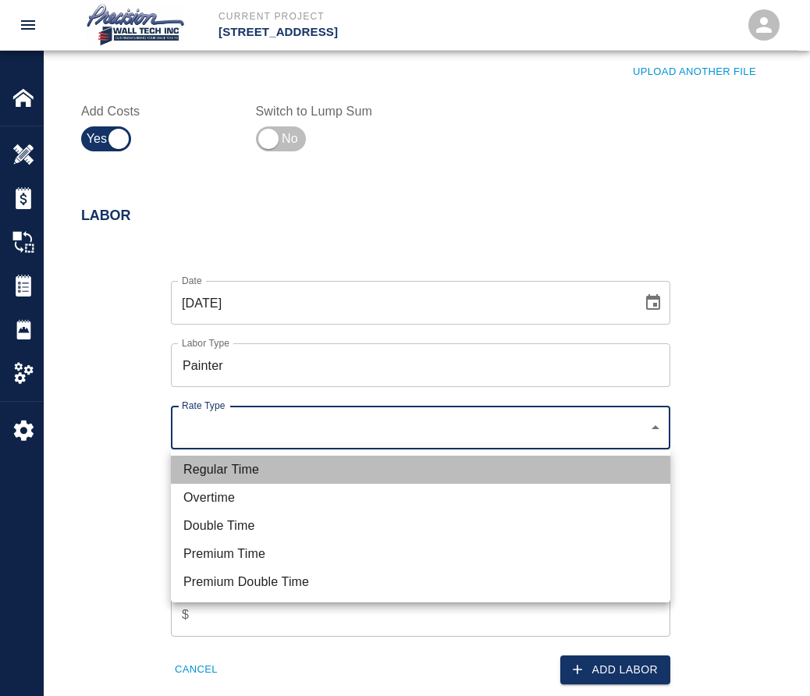
click at [251, 469] on li "Regular Time" at bounding box center [421, 470] width 500 height 28
type input "rate_rt"
type input "75.00"
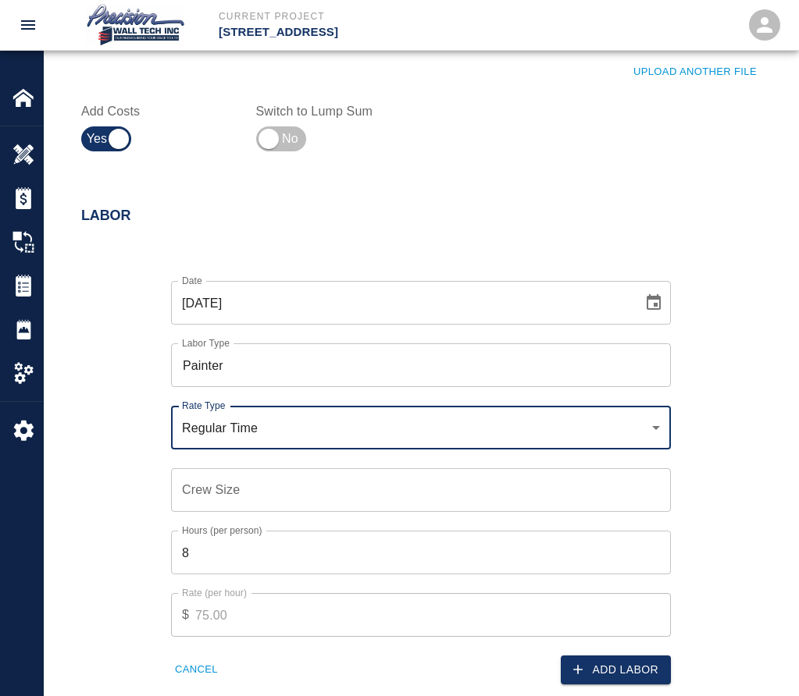
click at [241, 480] on input "Crew Size" at bounding box center [421, 490] width 500 height 44
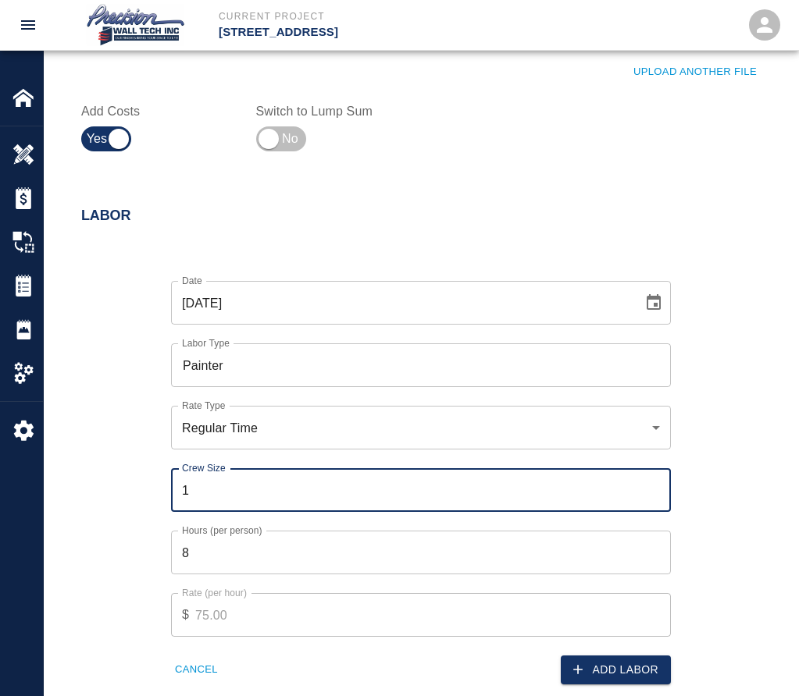
click at [654, 487] on input "1" at bounding box center [421, 490] width 500 height 44
type input "2"
click at [654, 487] on input "2" at bounding box center [421, 490] width 500 height 44
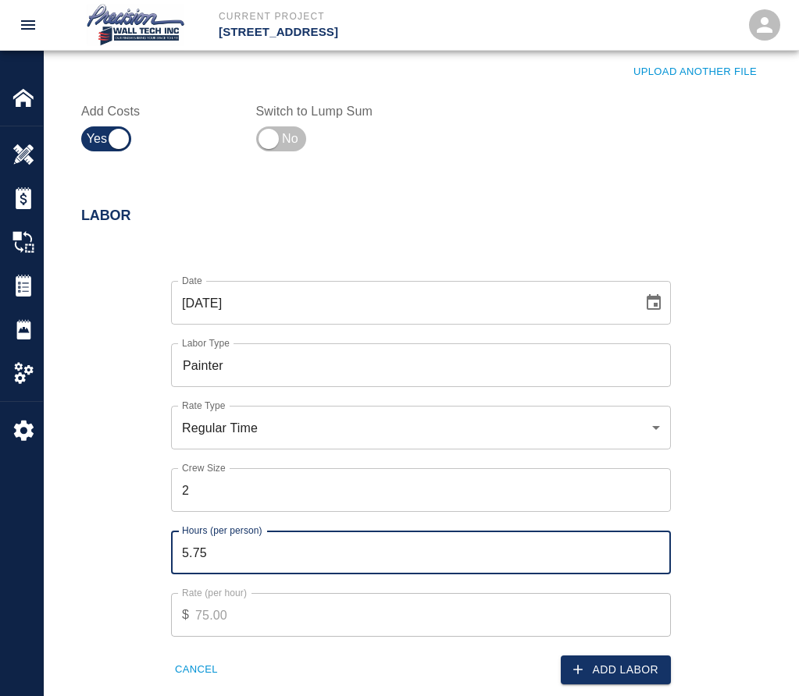
click at [653, 557] on input "5.5" at bounding box center [421, 553] width 500 height 44
click at [653, 557] on input "5.25" at bounding box center [421, 553] width 500 height 44
click at [653, 557] on input "3.75" at bounding box center [421, 553] width 500 height 44
type input "4"
click at [654, 543] on input "4" at bounding box center [421, 553] width 500 height 44
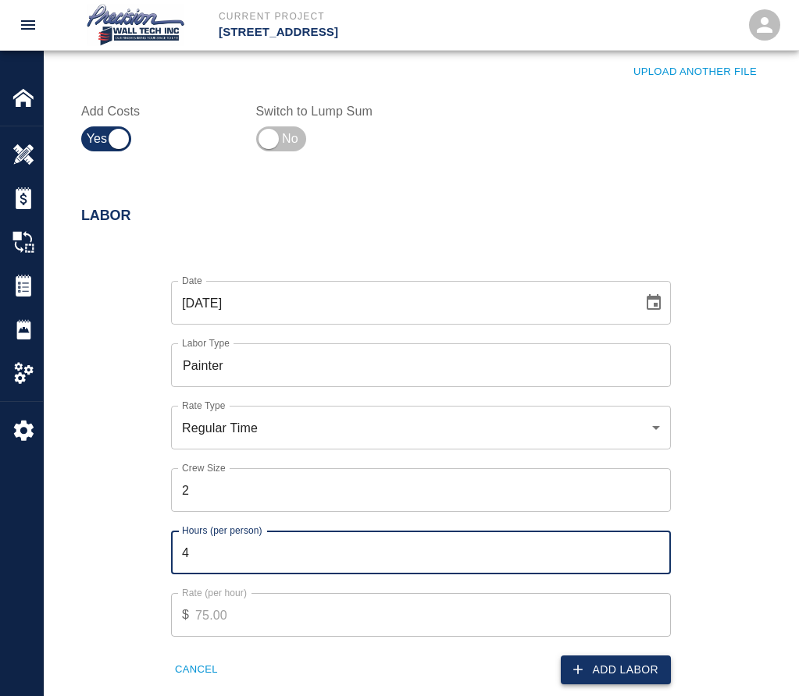
click at [606, 672] on button "Add Labor" at bounding box center [616, 670] width 110 height 29
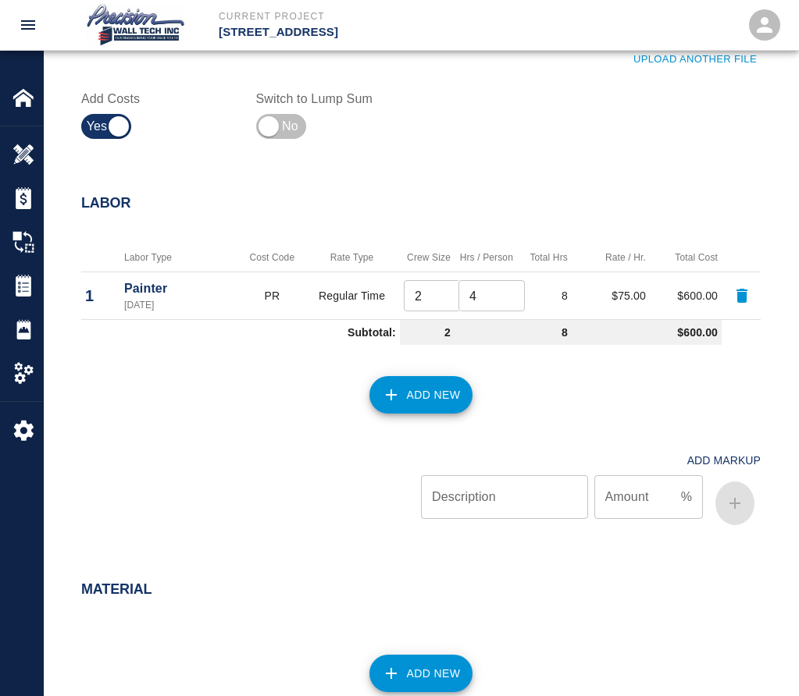
scroll to position [937, 0]
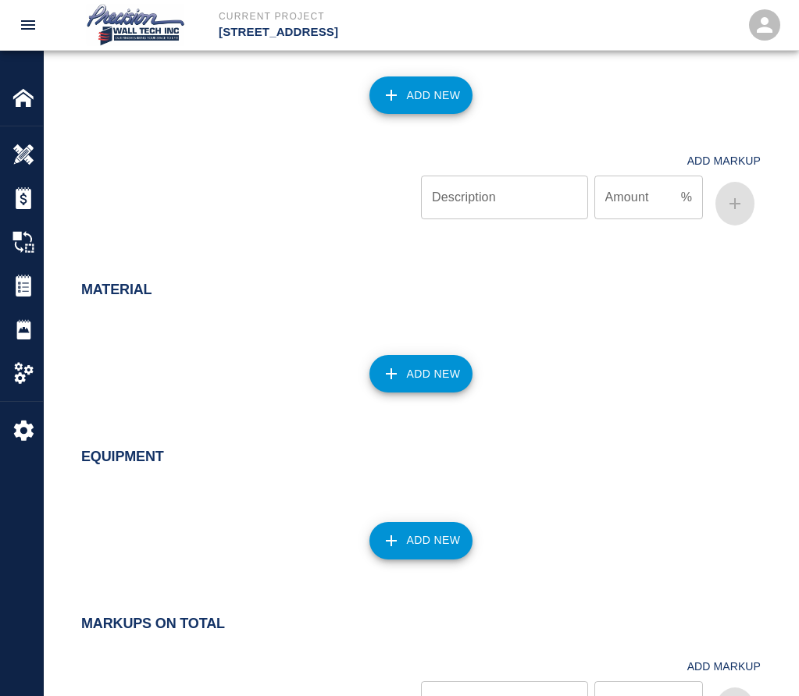
click at [438, 384] on button "Add New" at bounding box center [421, 373] width 104 height 37
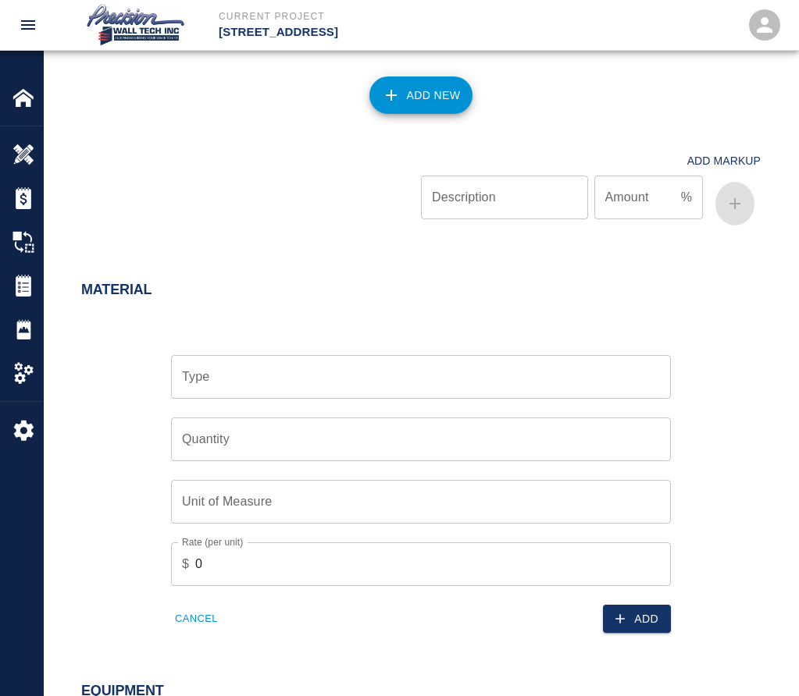
click at [431, 384] on input "Type" at bounding box center [421, 377] width 486 height 30
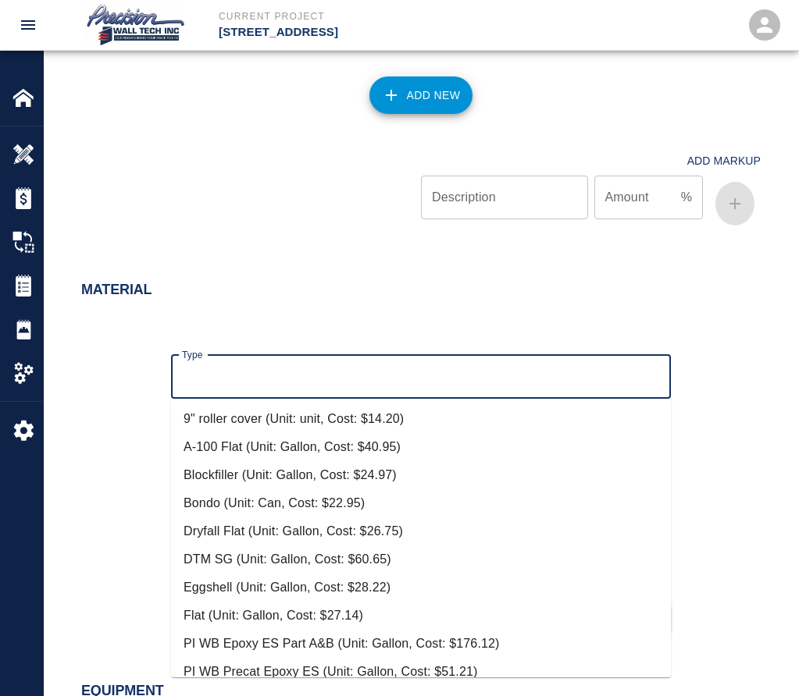
click at [453, 339] on div "Type Type" at bounding box center [411, 368] width 518 height 62
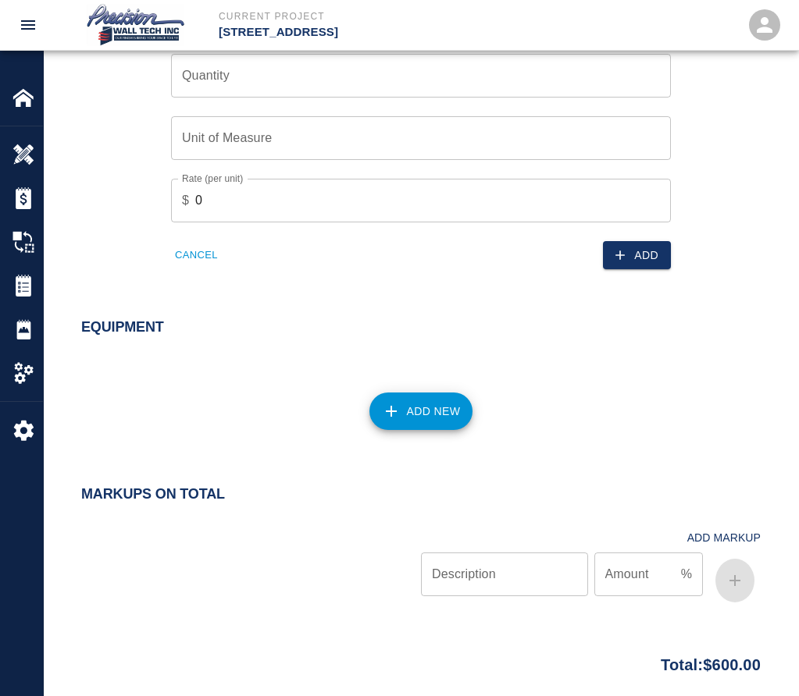
scroll to position [1410, 0]
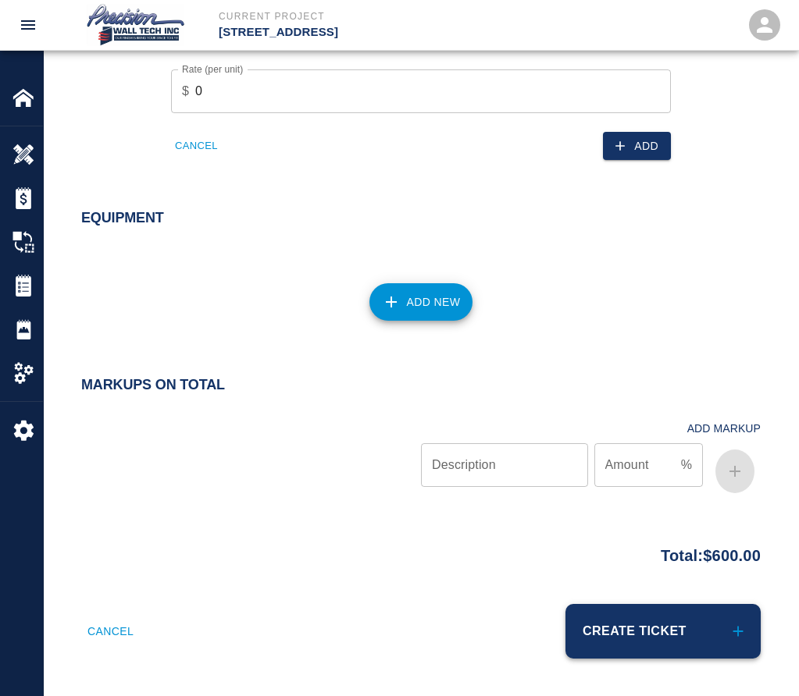
click at [678, 654] on button "Create Ticket" at bounding box center [662, 631] width 195 height 55
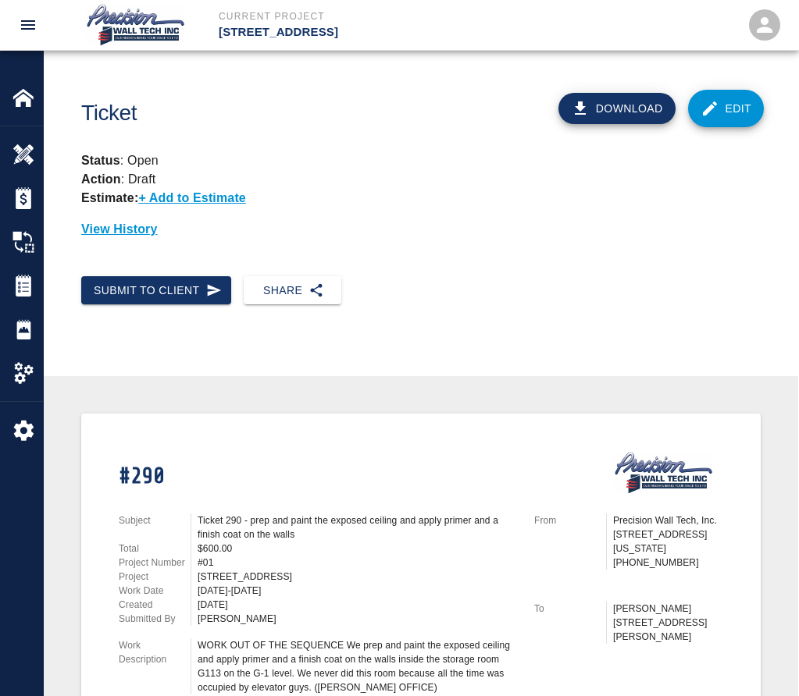
scroll to position [312, 0]
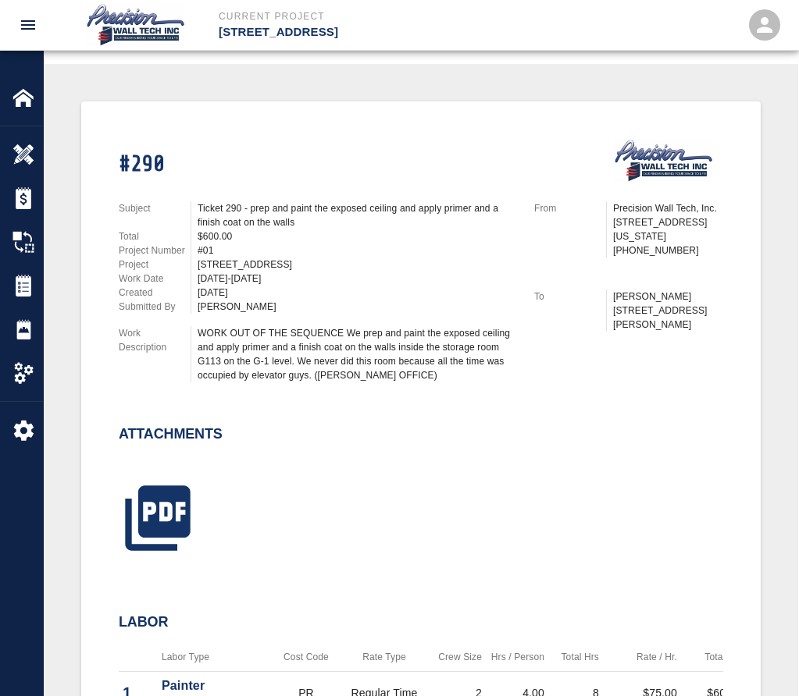
click at [295, 212] on div "Ticket 290 - prep and paint the exposed ceiling and apply primer and a finish c…" at bounding box center [357, 215] width 318 height 28
click at [23, 280] on img at bounding box center [23, 286] width 22 height 22
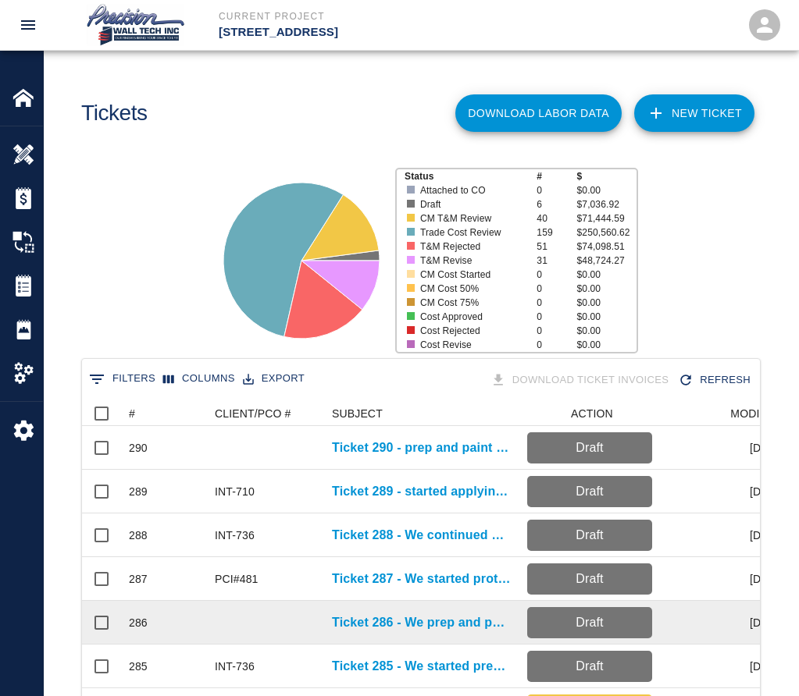
scroll to position [312, 0]
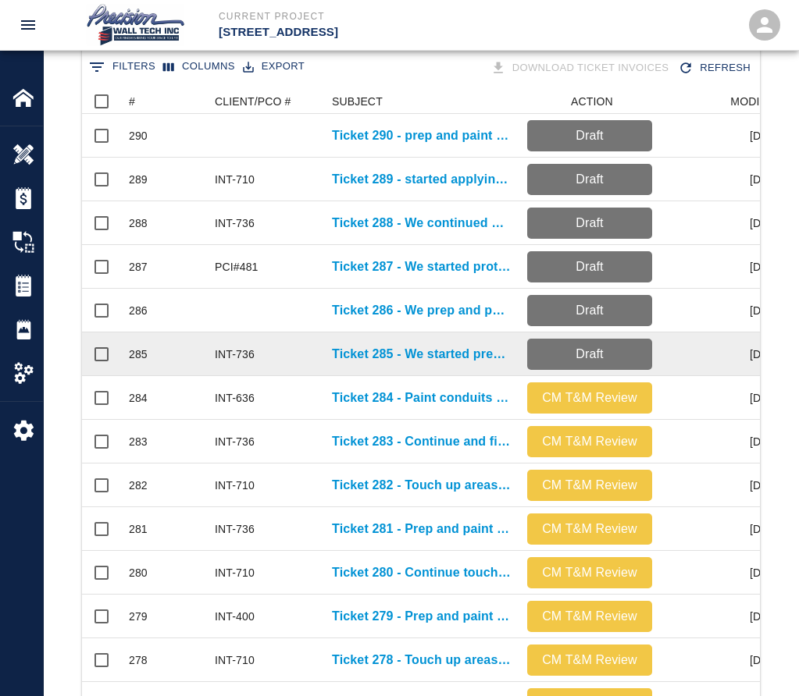
click at [392, 351] on div "Ticket 285 - We started prepping and protecting" at bounding box center [421, 355] width 195 height 44
click at [396, 358] on p "Ticket 285 - We started prepping and protecting" at bounding box center [422, 354] width 180 height 19
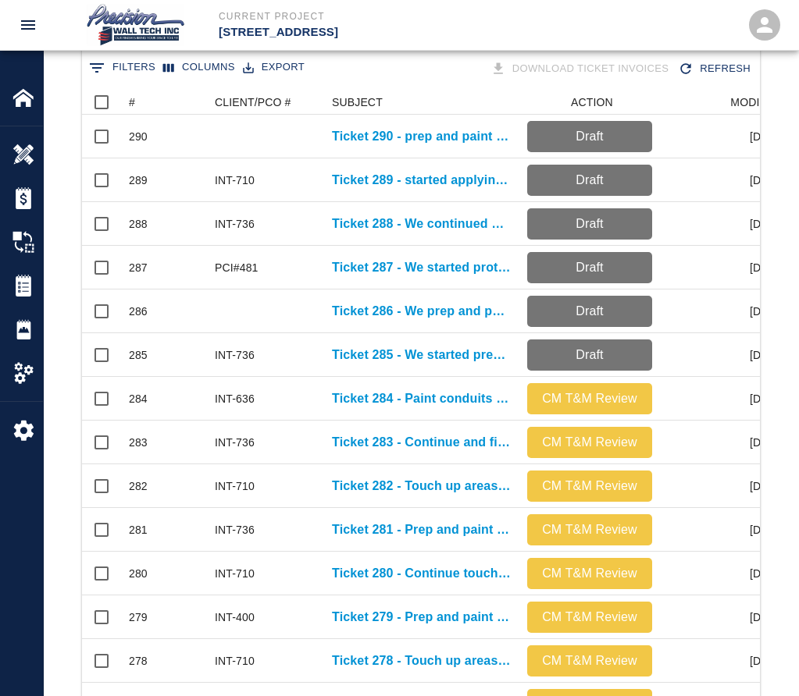
scroll to position [312, 0]
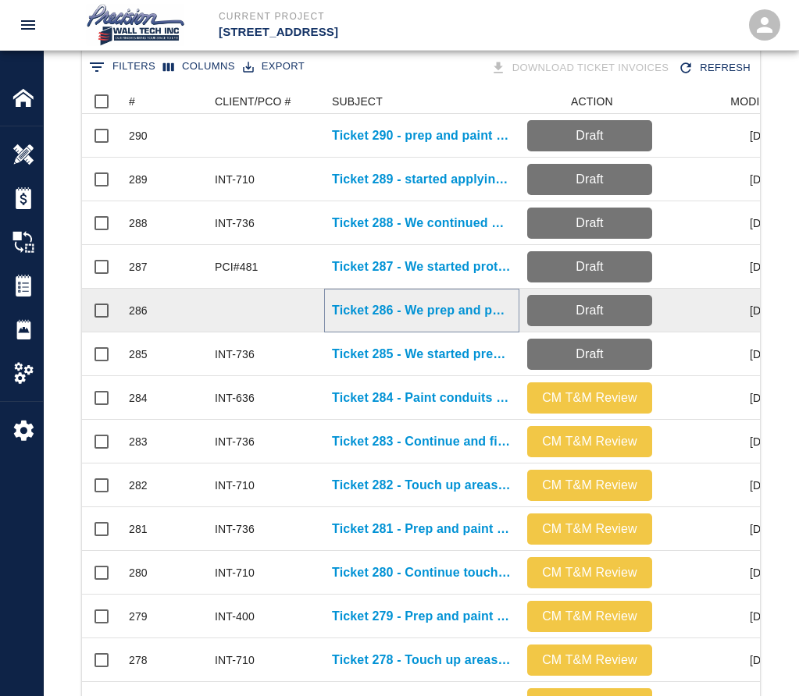
click at [410, 315] on p "Ticket 286 - We prep and paint the exposed ceiling, primer and finish coat on w…" at bounding box center [422, 310] width 180 height 19
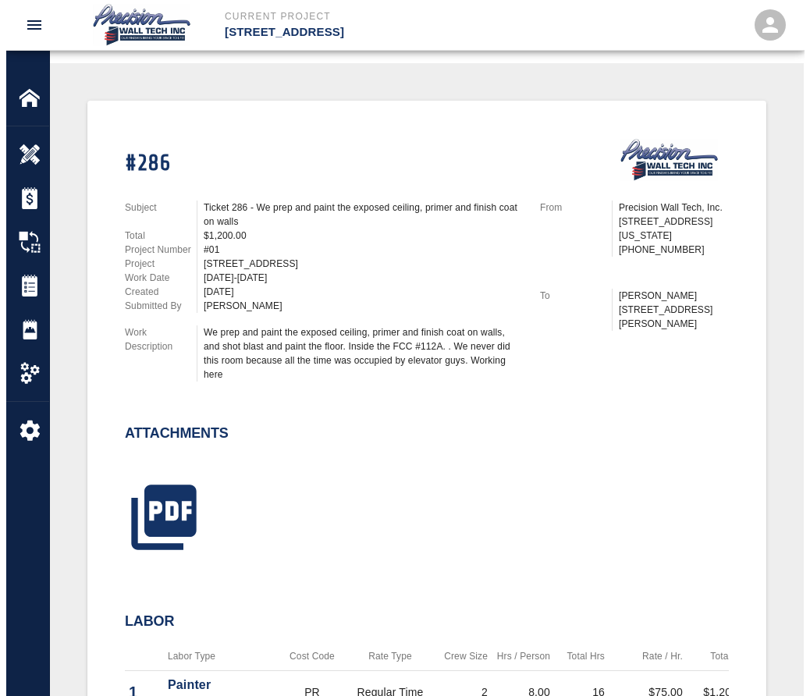
scroll to position [312, 0]
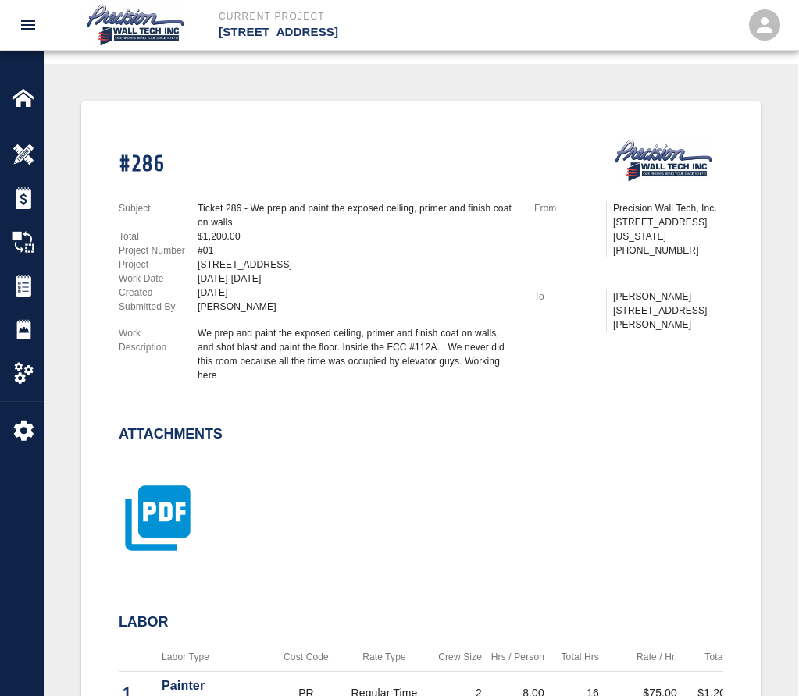
click at [131, 526] on icon "button" at bounding box center [157, 518] width 65 height 65
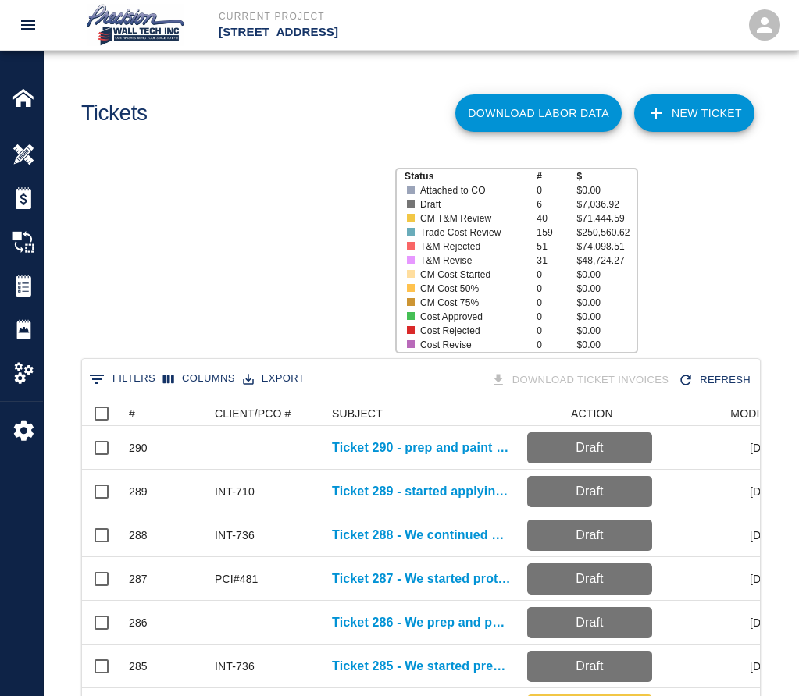
scroll to position [899, 666]
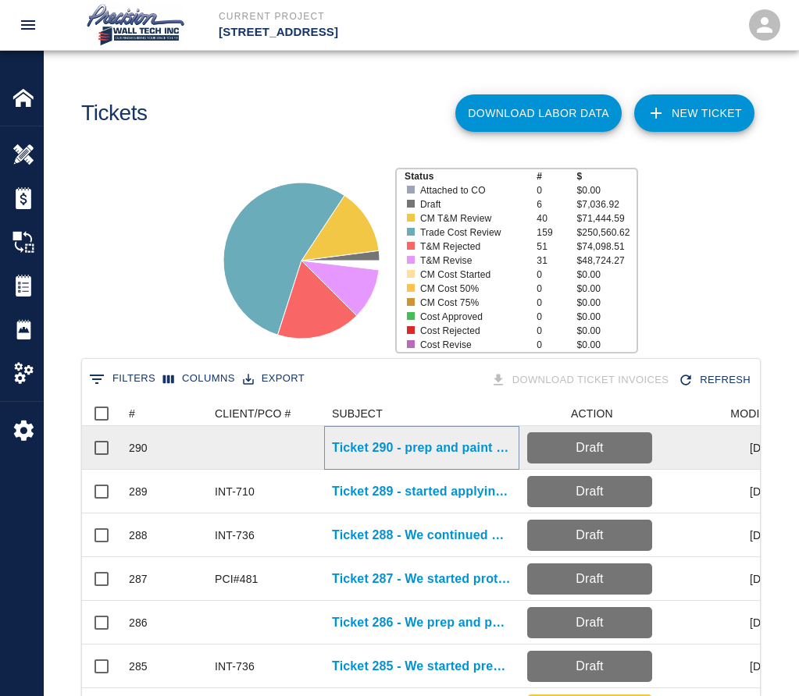
click at [380, 441] on p "Ticket 290 - prep and paint the exposed ceiling and apply primer and a finish c…" at bounding box center [422, 448] width 180 height 19
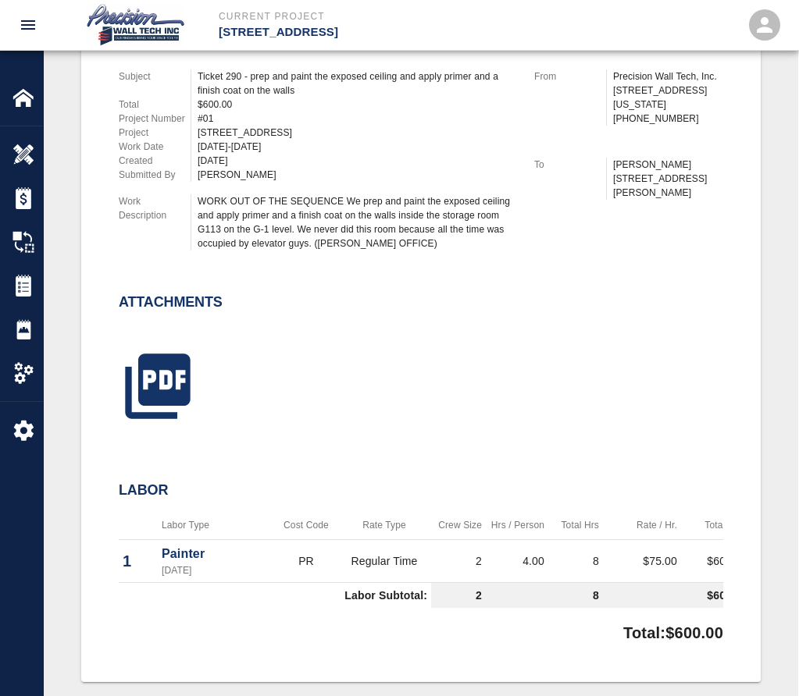
scroll to position [312, 0]
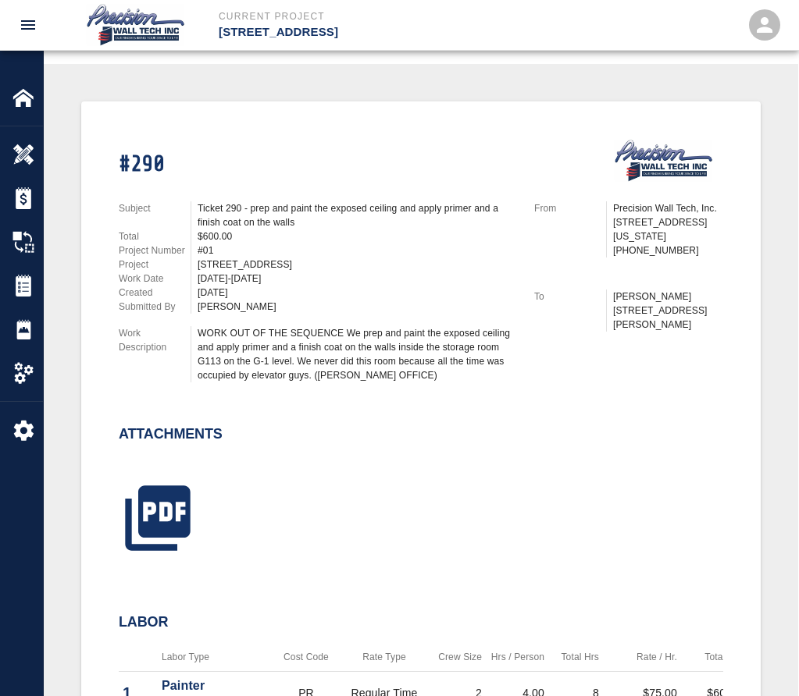
click at [208, 493] on div at bounding box center [411, 500] width 623 height 126
click at [194, 500] on icon "button" at bounding box center [158, 518] width 78 height 78
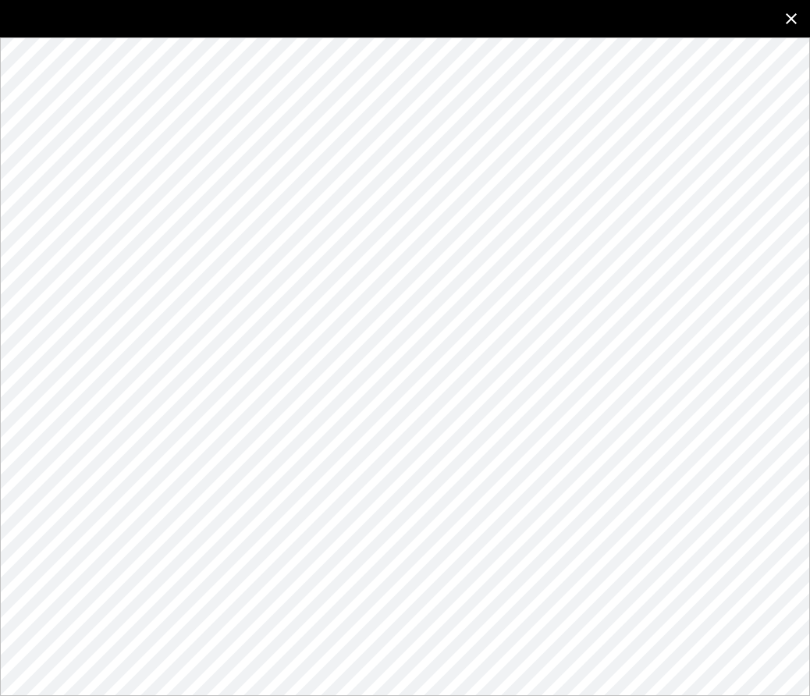
click at [804, 22] on button "close" at bounding box center [791, 18] width 37 height 37
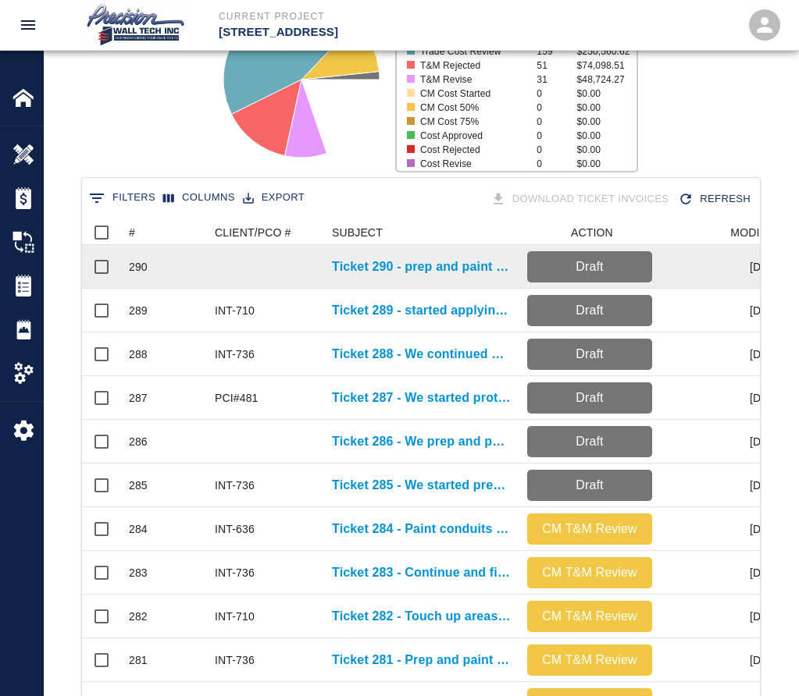
scroll to position [312, 0]
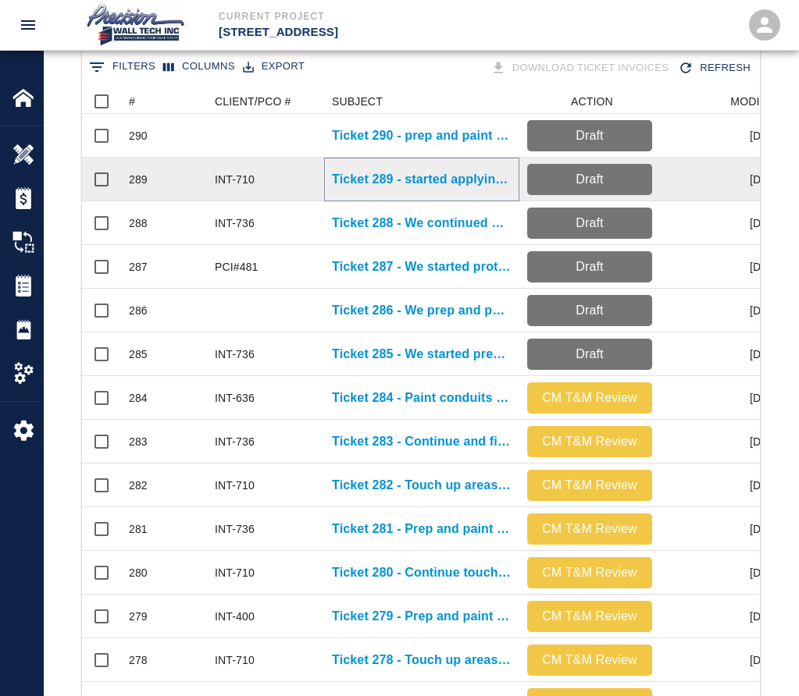
click at [438, 180] on p "Ticket 289 - started applying primer and two finish coats on patches" at bounding box center [422, 179] width 180 height 19
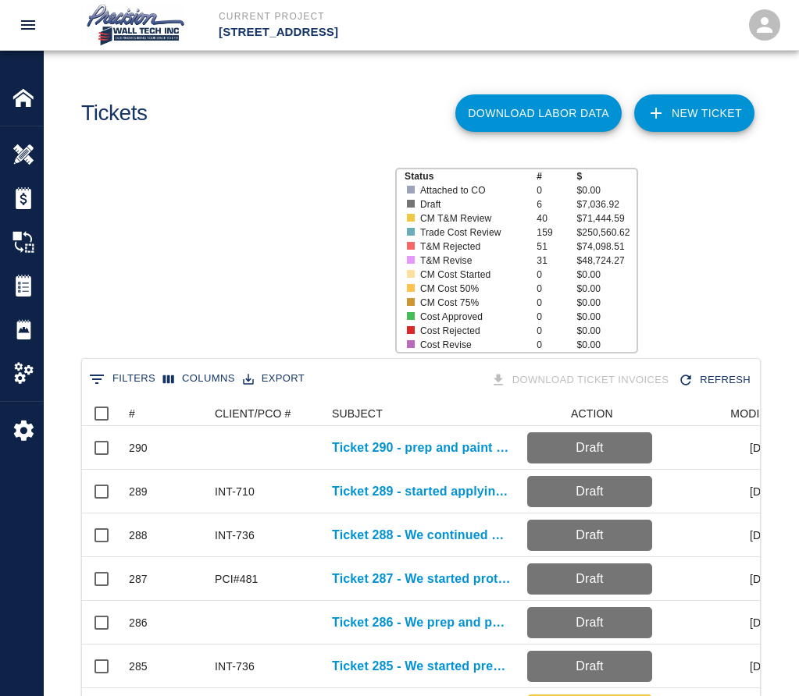
scroll to position [899, 666]
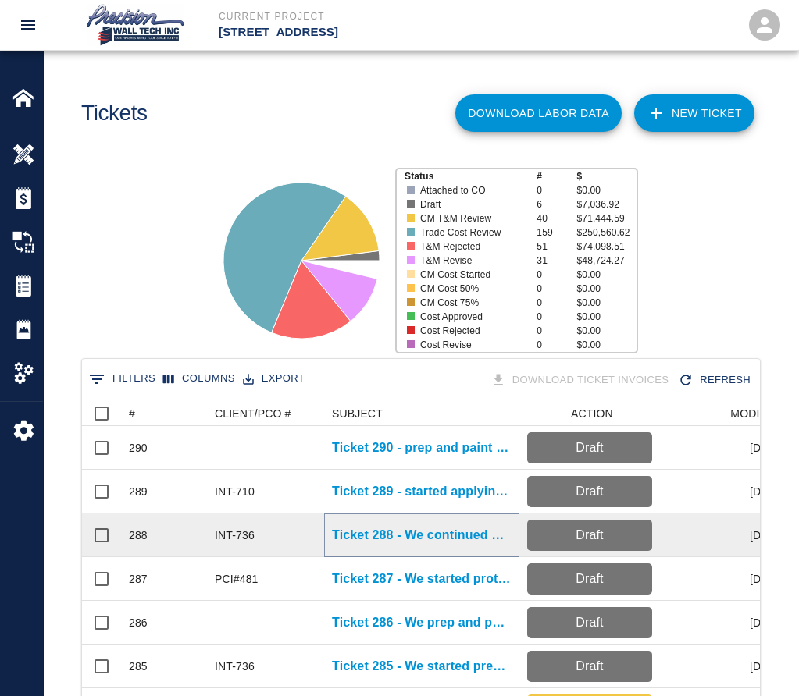
click at [365, 528] on p "Ticket 288 - We continued prepping and protecting, and we started painting the …" at bounding box center [422, 535] width 180 height 19
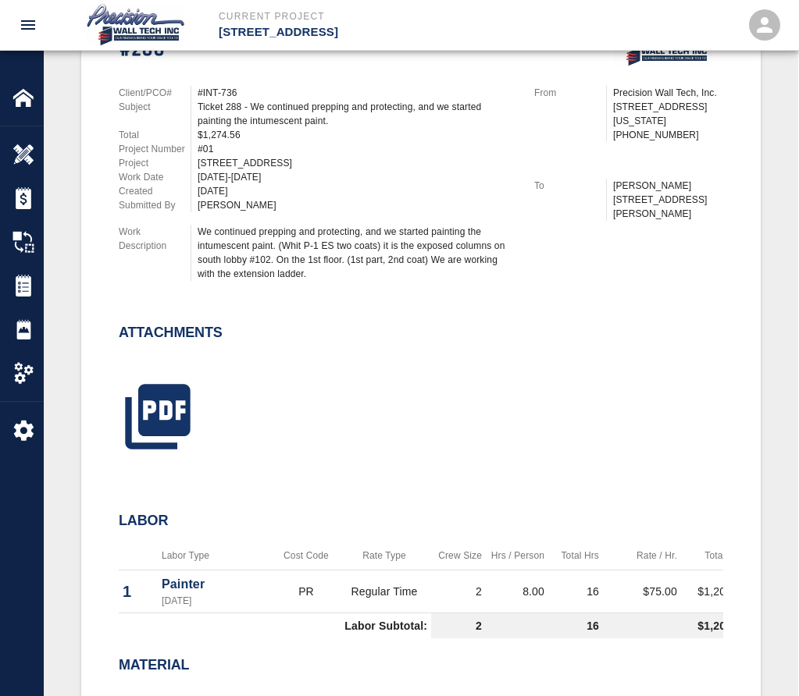
scroll to position [911, 0]
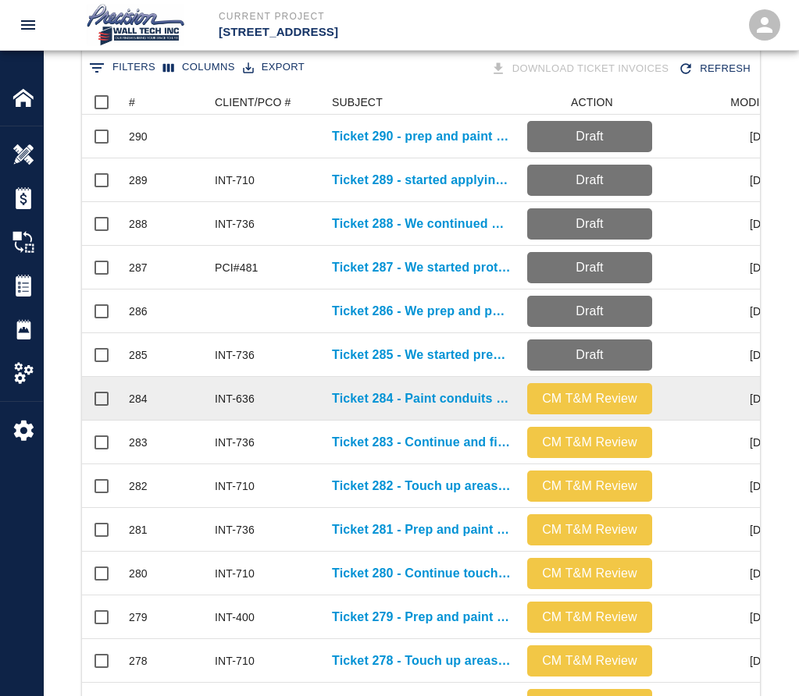
scroll to position [312, 0]
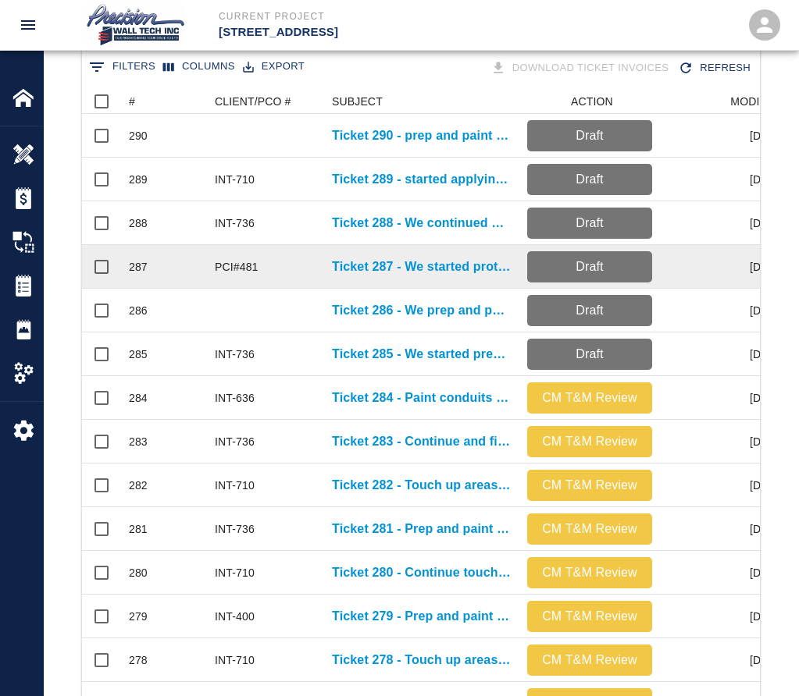
click at [392, 280] on div "Ticket 287 - We started protecting, applying the primer coat, and finishing the…" at bounding box center [421, 267] width 195 height 44
click at [408, 262] on p "Ticket 287 - We started protecting, applying the primer coat, and finishing the…" at bounding box center [422, 267] width 180 height 19
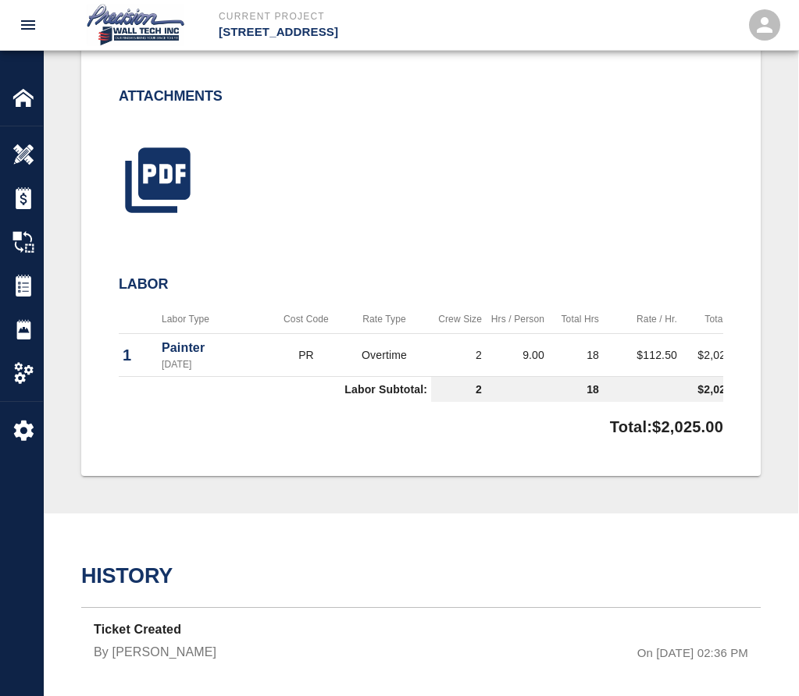
scroll to position [722, 0]
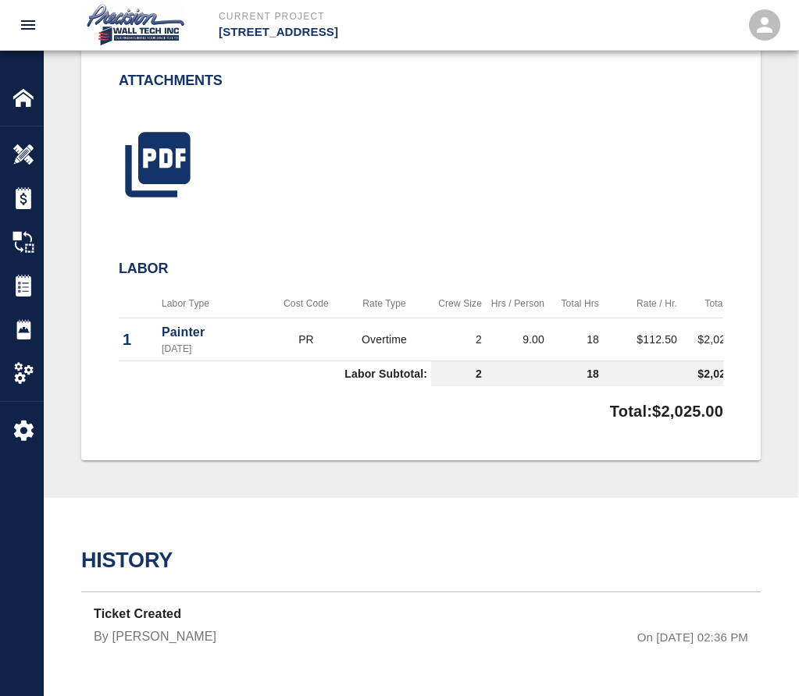
drag, startPoint x: 605, startPoint y: 372, endPoint x: 737, endPoint y: 361, distance: 132.4
click at [731, 363] on div "#287 Client/PCO# #PCI#481 Subject Ticket 287 - We started protecting, applying …" at bounding box center [420, 83] width 679 height 755
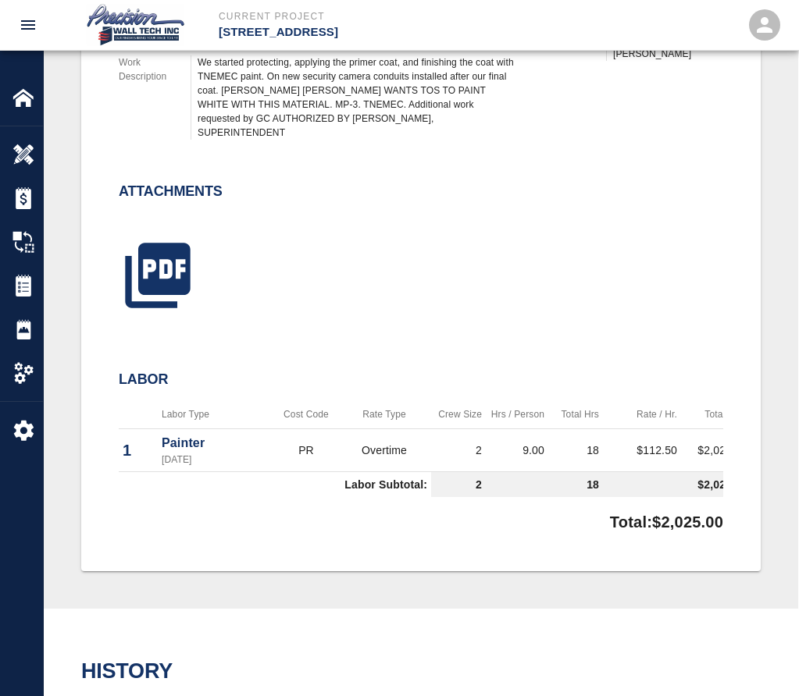
scroll to position [410, 0]
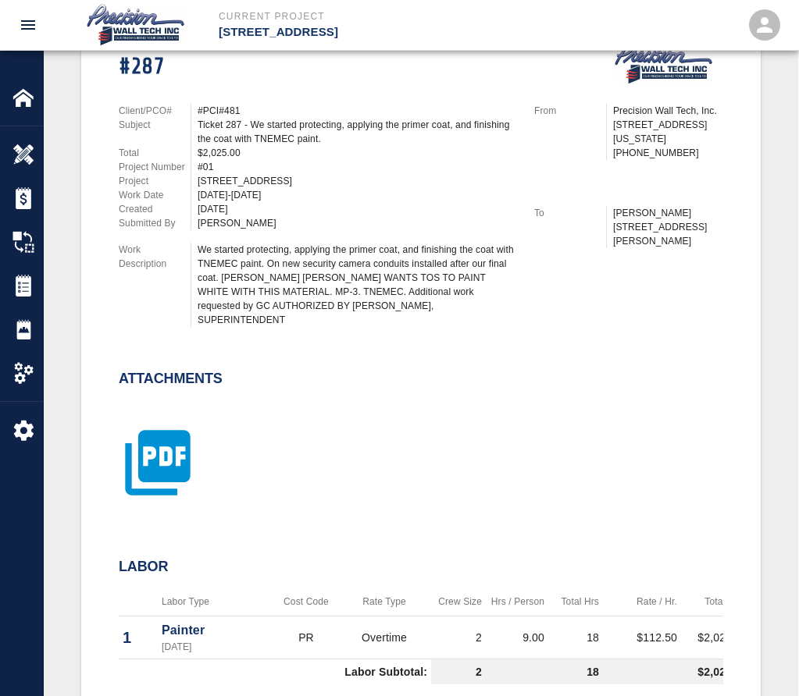
click at [166, 447] on icon "button" at bounding box center [157, 462] width 65 height 65
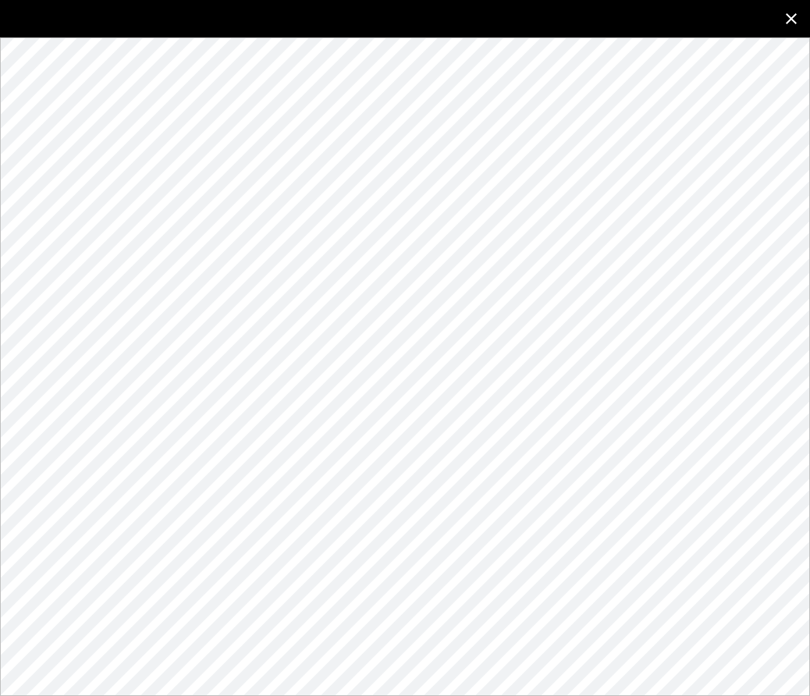
click at [783, 13] on icon "close" at bounding box center [791, 18] width 19 height 19
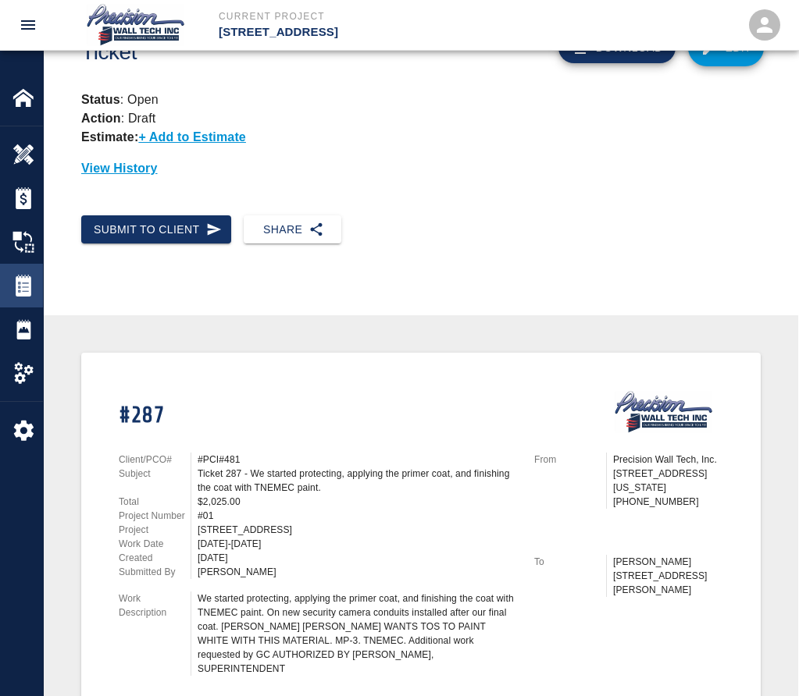
scroll to position [0, 0]
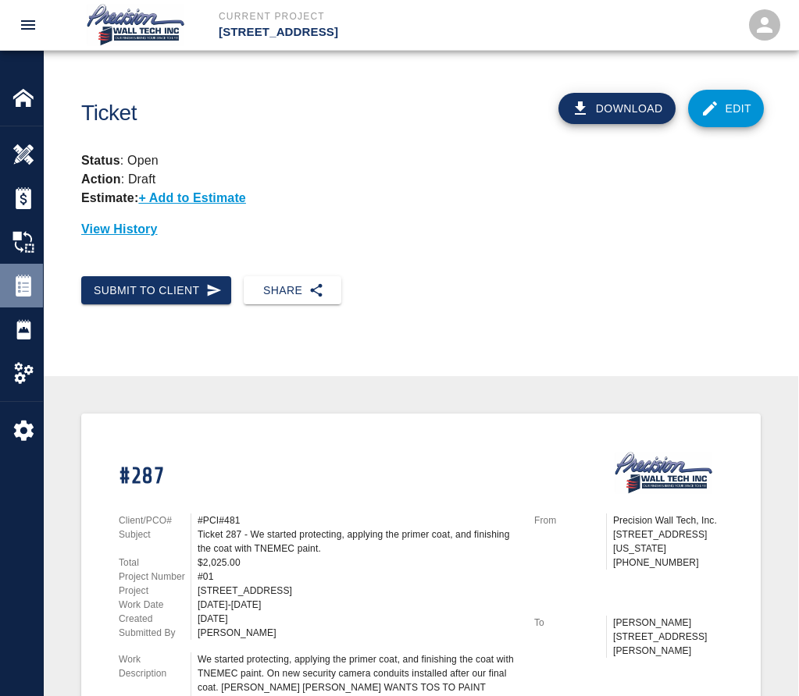
click at [11, 292] on div "Tickets" at bounding box center [21, 286] width 43 height 44
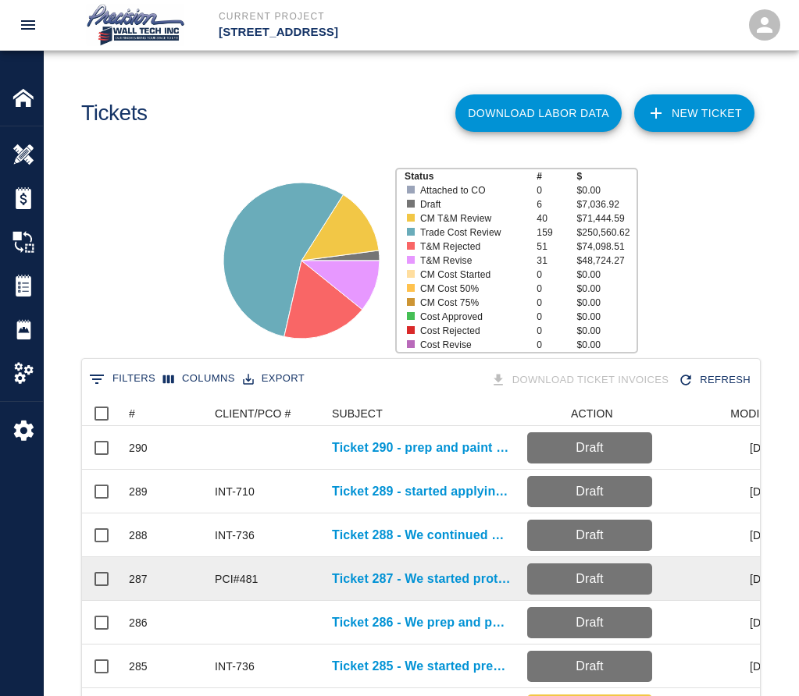
drag, startPoint x: 375, startPoint y: 593, endPoint x: 381, endPoint y: 585, distance: 10.0
click at [375, 593] on div "Ticket 287 - We started protecting, applying the primer coat, and finishing the…" at bounding box center [421, 579] width 195 height 44
click at [386, 579] on p "Ticket 287 - We started protecting, applying the primer coat, and finishing the…" at bounding box center [422, 579] width 180 height 19
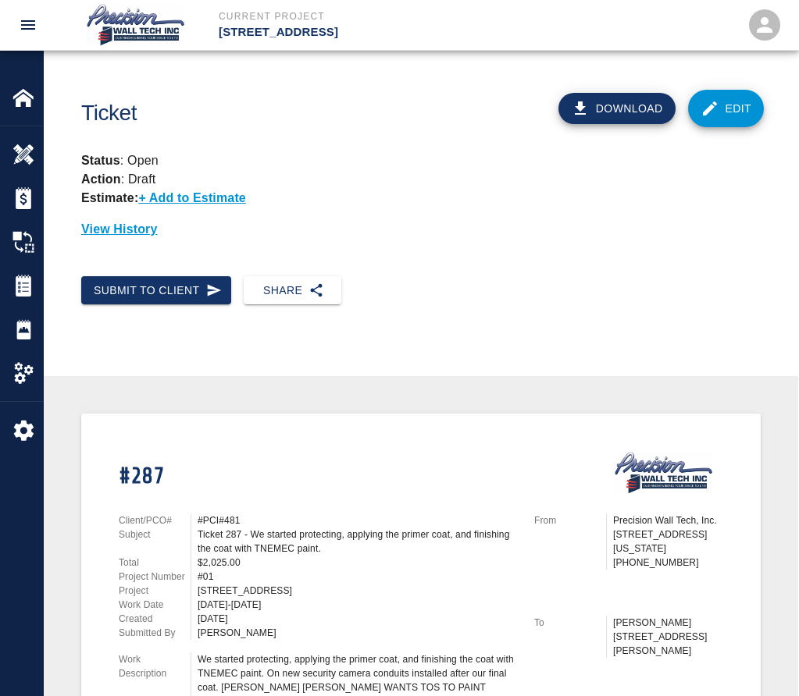
click at [709, 116] on icon at bounding box center [709, 108] width 19 height 19
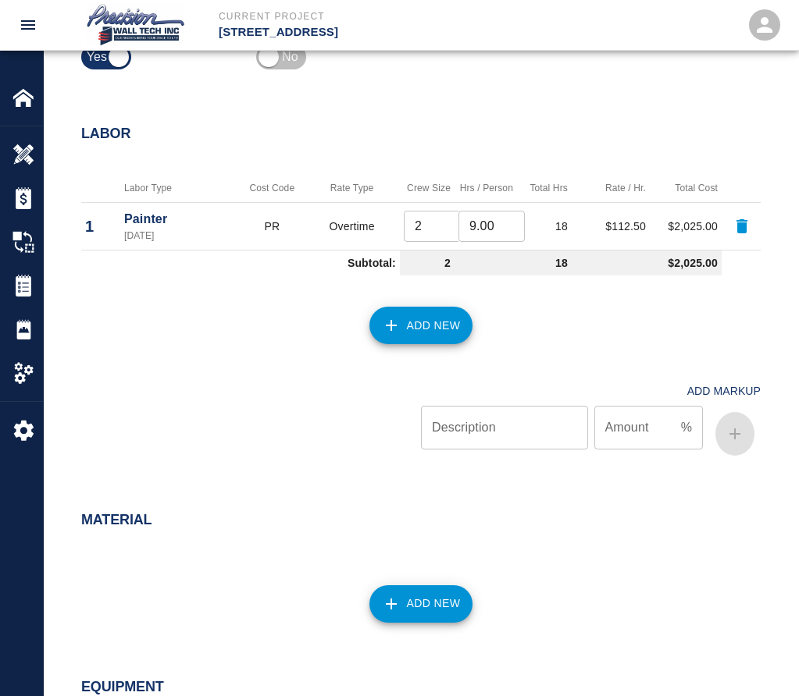
scroll to position [1249, 0]
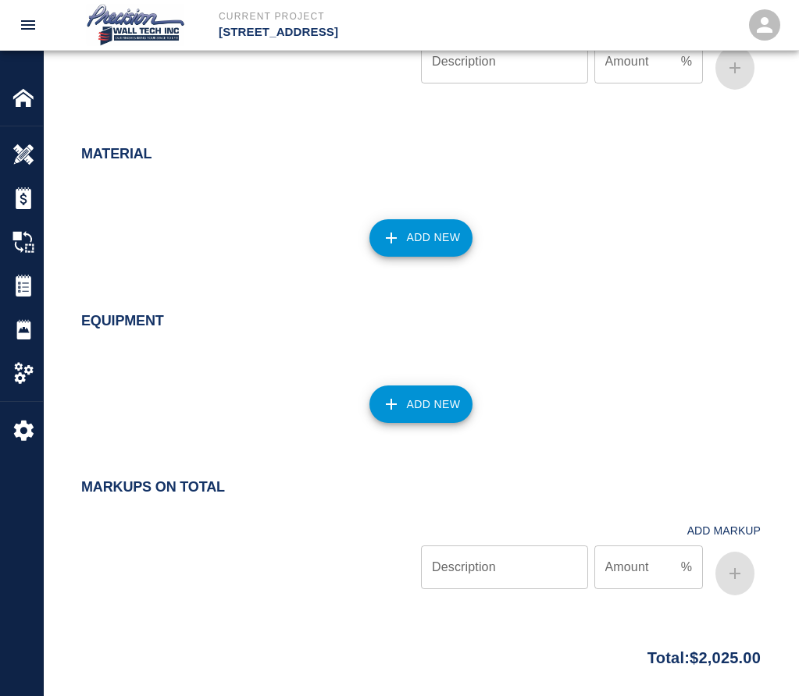
click at [426, 214] on div "Add New" at bounding box center [411, 228] width 698 height 69
click at [404, 244] on button "Add New" at bounding box center [421, 237] width 104 height 37
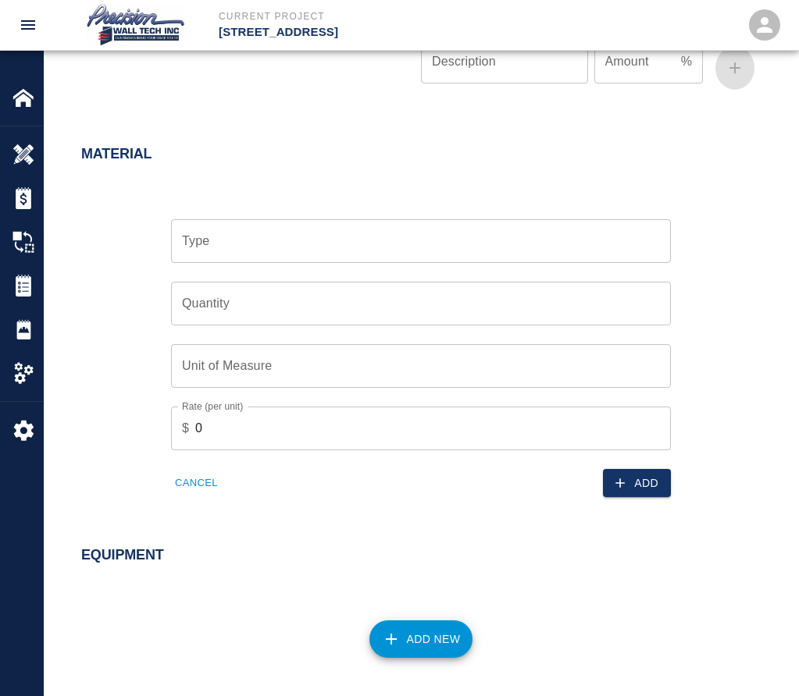
click at [69, 195] on div "Type Type Quantity Quantity Unit of Measure Unit of Measure Rate (per unit) $ 0…" at bounding box center [411, 346] width 698 height 304
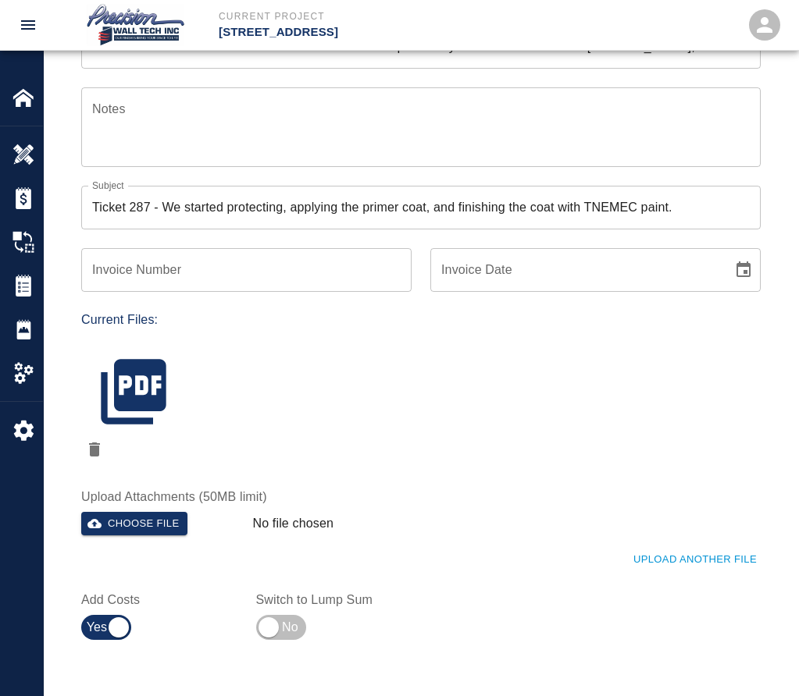
scroll to position [0, 0]
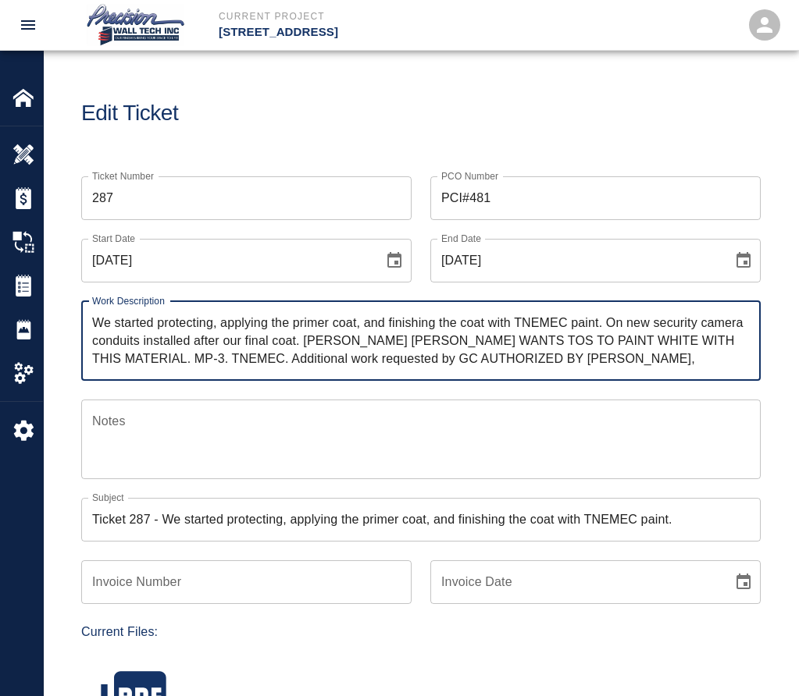
click at [671, 362] on textarea "We started protecting, applying the primer coat, and finishing the coat with TN…" at bounding box center [420, 341] width 657 height 54
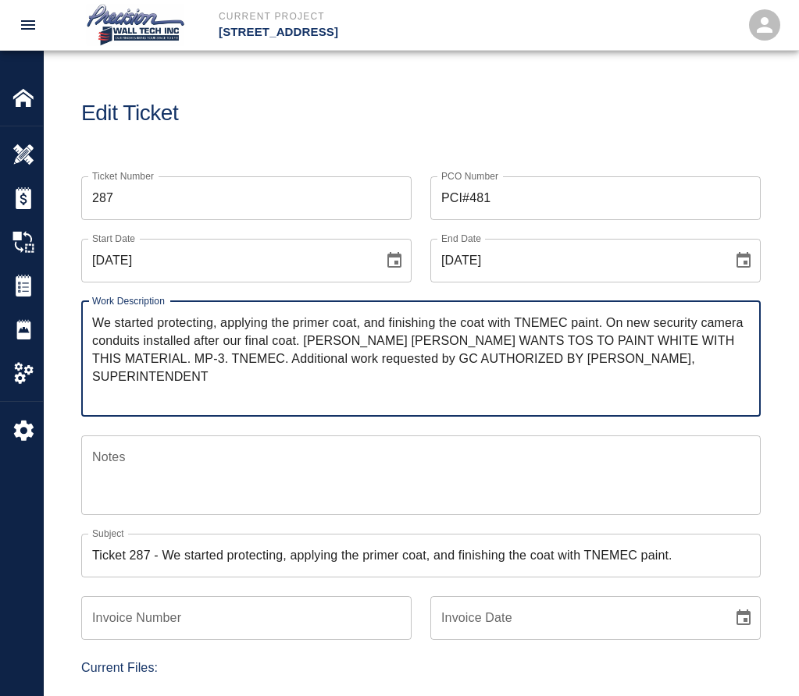
paste textarea "TNEMEC primer 1 galón PART A- B TNEMEC MP-3 1 galón. PART [PERSON_NAME] #4. 1 […"
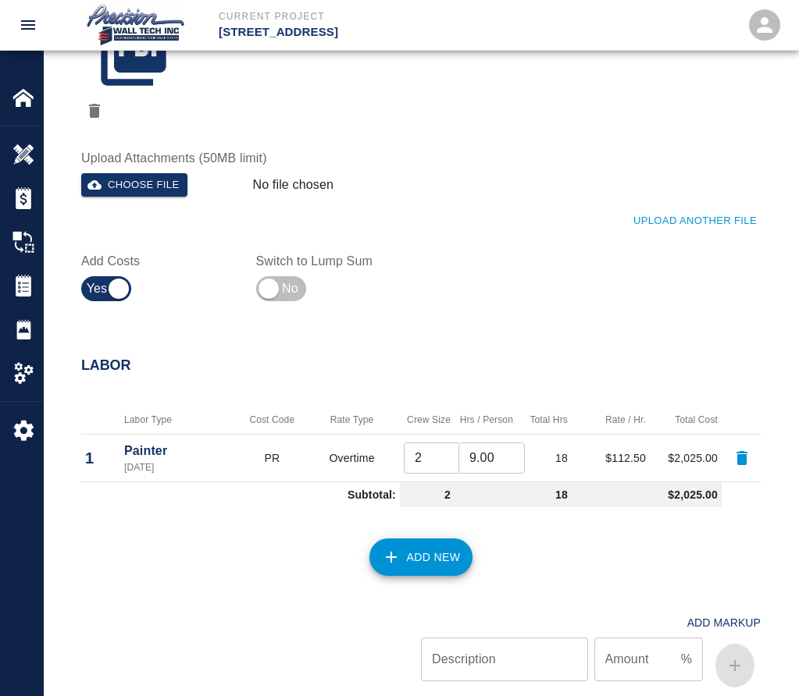
scroll to position [1676, 0]
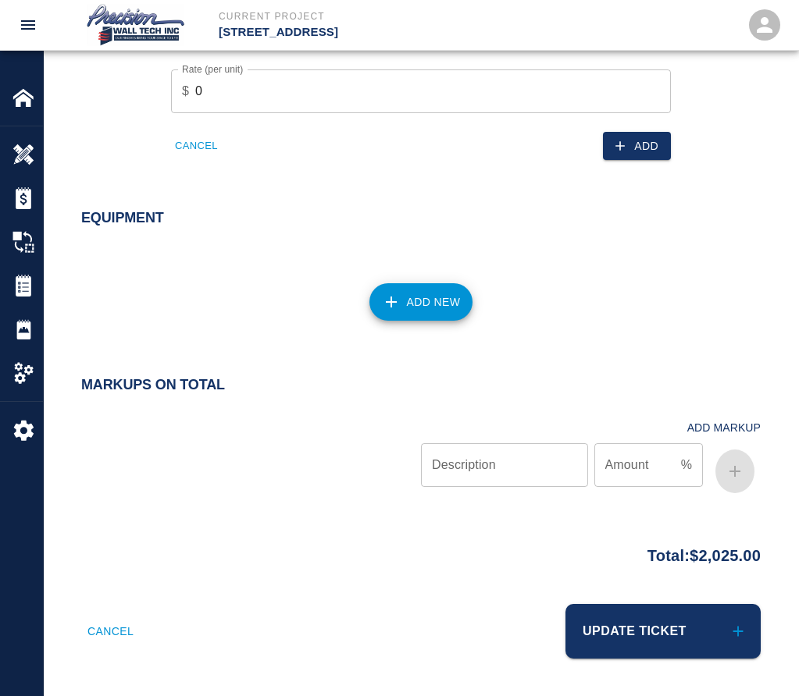
type textarea "We started protecting, applying the primer coat, and finishing the coat with TN…"
drag, startPoint x: 576, startPoint y: 593, endPoint x: 620, endPoint y: 638, distance: 62.4
click at [576, 598] on div "Update Ticket" at bounding box center [585, 622] width 349 height 73
click at [620, 639] on button "Update Ticket" at bounding box center [662, 631] width 195 height 55
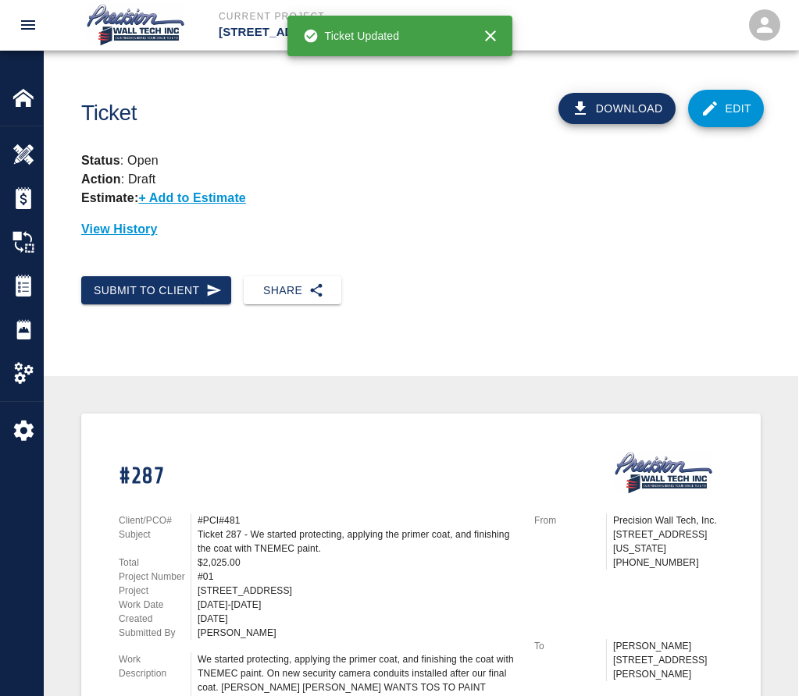
scroll to position [312, 0]
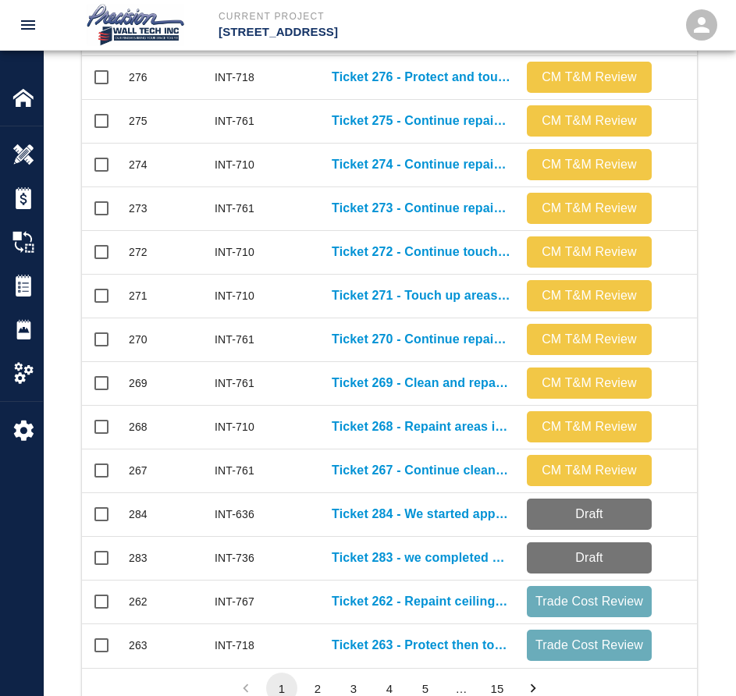
scroll to position [899, 604]
